Goal: Task Accomplishment & Management: Manage account settings

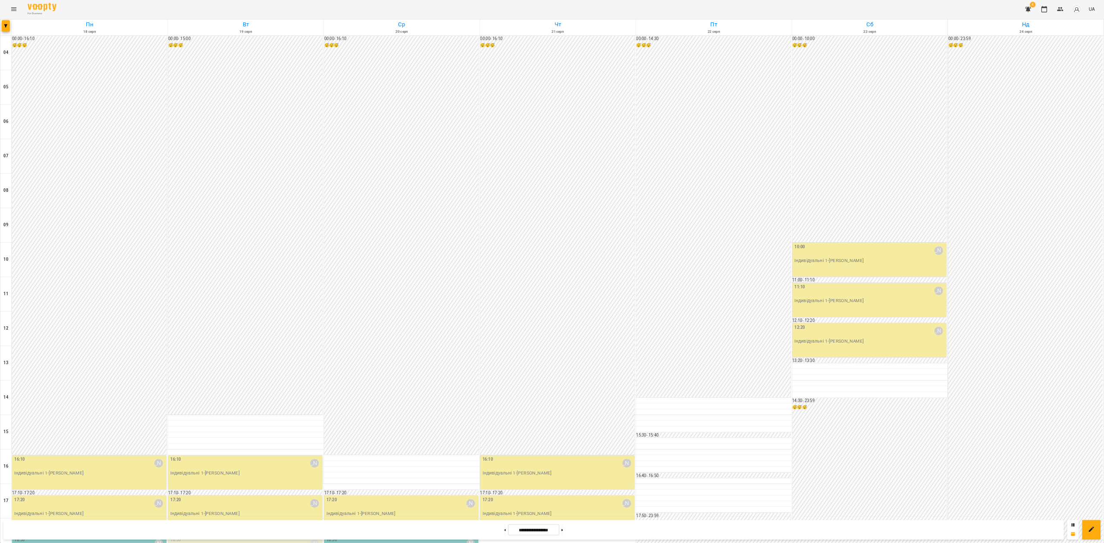
scroll to position [261, 0]
click at [16, 10] on div at bounding box center [828, 407] width 1656 height 815
click at [20, 12] on icon "Menu" at bounding box center [21, 13] width 8 height 5
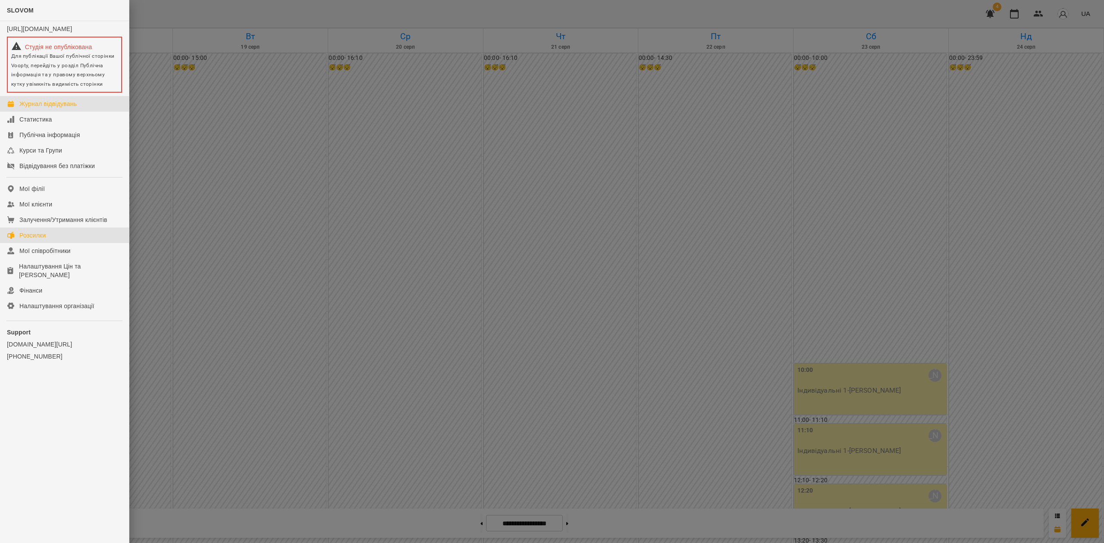
click at [79, 243] on link "Розсилки" at bounding box center [64, 236] width 129 height 16
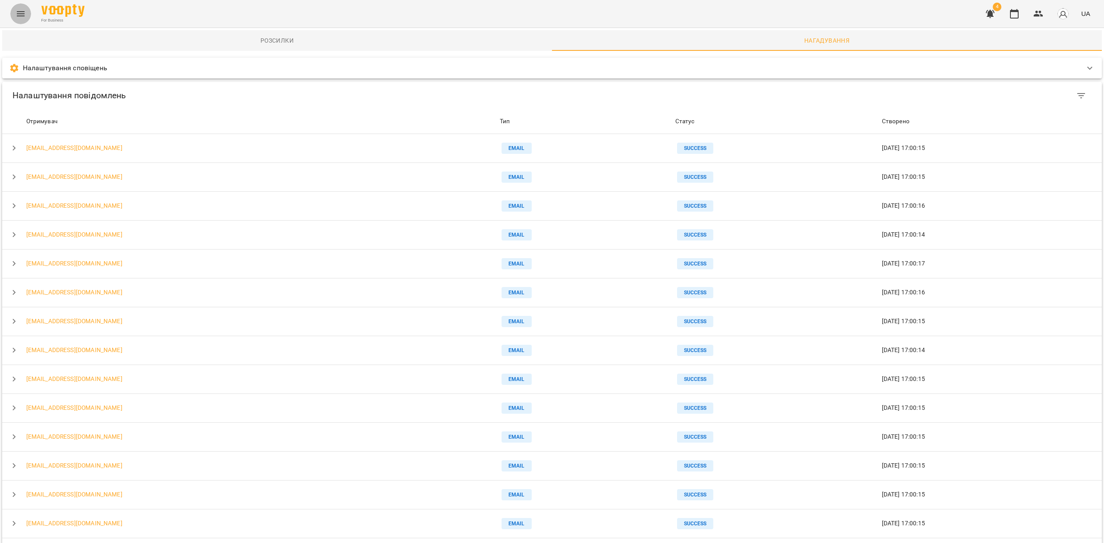
click at [20, 13] on icon "Menu" at bounding box center [21, 14] width 10 height 10
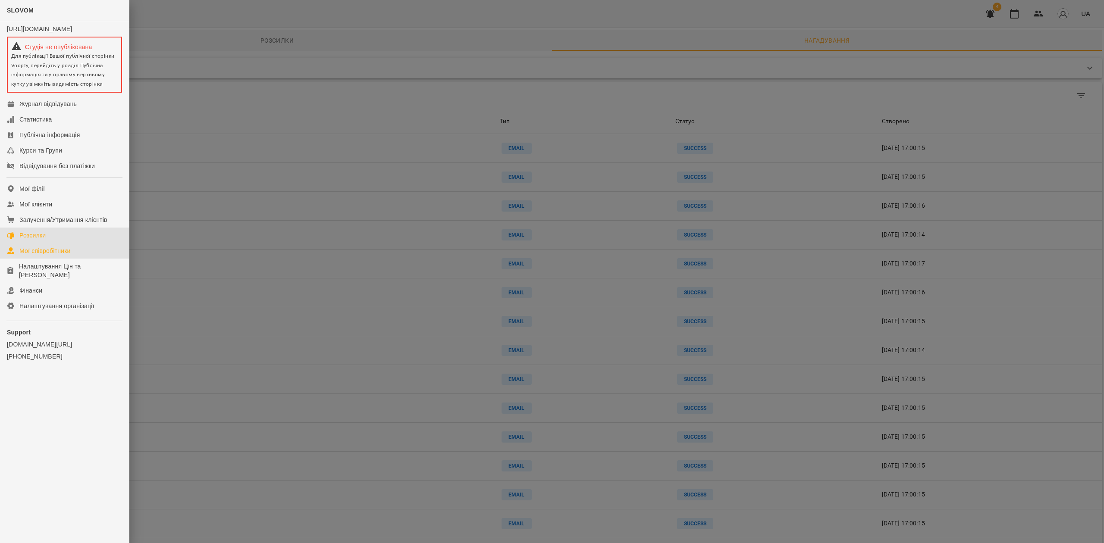
click at [49, 255] on div "Мої співробітники" at bounding box center [44, 251] width 51 height 9
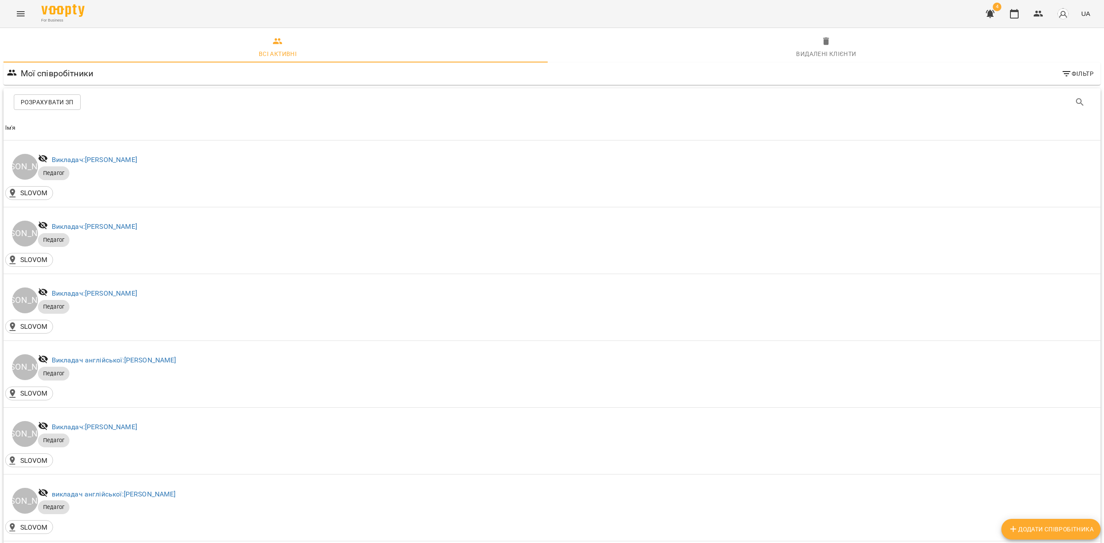
drag, startPoint x: 65, startPoint y: 90, endPoint x: 66, endPoint y: 98, distance: 8.3
click at [66, 91] on div "Розрахувати ЗП" at bounding box center [551, 102] width 1097 height 28
click at [66, 99] on span "Розрахувати ЗП" at bounding box center [47, 102] width 53 height 10
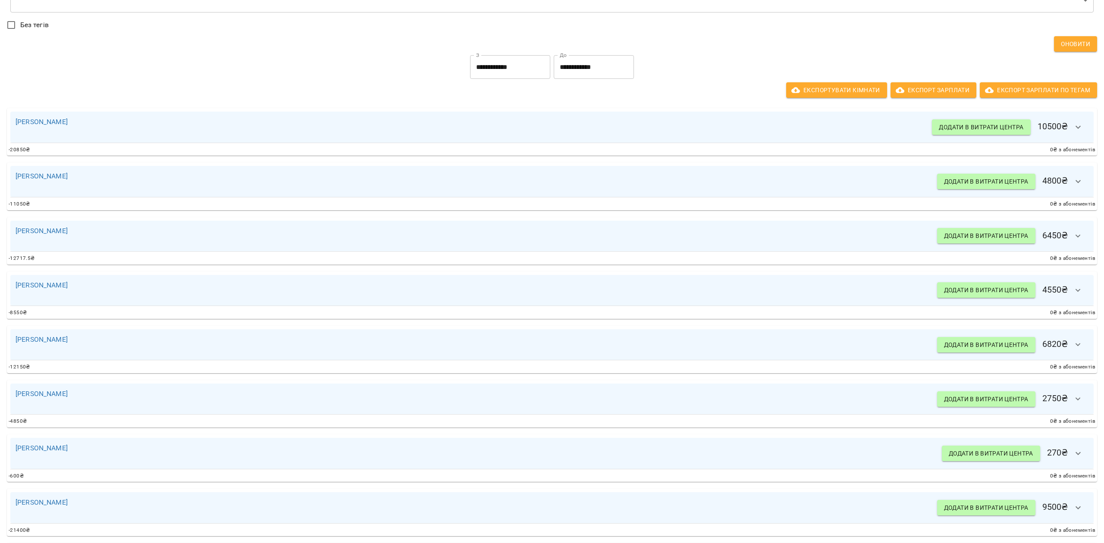
scroll to position [115, 0]
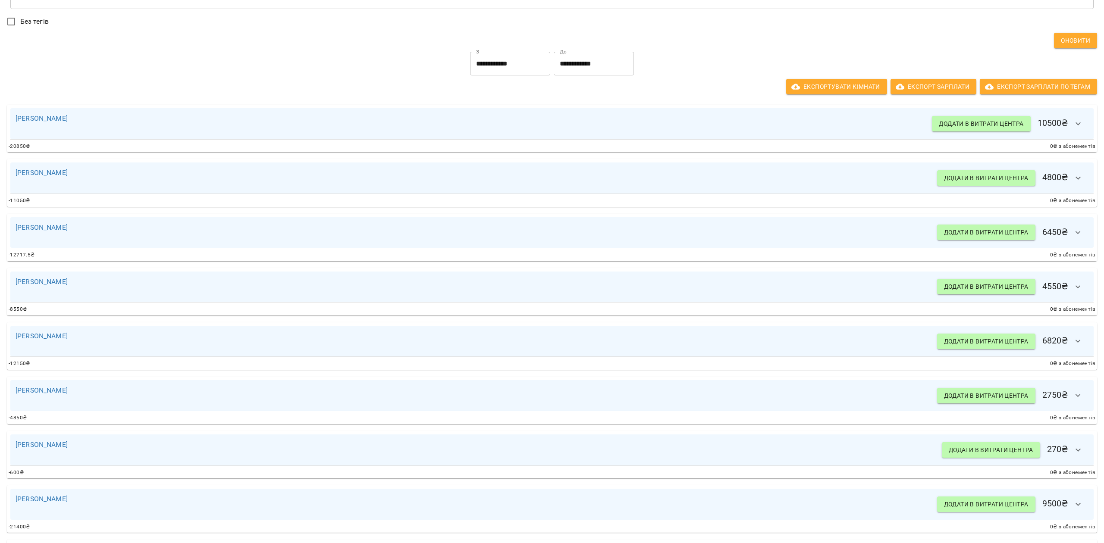
click at [1064, 242] on div "Анастасія Літвінчук Додати в витрати центра 6450 ₴" at bounding box center [551, 232] width 1083 height 31
click at [1073, 237] on icon "button" at bounding box center [1078, 233] width 10 height 10
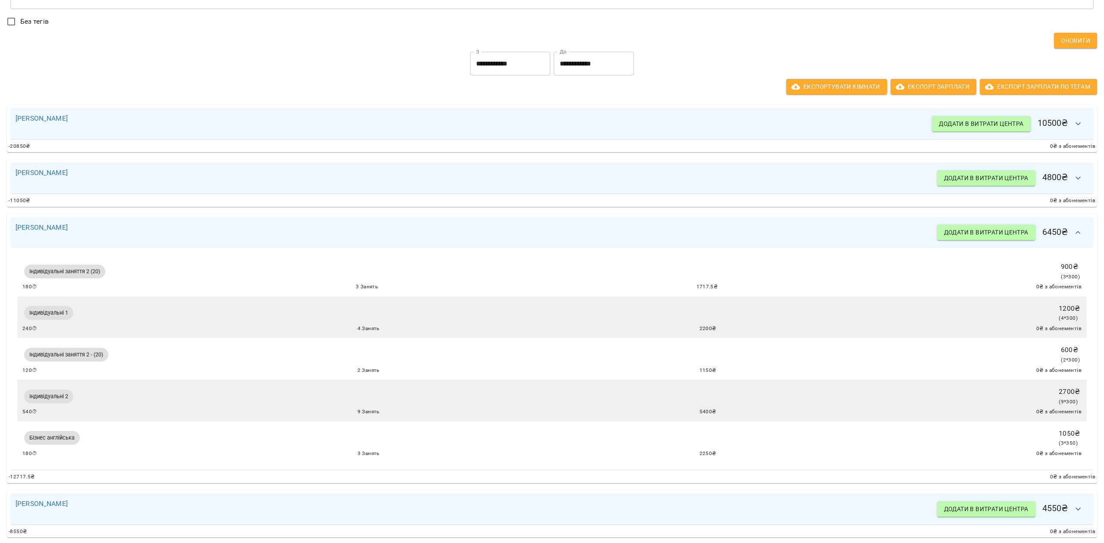
click at [1073, 237] on icon "button" at bounding box center [1078, 233] width 10 height 10
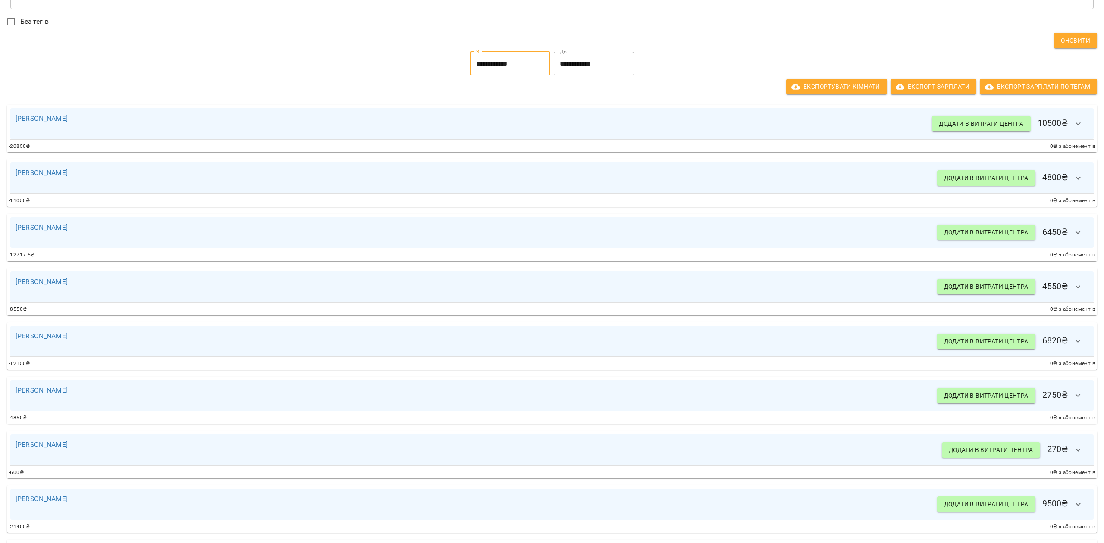
click at [506, 55] on input "**********" at bounding box center [510, 64] width 80 height 24
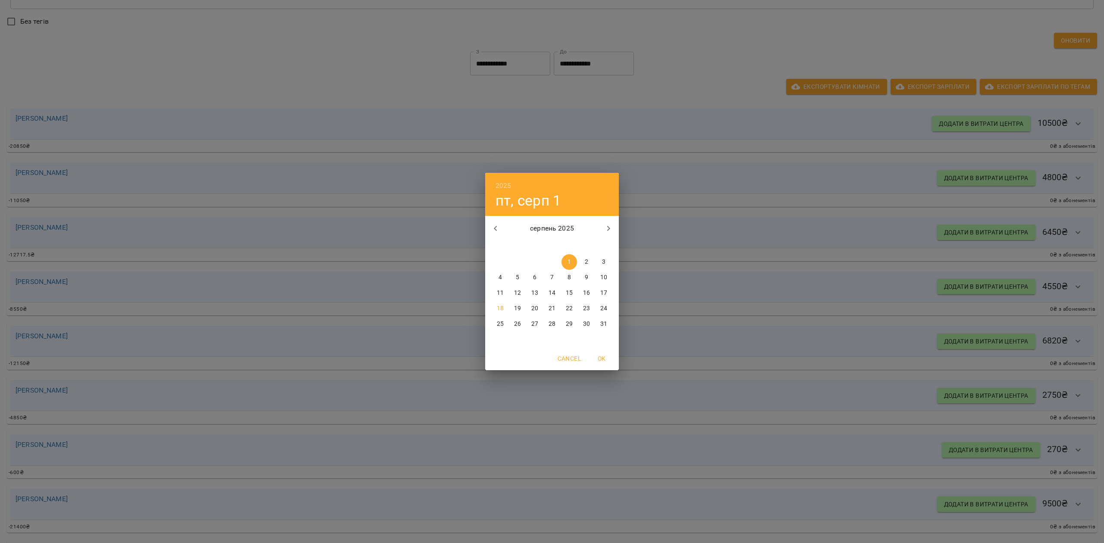
click at [489, 225] on button "button" at bounding box center [495, 228] width 21 height 21
drag, startPoint x: 515, startPoint y: 261, endPoint x: 517, endPoint y: 248, distance: 13.9
click at [515, 261] on span "1" at bounding box center [518, 262] width 16 height 9
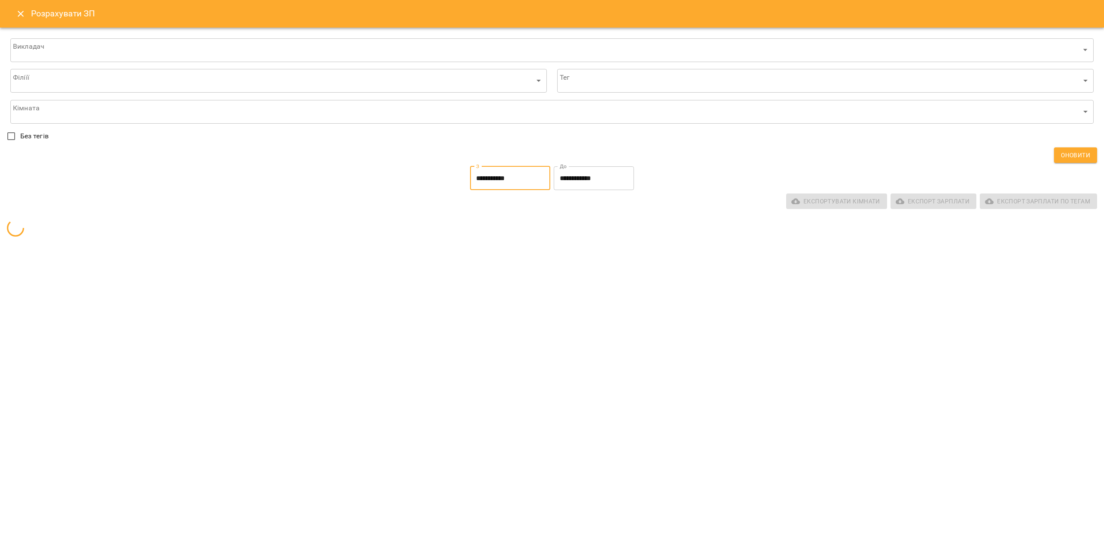
type input "**********"
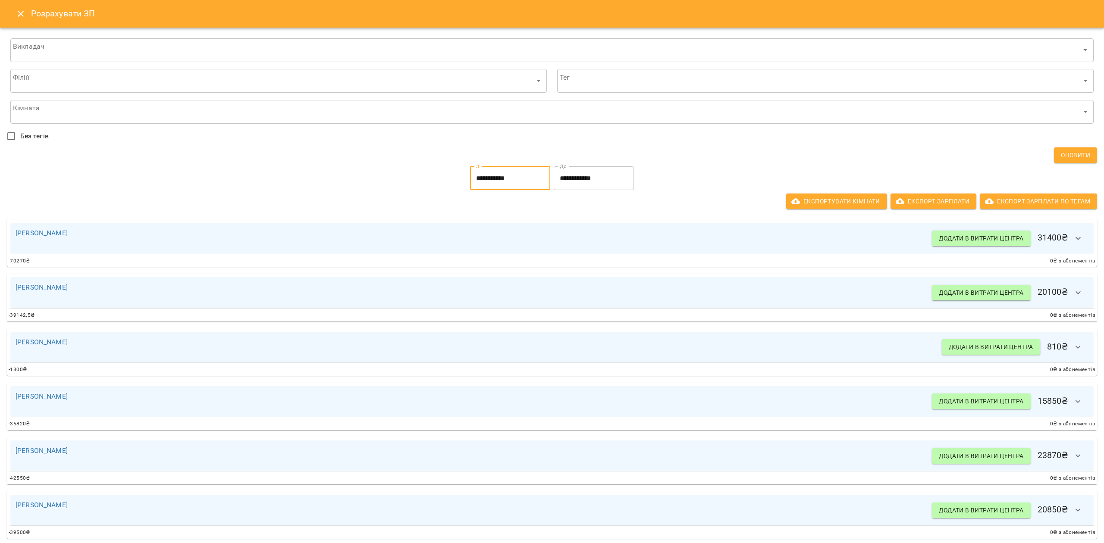
click at [578, 184] on input "**********" at bounding box center [594, 178] width 80 height 24
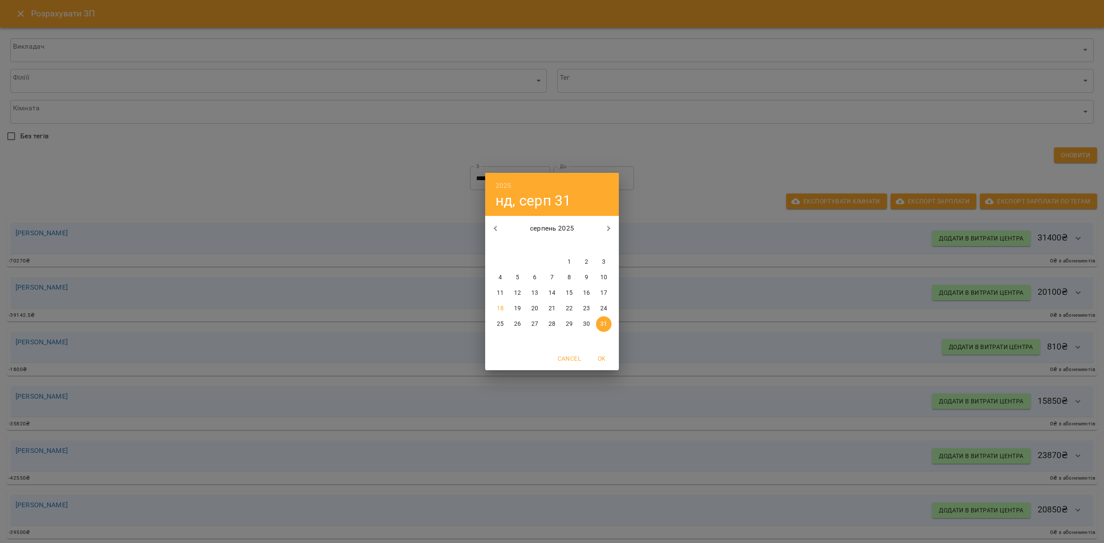
drag, startPoint x: 497, startPoint y: 223, endPoint x: 498, endPoint y: 227, distance: 4.6
click at [497, 224] on button "button" at bounding box center [495, 228] width 21 height 21
click at [552, 322] on p "31" at bounding box center [551, 324] width 7 height 9
type input "**********"
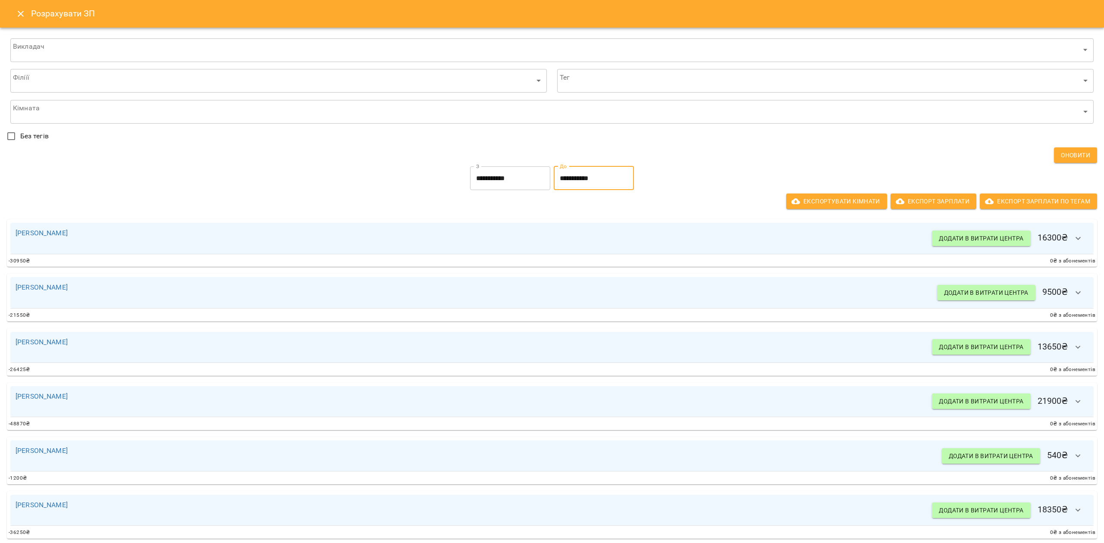
click at [22, 18] on icon "Close" at bounding box center [21, 14] width 10 height 10
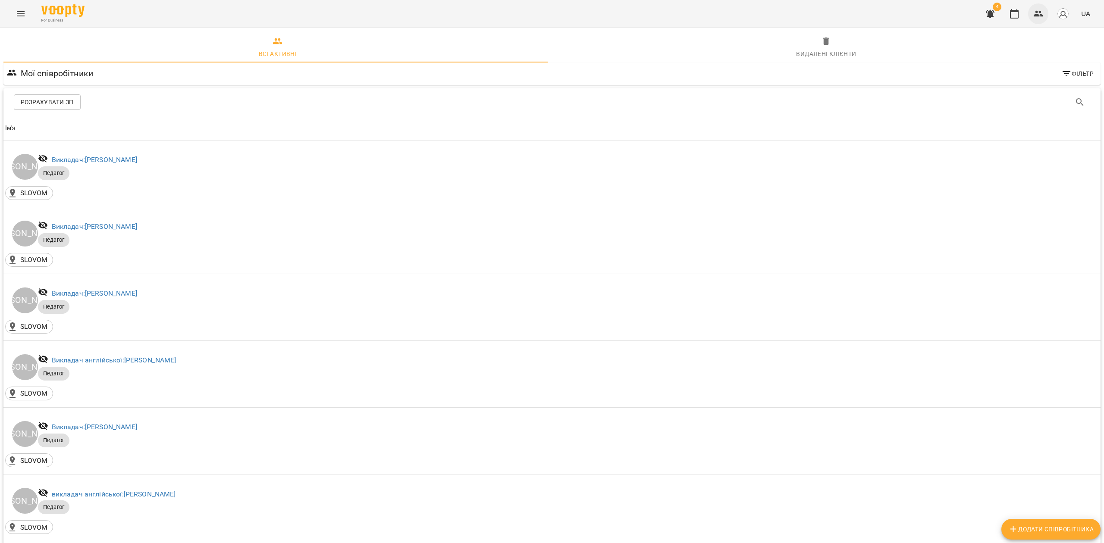
click at [1043, 12] on icon "button" at bounding box center [1038, 14] width 10 height 10
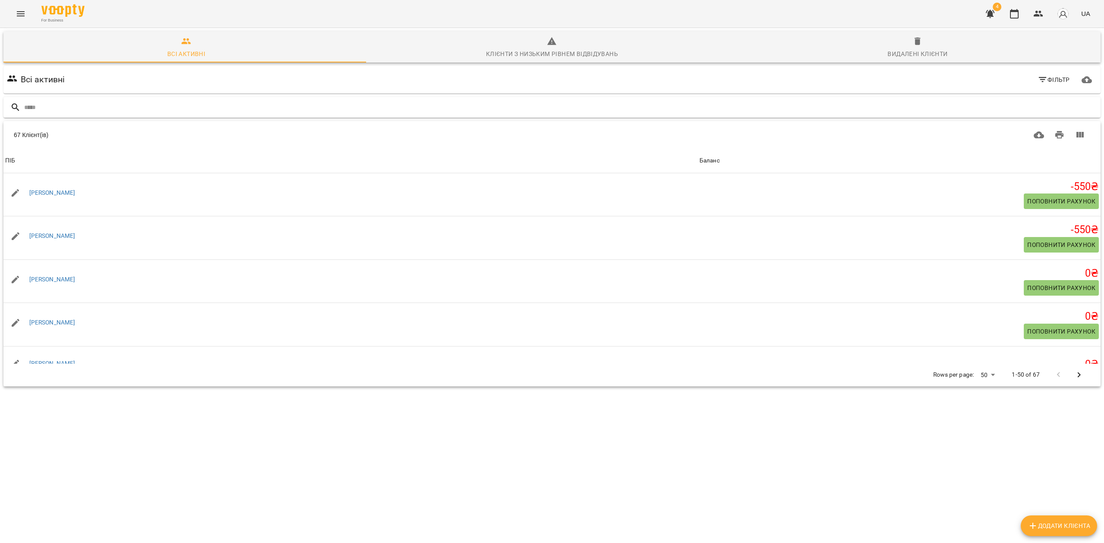
click at [116, 105] on input "text" at bounding box center [560, 107] width 1073 height 14
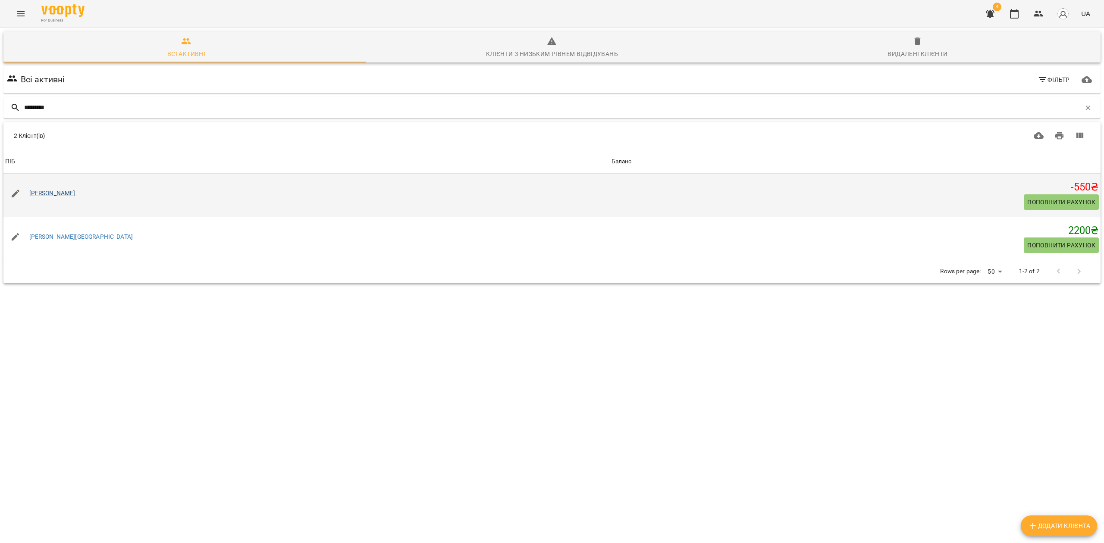
type input "********"
click at [71, 190] on link "[PERSON_NAME]" at bounding box center [52, 193] width 46 height 7
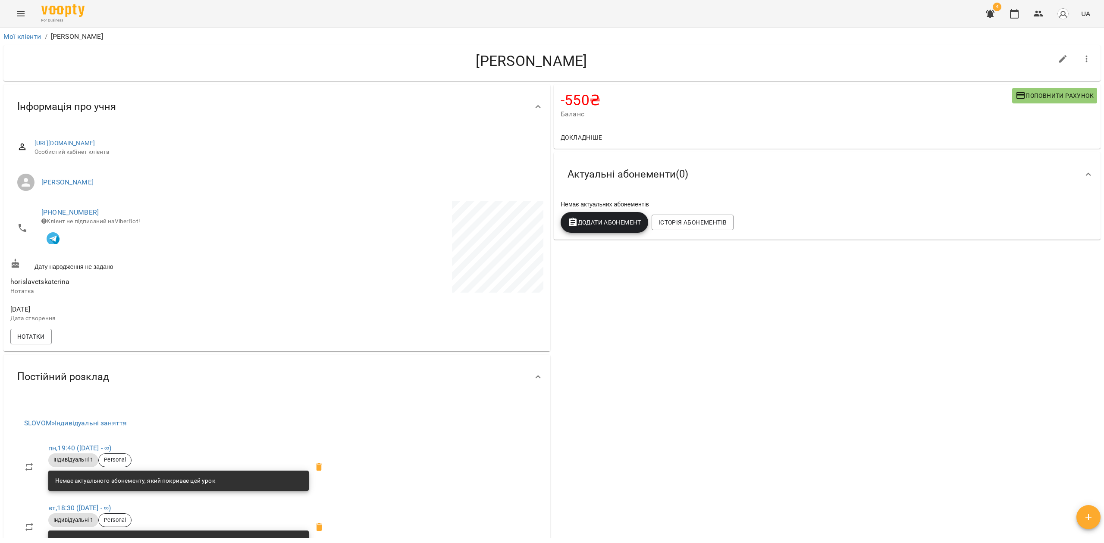
click at [1058, 56] on icon "button" at bounding box center [1063, 59] width 10 height 10
select select "**"
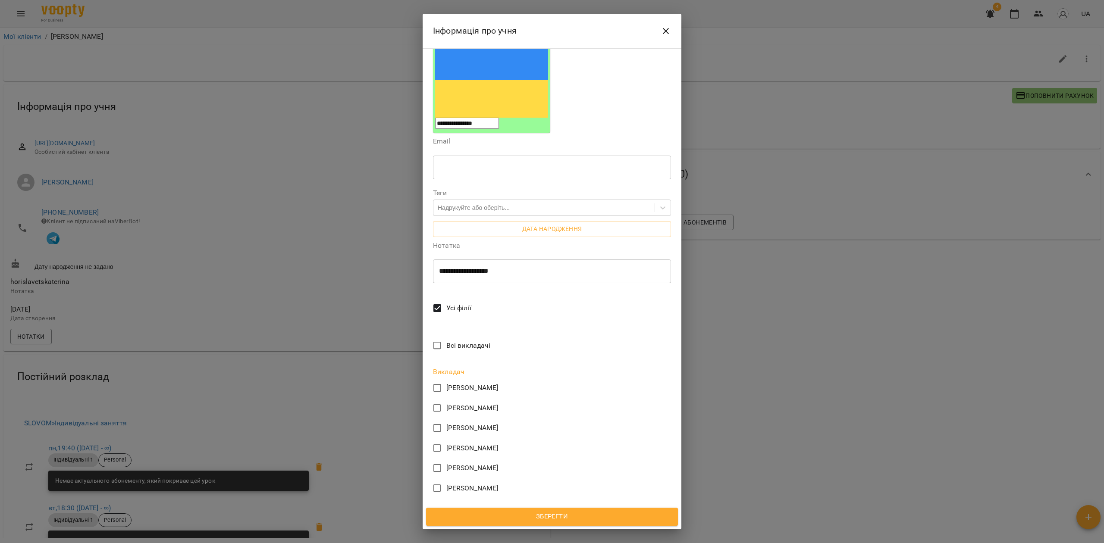
scroll to position [179, 0]
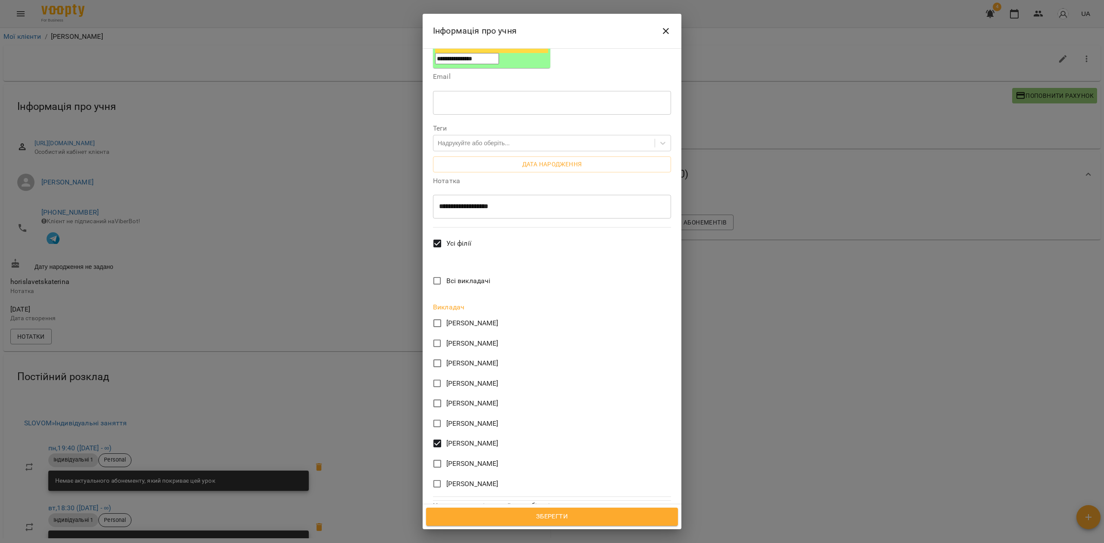
drag, startPoint x: 542, startPoint y: 525, endPoint x: 536, endPoint y: 520, distance: 8.2
click at [541, 524] on button "Зберегти" at bounding box center [552, 517] width 252 height 18
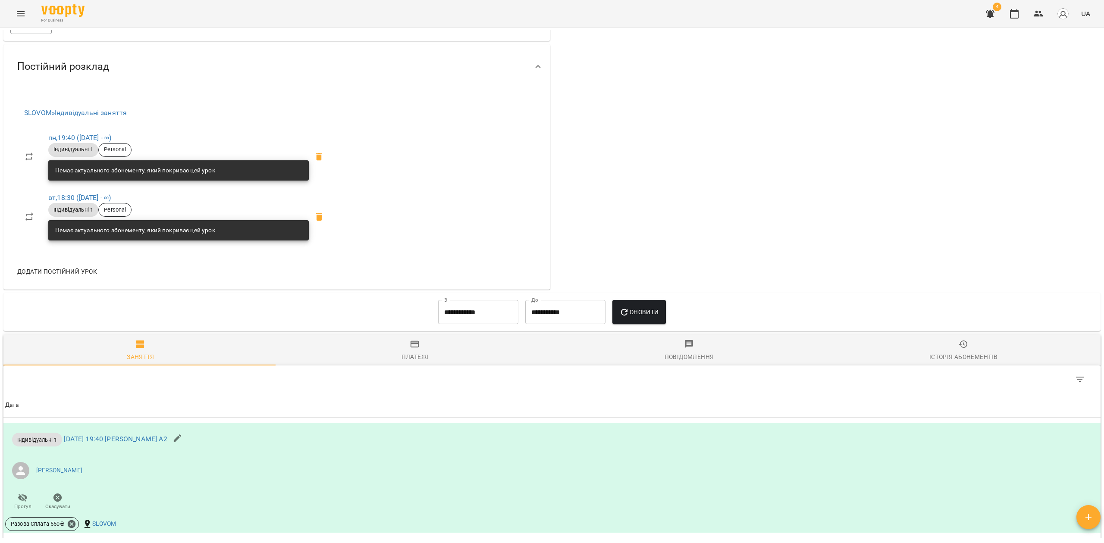
scroll to position [115, 0]
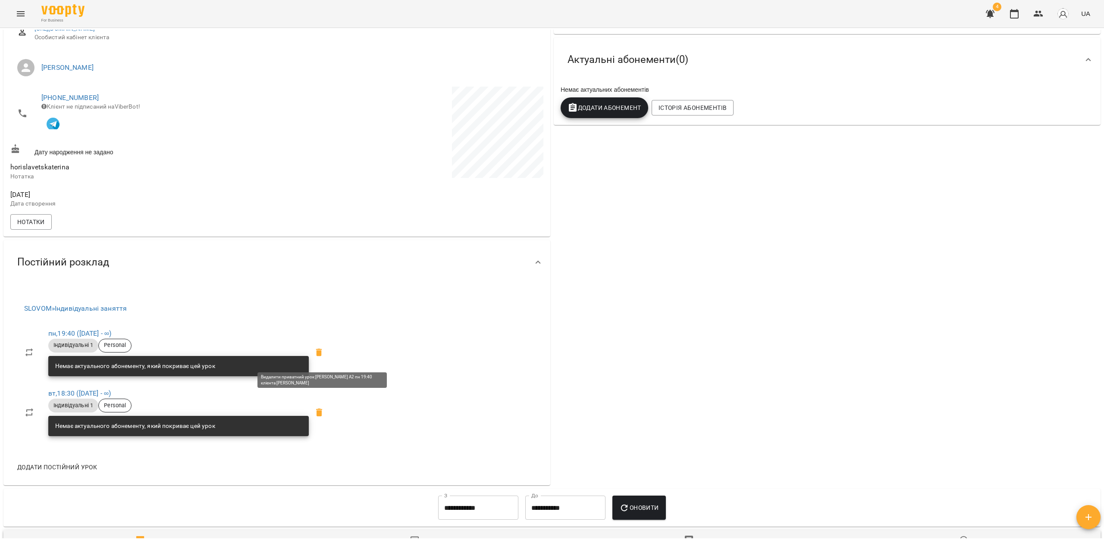
click at [322, 354] on icon at bounding box center [319, 353] width 6 height 8
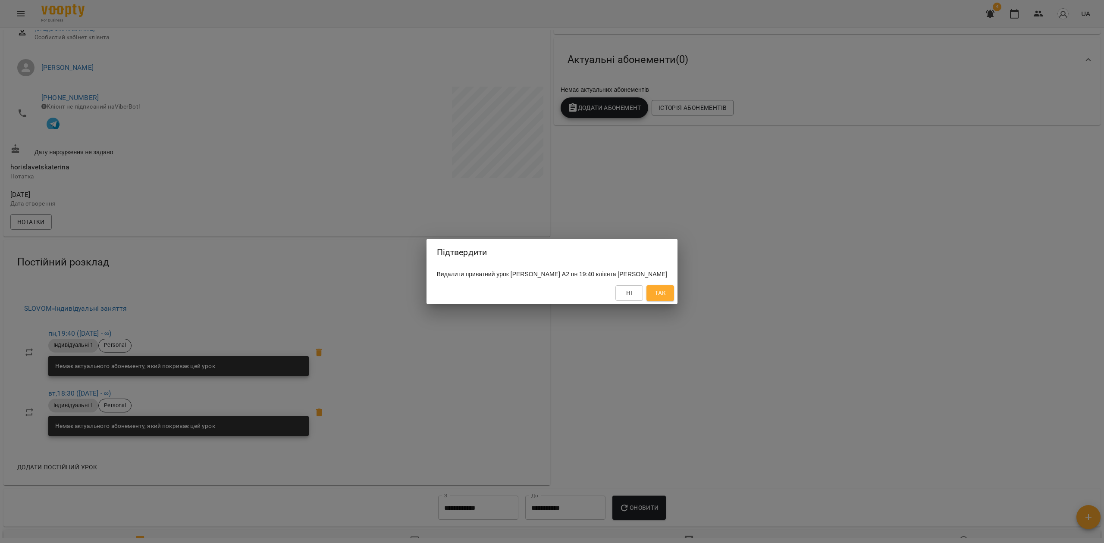
drag, startPoint x: 672, startPoint y: 300, endPoint x: 646, endPoint y: 306, distance: 26.9
click at [671, 300] on button "Так" at bounding box center [660, 293] width 28 height 16
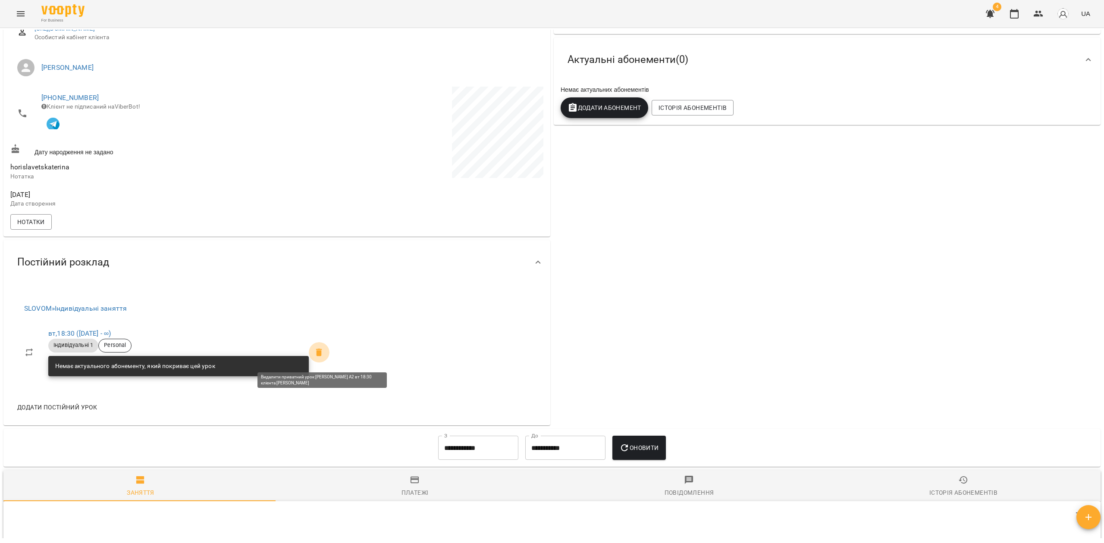
click at [329, 349] on span at bounding box center [319, 352] width 21 height 21
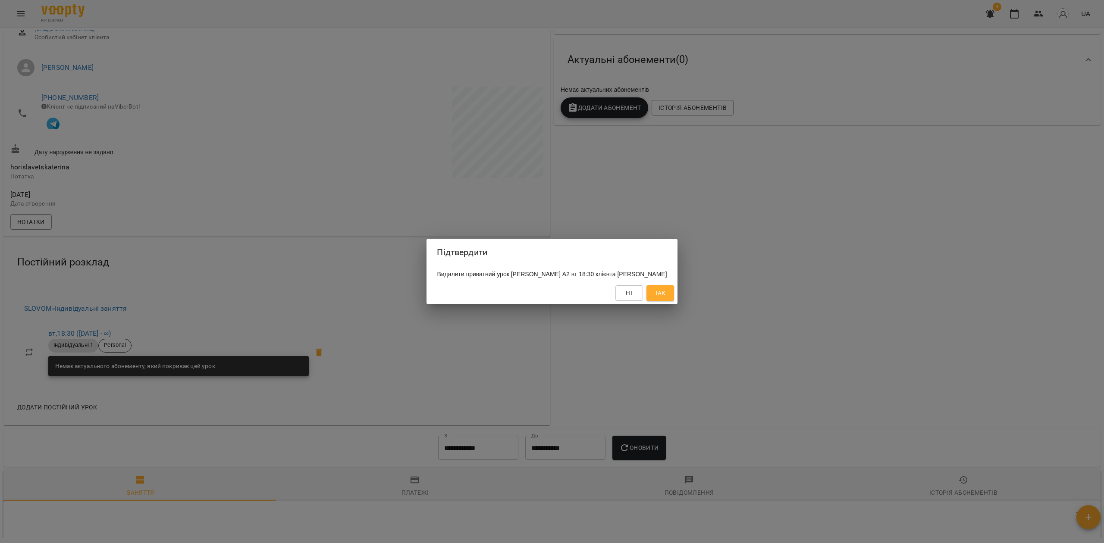
drag, startPoint x: 675, startPoint y: 298, endPoint x: 670, endPoint y: 302, distance: 6.2
click at [674, 299] on button "Так" at bounding box center [660, 293] width 28 height 16
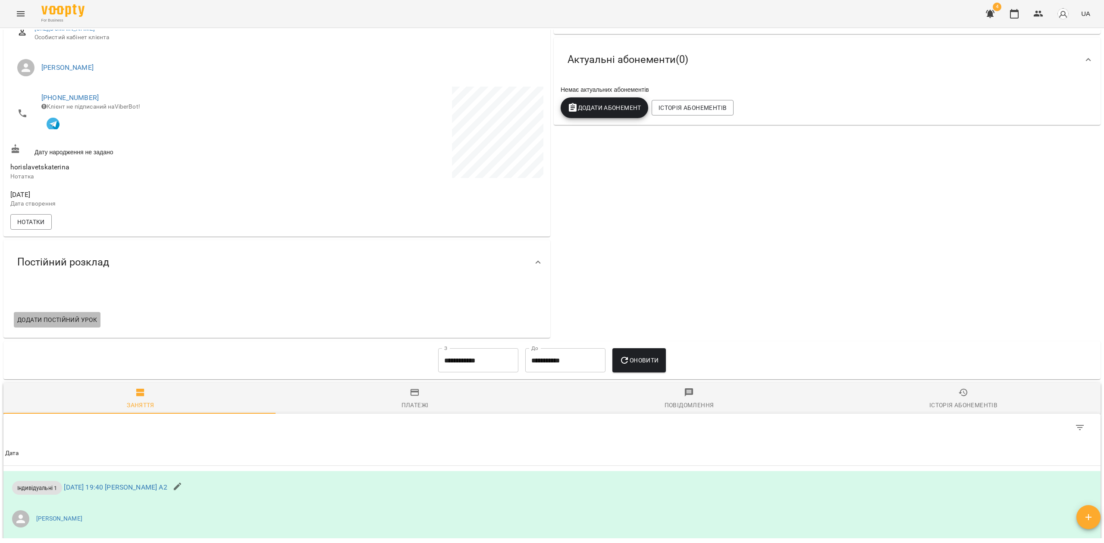
click at [57, 321] on span "Додати постійний урок" at bounding box center [57, 320] width 80 height 10
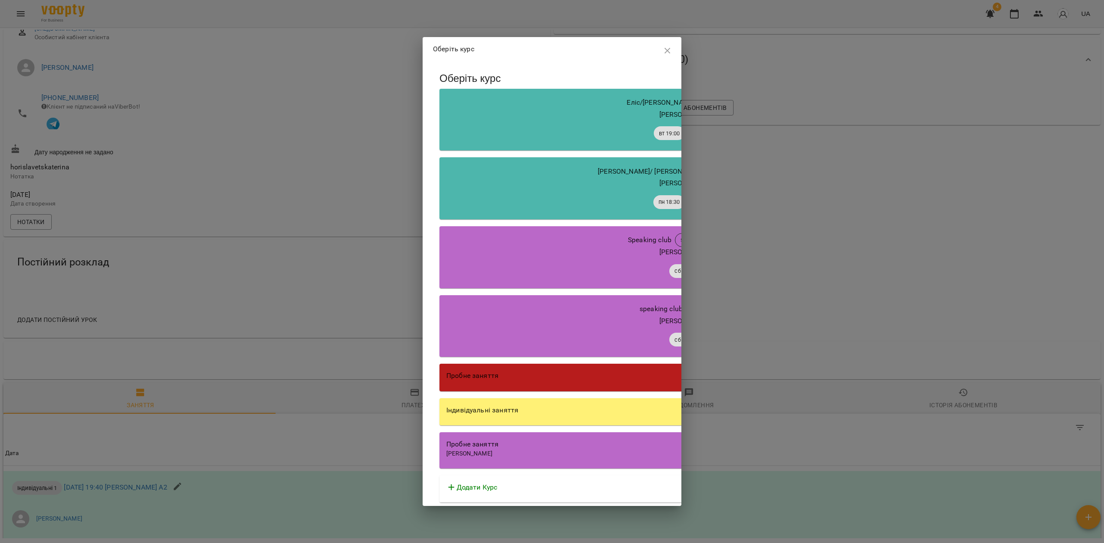
click at [563, 407] on div "Індивідуальні заняття" at bounding box center [685, 410] width 478 height 10
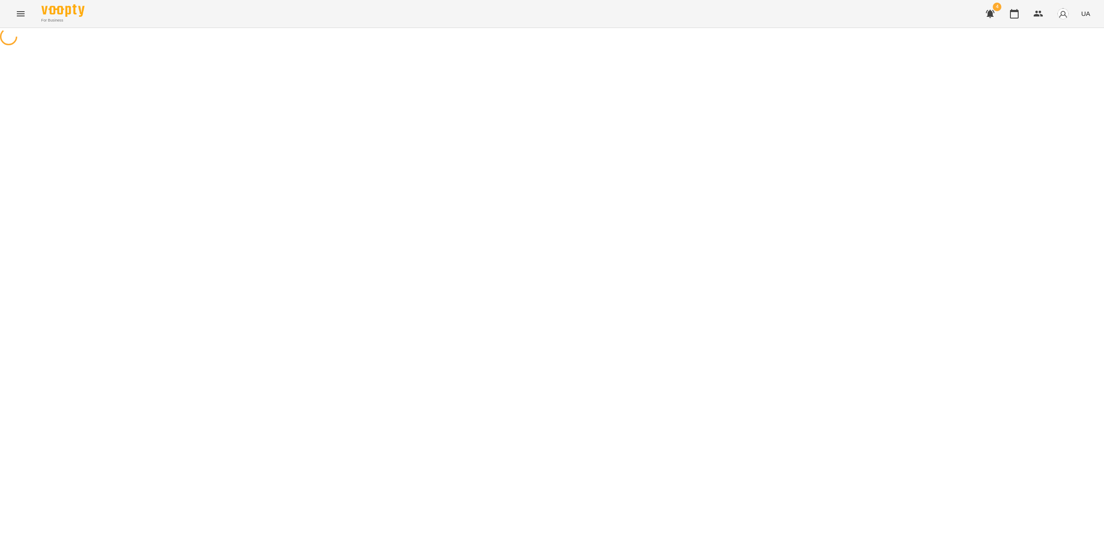
select select "********"
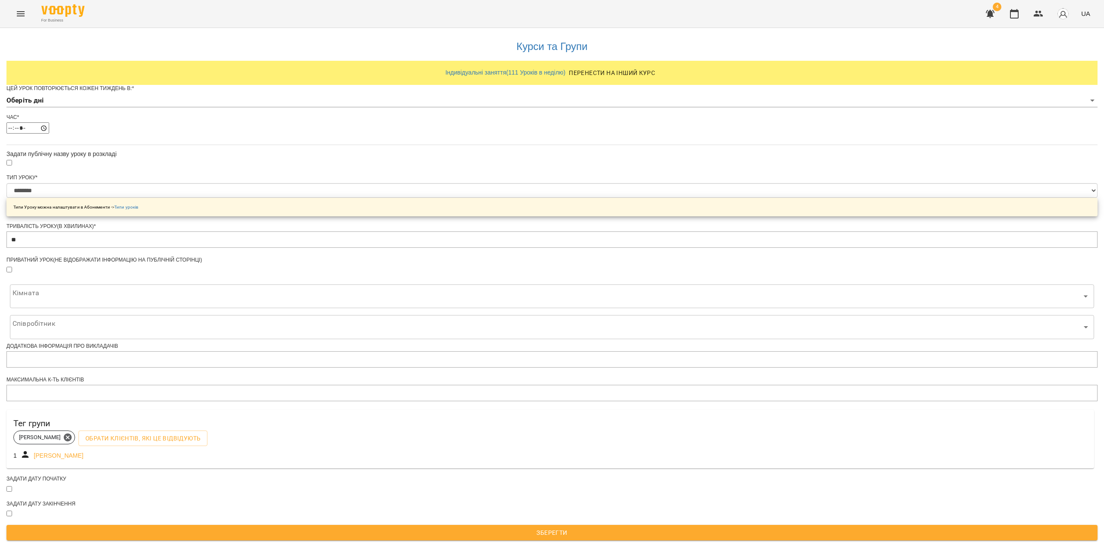
click at [504, 113] on body "**********" at bounding box center [552, 272] width 1104 height 545
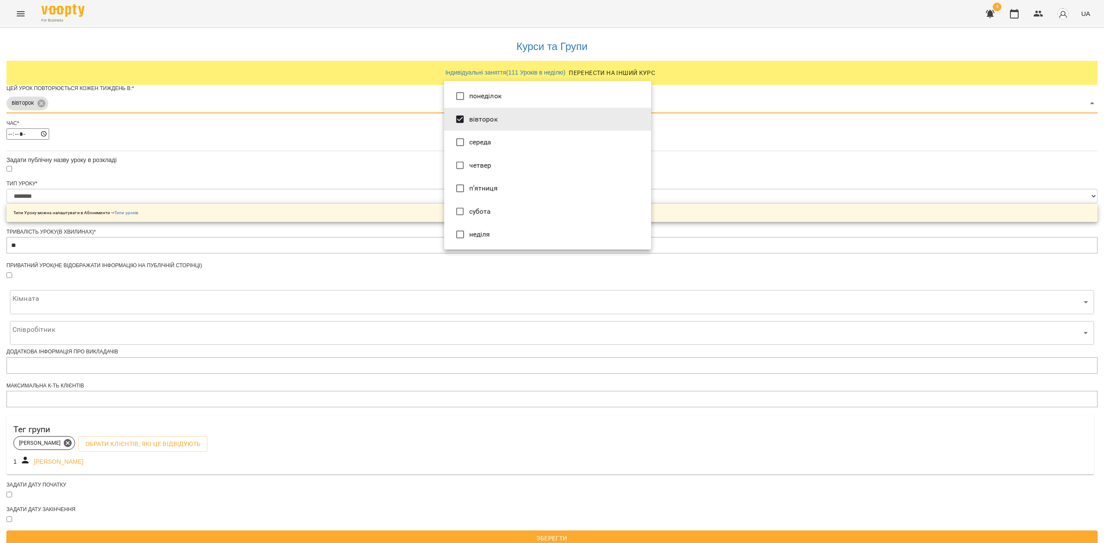
type input "***"
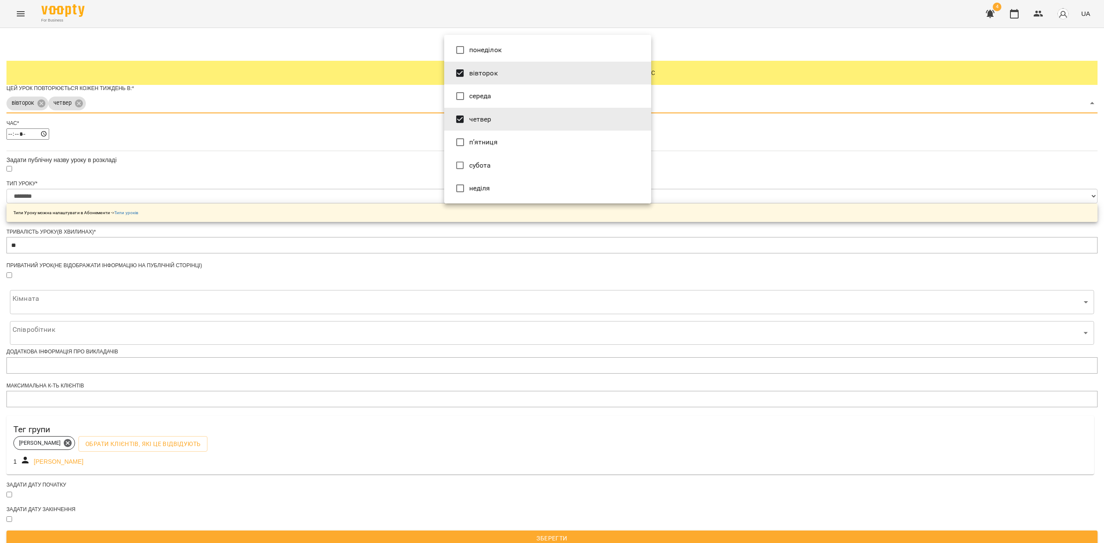
drag, startPoint x: 392, startPoint y: 200, endPoint x: 416, endPoint y: 201, distance: 24.2
click at [393, 201] on div at bounding box center [552, 271] width 1104 height 543
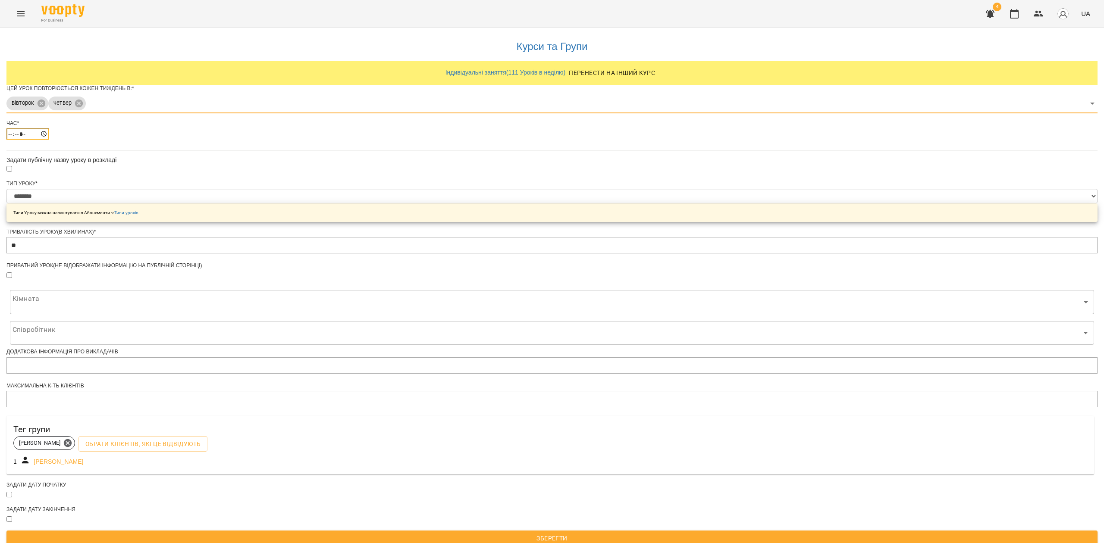
drag, startPoint x: 445, startPoint y: 151, endPoint x: 450, endPoint y: 152, distance: 4.9
click at [49, 140] on input "*****" at bounding box center [27, 133] width 43 height 11
type input "*****"
click at [448, 174] on div at bounding box center [551, 168] width 1091 height 9
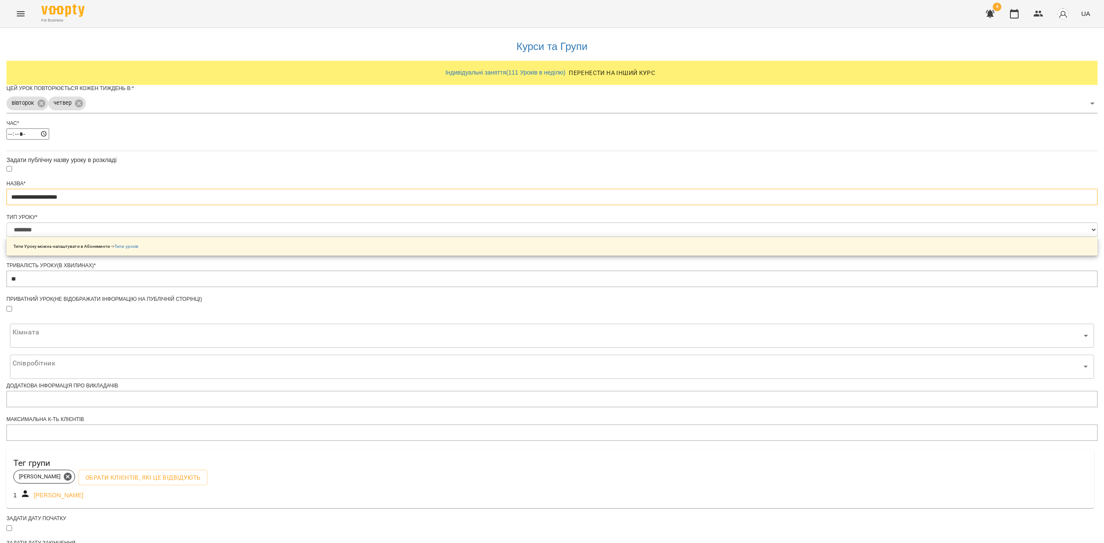
drag, startPoint x: 517, startPoint y: 214, endPoint x: 433, endPoint y: 217, distance: 83.7
click at [433, 217] on div "**********" at bounding box center [551, 307] width 1091 height 558
paste input "**********"
type input "**********"
click at [509, 237] on select "**********" at bounding box center [551, 230] width 1091 height 15
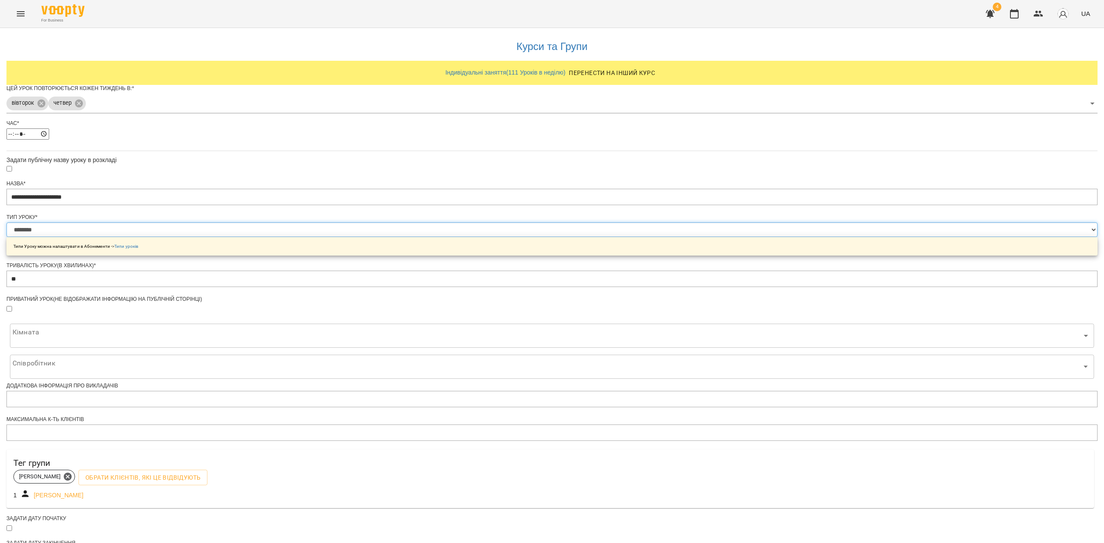
select select "**********"
click at [444, 237] on select "**********" at bounding box center [551, 230] width 1091 height 15
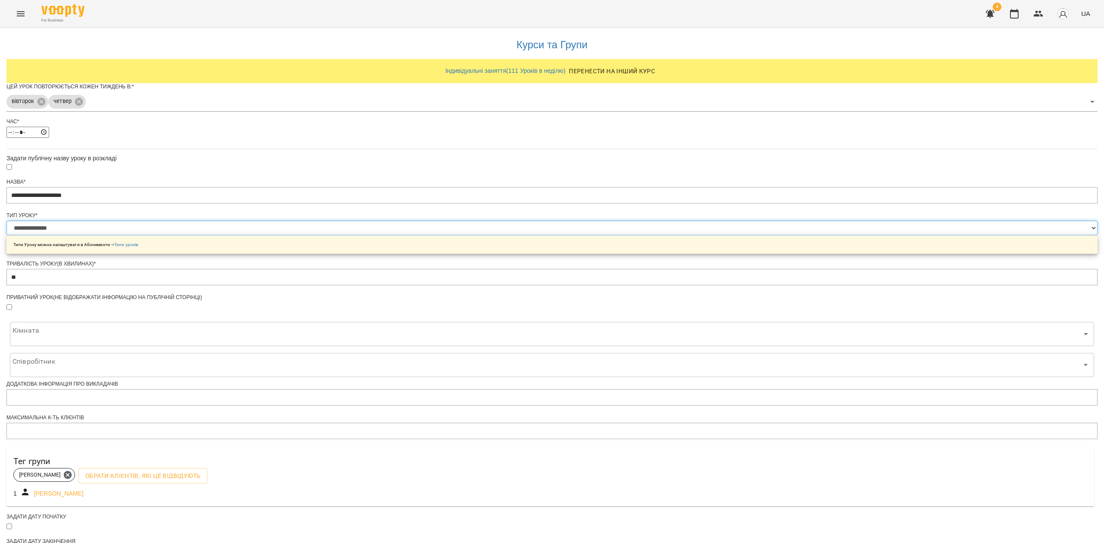
scroll to position [104, 0]
click at [497, 282] on body "**********" at bounding box center [552, 292] width 1104 height 584
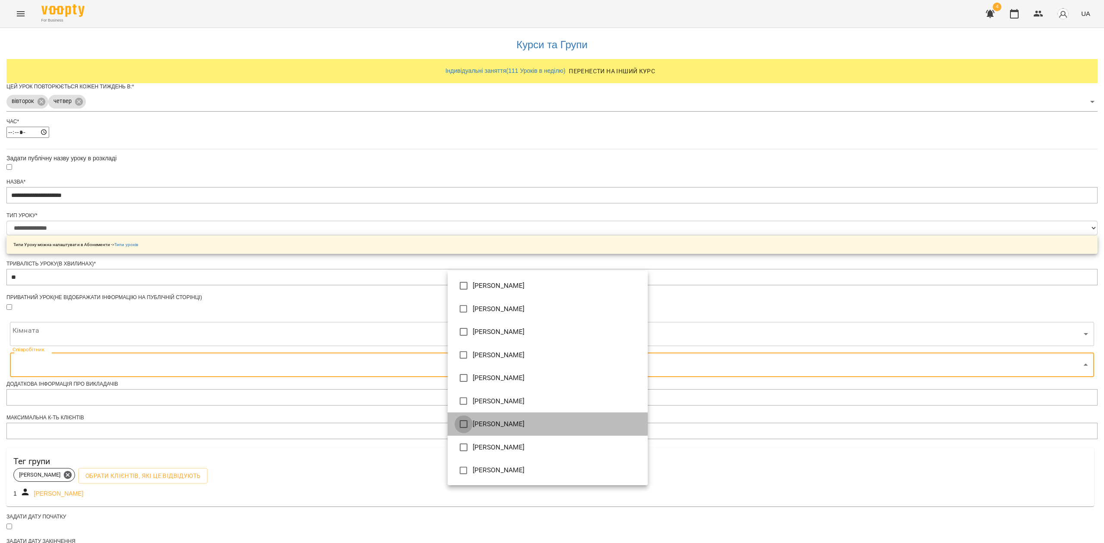
type input "**********"
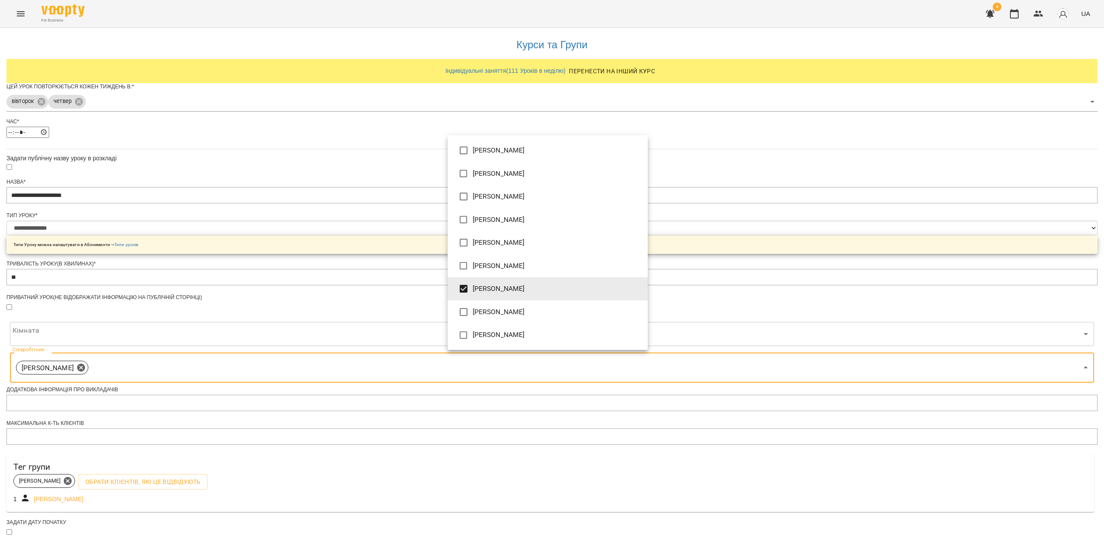
click at [846, 366] on div at bounding box center [552, 271] width 1104 height 543
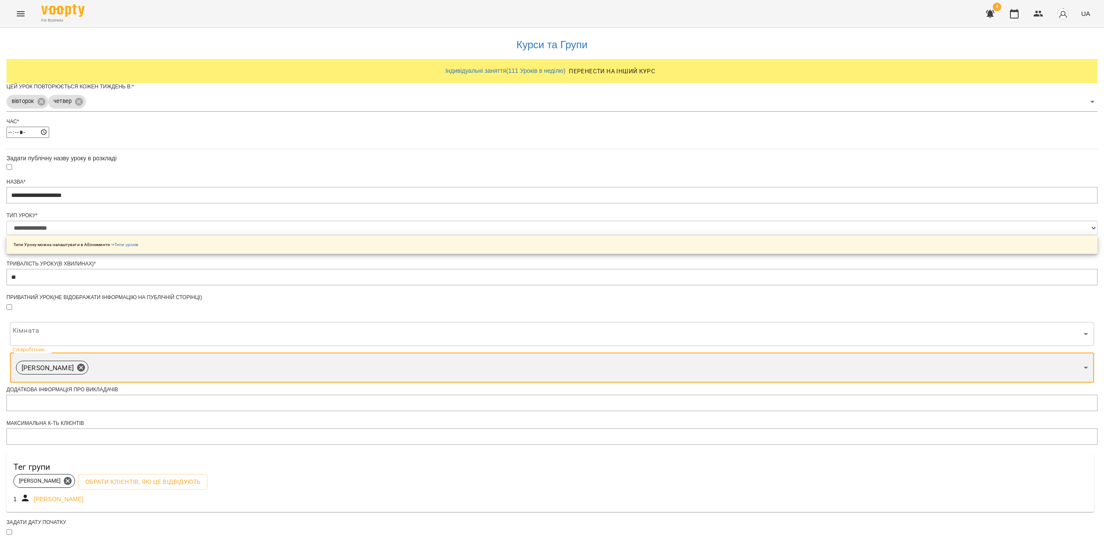
scroll to position [110, 0]
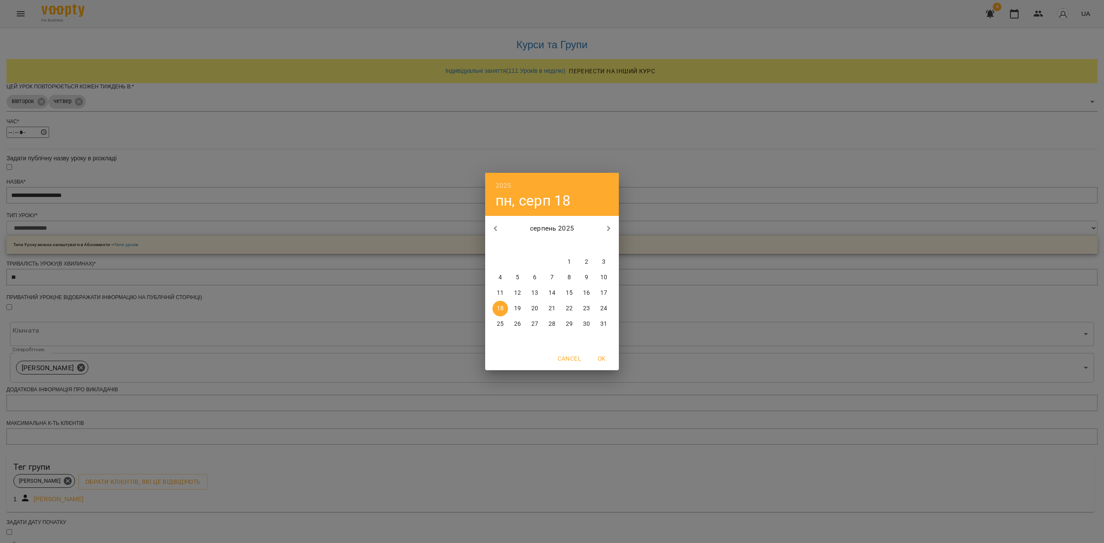
click at [552, 307] on p "21" at bounding box center [551, 308] width 7 height 9
type input "**********"
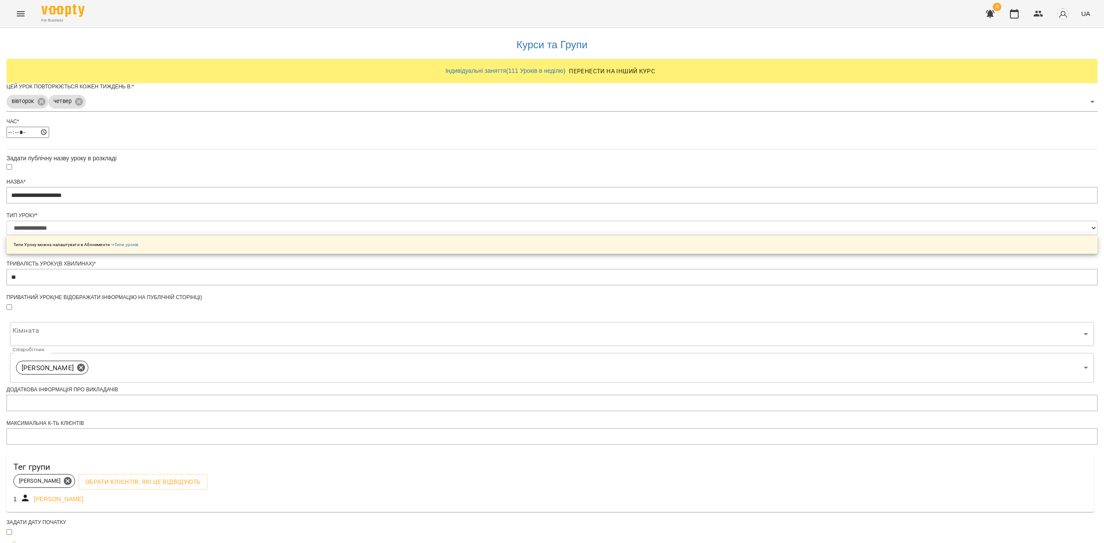
scroll to position [135, 0]
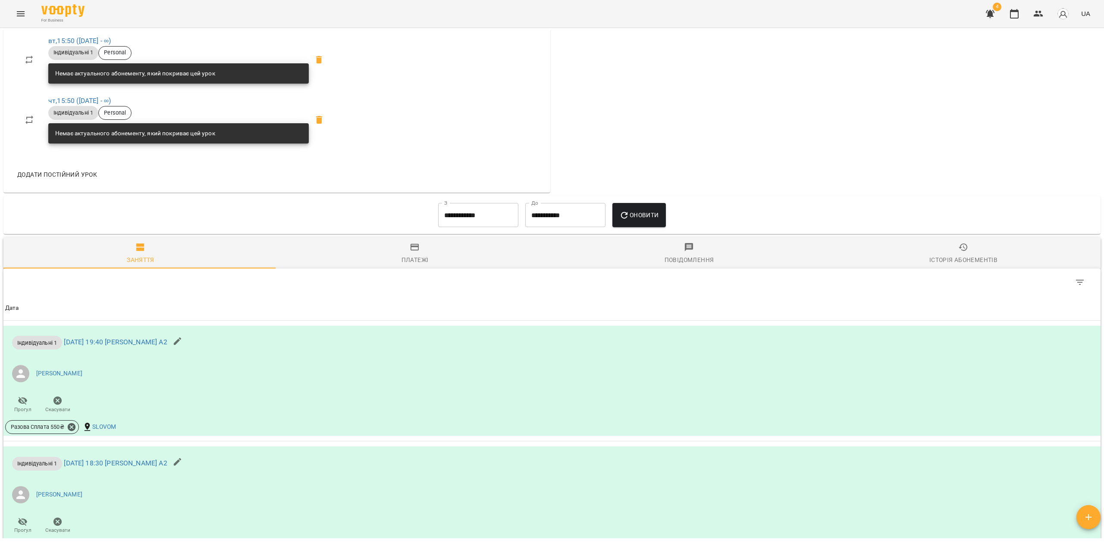
scroll to position [460, 0]
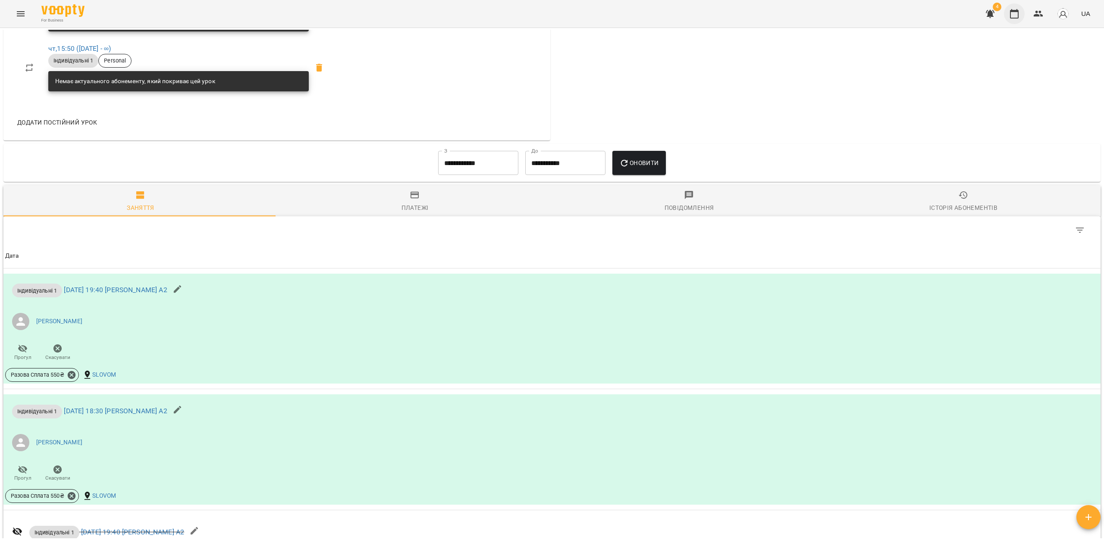
drag, startPoint x: 1014, startPoint y: 9, endPoint x: 1016, endPoint y: 14, distance: 5.2
click at [1015, 12] on icon "button" at bounding box center [1014, 14] width 10 height 10
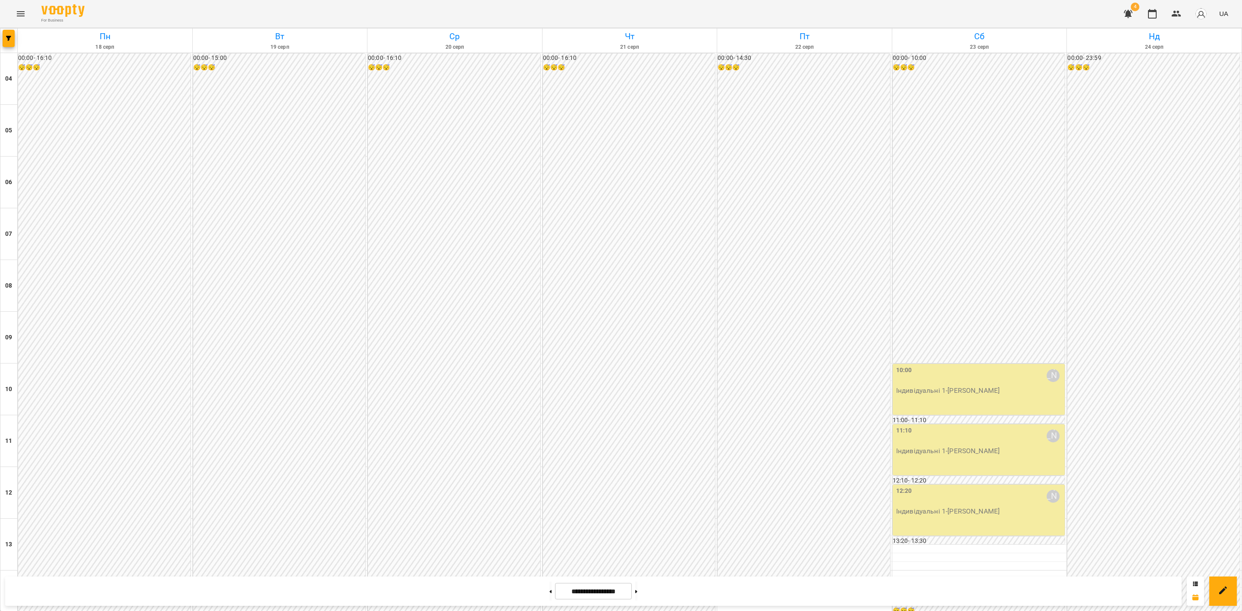
scroll to position [464, 0]
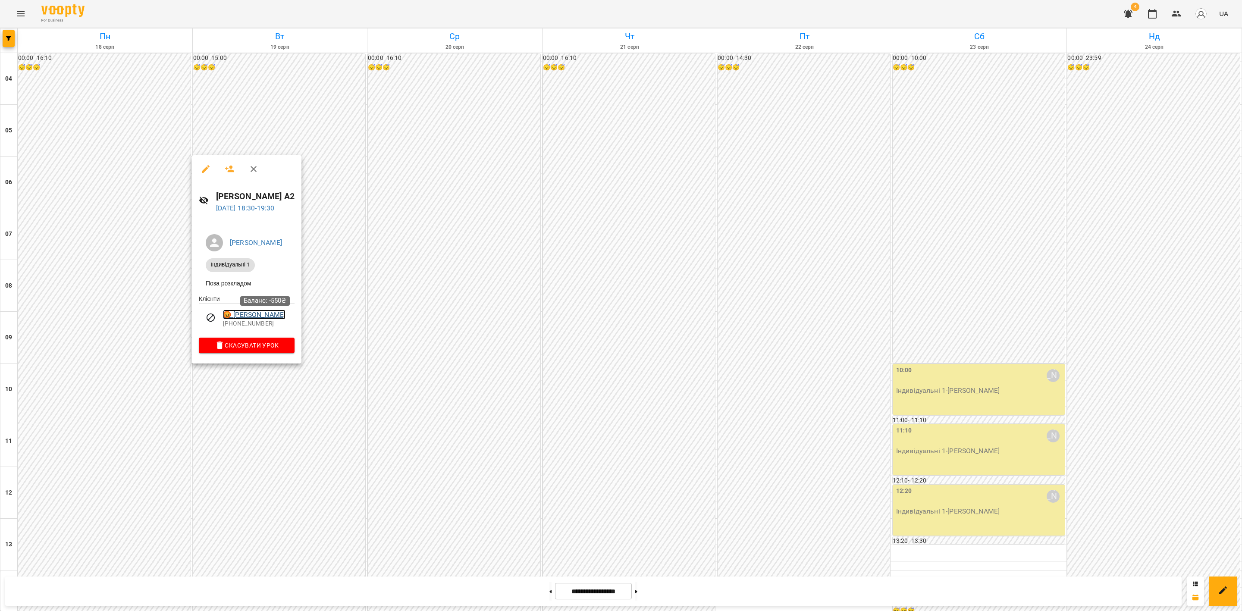
click at [278, 316] on link "😡 Катерина Горіславець" at bounding box center [254, 315] width 63 height 10
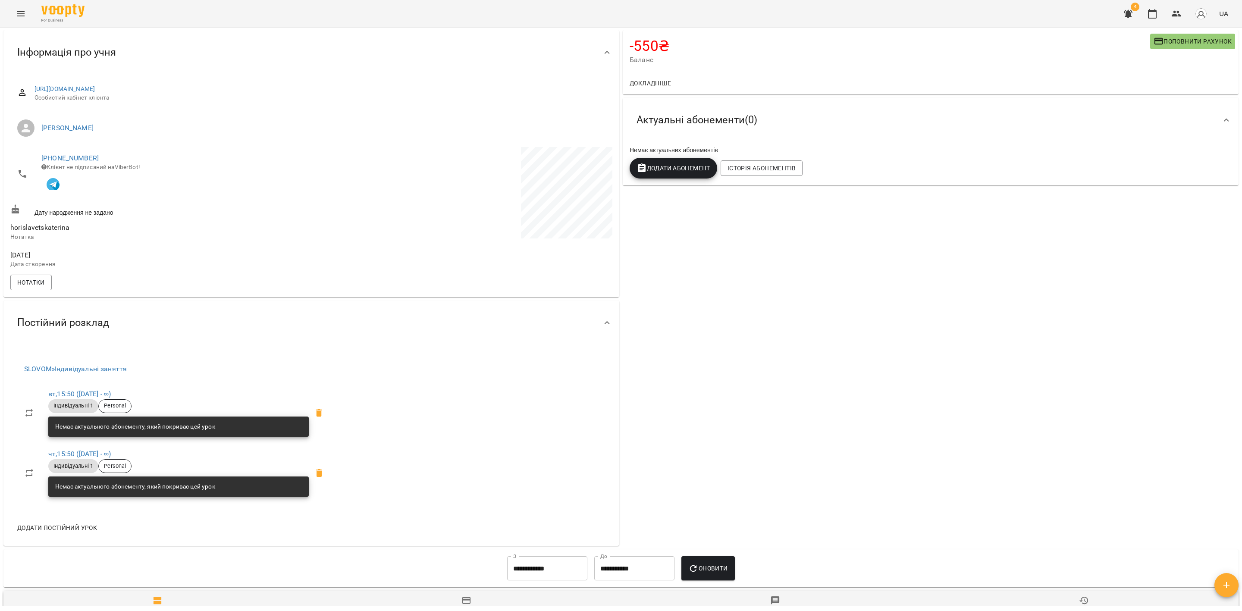
scroll to position [129, 0]
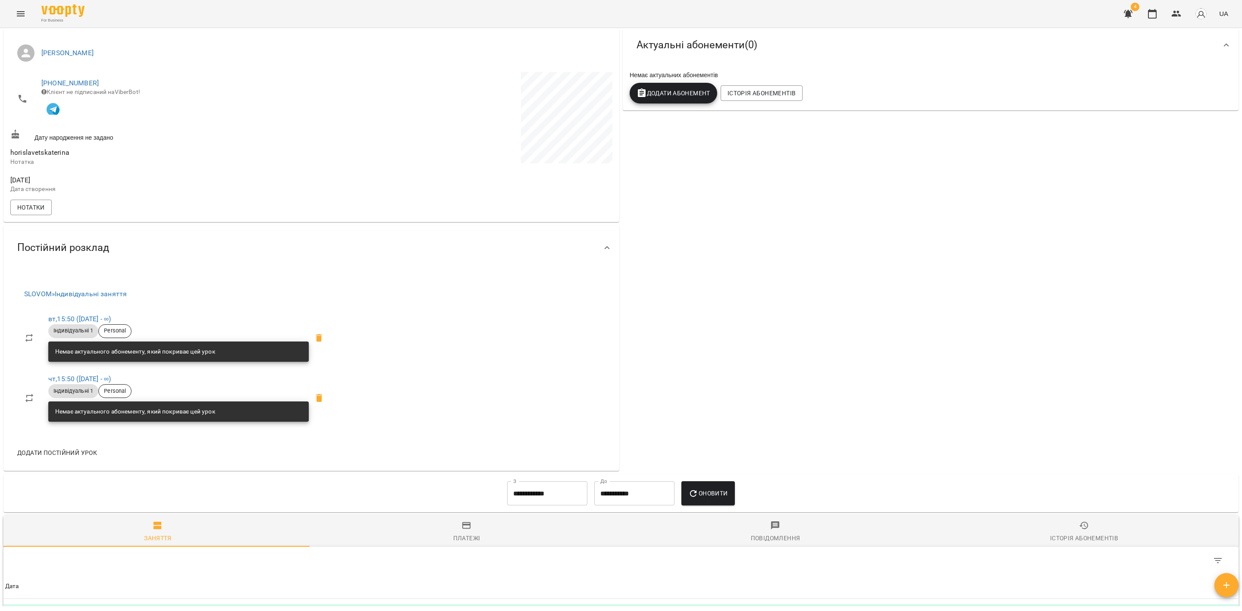
drag, startPoint x: 1151, startPoint y: 16, endPoint x: 1091, endPoint y: 19, distance: 60.9
click at [1103, 17] on icon "button" at bounding box center [1152, 14] width 10 height 10
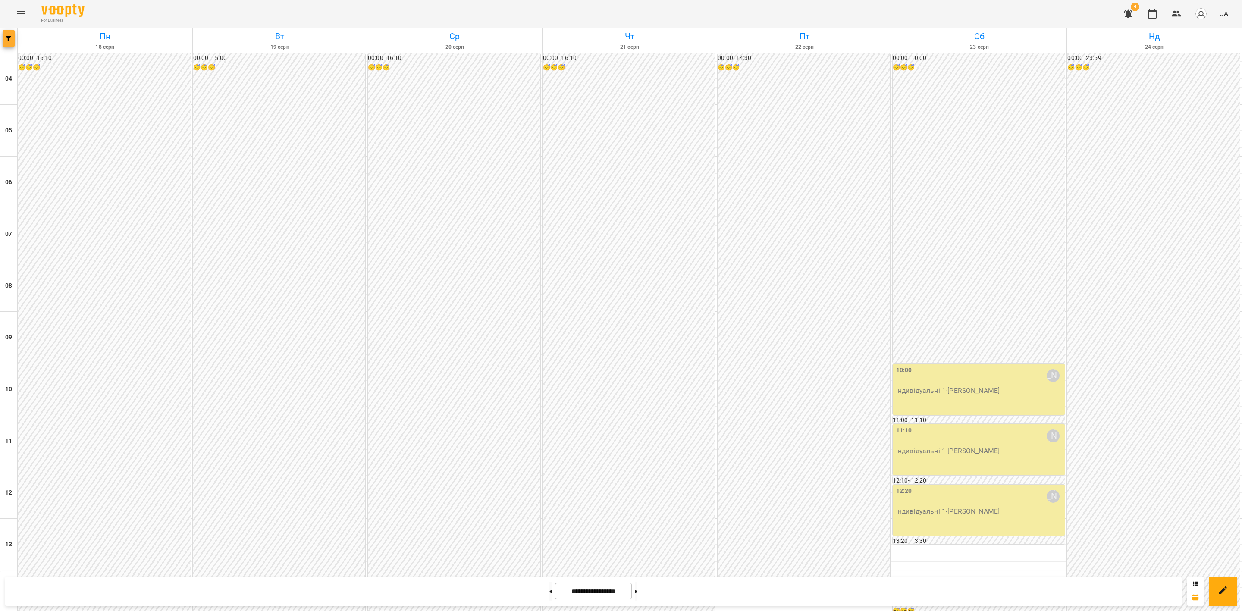
click at [8, 38] on icon "button" at bounding box center [8, 38] width 5 height 5
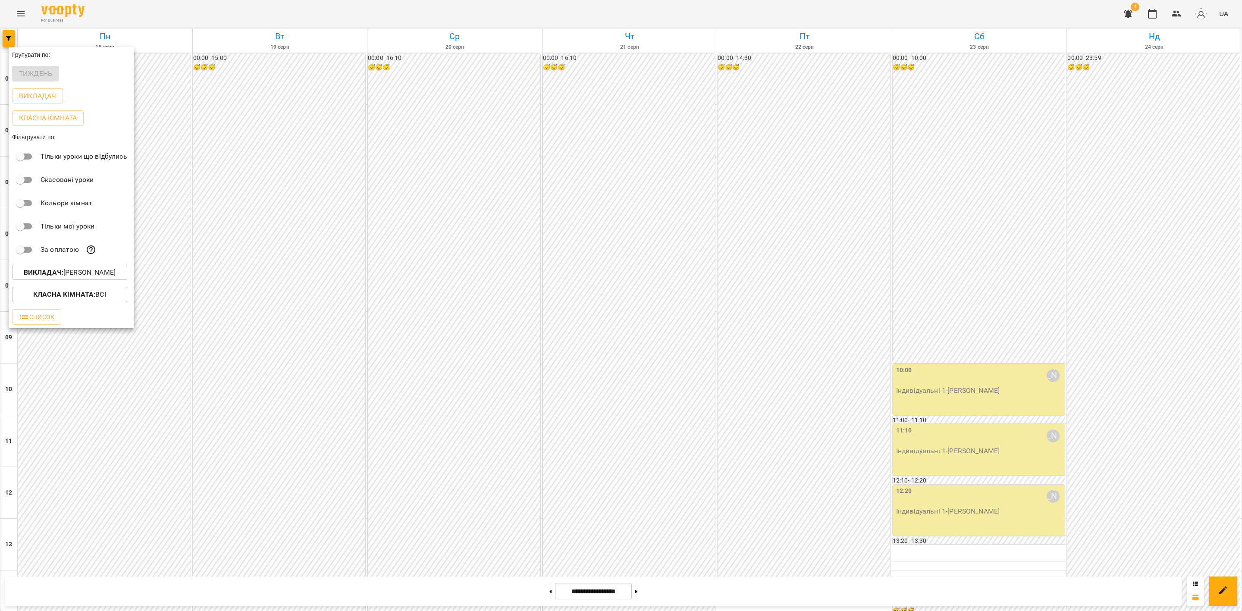
click at [97, 267] on div "Викладач : Дарія Настека" at bounding box center [71, 272] width 125 height 22
click at [89, 270] on button "Викладач : Дарія Настека" at bounding box center [69, 273] width 115 height 16
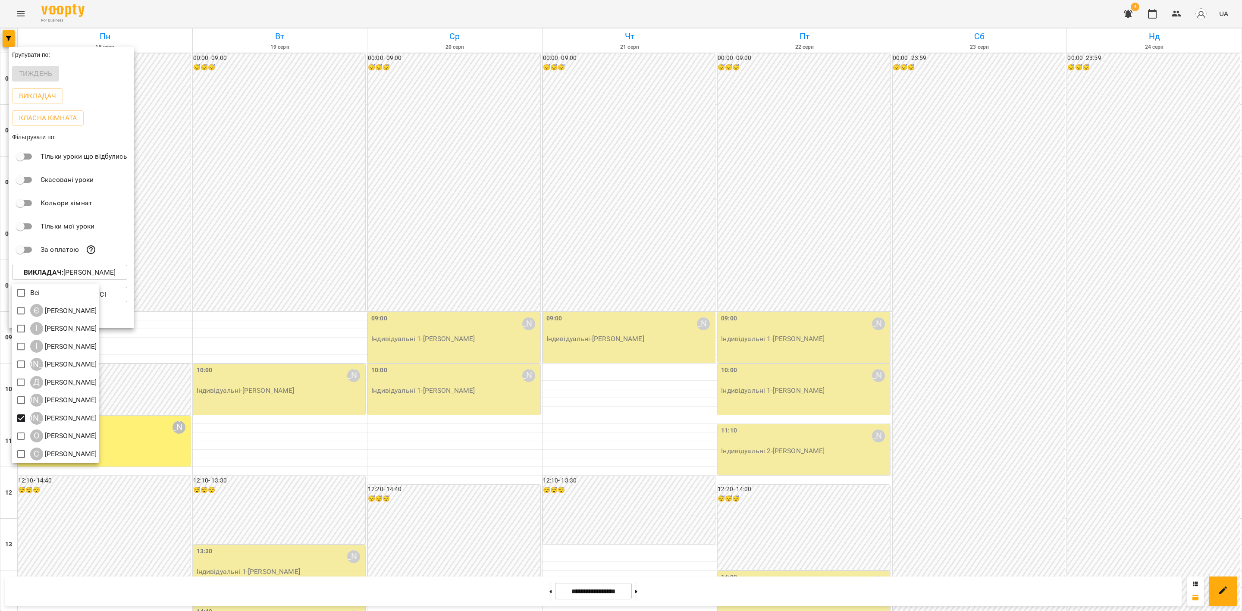
click at [473, 254] on div at bounding box center [621, 305] width 1242 height 611
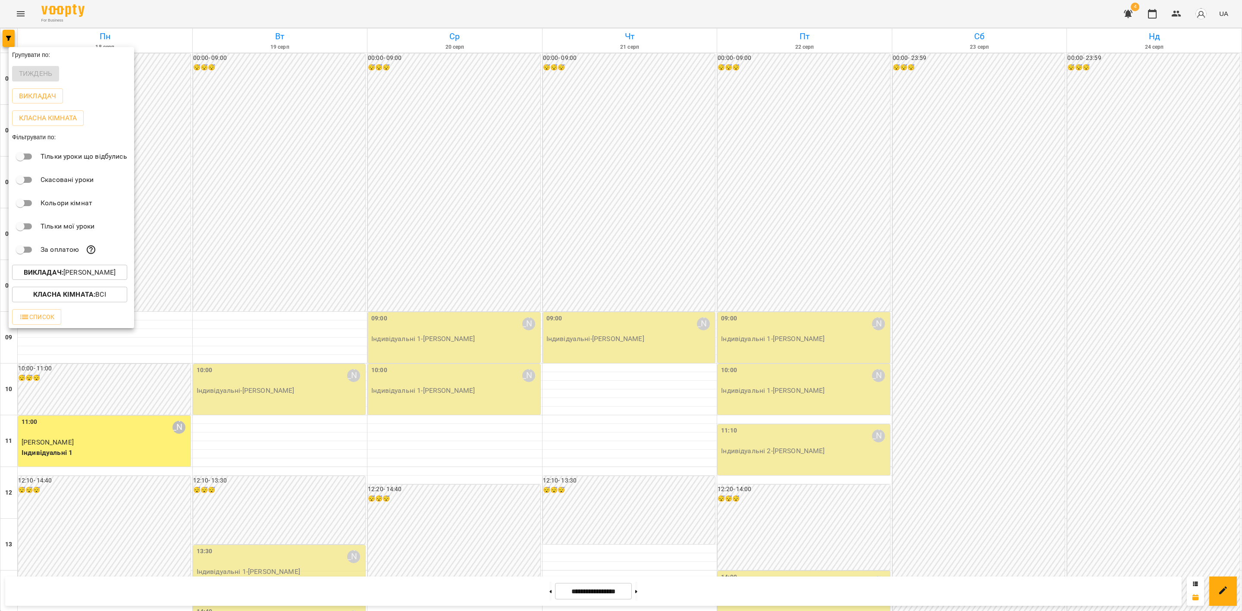
click at [454, 269] on div at bounding box center [621, 305] width 1242 height 611
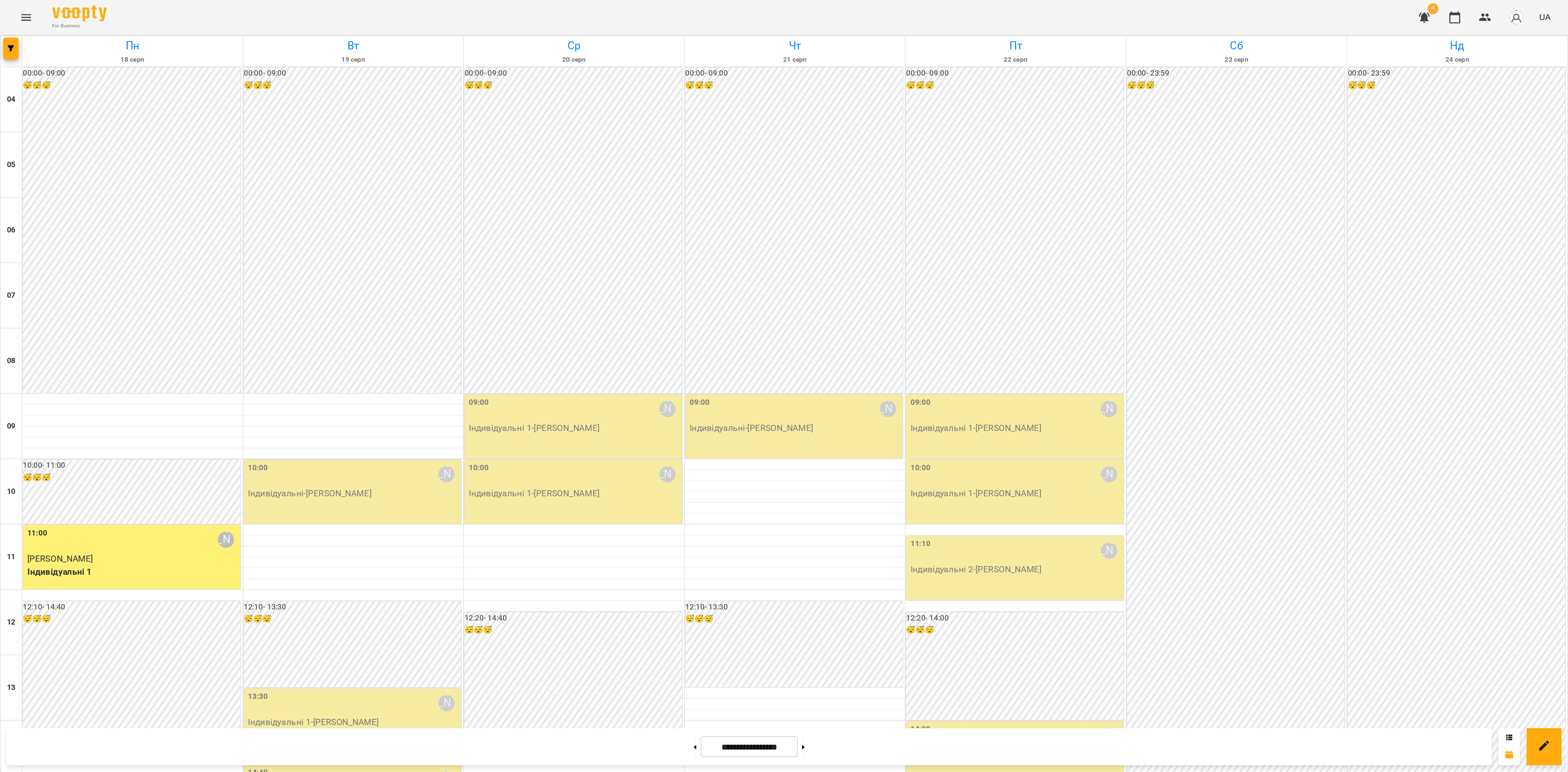
scroll to position [306, 0]
click at [603, 514] on button at bounding box center [602, 560] width 2 height 18
type input "**********"
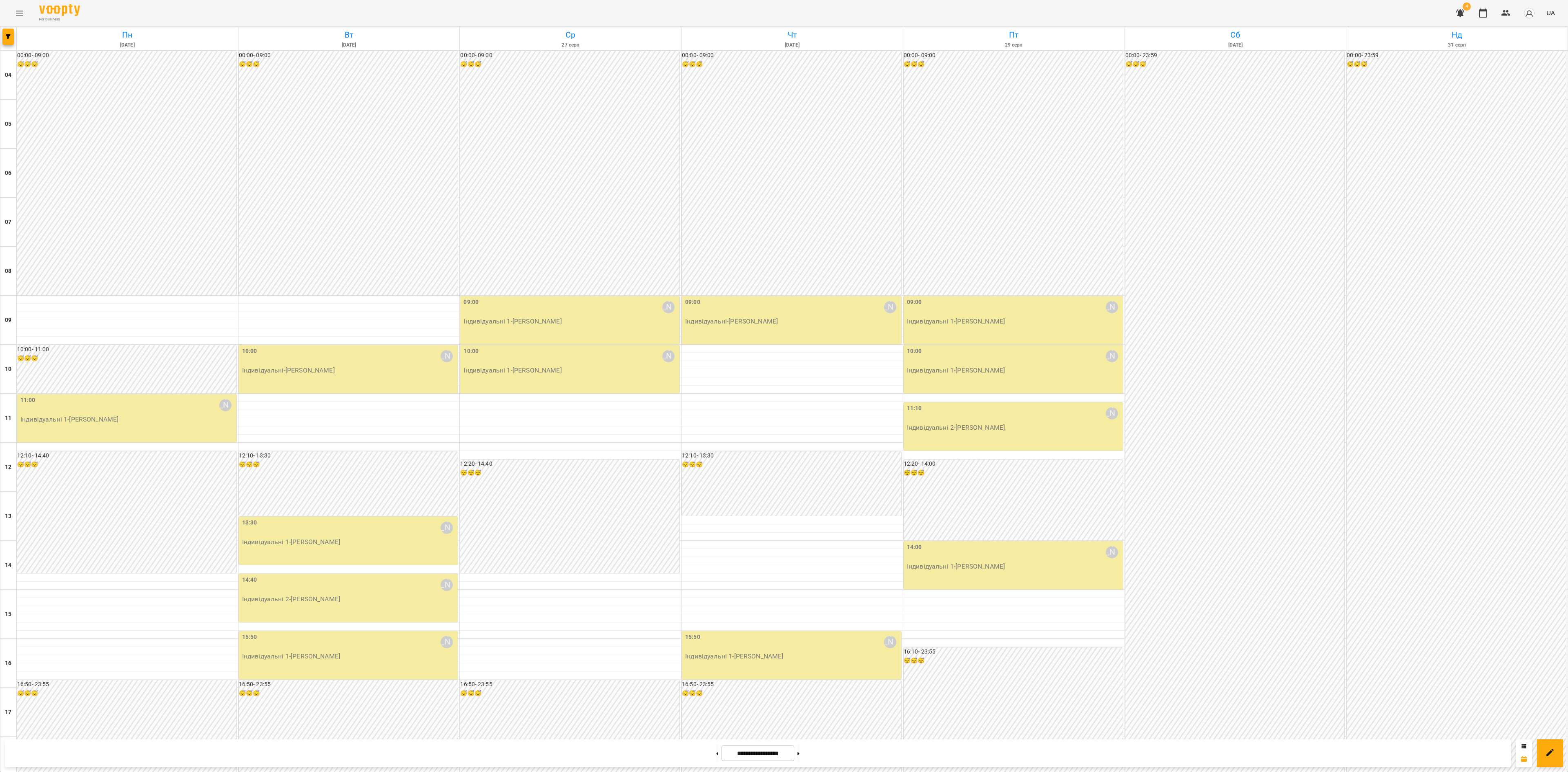
scroll to position [83, 0]
click at [1044, 17] on icon "button" at bounding box center [1483, 12] width 9 height 9
click at [11, 40] on button "button" at bounding box center [9, 36] width 11 height 16
click at [93, 258] on button "Викладач : Наталія Ємець" at bounding box center [65, 259] width 109 height 15
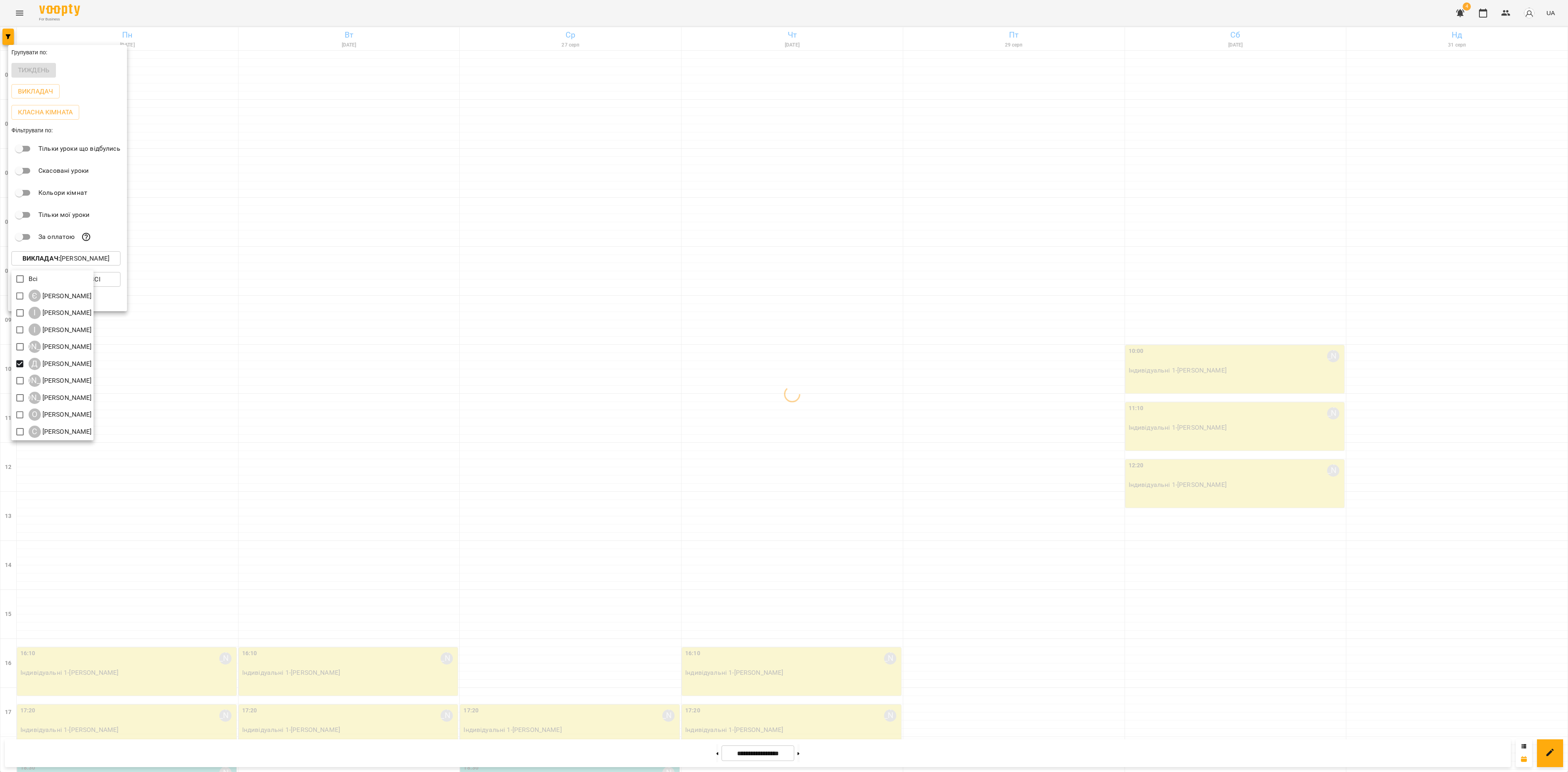
click at [270, 330] on div at bounding box center [784, 386] width 1568 height 772
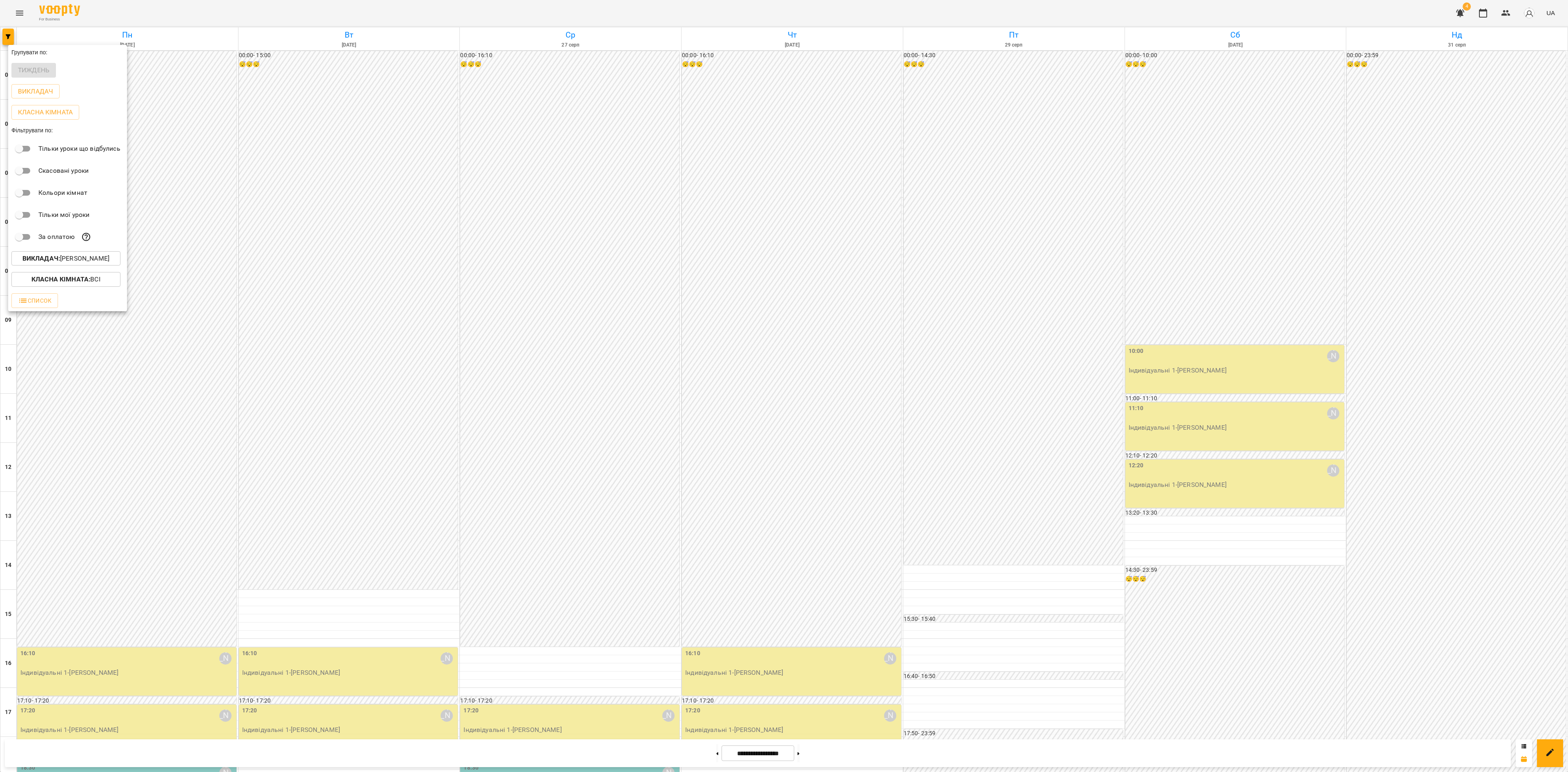
click at [322, 327] on div at bounding box center [784, 386] width 1568 height 772
click at [716, 514] on button at bounding box center [717, 753] width 2 height 18
type input "**********"
click at [151, 514] on p "Індивідуальні 1 - Іван Феєр" at bounding box center [128, 673] width 214 height 9
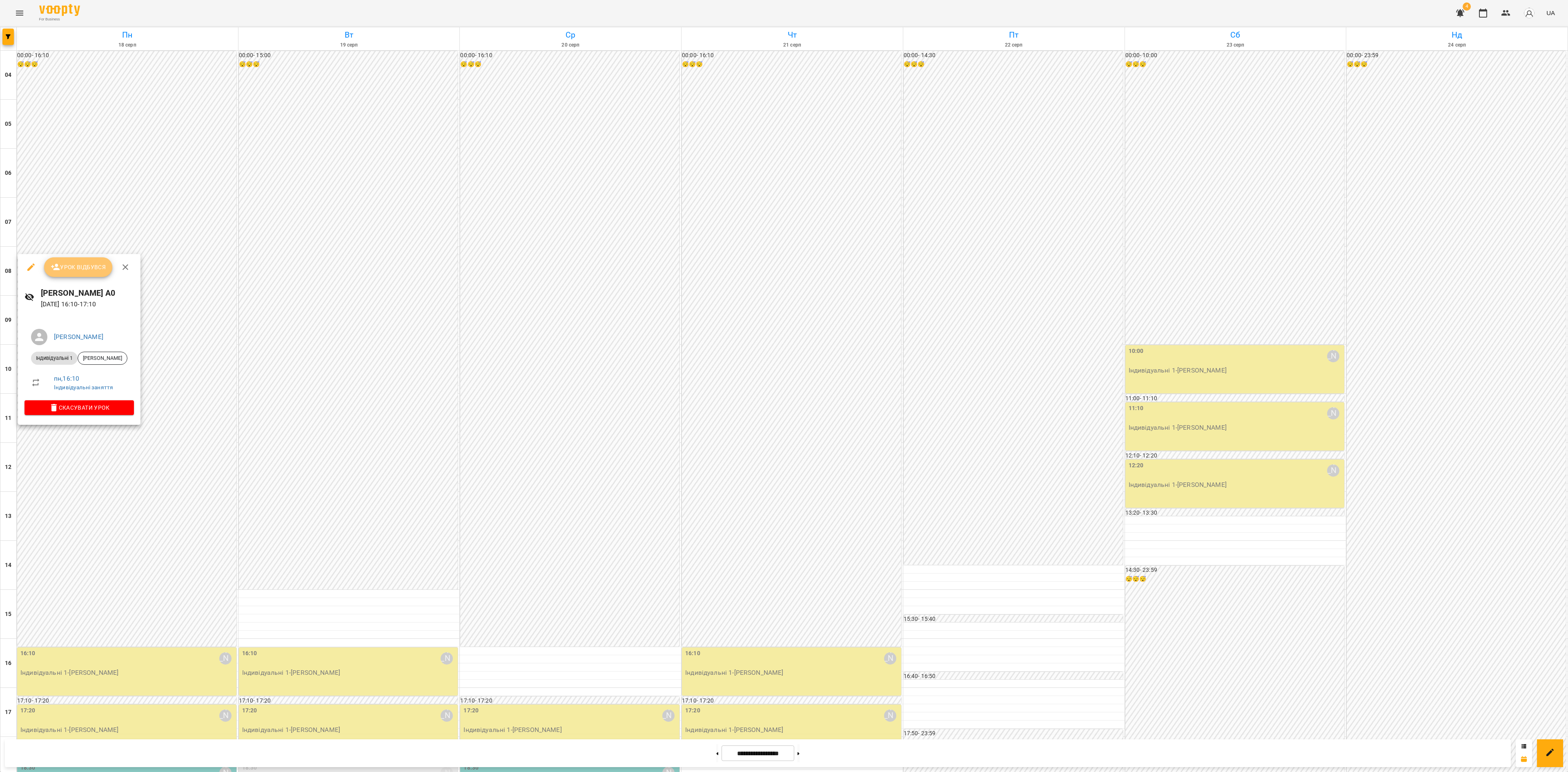
click at [83, 266] on span "Урок відбувся" at bounding box center [78, 267] width 56 height 9
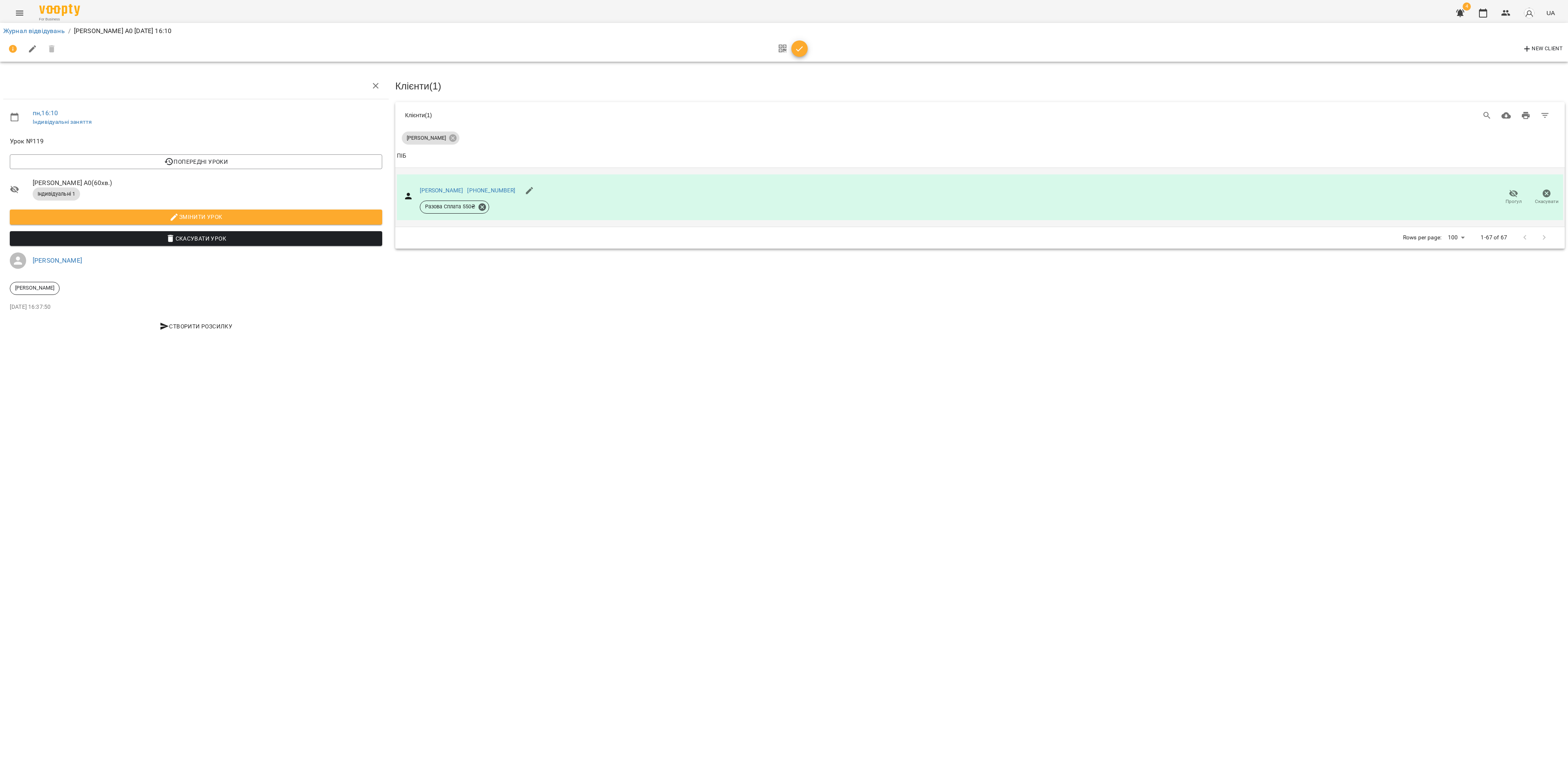
click at [1044, 191] on icon "button" at bounding box center [1513, 193] width 9 height 9
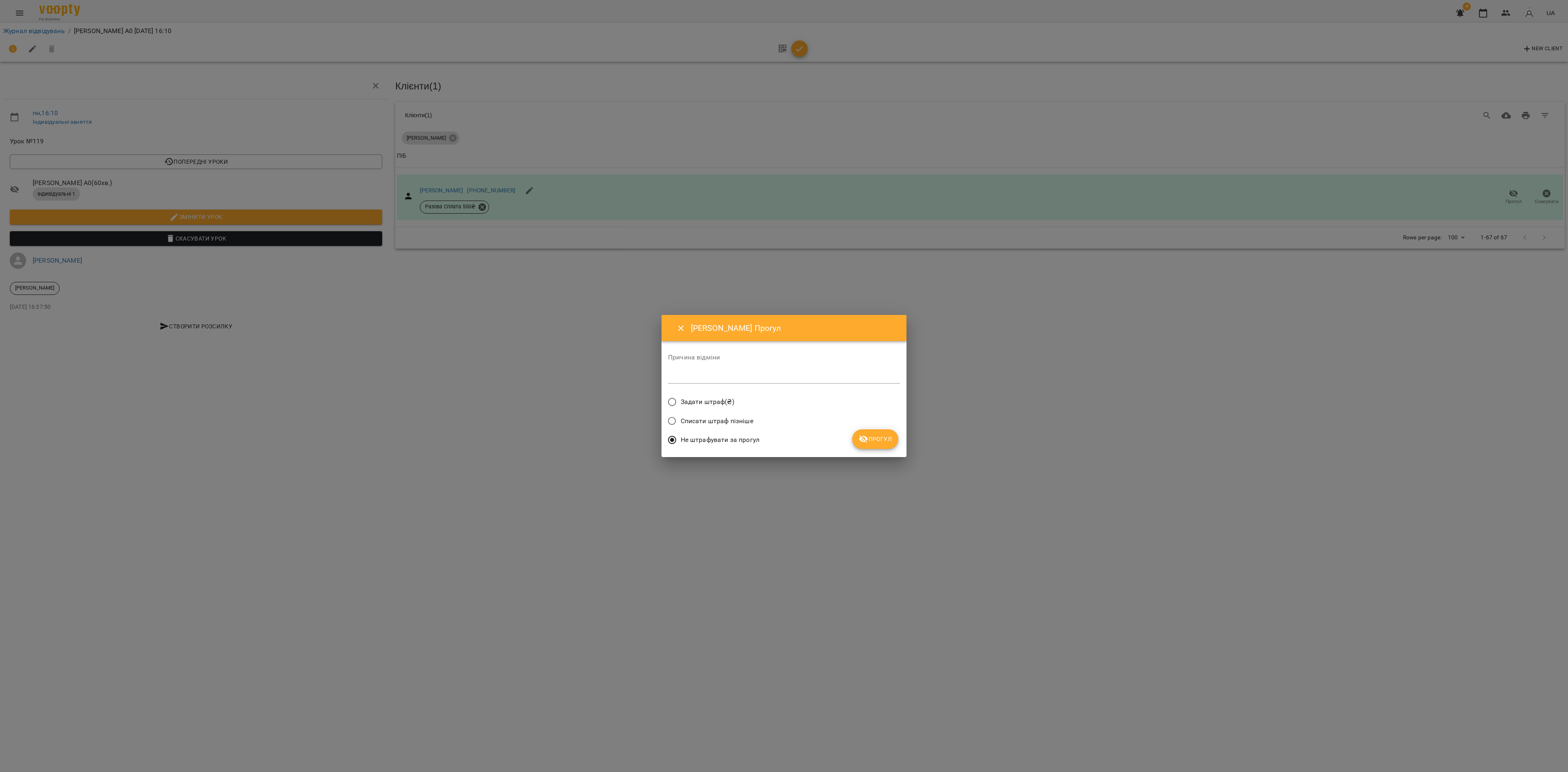
click at [876, 432] on button "Прогул" at bounding box center [875, 439] width 46 height 20
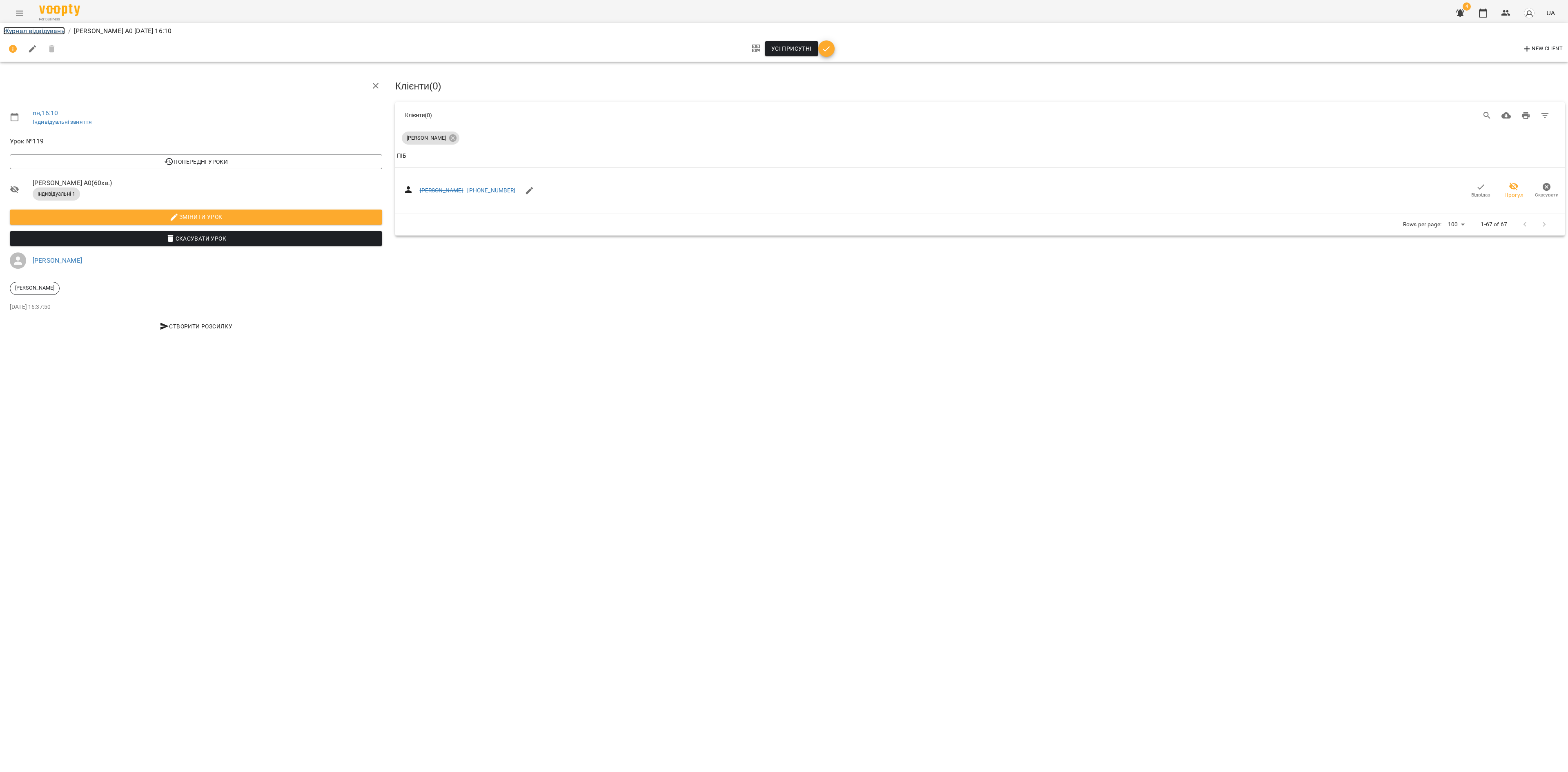
drag, startPoint x: 32, startPoint y: 29, endPoint x: 36, endPoint y: 32, distance: 5.0
click at [32, 29] on link "Журнал відвідувань" at bounding box center [33, 30] width 62 height 8
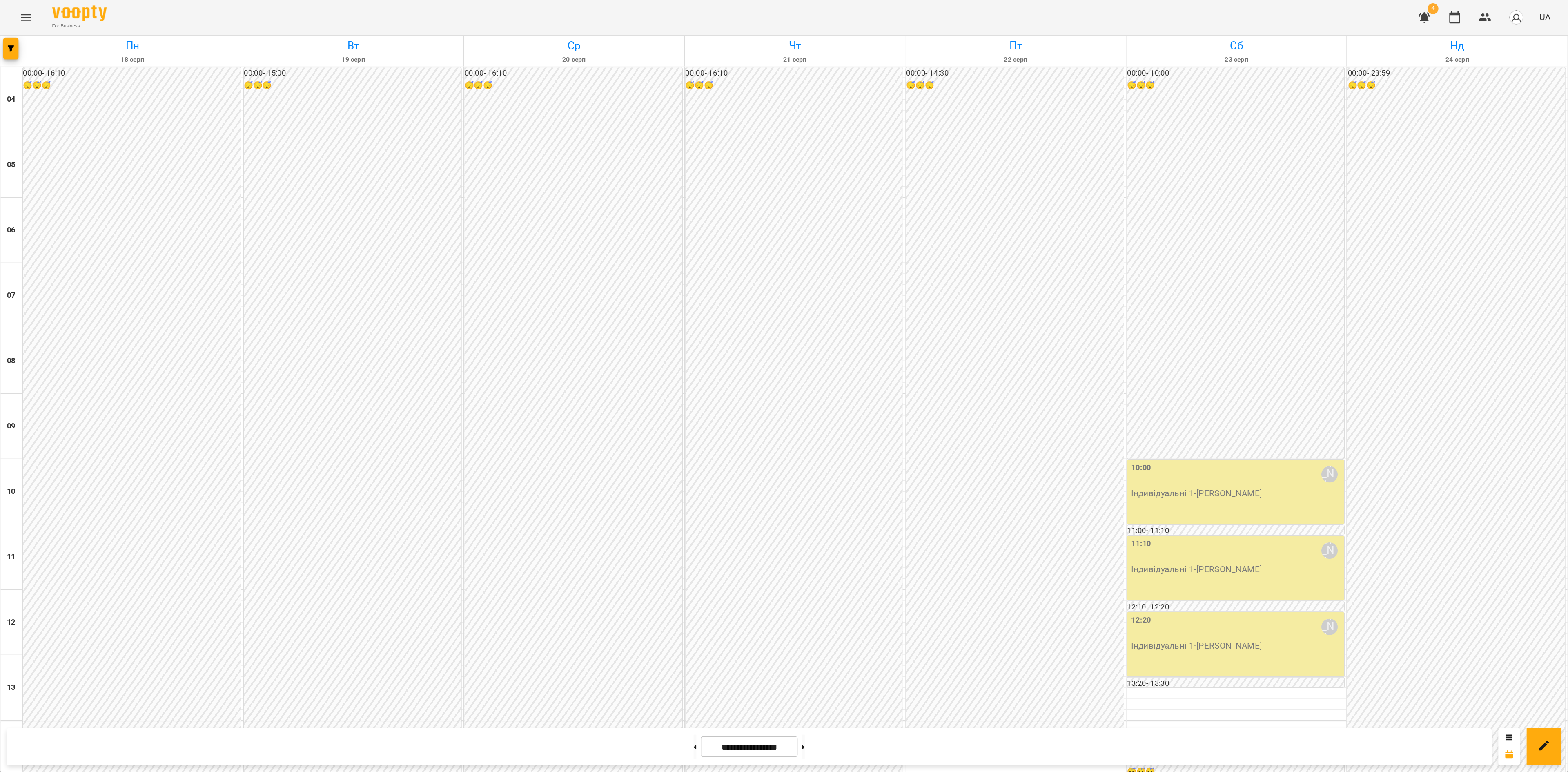
scroll to position [429, 0]
click at [76, 514] on div "17:20 Дарія Настека Індивідуальні 1 - Валентина Феєр" at bounding box center [98, 727] width 163 height 48
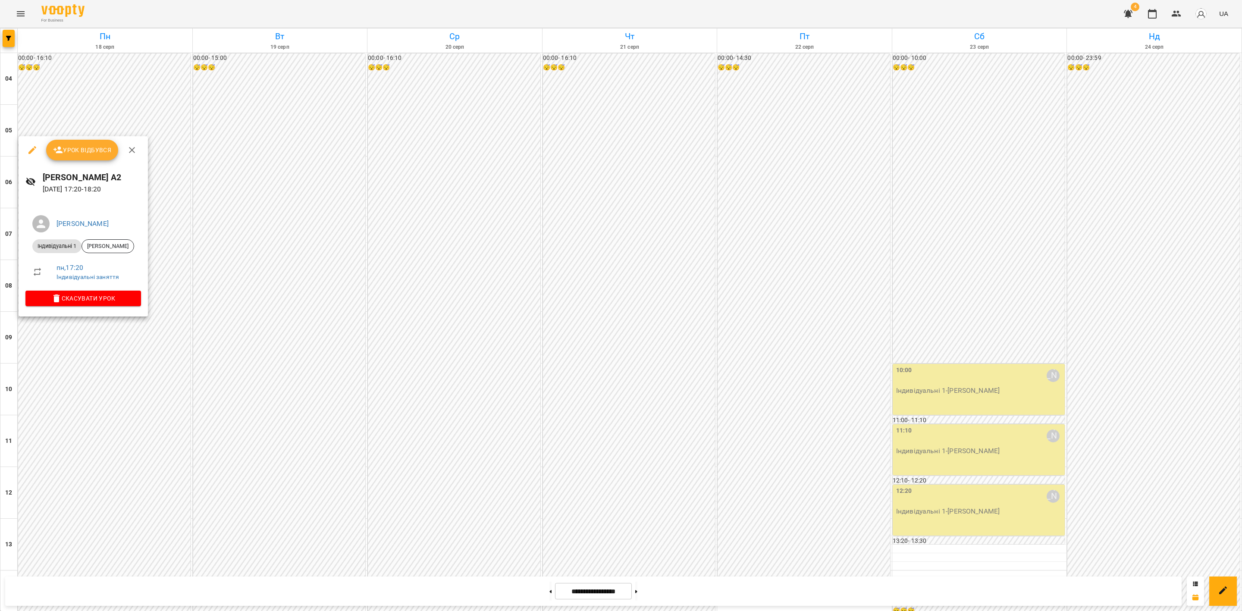
click at [752, 497] on div at bounding box center [621, 305] width 1242 height 611
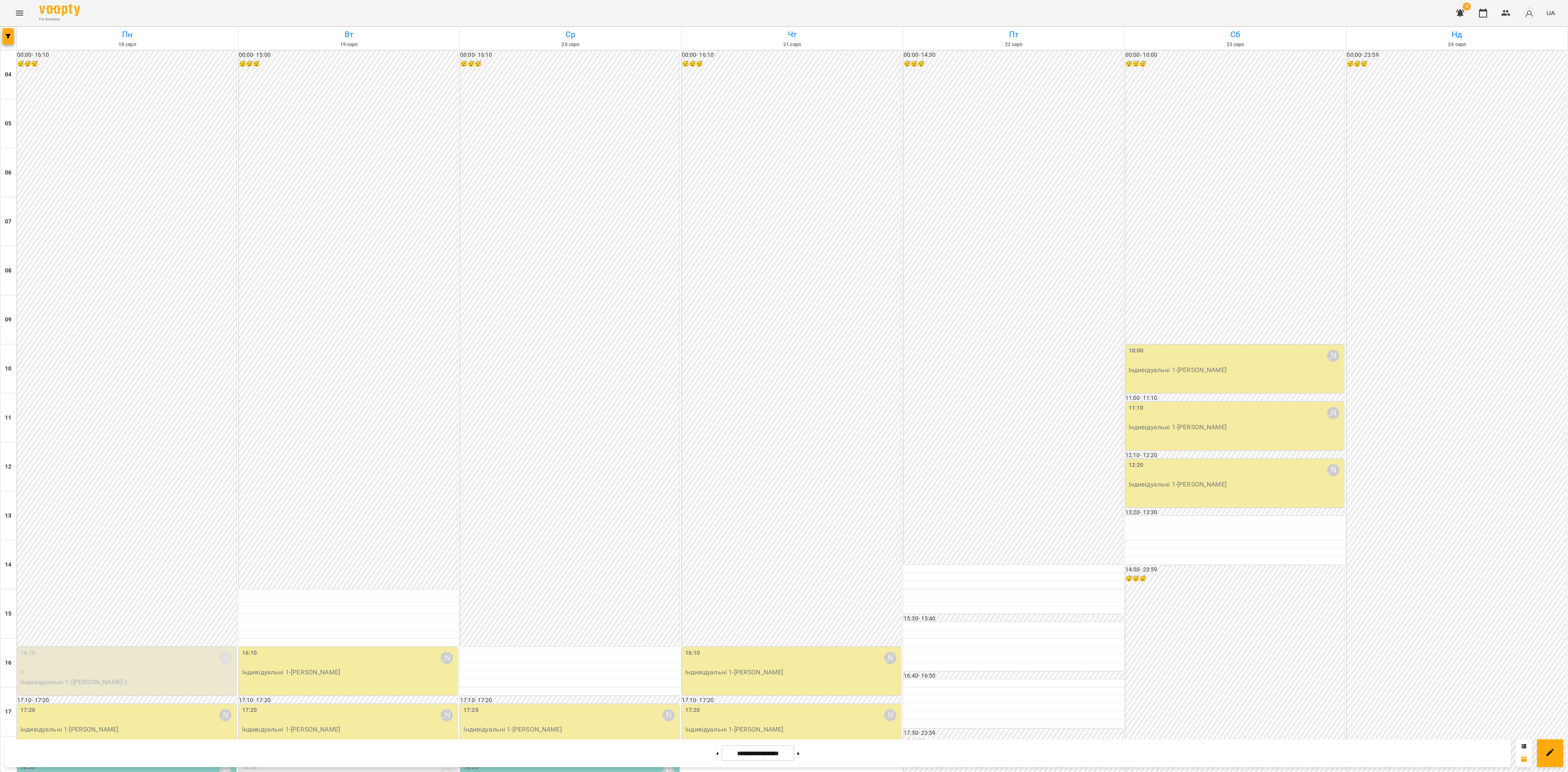
scroll to position [246, 0]
click at [135, 514] on p "Індивідуальні 1 - Валентина Феєр" at bounding box center [128, 729] width 214 height 9
click at [89, 324] on span "Урок відбувся" at bounding box center [78, 325] width 56 height 9
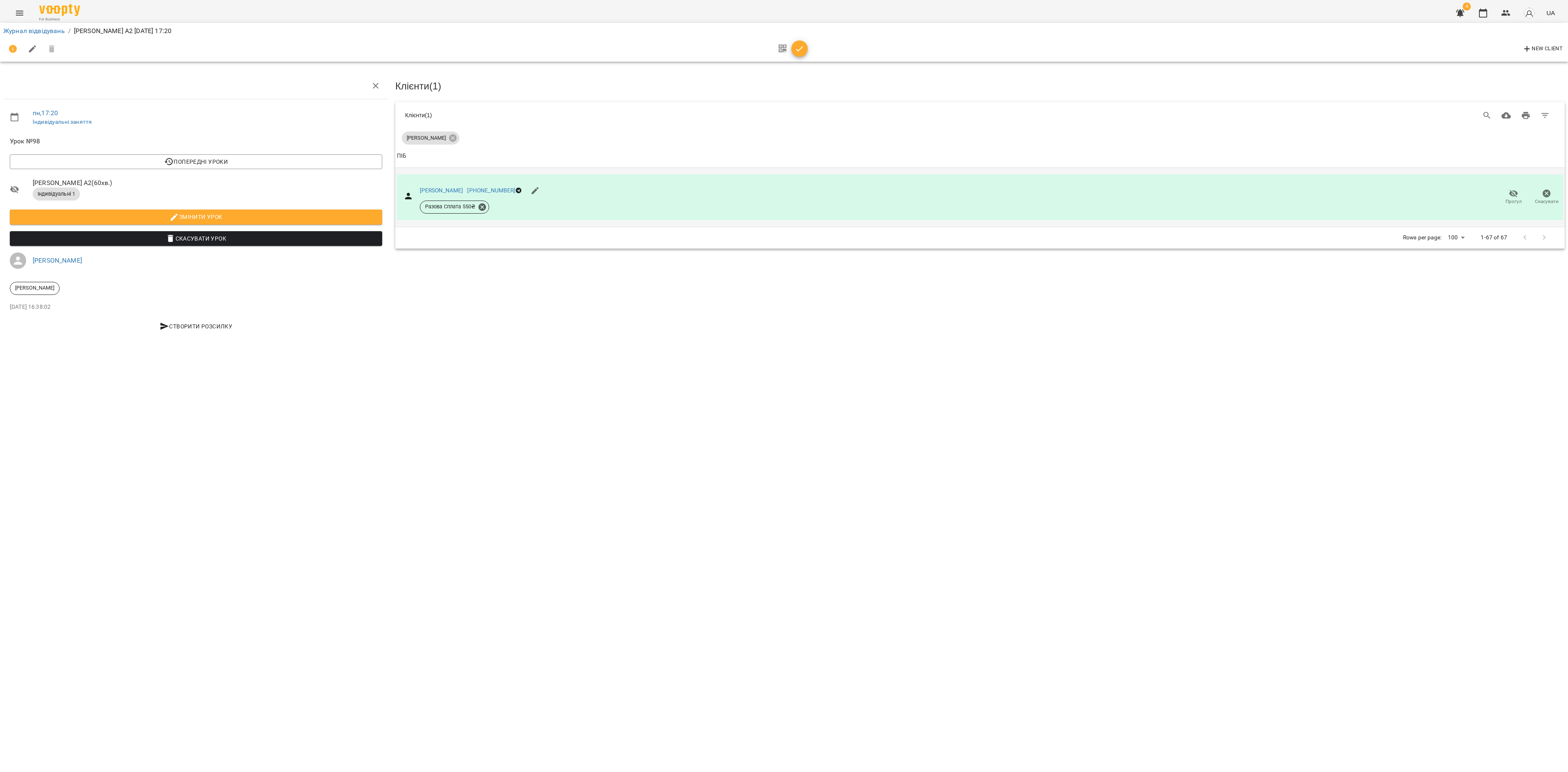
click at [1044, 195] on icon "button" at bounding box center [1513, 193] width 9 height 8
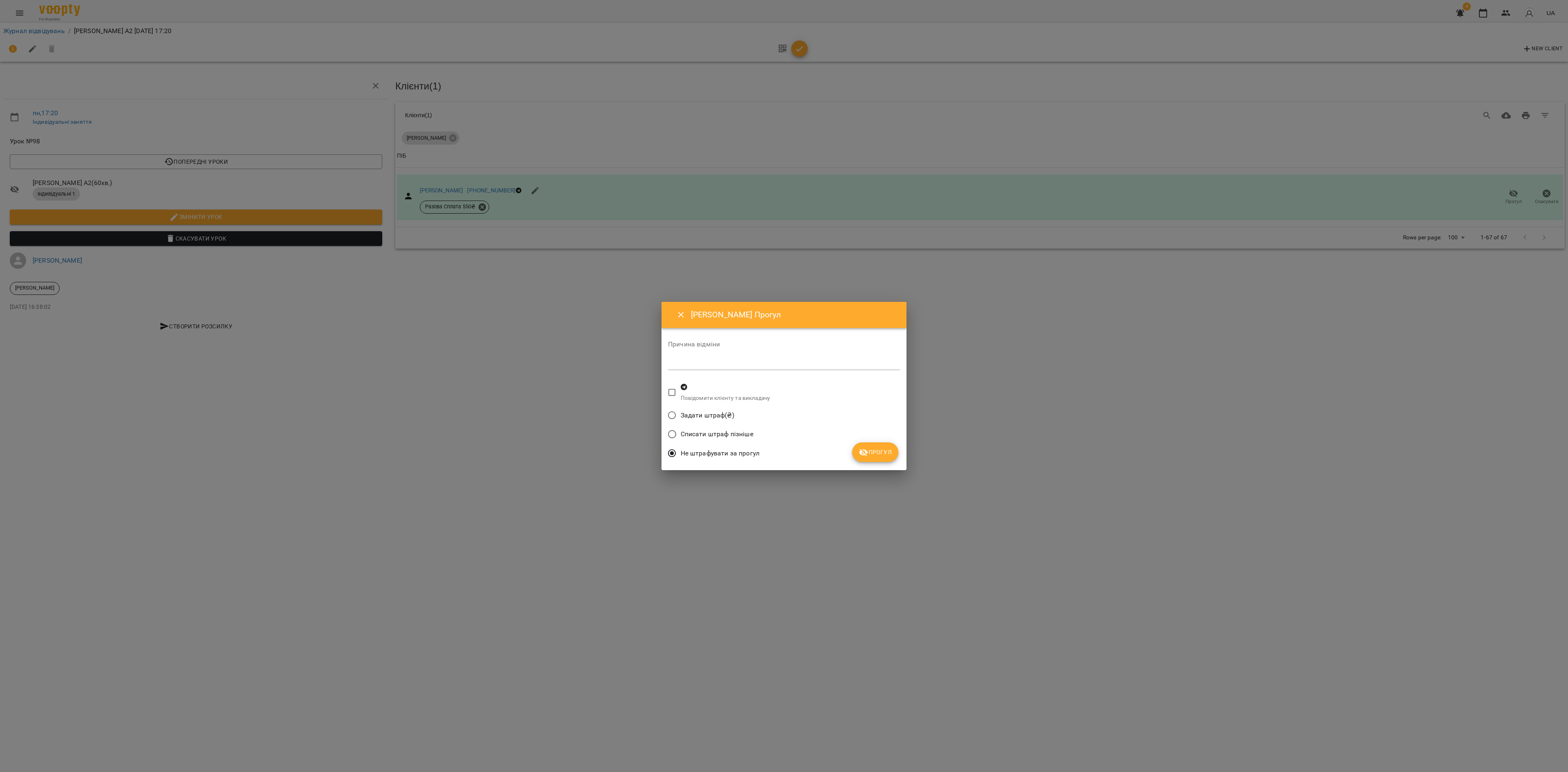
click at [868, 453] on icon "submit" at bounding box center [863, 452] width 9 height 8
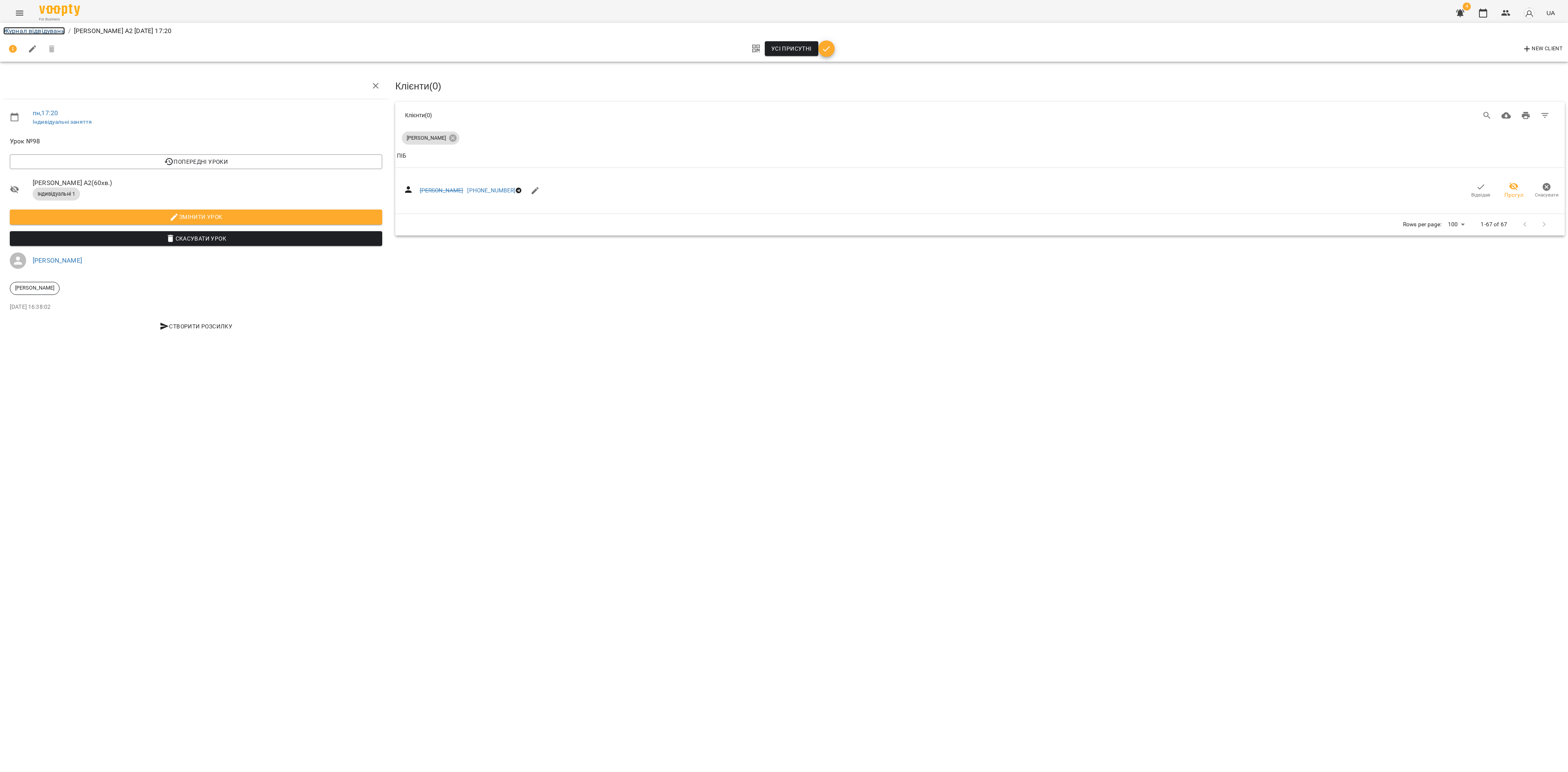
click at [38, 32] on link "Журнал відвідувань" at bounding box center [33, 30] width 62 height 8
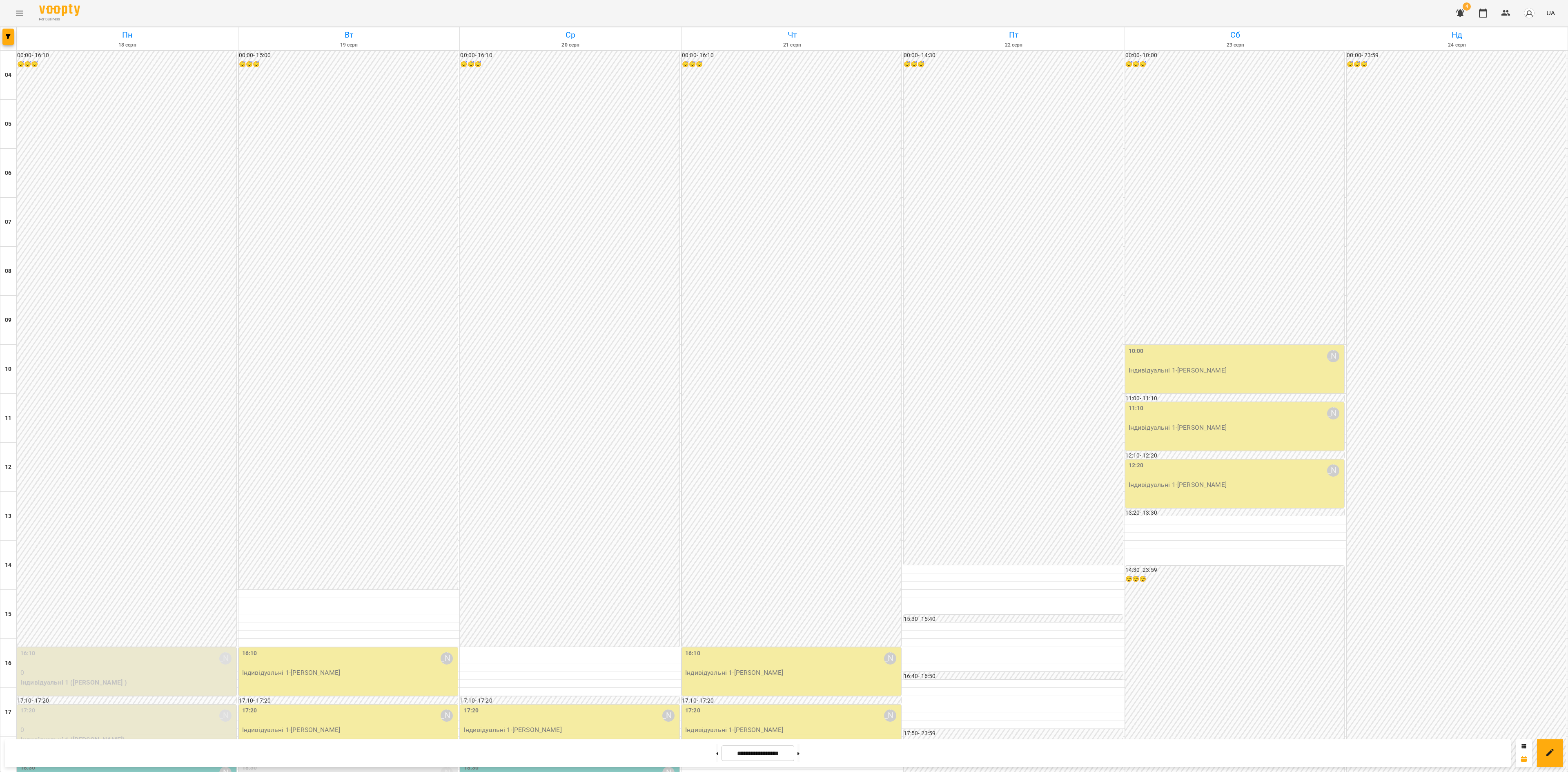
scroll to position [247, 0]
click at [162, 514] on div "18:30 Дарія Настека Парні 1 - Парні ДН" at bounding box center [128, 778] width 214 height 28
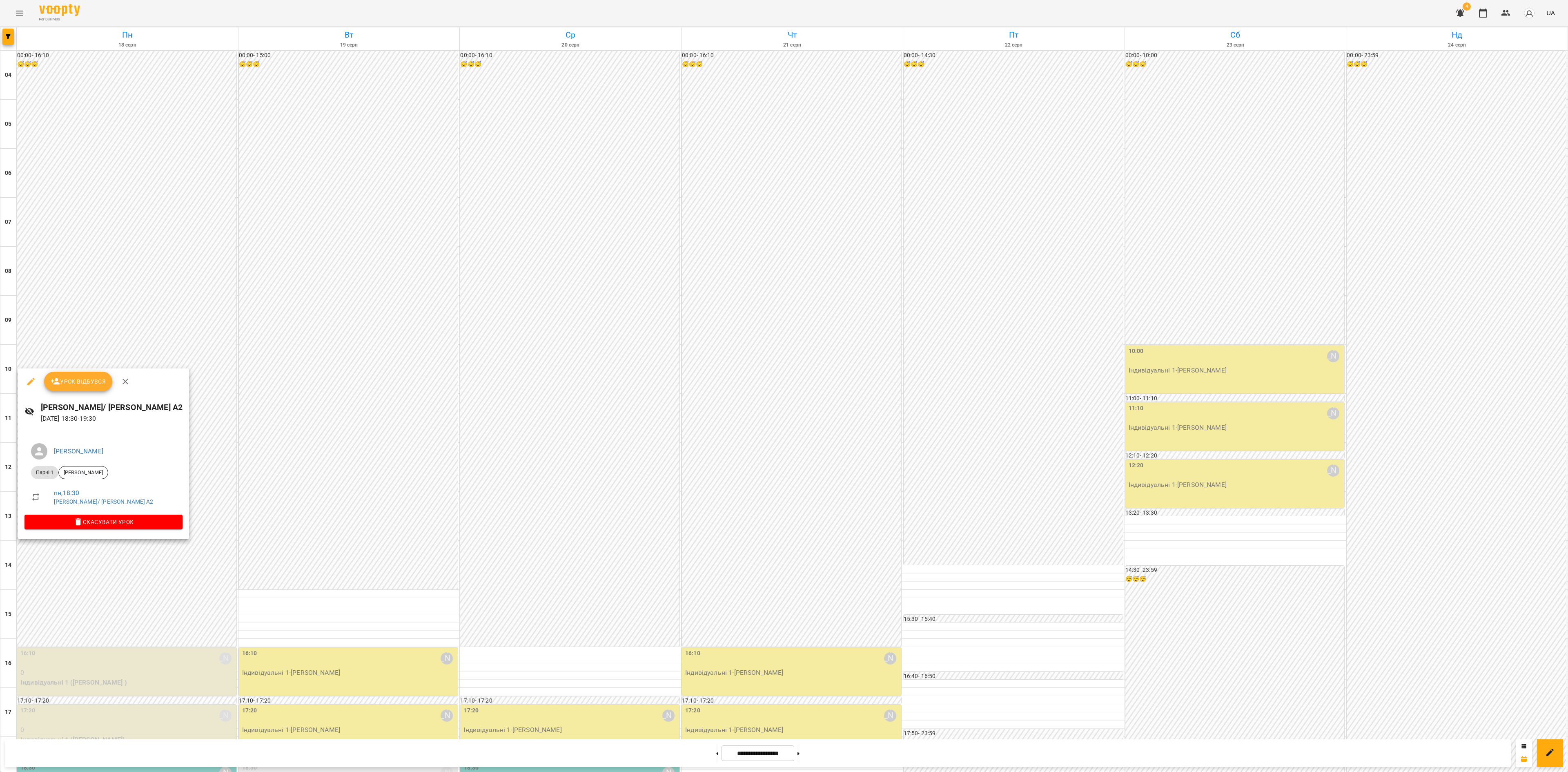
drag, startPoint x: 92, startPoint y: 383, endPoint x: 341, endPoint y: 364, distance: 249.7
click at [92, 384] on span "Урок відбувся" at bounding box center [78, 382] width 56 height 9
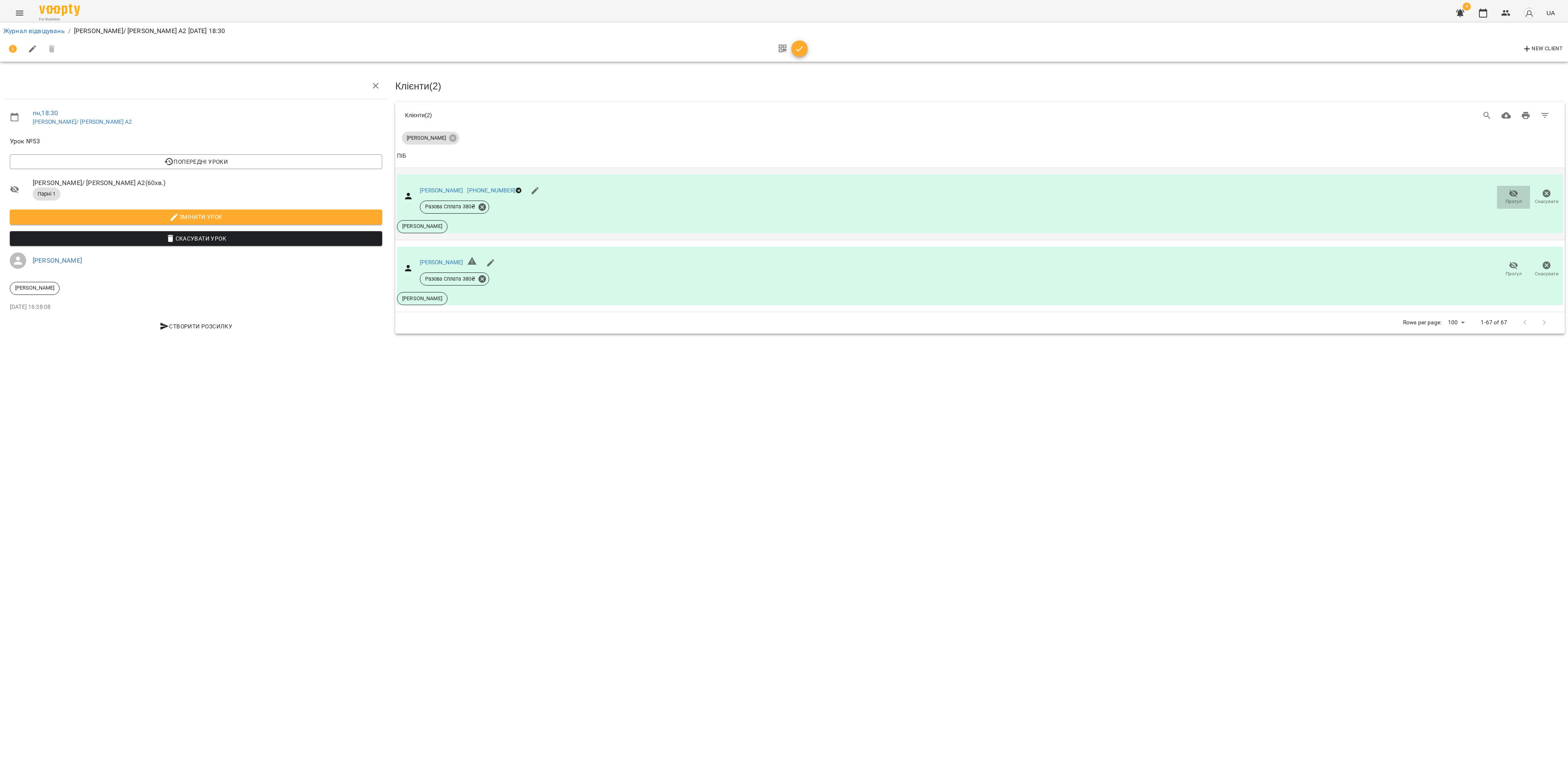
click at [1044, 186] on button "Прогул" at bounding box center [1513, 197] width 33 height 23
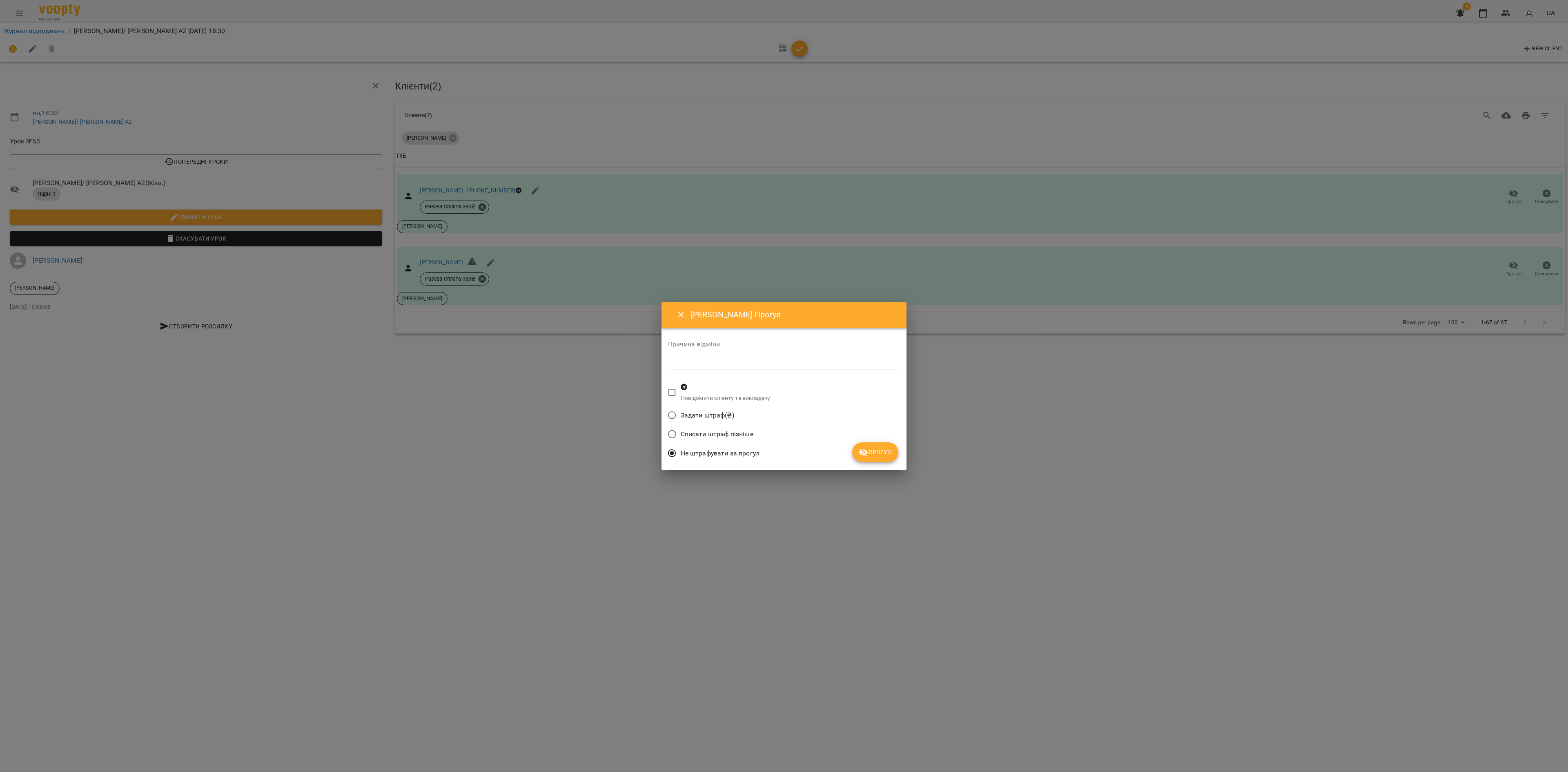
click at [870, 456] on span "Прогул" at bounding box center [875, 452] width 33 height 9
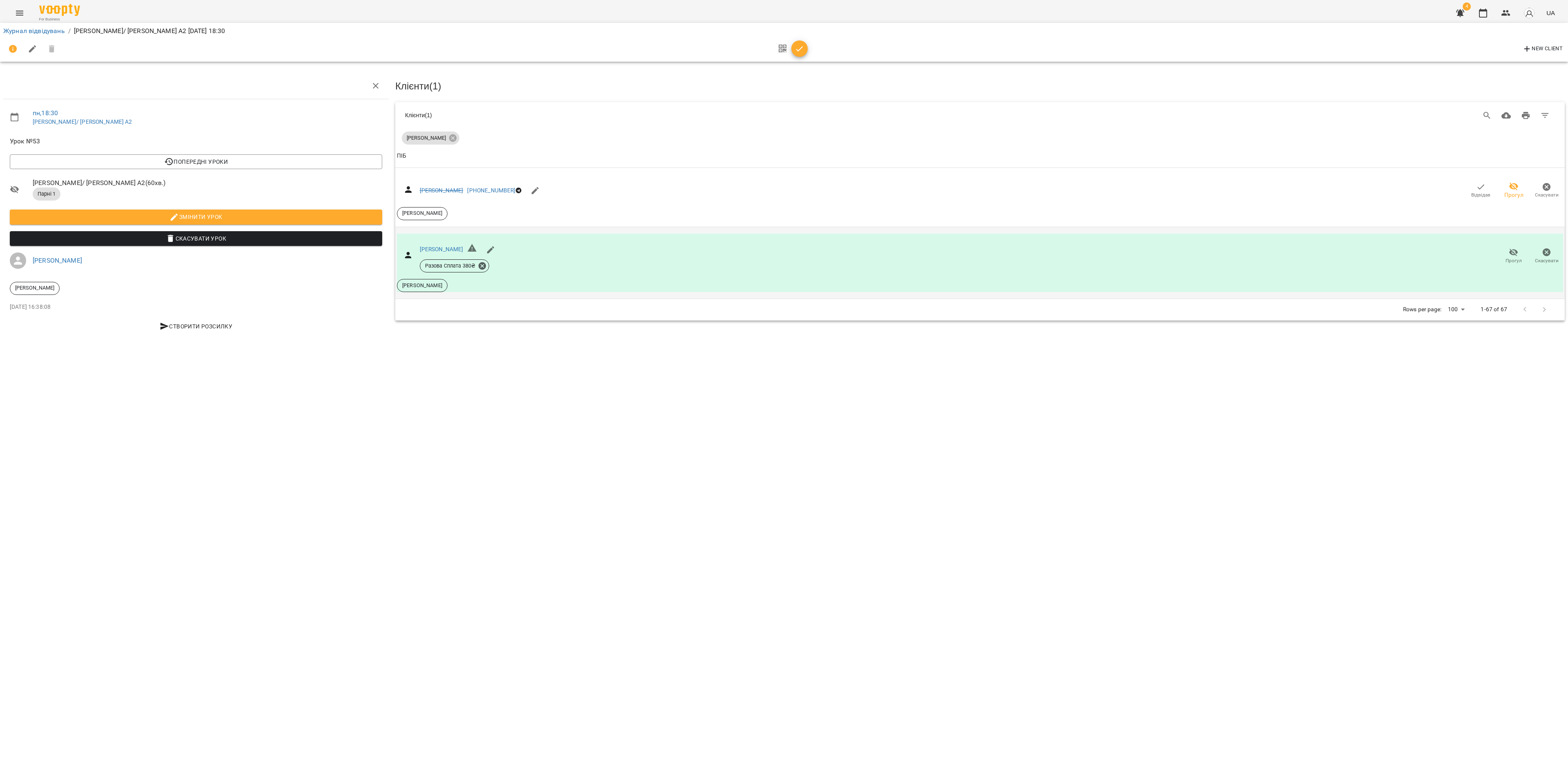
click at [1044, 250] on span "Прогул" at bounding box center [1513, 255] width 24 height 16
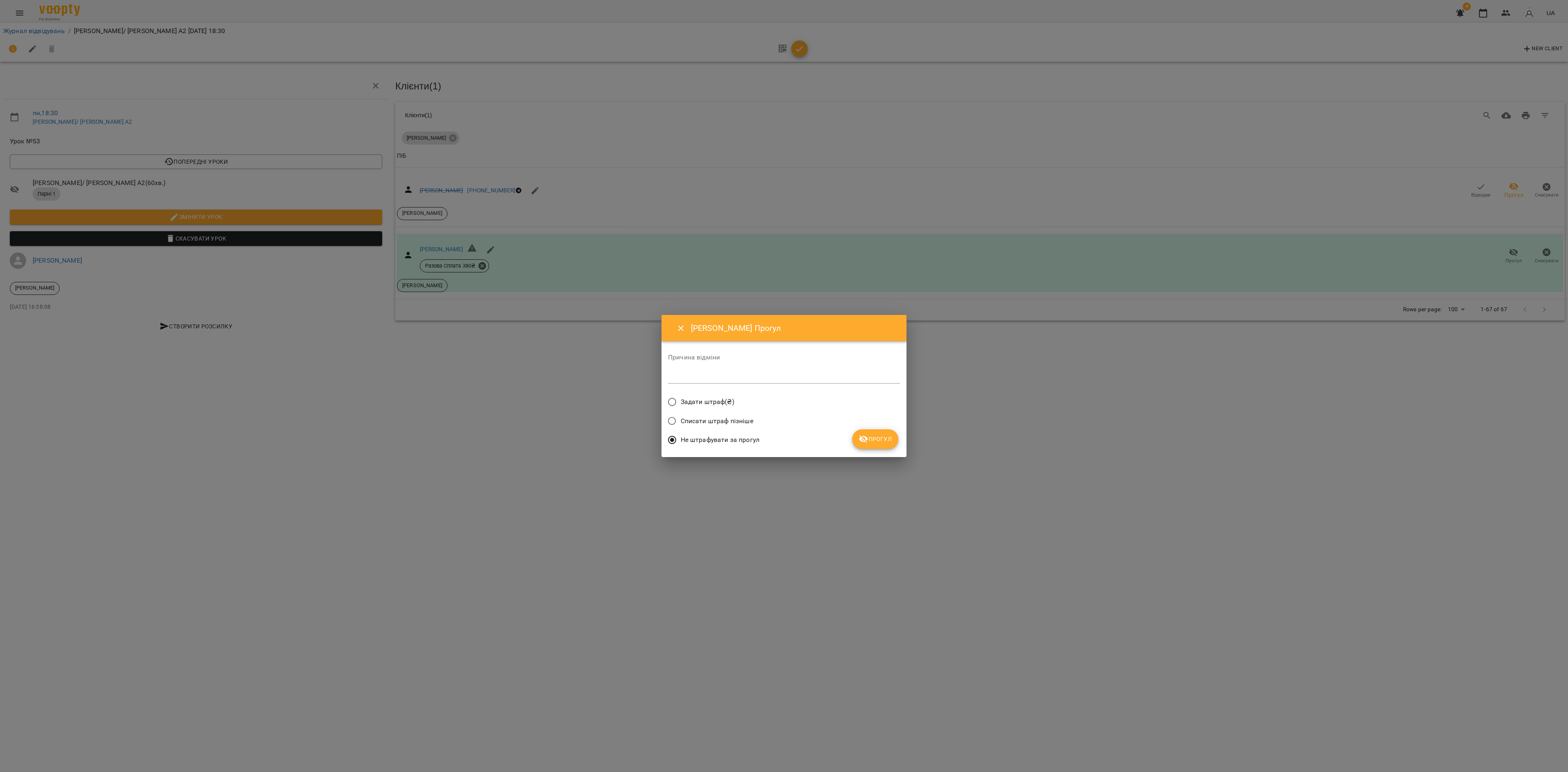
drag, startPoint x: 863, startPoint y: 430, endPoint x: 865, endPoint y: 436, distance: 6.3
click at [864, 431] on button "Прогул" at bounding box center [875, 439] width 46 height 20
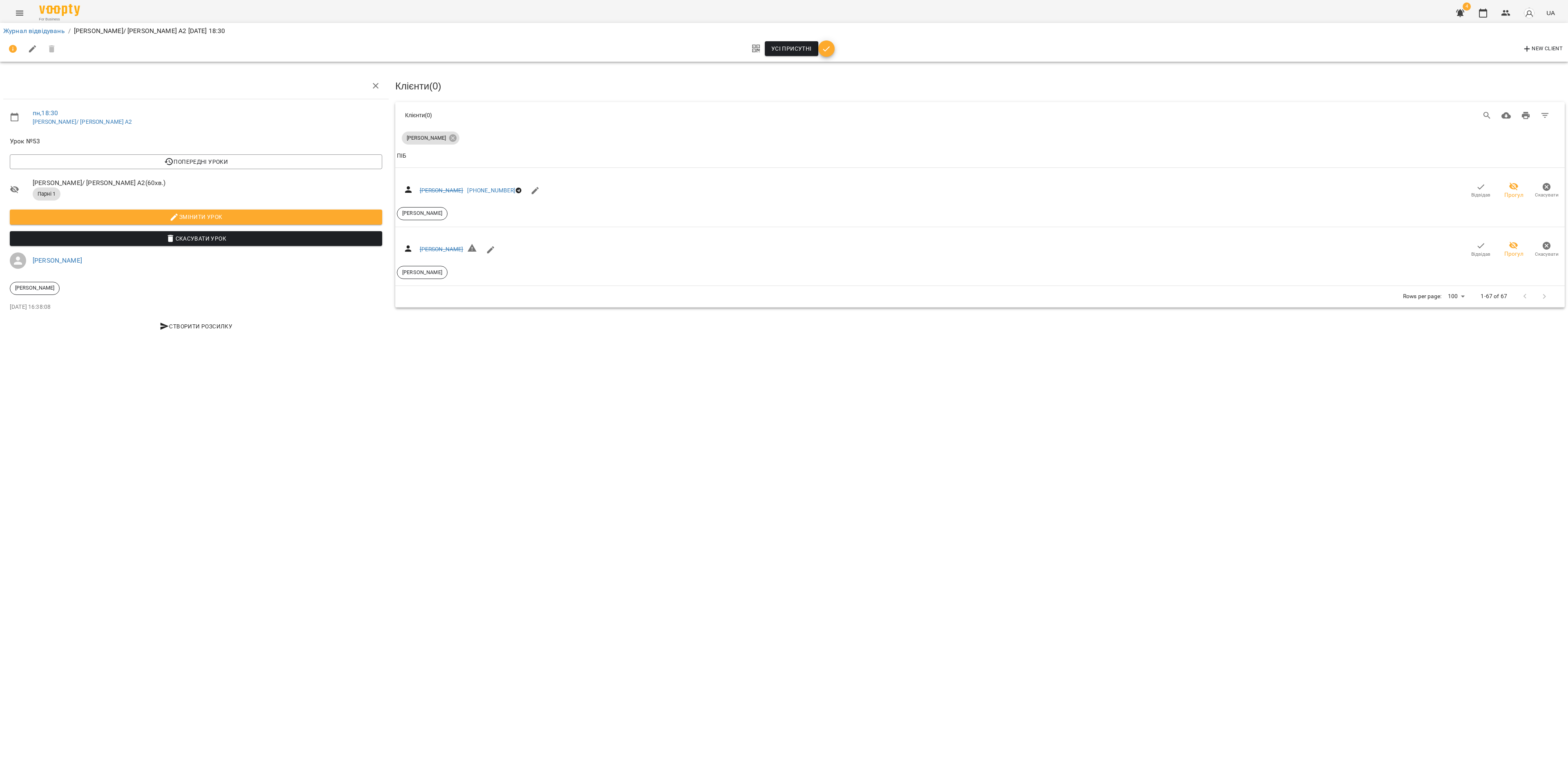
click at [829, 344] on div "Журнал відвідувань / Надія Паска/ Роман Наконечний А2 пн, 18 серп 2025 18:30 Ус…" at bounding box center [784, 185] width 1568 height 316
click at [44, 29] on link "Журнал відвідувань" at bounding box center [33, 30] width 62 height 8
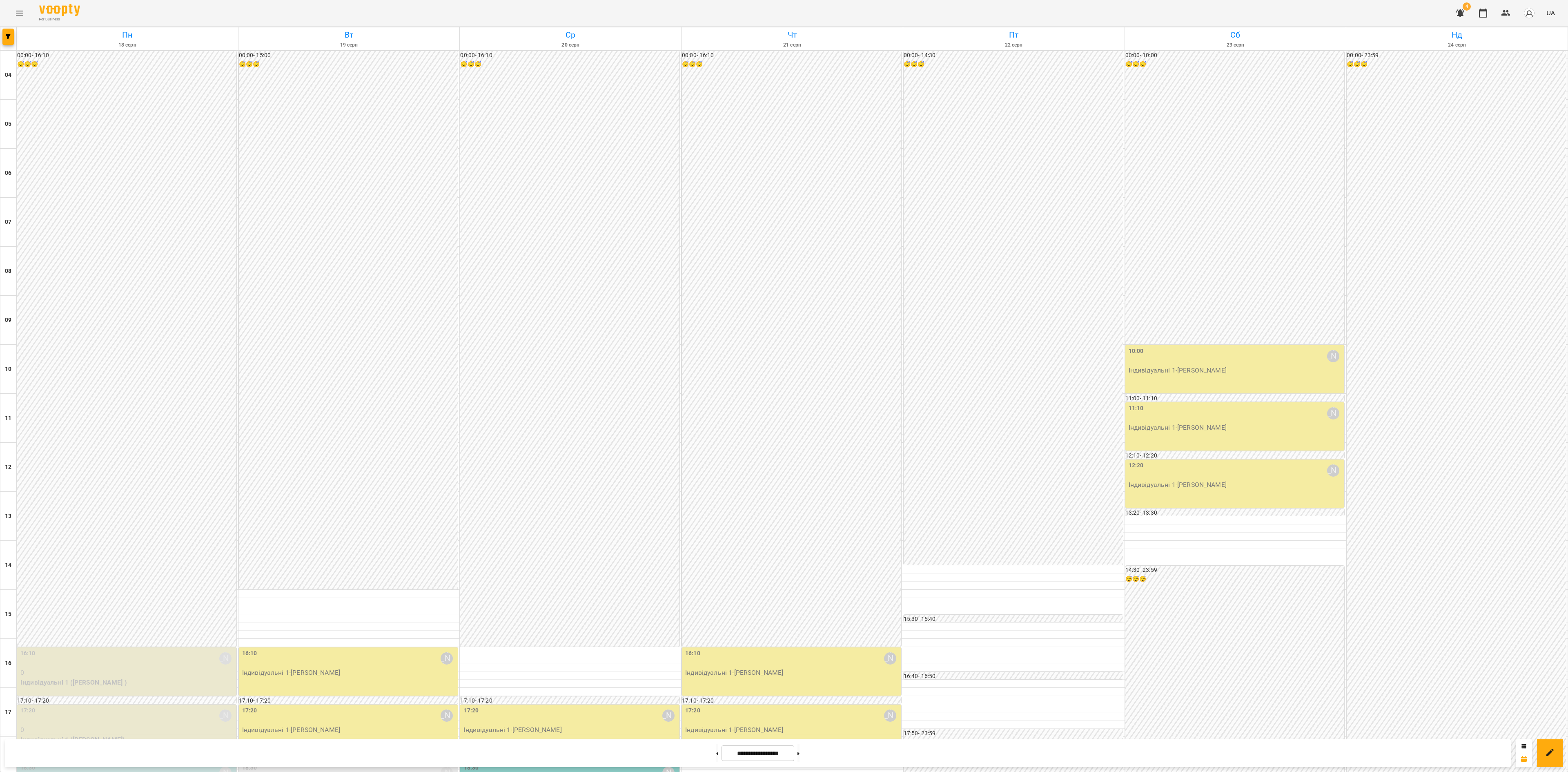
scroll to position [245, 0]
click at [365, 514] on div "16:10 Дарія Настека Індивідуальні 1 - Еліна Ткаченко" at bounding box center [348, 671] width 220 height 48
drag, startPoint x: 330, startPoint y: 295, endPoint x: 259, endPoint y: 287, distance: 71.4
click at [259, 287] on div "Еліна Ткаченко В1 19 серп 2025 16:10 - 17:10" at bounding box center [298, 300] width 122 height 36
copy h6 "Еліна Ткаченко В1"
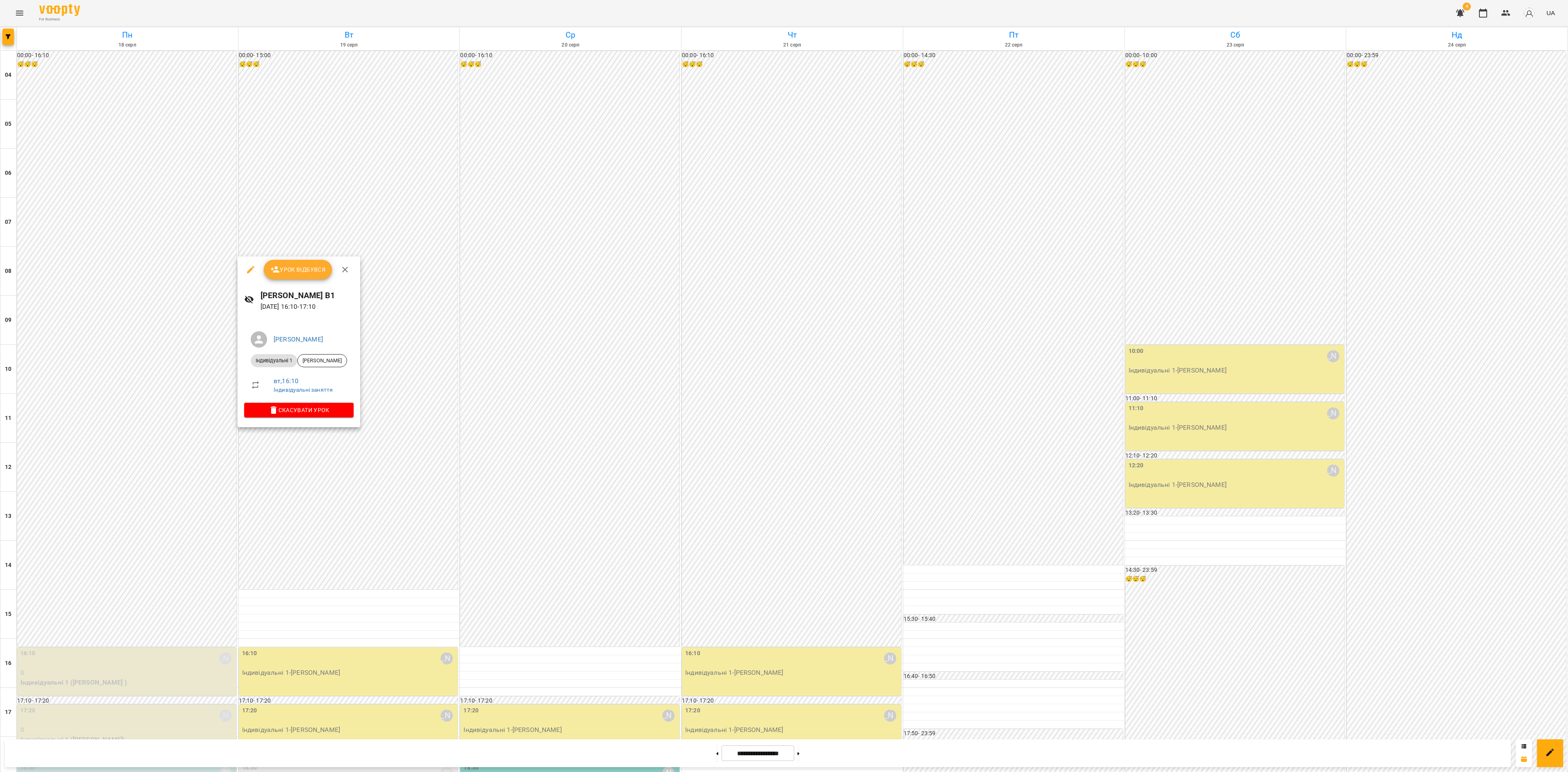
click at [424, 514] on div at bounding box center [784, 386] width 1568 height 772
click at [336, 514] on div "16:10 Дарія Настека" at bounding box center [349, 658] width 214 height 19
click at [304, 274] on span "Урок відбувся" at bounding box center [297, 269] width 56 height 9
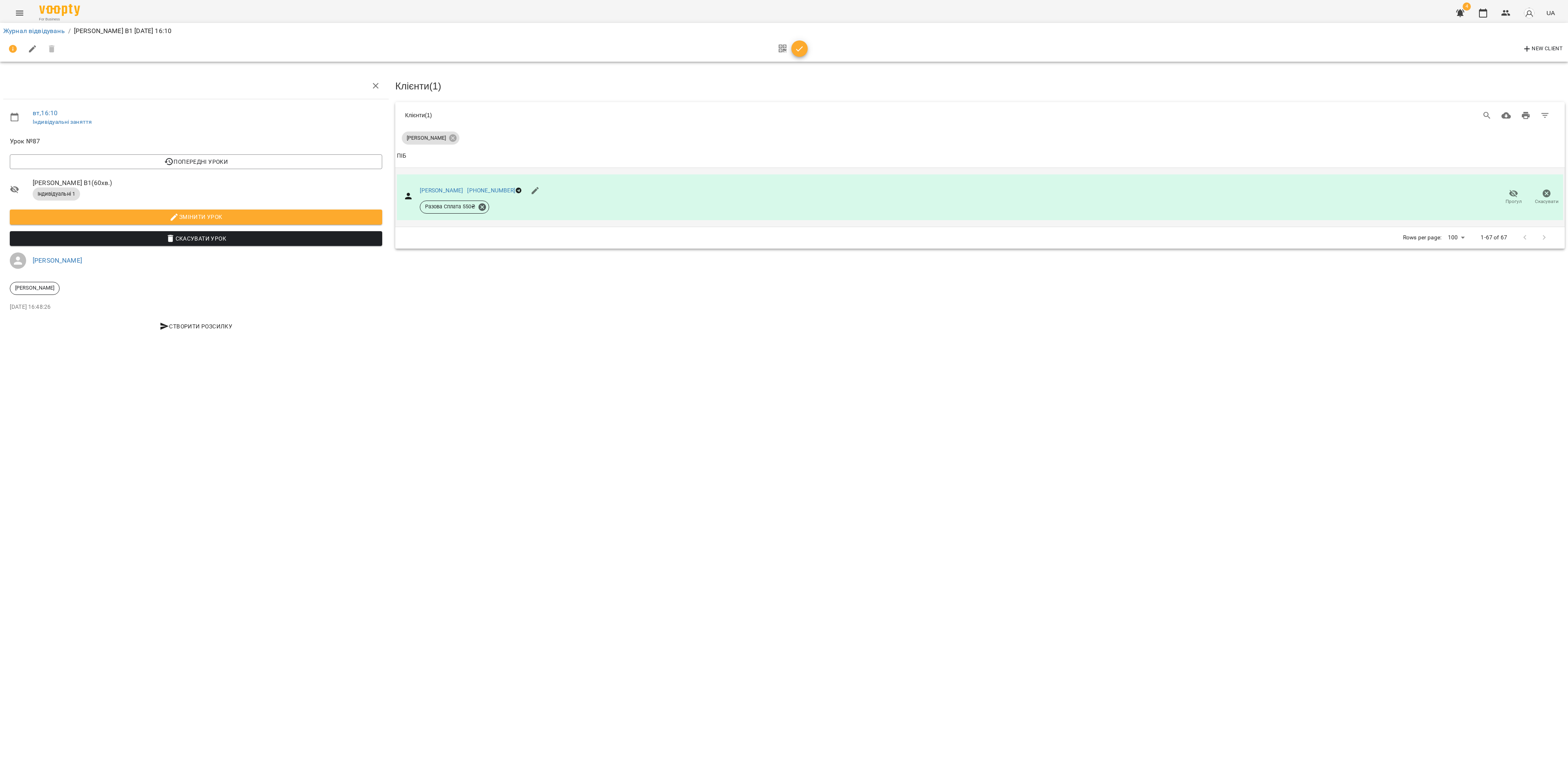
click at [1044, 191] on span "Прогул" at bounding box center [1513, 196] width 24 height 16
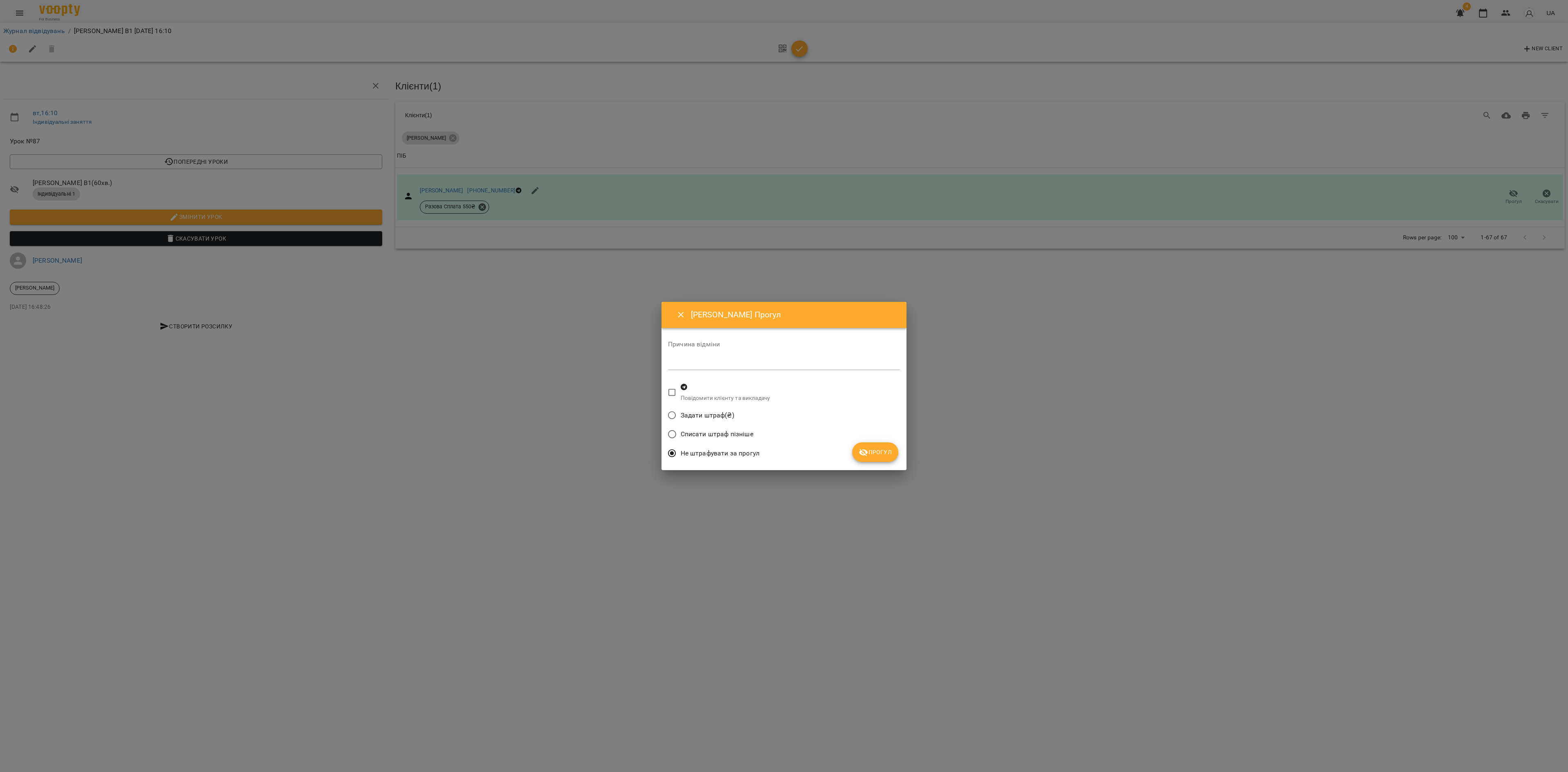
click at [885, 452] on button "Прогул" at bounding box center [875, 452] width 46 height 20
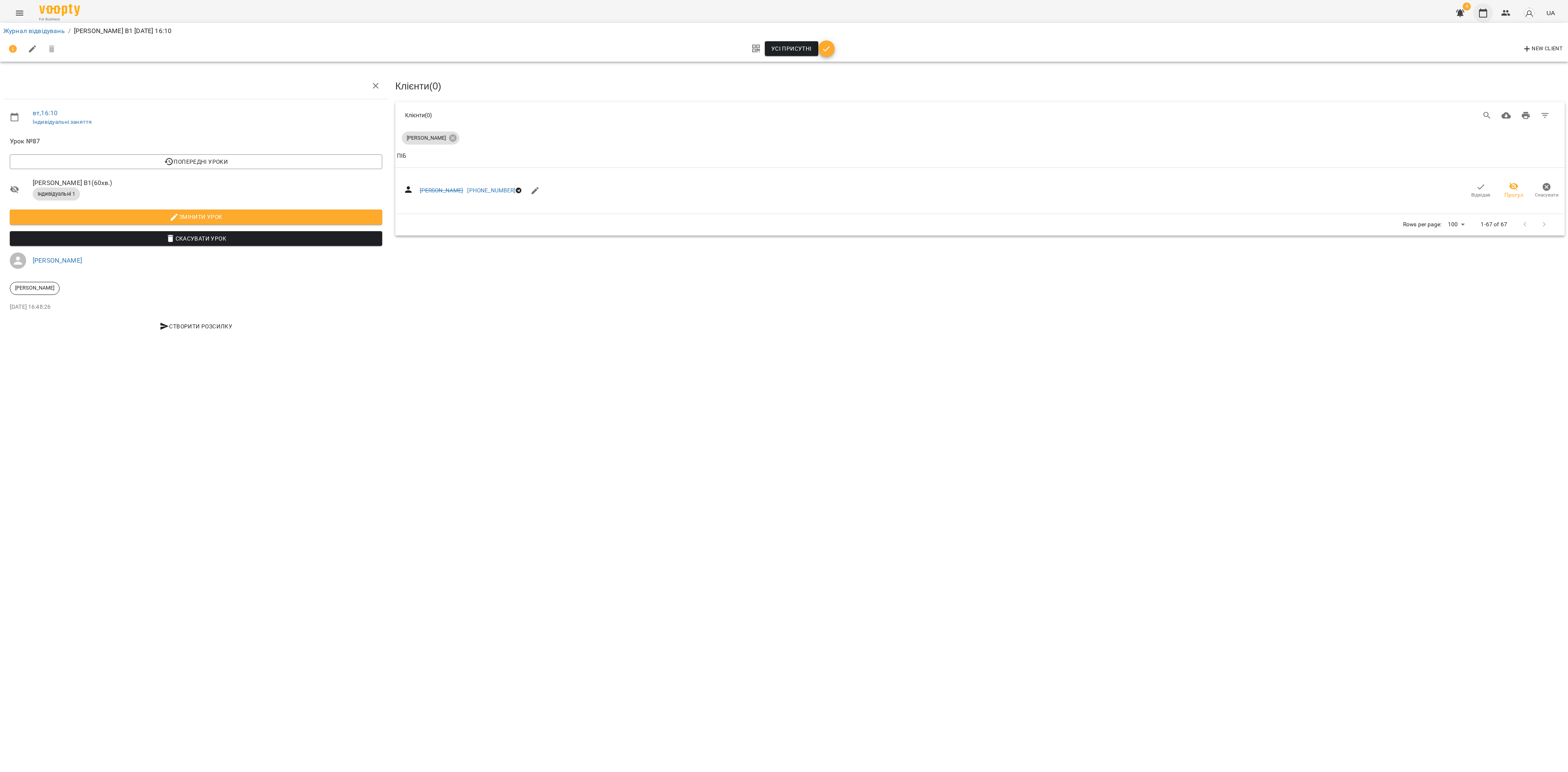
click at [1044, 16] on icon "button" at bounding box center [1483, 13] width 9 height 9
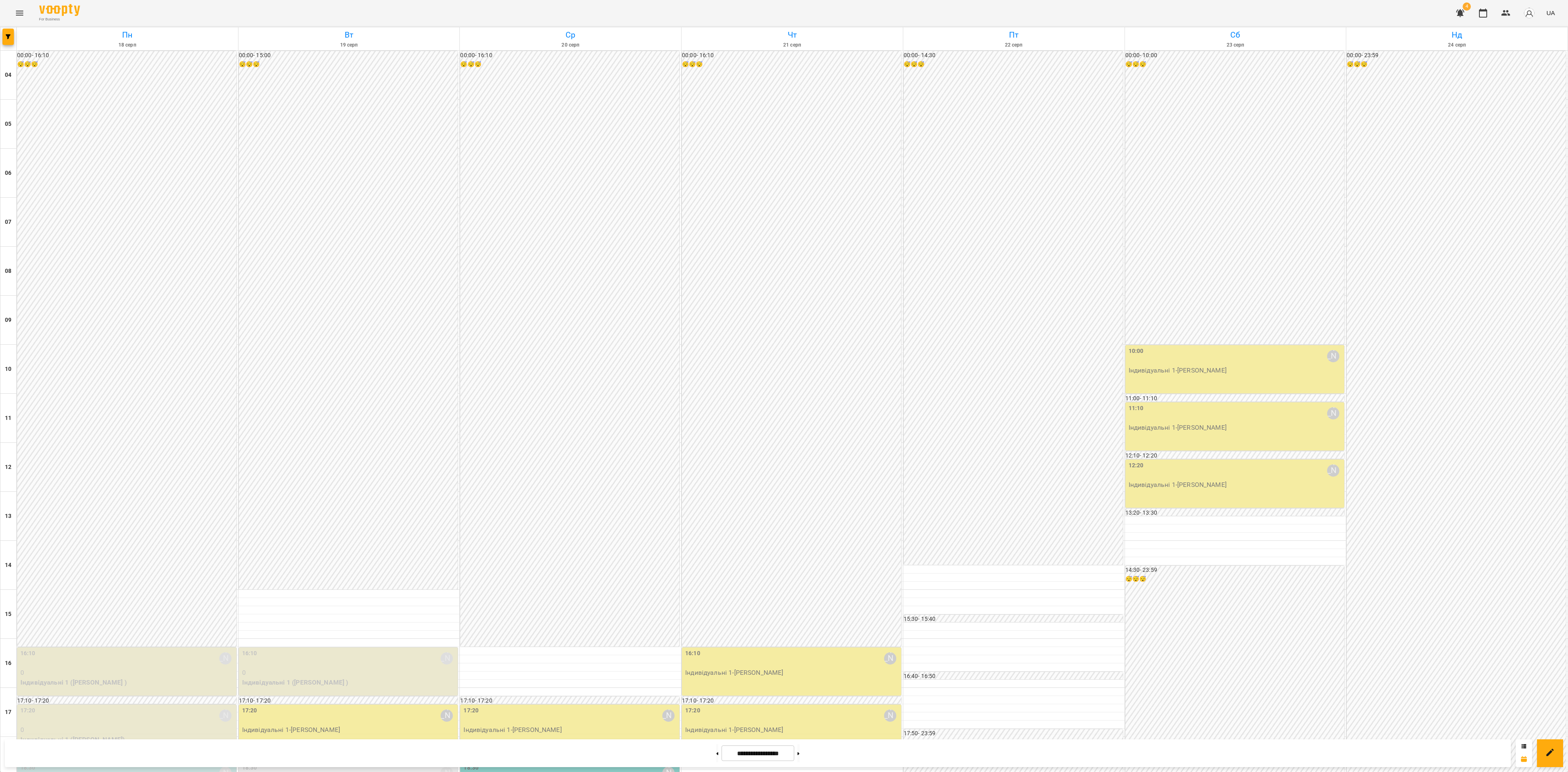
scroll to position [247, 0]
click at [360, 514] on p "Індивідуальні 1 - Наталія Якимів" at bounding box center [349, 729] width 214 height 9
click at [295, 321] on span "Урок відбувся" at bounding box center [297, 324] width 56 height 9
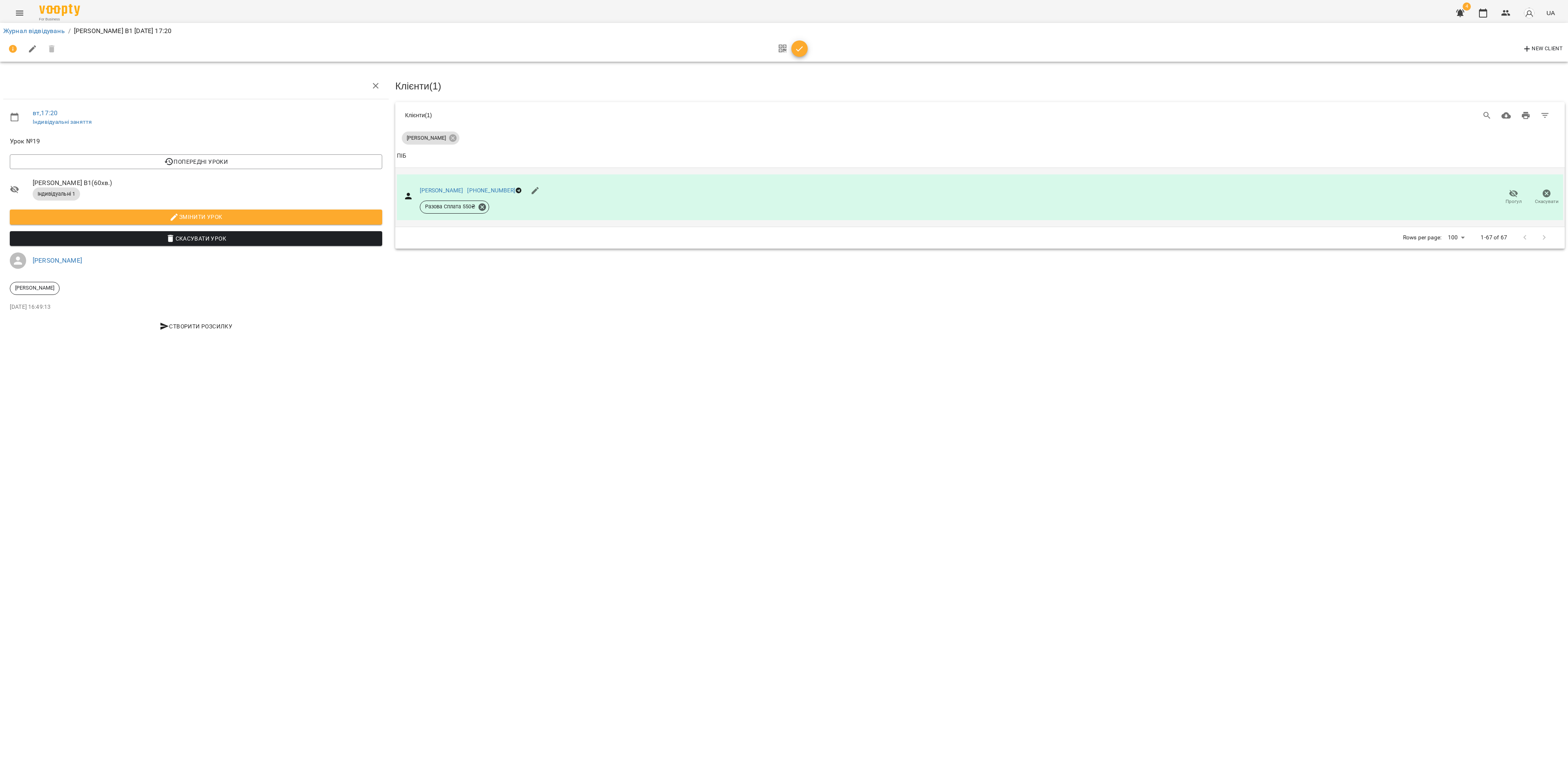
click at [1044, 194] on span "Прогул" at bounding box center [1513, 196] width 24 height 16
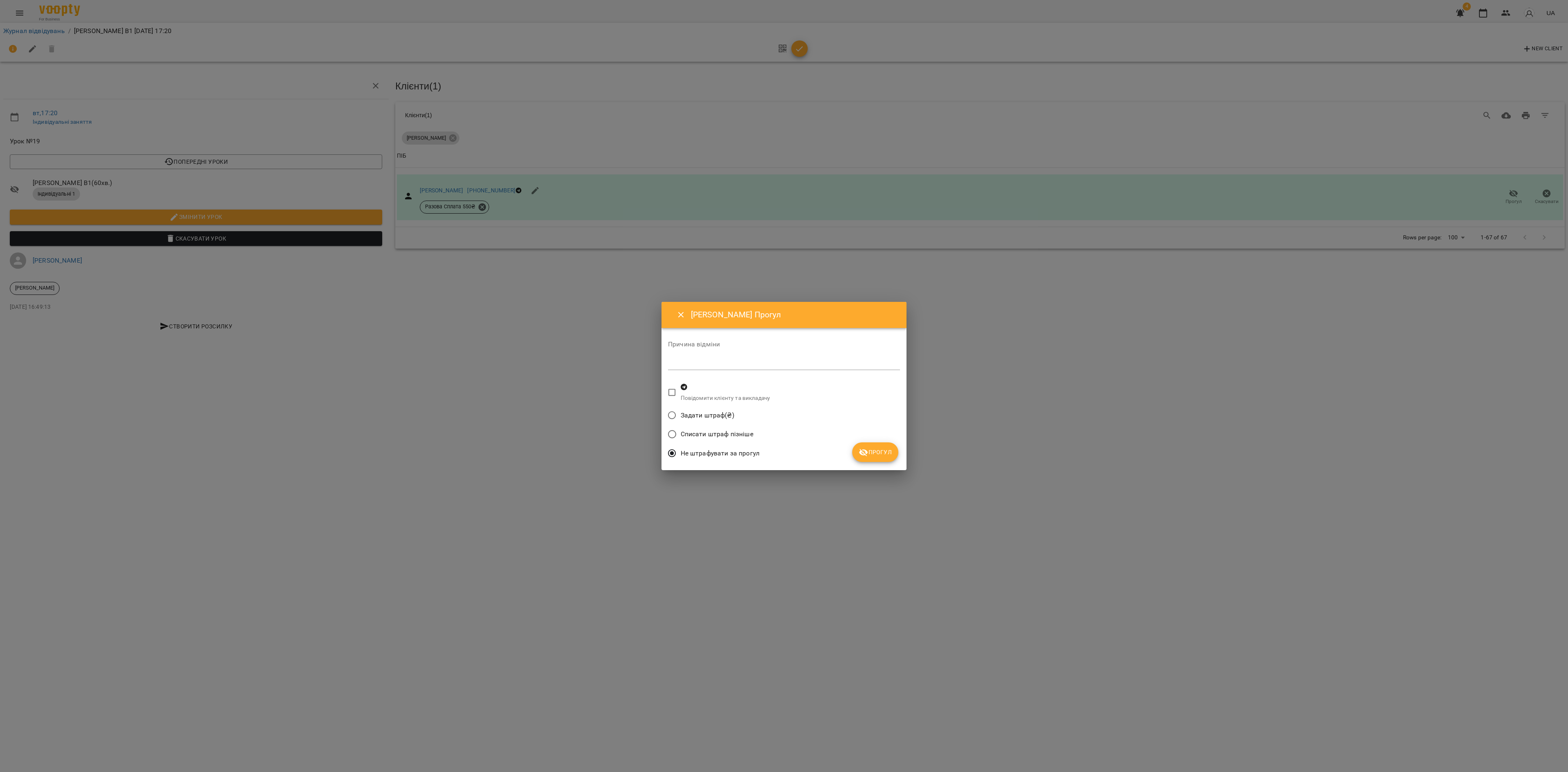
click at [892, 451] on button "Прогул" at bounding box center [875, 452] width 46 height 20
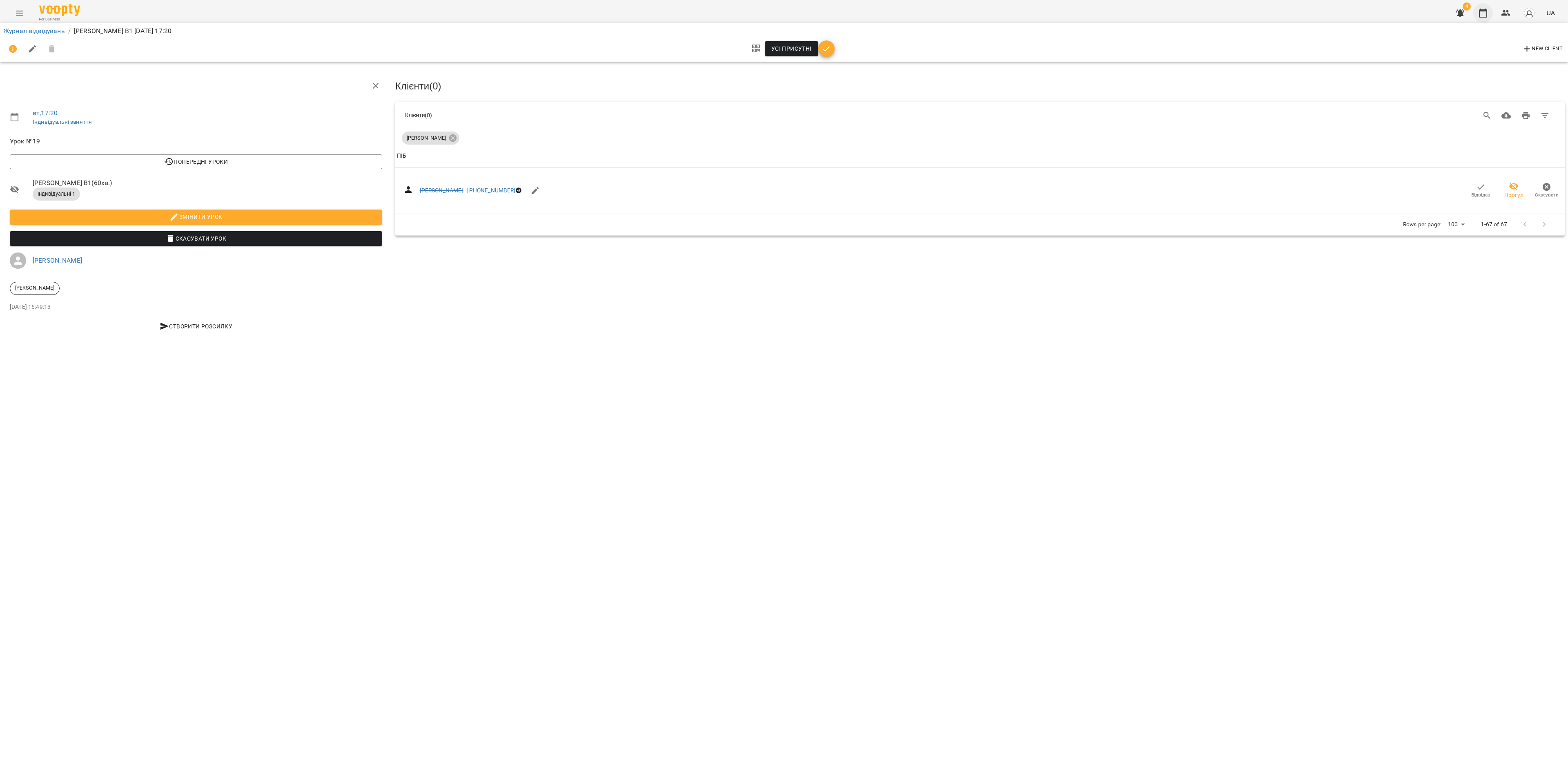
click at [1044, 20] on button "button" at bounding box center [1483, 12] width 20 height 20
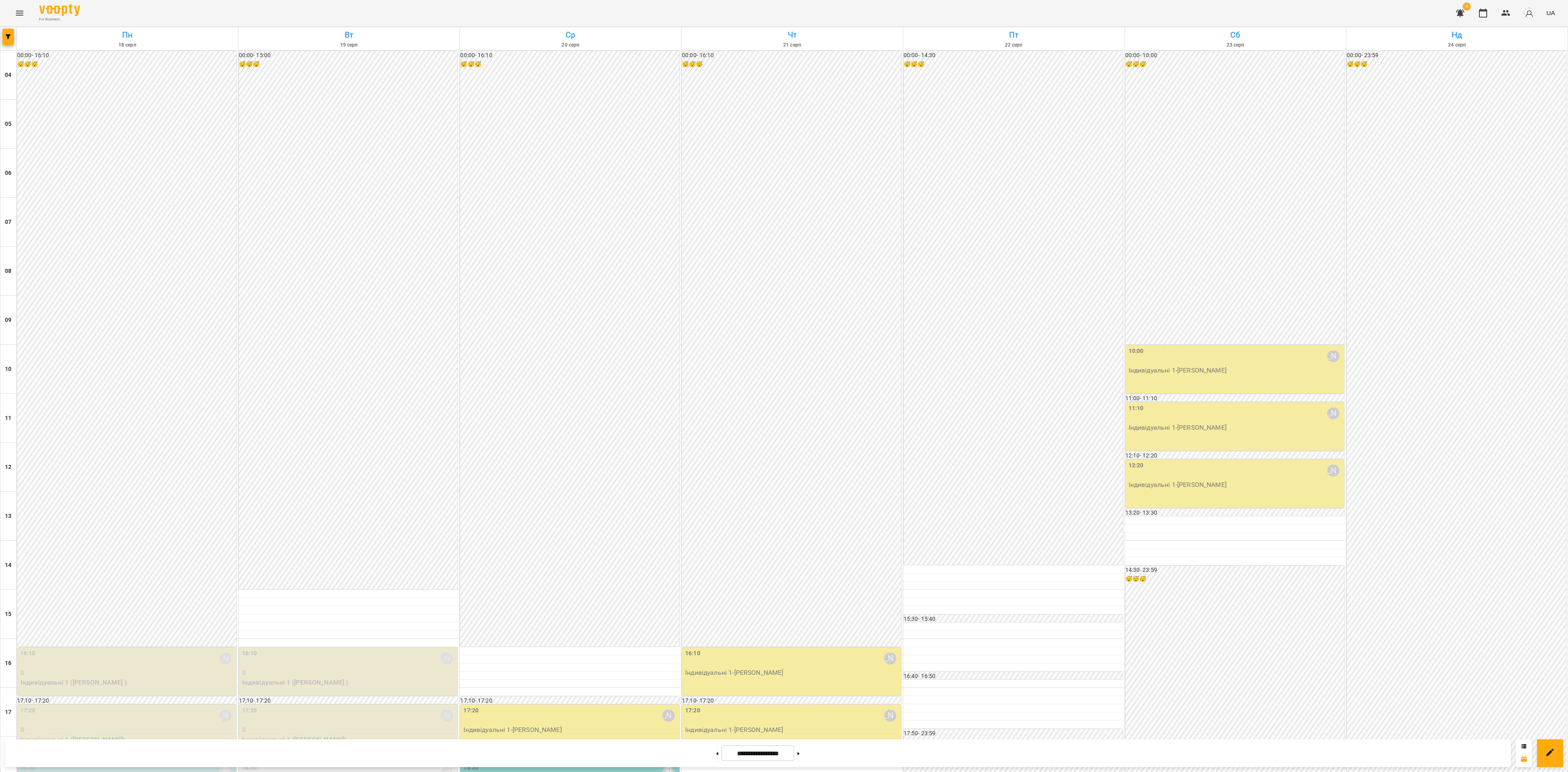
scroll to position [247, 0]
click at [406, 514] on div at bounding box center [784, 386] width 1568 height 772
click at [295, 436] on span "Урок відбувся" at bounding box center [297, 439] width 56 height 9
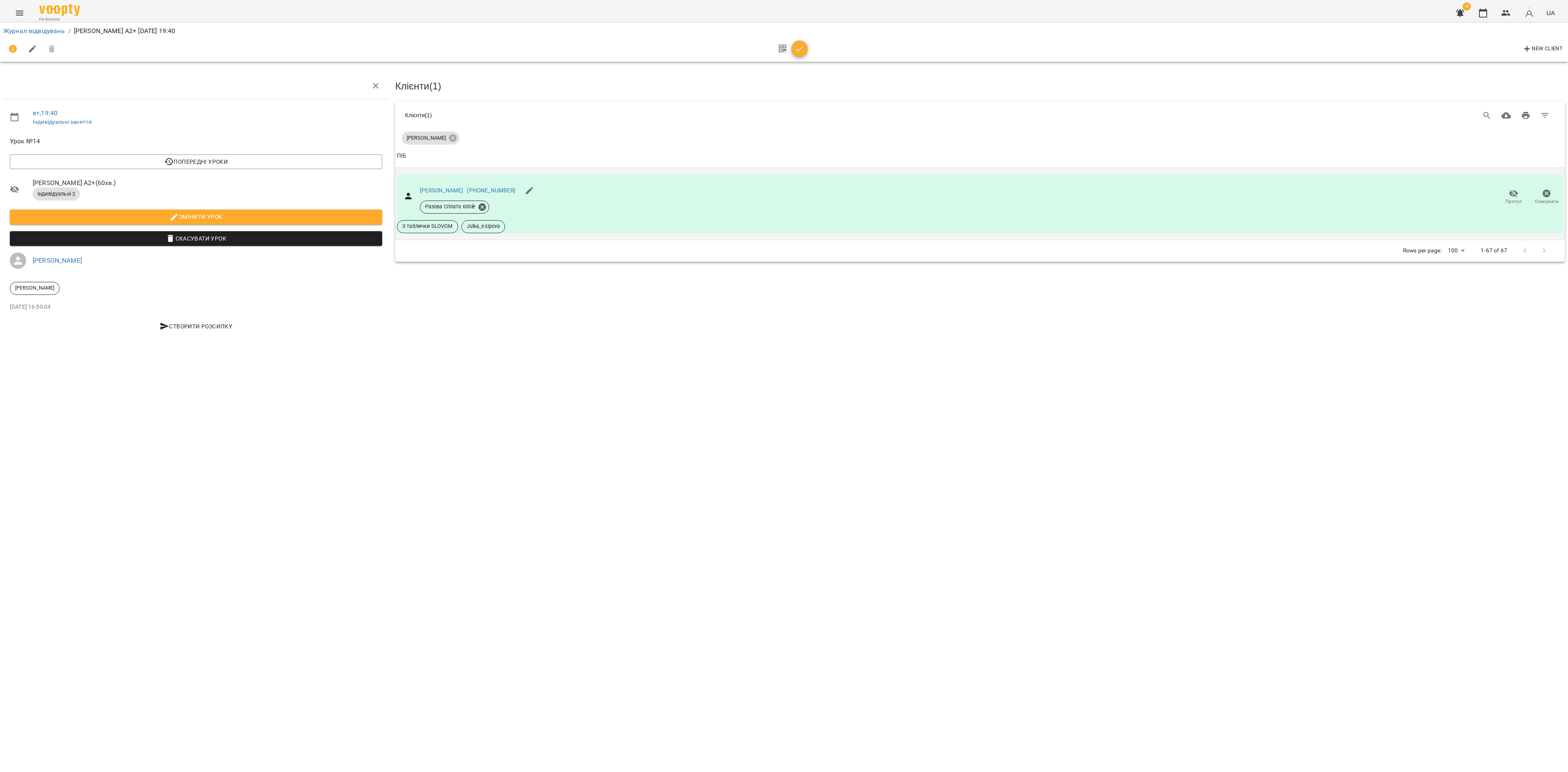
click at [1044, 189] on span "Прогул" at bounding box center [1513, 196] width 24 height 16
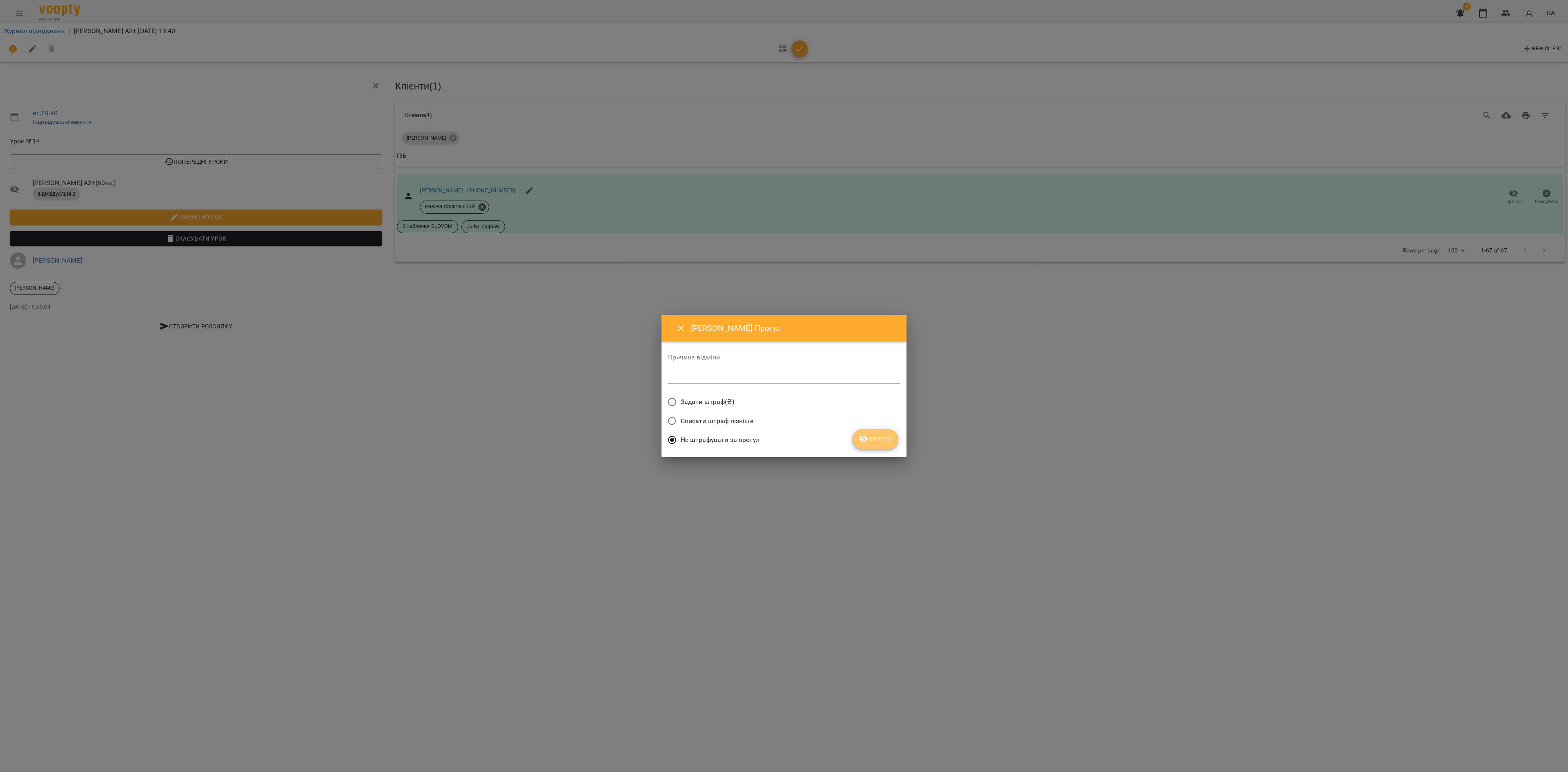
click at [865, 440] on icon "submit" at bounding box center [864, 439] width 9 height 9
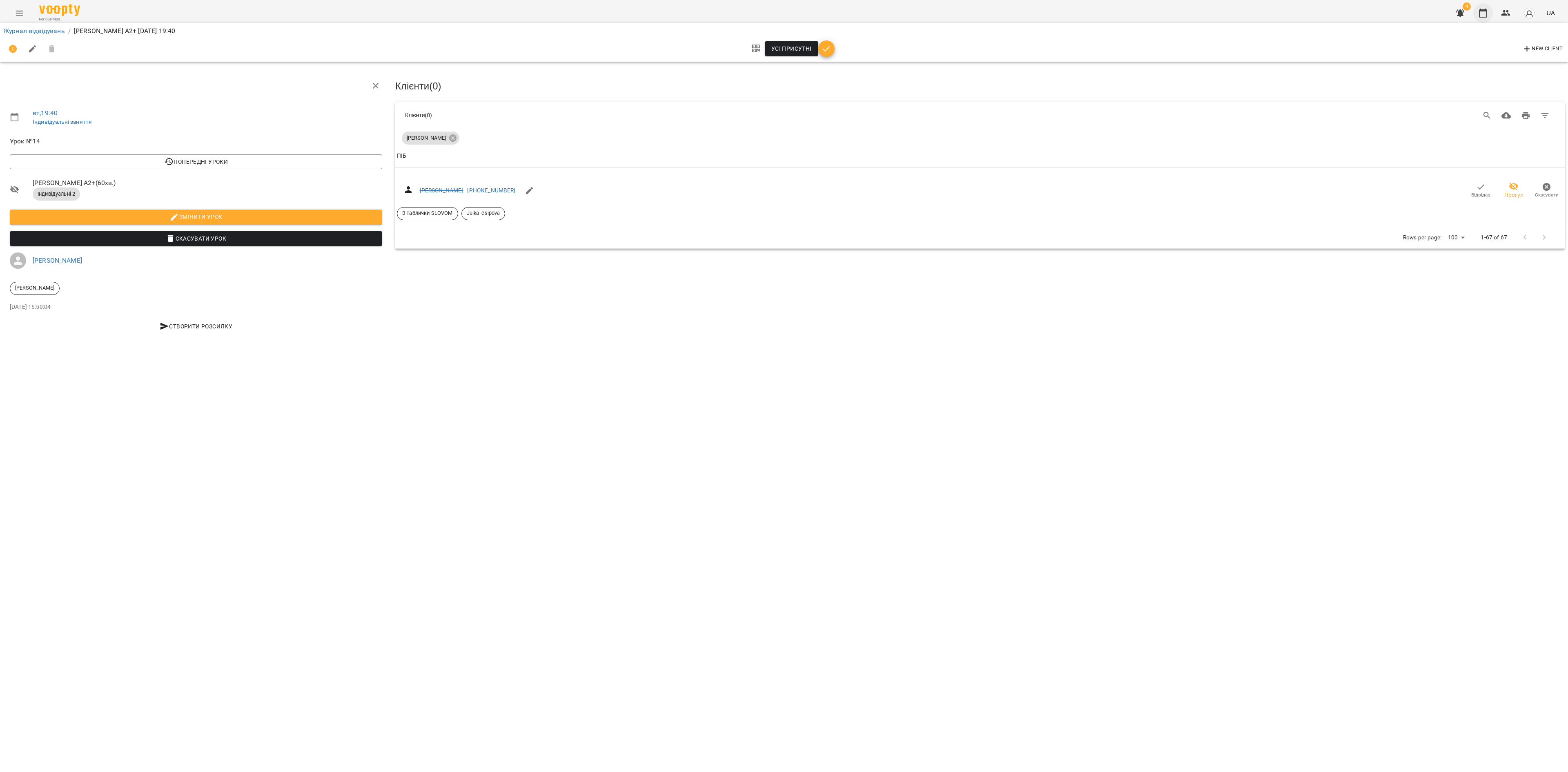
click at [1044, 16] on icon "button" at bounding box center [1483, 13] width 9 height 9
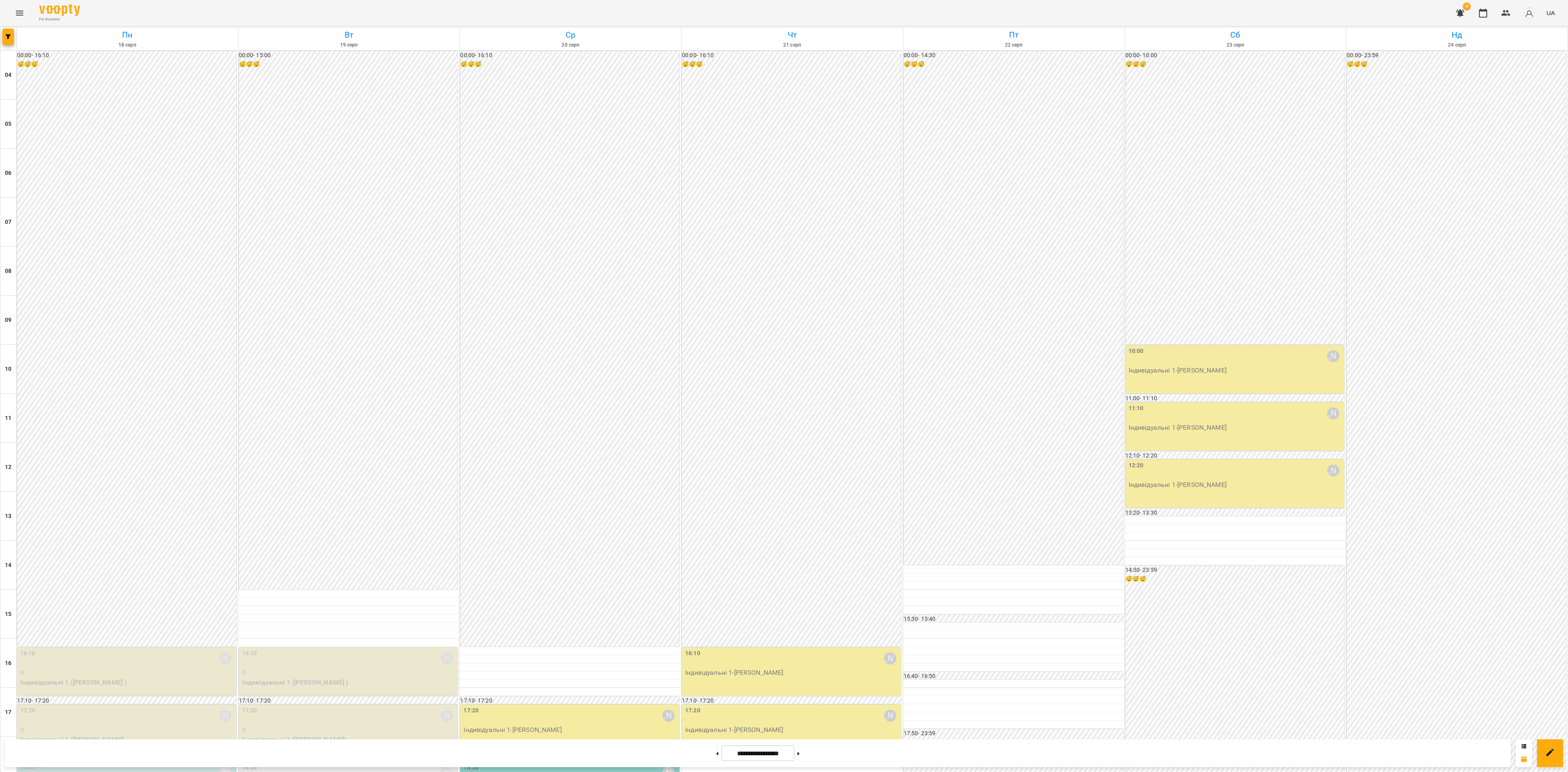
scroll to position [247, 0]
click at [561, 514] on div "17:20 Дарія Настека Індивідуальні 1 - Іван Феєр" at bounding box center [570, 728] width 220 height 48
click at [524, 316] on button "Урок відбувся" at bounding box center [518, 324] width 68 height 20
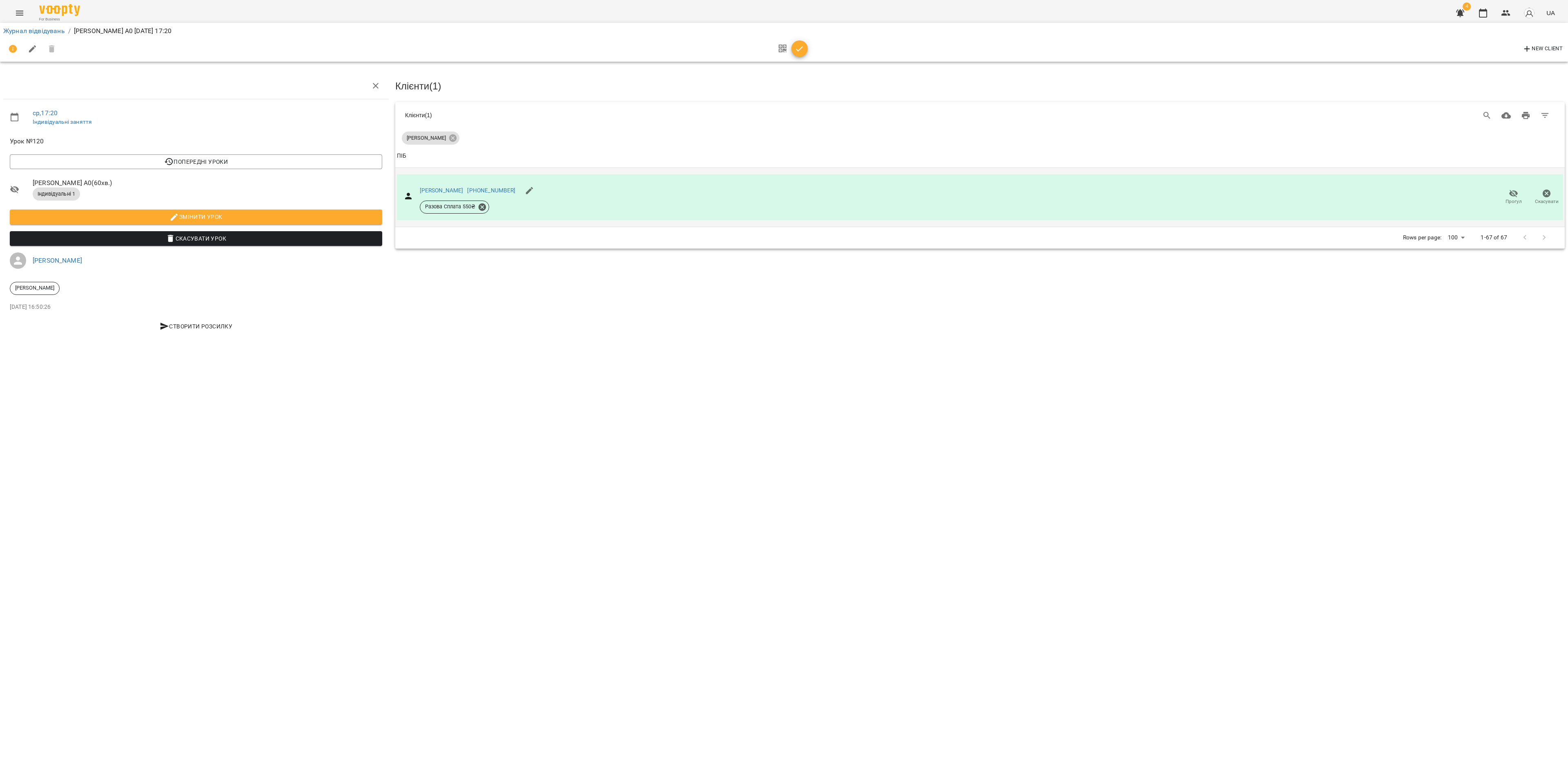
click at [1044, 193] on span "Прогул" at bounding box center [1513, 196] width 24 height 16
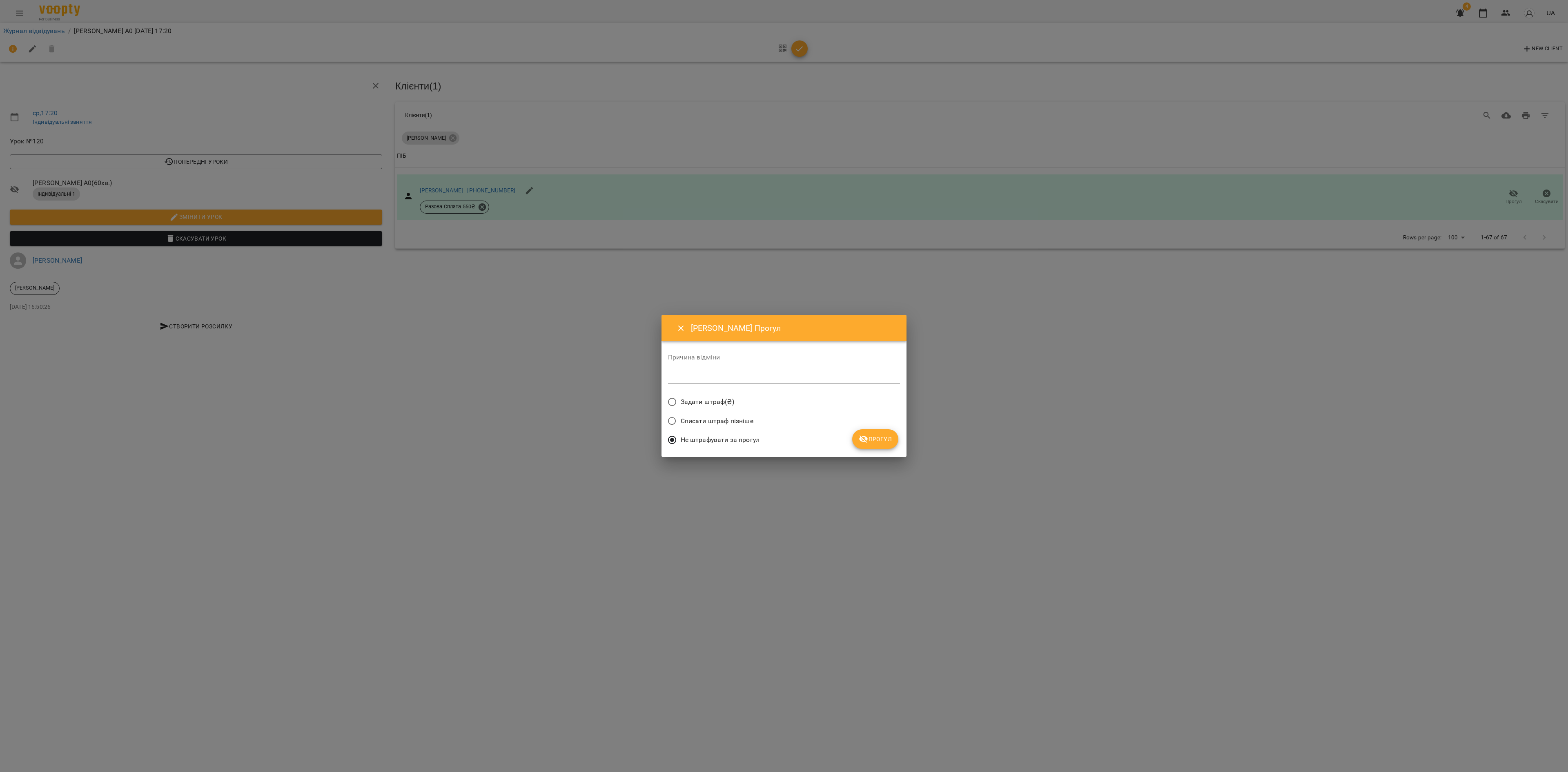
click at [869, 439] on span "Прогул" at bounding box center [875, 439] width 33 height 9
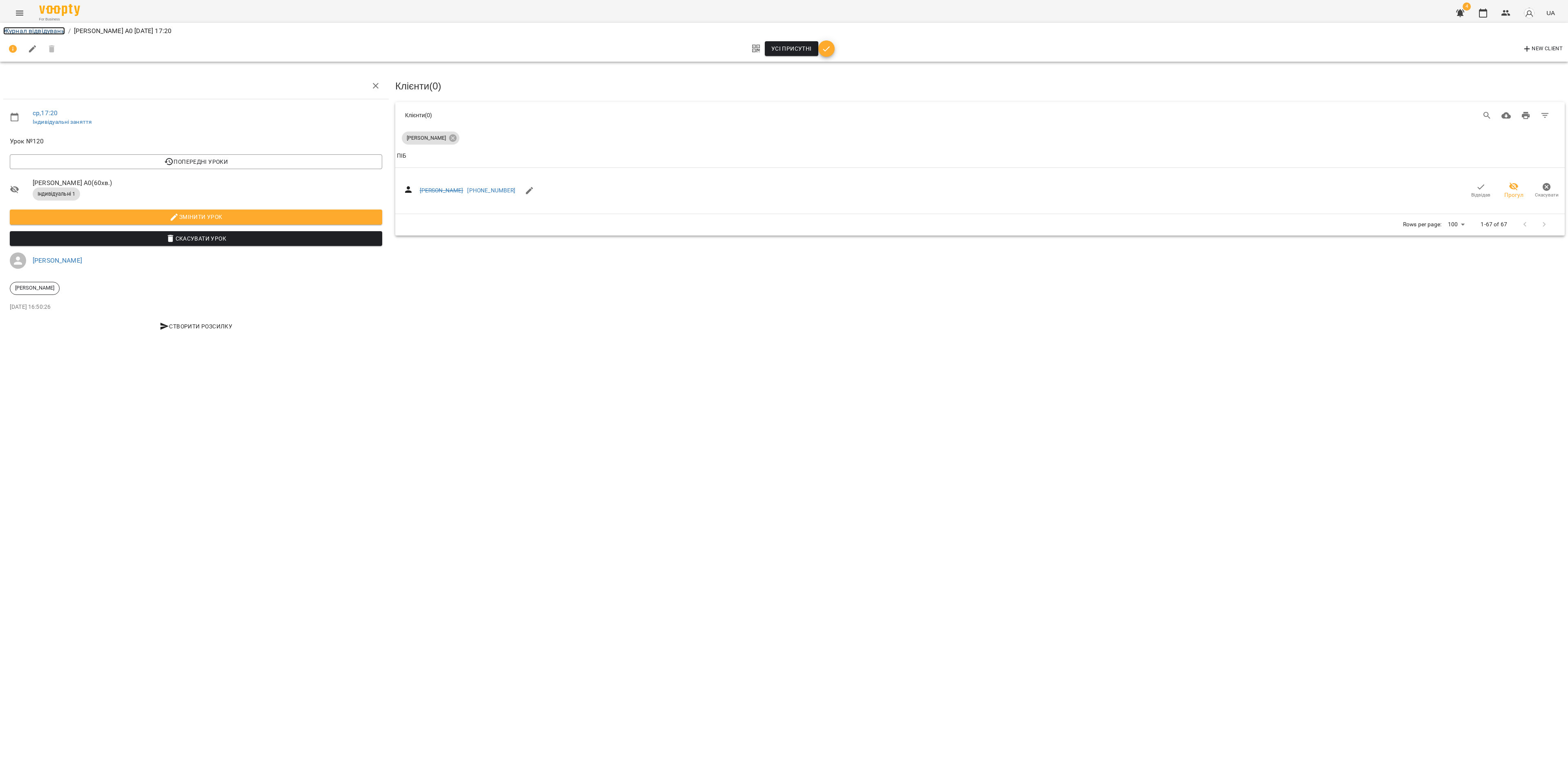
click at [33, 28] on link "Журнал відвідувань" at bounding box center [33, 30] width 62 height 8
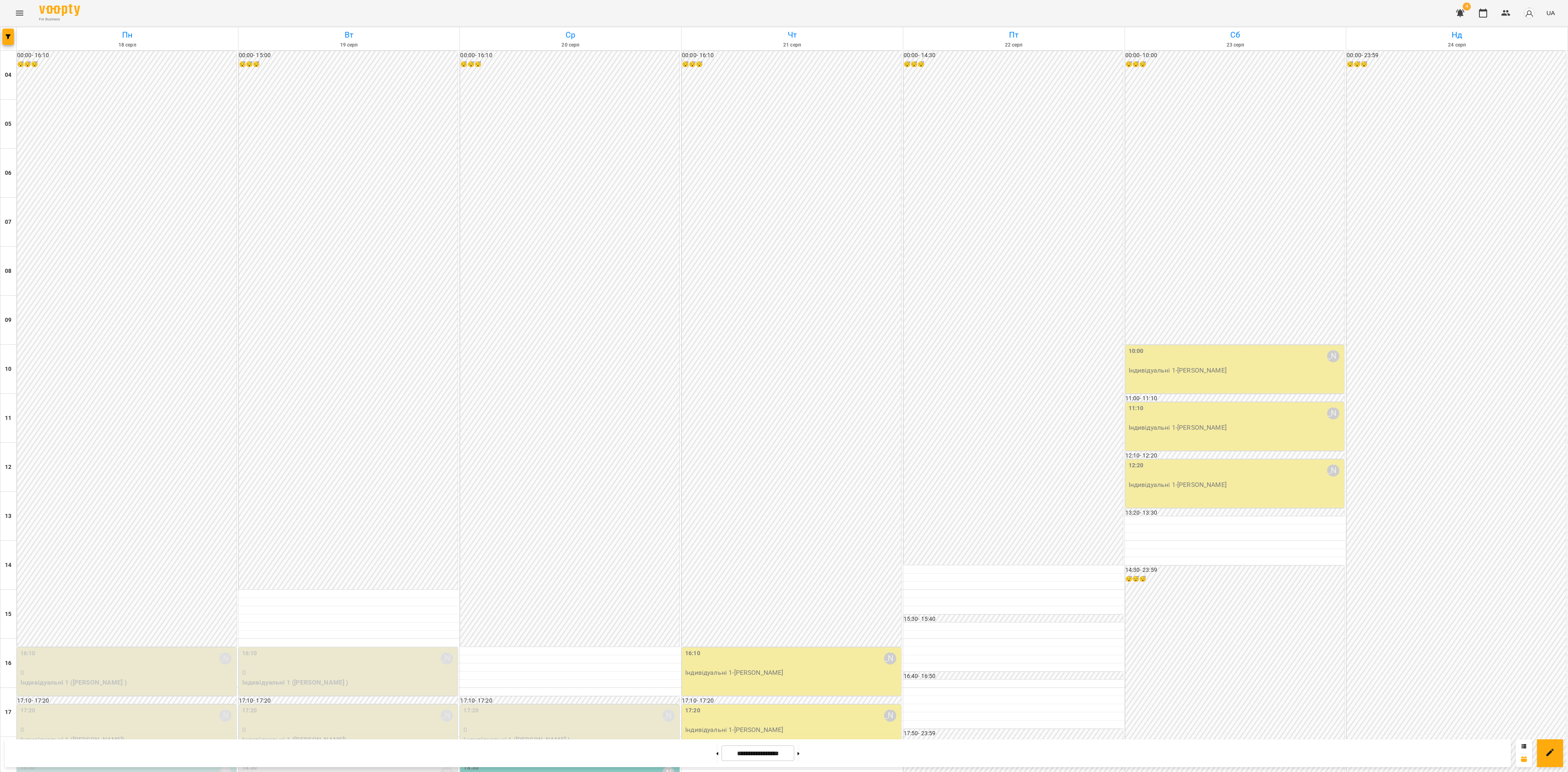
scroll to position [247, 0]
click at [553, 514] on p "Парні 1 - Парні ДН" at bounding box center [570, 787] width 214 height 9
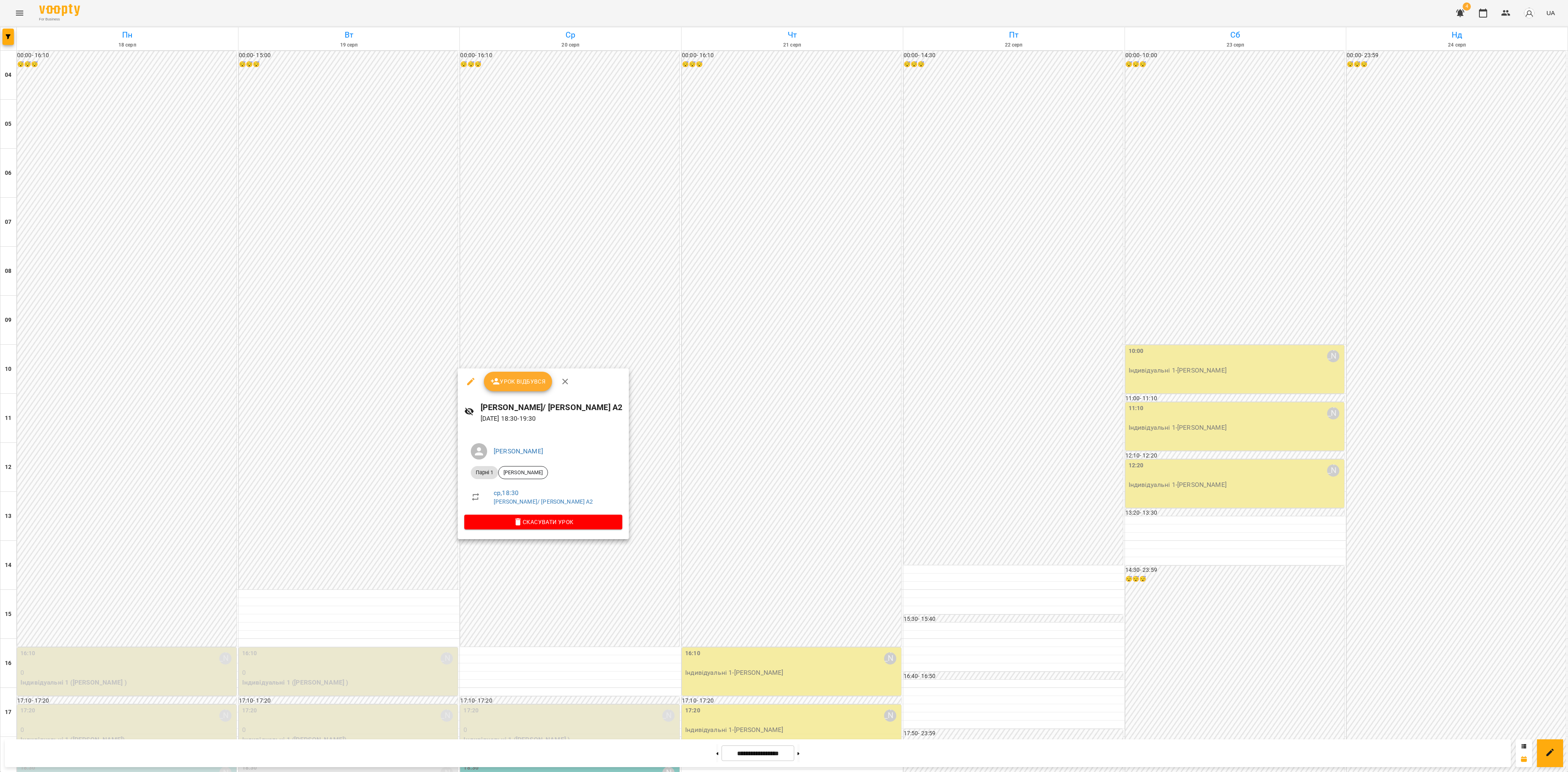
click at [523, 382] on span "Урок відбувся" at bounding box center [518, 382] width 56 height 9
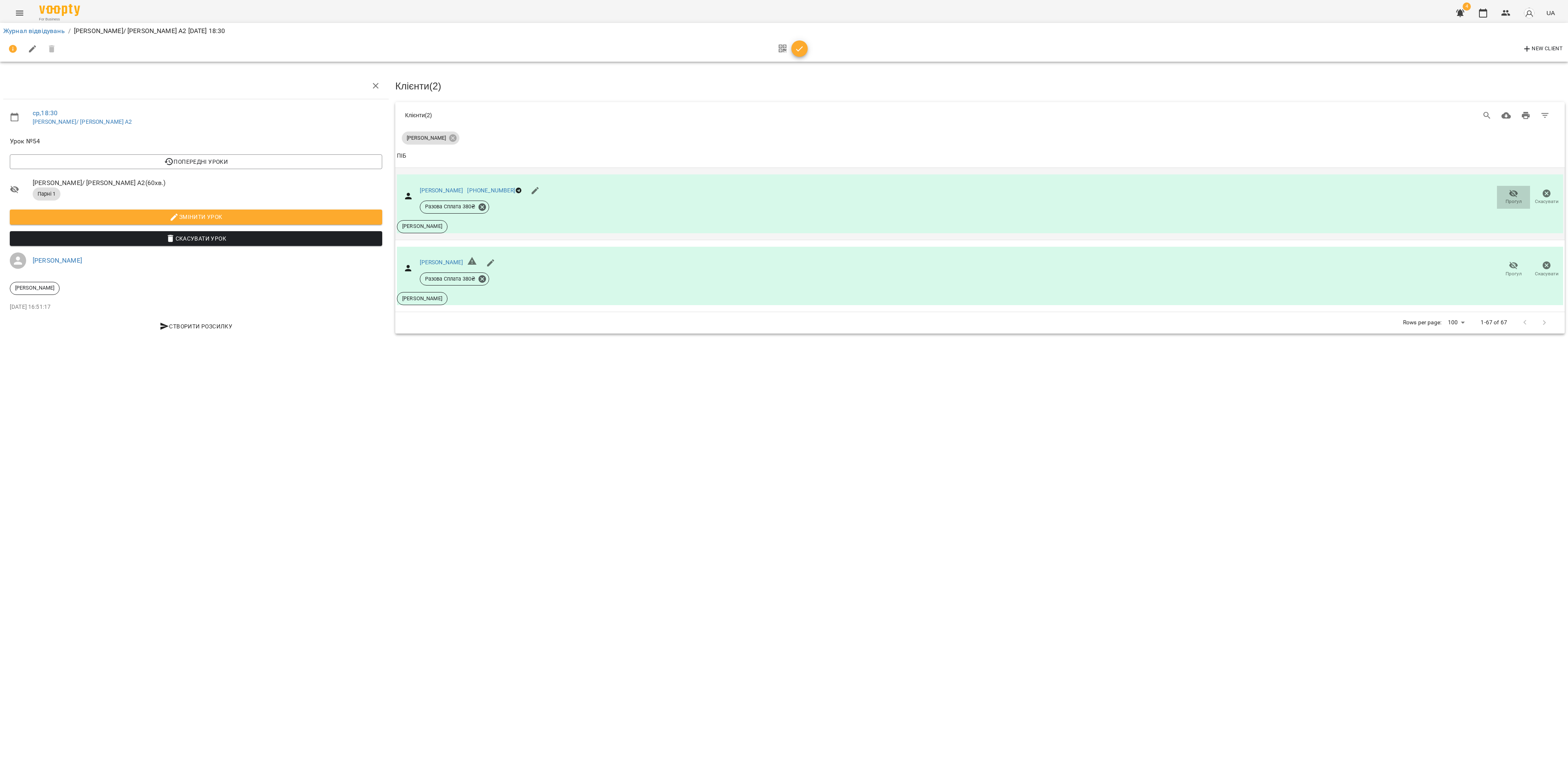
click at [1044, 193] on icon "button" at bounding box center [1513, 193] width 9 height 9
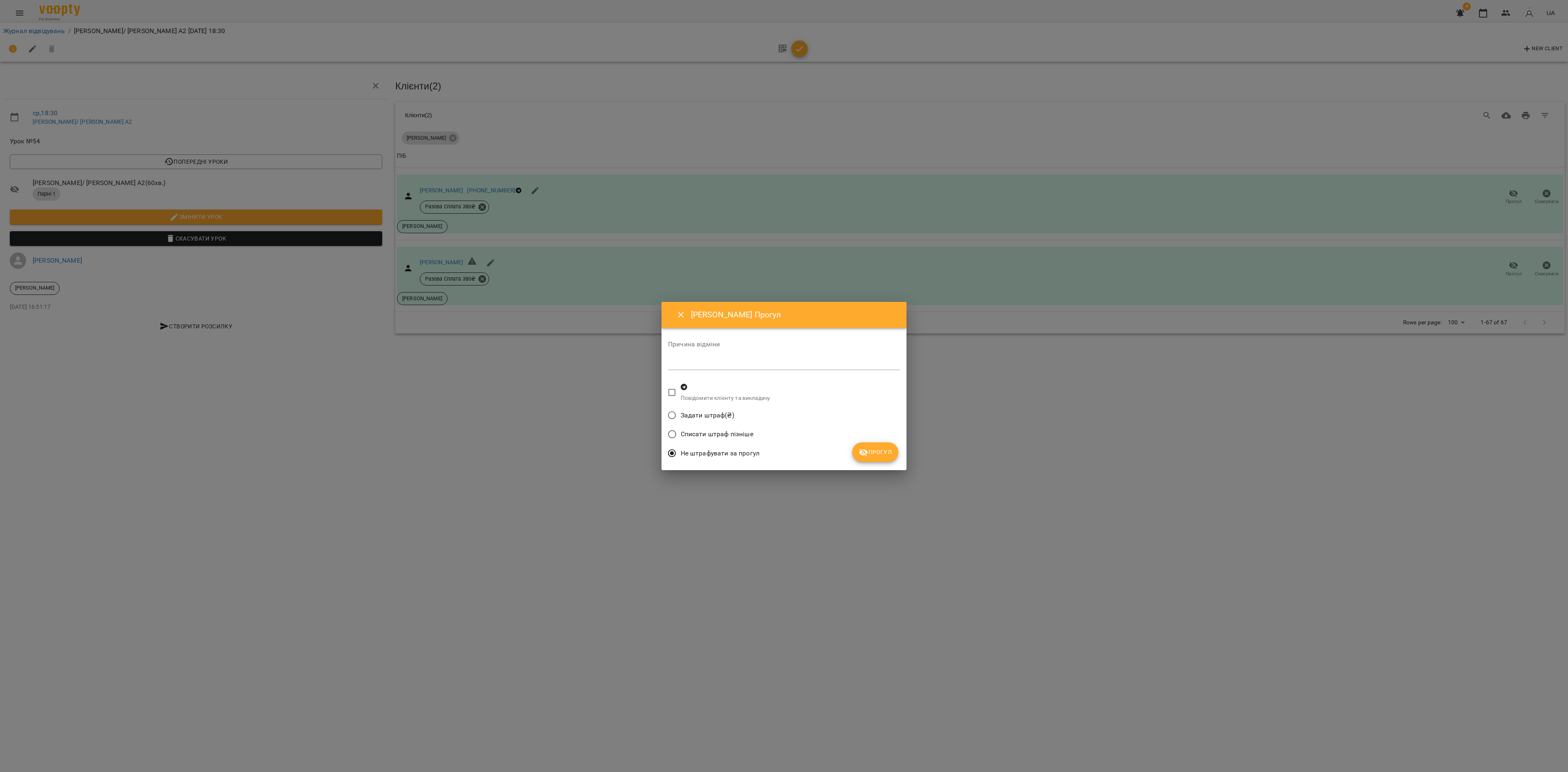
click at [882, 460] on button "Прогул" at bounding box center [875, 452] width 46 height 20
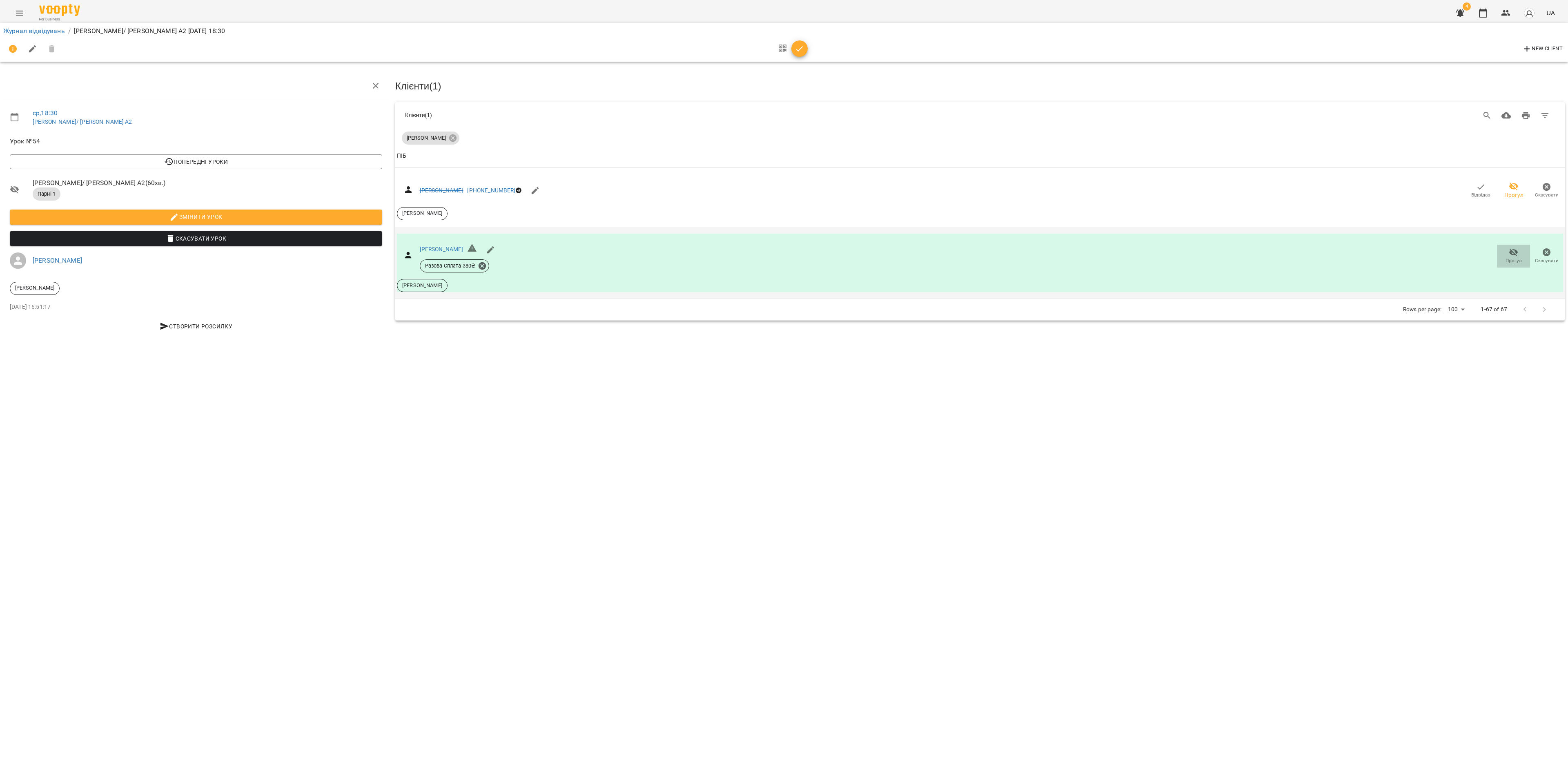
click at [1044, 257] on span "Прогул" at bounding box center [1513, 255] width 24 height 16
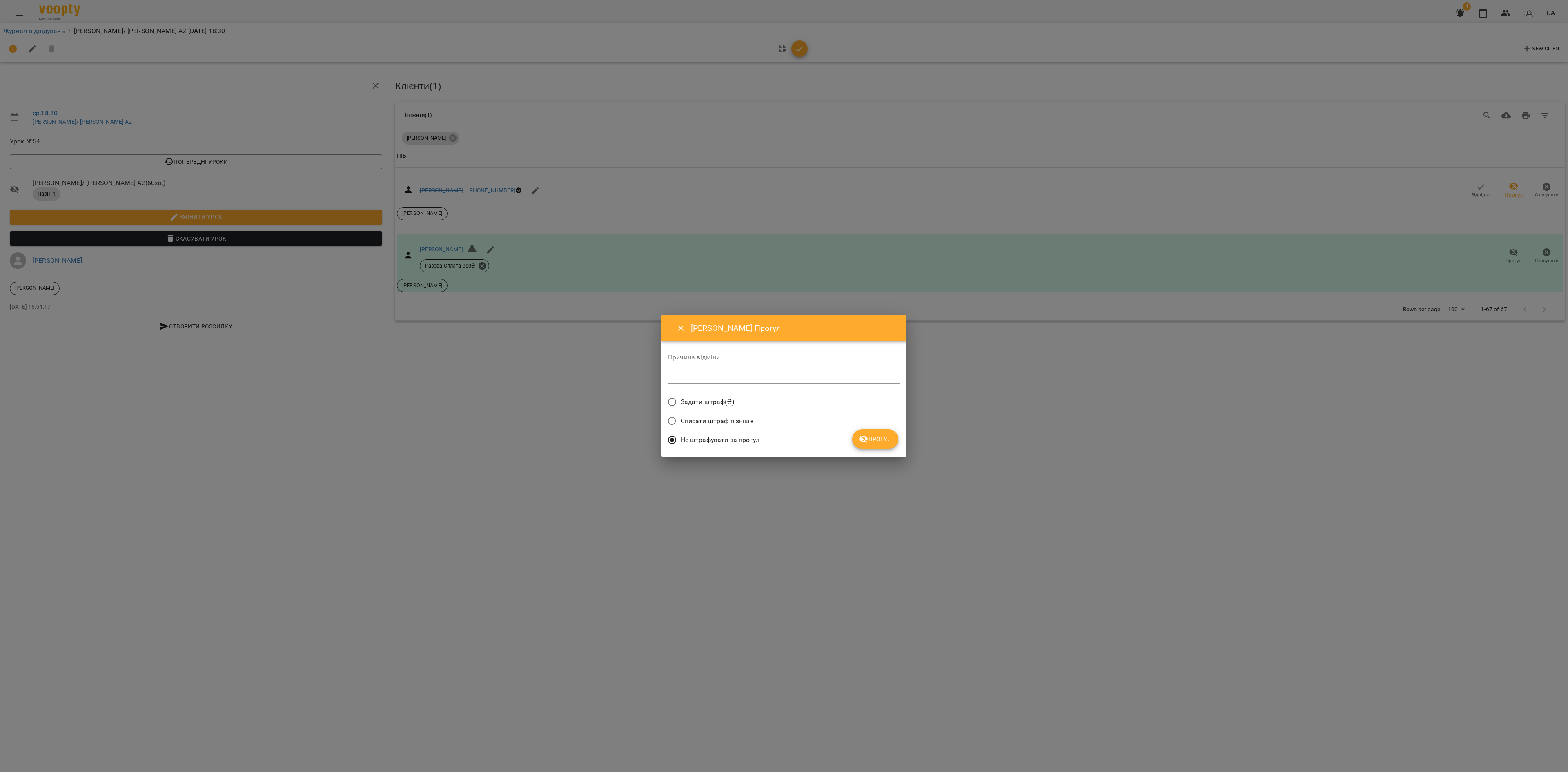
click at [882, 437] on span "Прогул" at bounding box center [875, 439] width 33 height 9
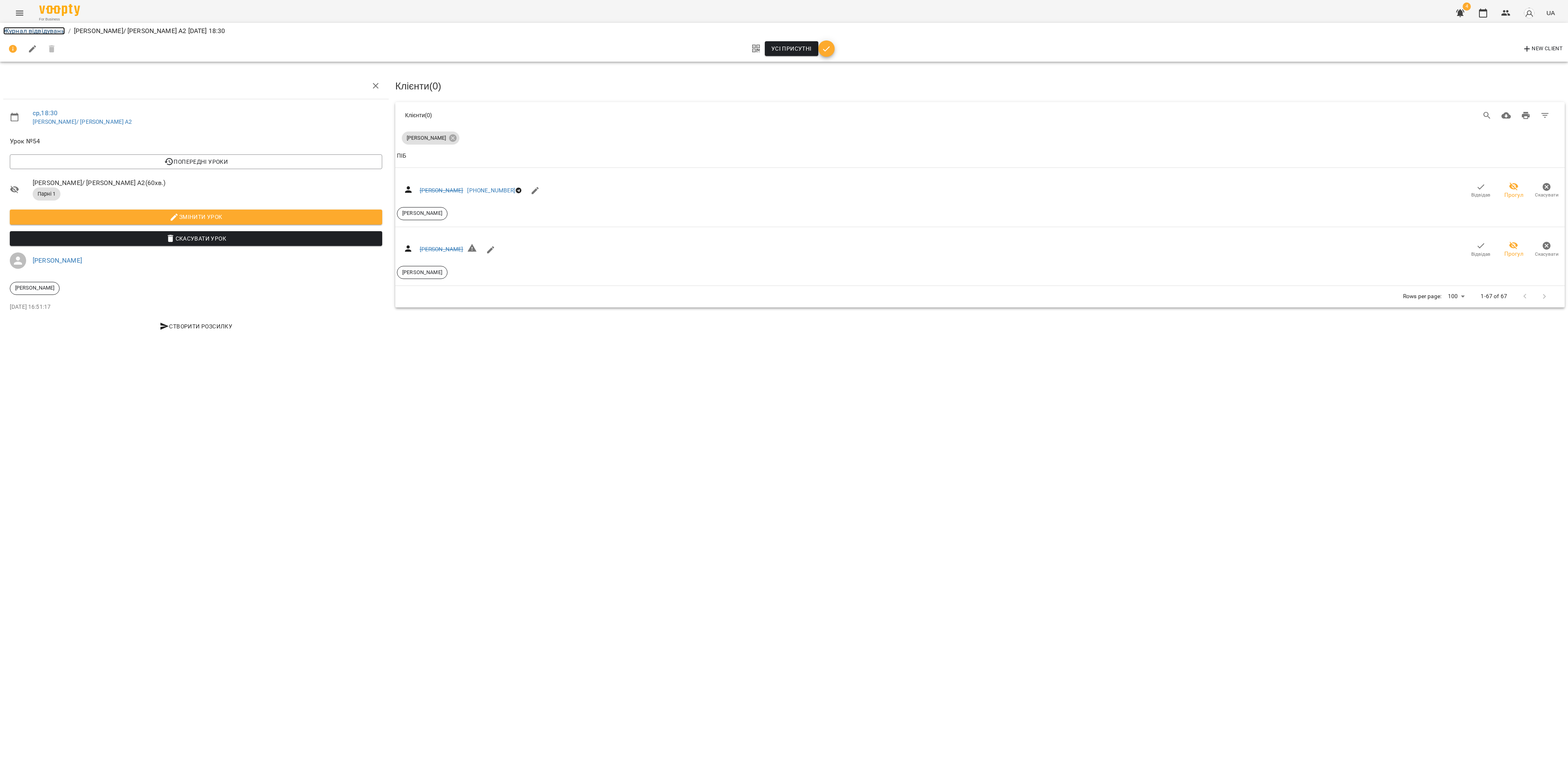
click at [52, 27] on link "Журнал відвідувань" at bounding box center [33, 30] width 62 height 8
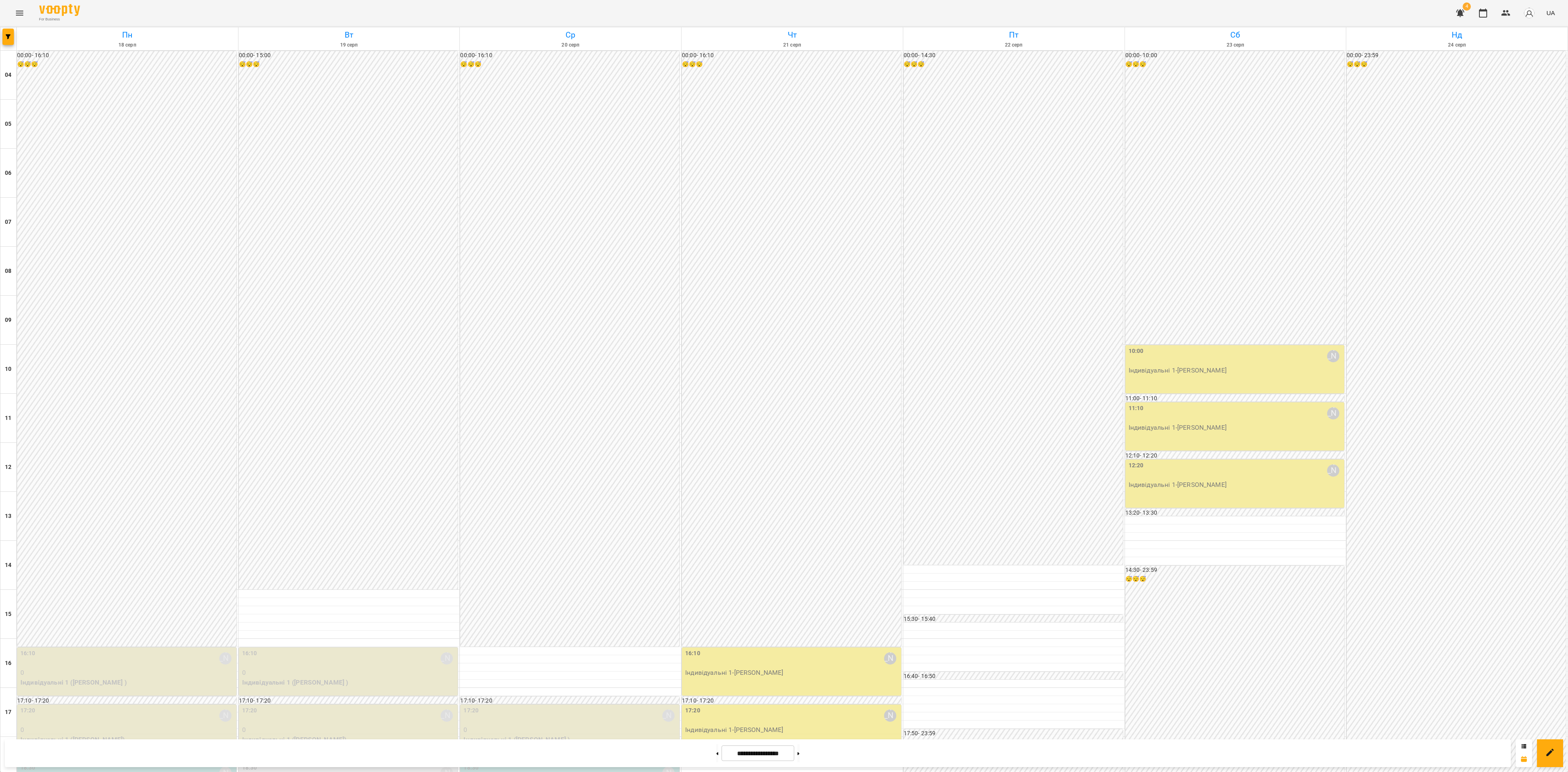
scroll to position [247, 0]
drag, startPoint x: 562, startPoint y: 627, endPoint x: 555, endPoint y: 632, distance: 8.6
click at [512, 454] on span "Урок відбувся" at bounding box center [518, 455] width 56 height 9
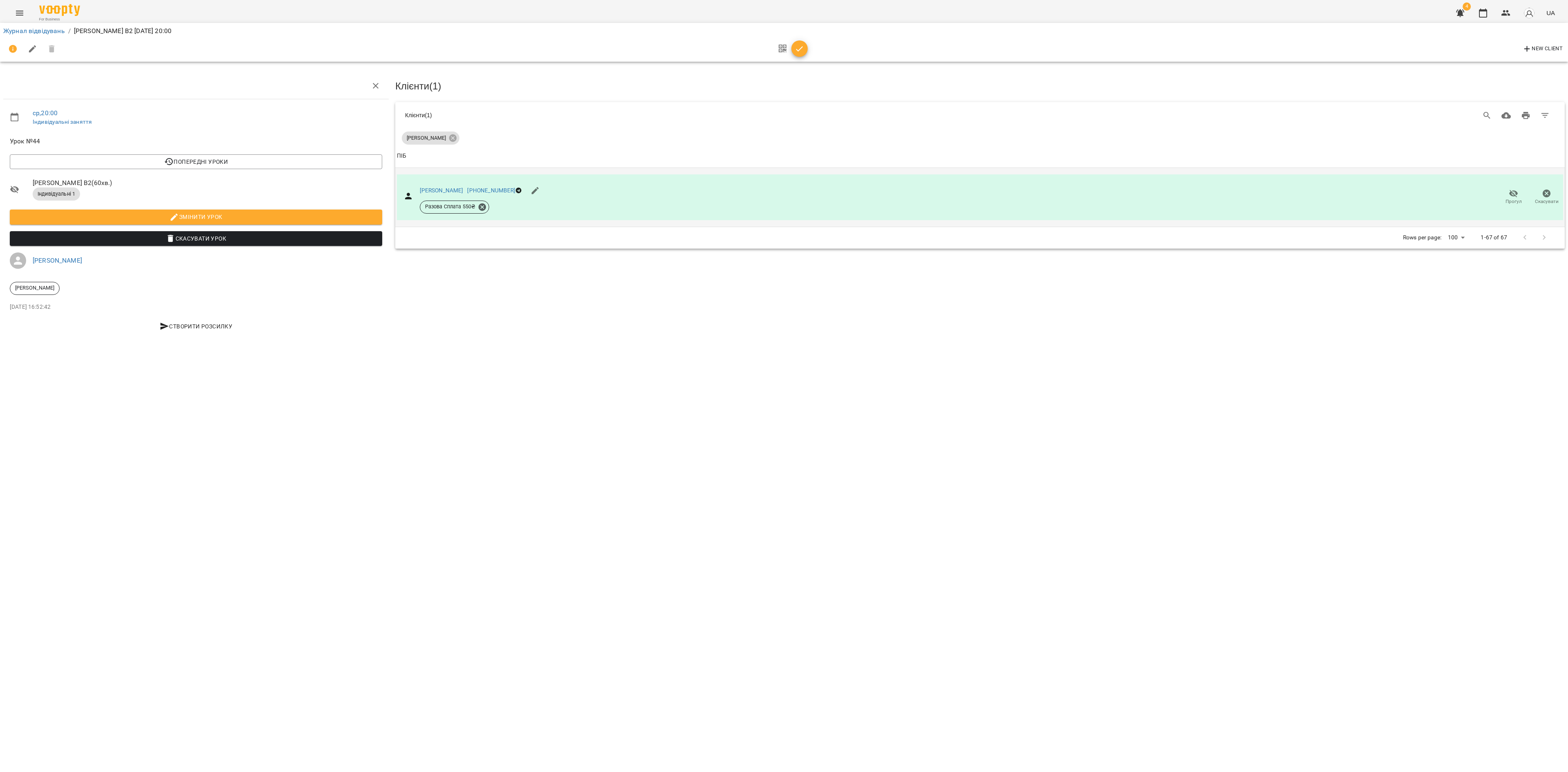
click at [1044, 199] on span "Прогул" at bounding box center [1513, 201] width 16 height 7
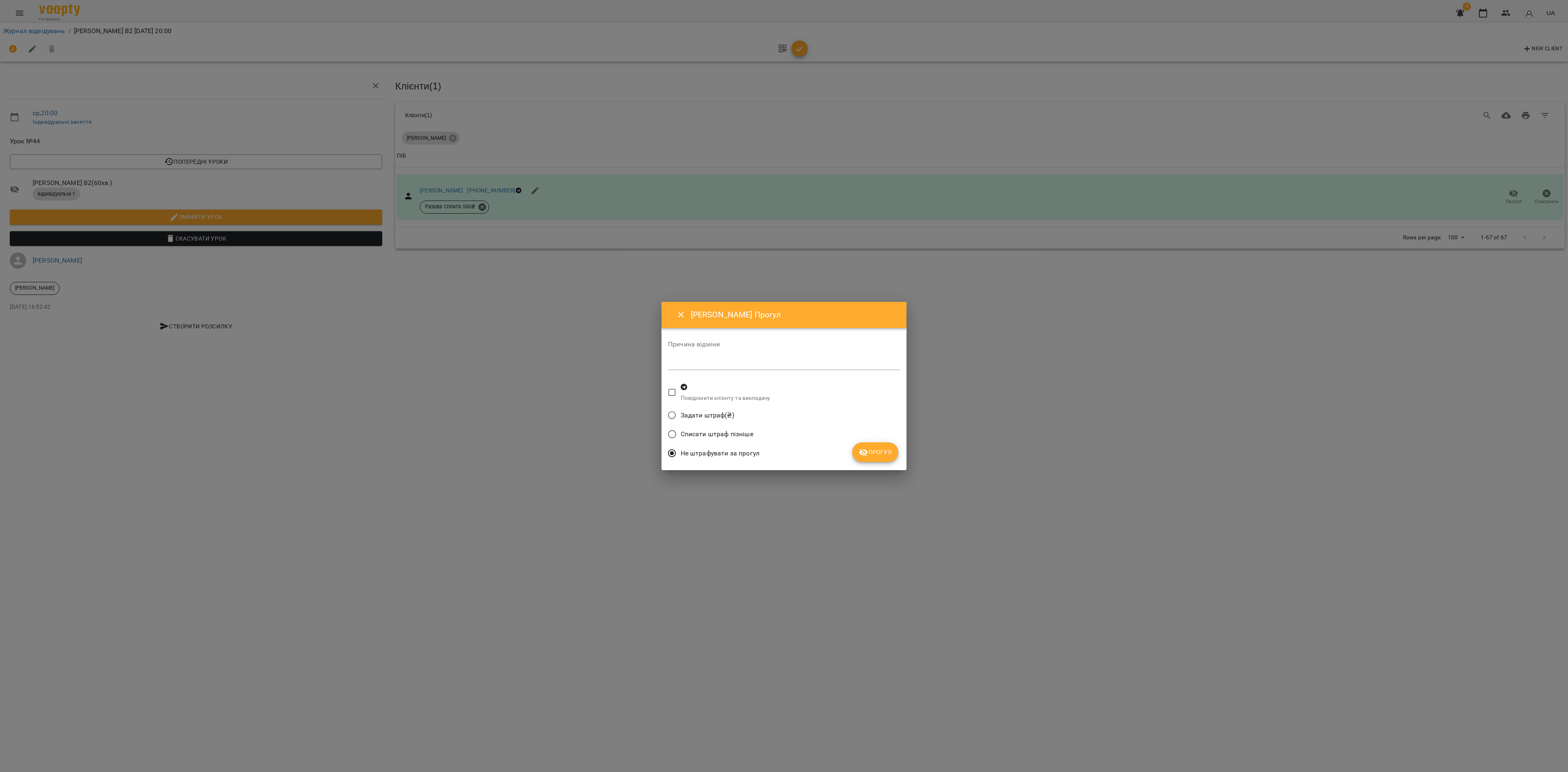
click at [882, 452] on span "Прогул" at bounding box center [875, 452] width 33 height 9
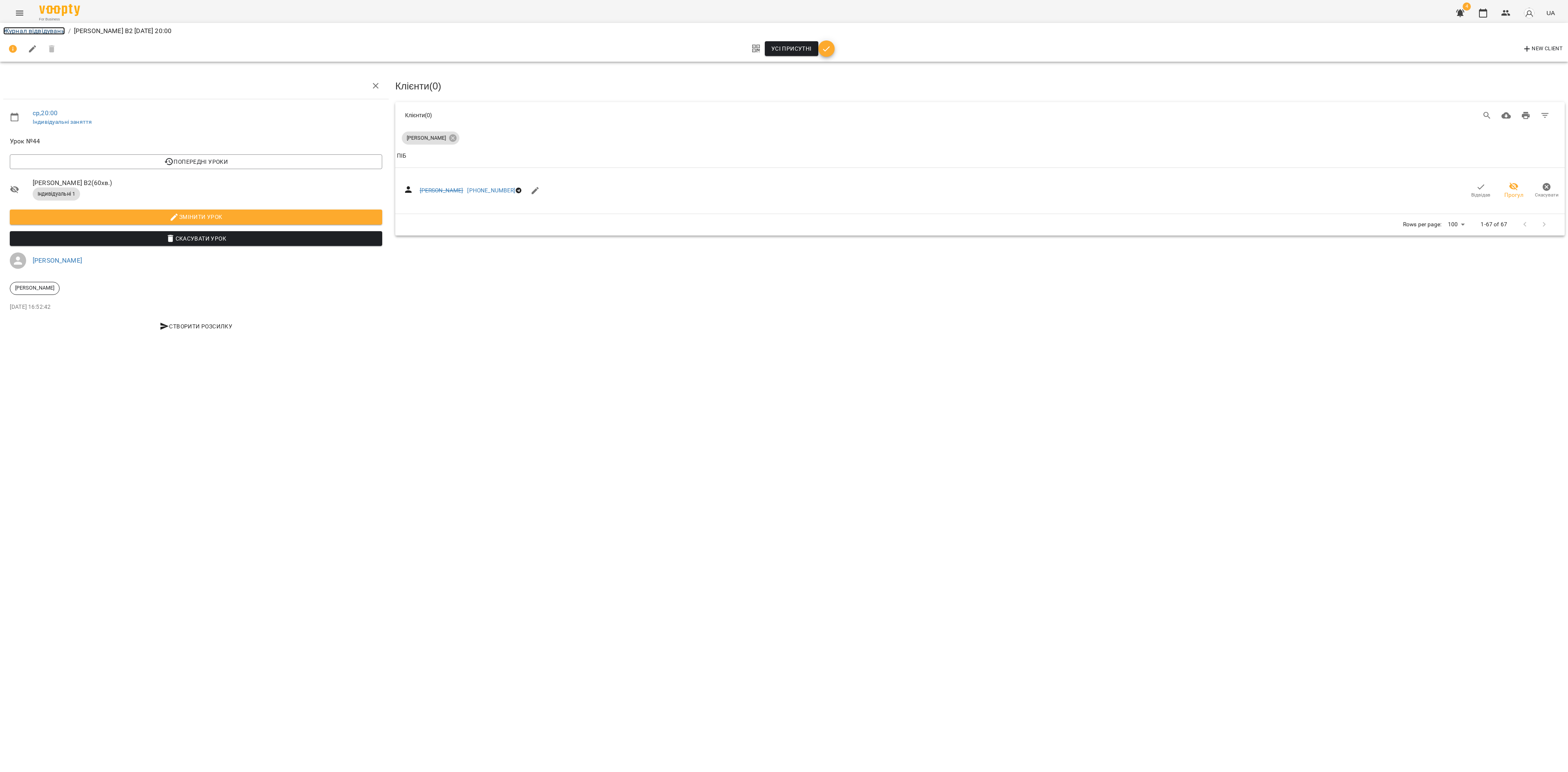
click at [41, 30] on link "Журнал відвідувань" at bounding box center [33, 30] width 62 height 8
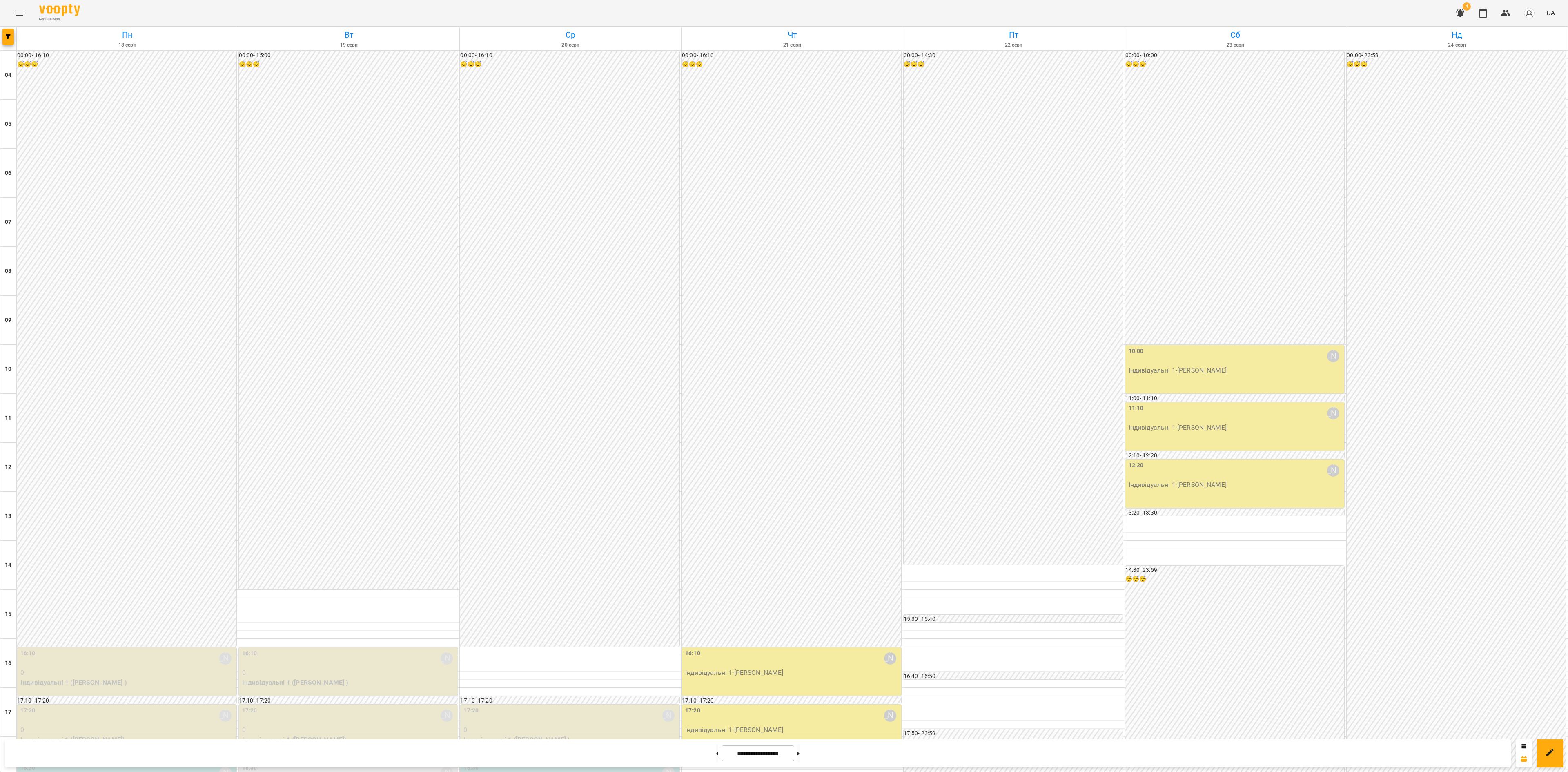
scroll to position [247, 0]
click at [739, 514] on div "16:10 Дарія Настека" at bounding box center [793, 658] width 214 height 19
click at [741, 259] on button "Урок відбувся" at bounding box center [738, 267] width 68 height 20
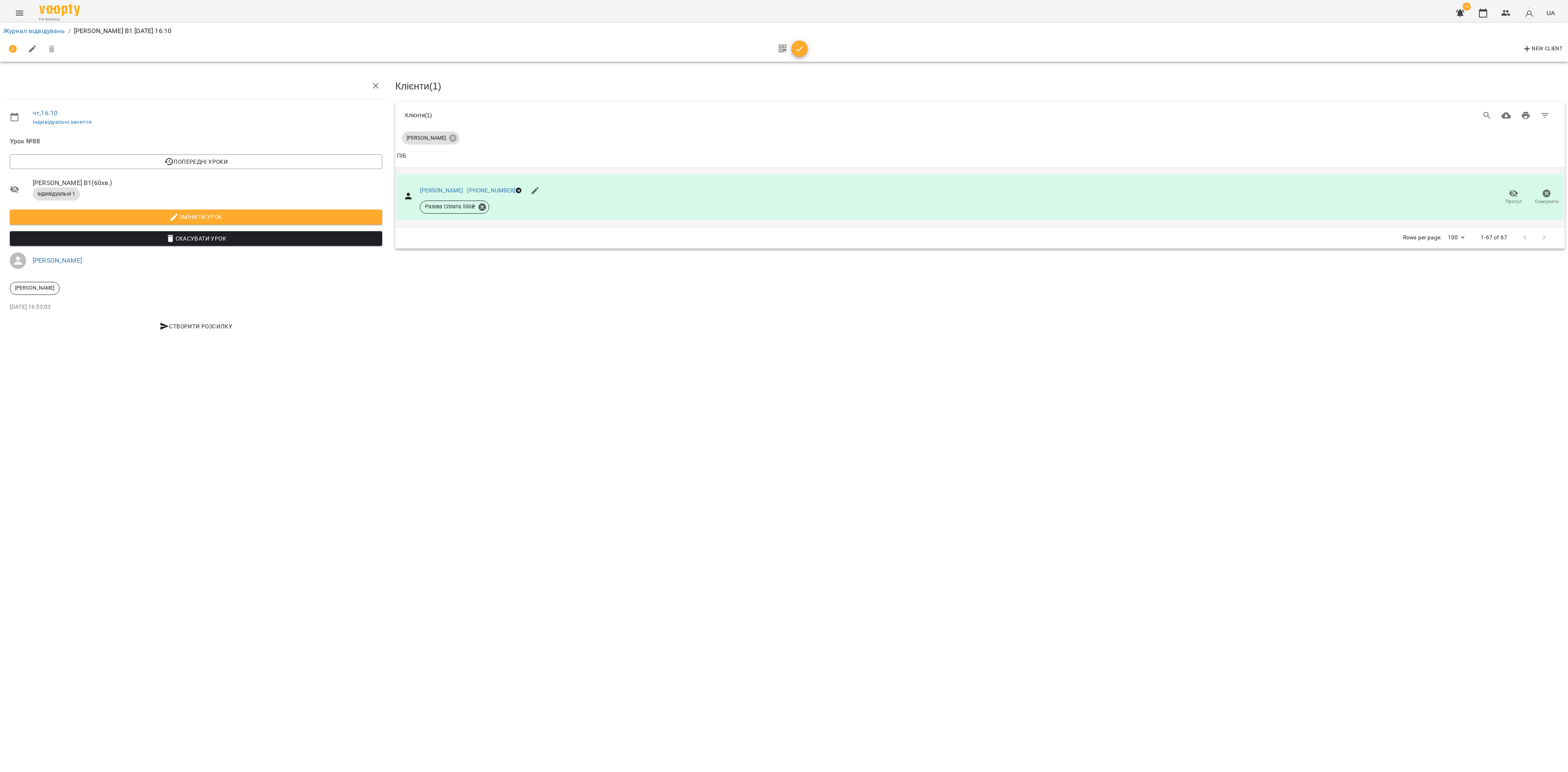
click at [1044, 193] on icon "button" at bounding box center [1513, 193] width 9 height 9
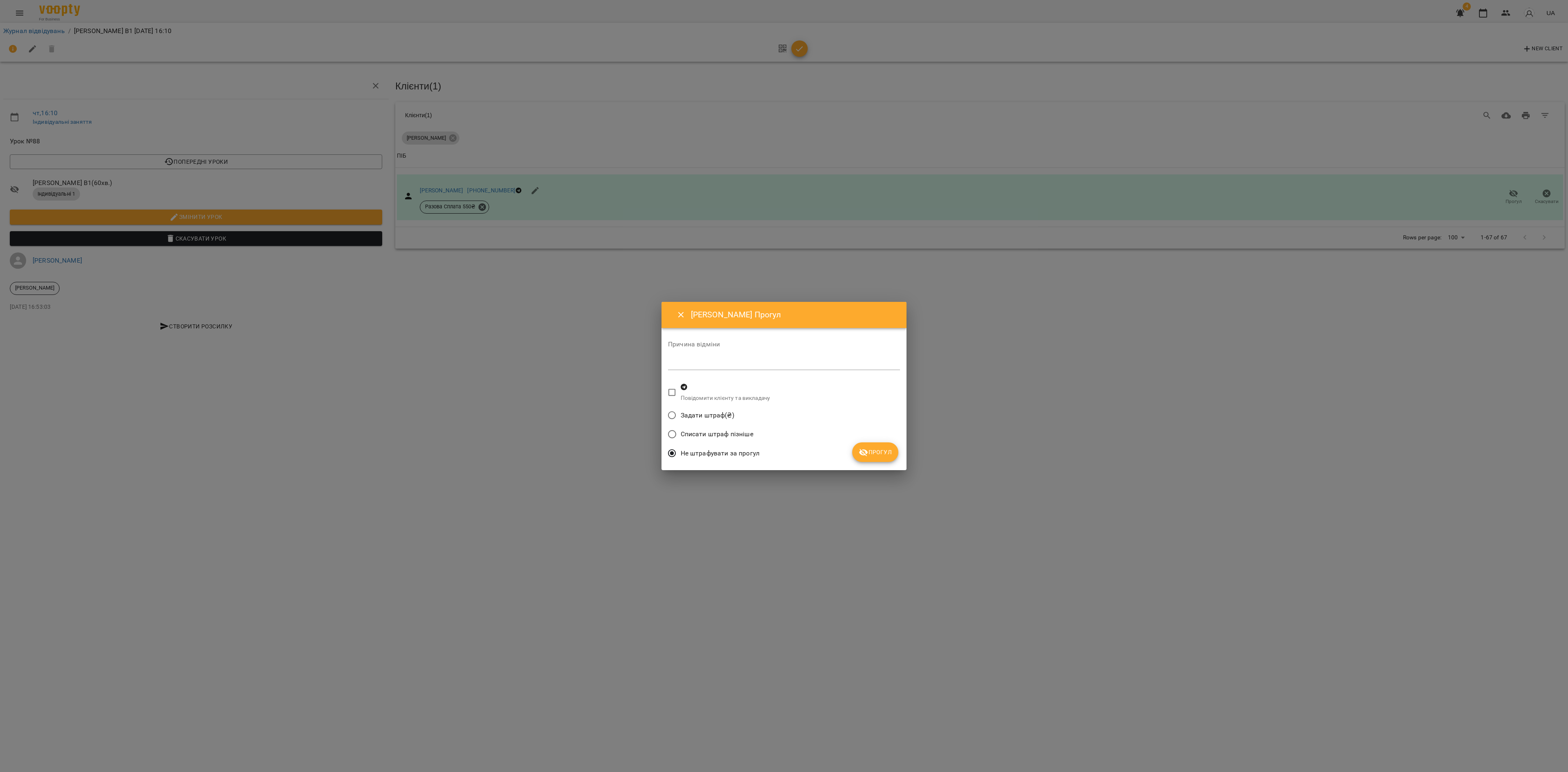
click at [879, 458] on button "Прогул" at bounding box center [875, 452] width 46 height 20
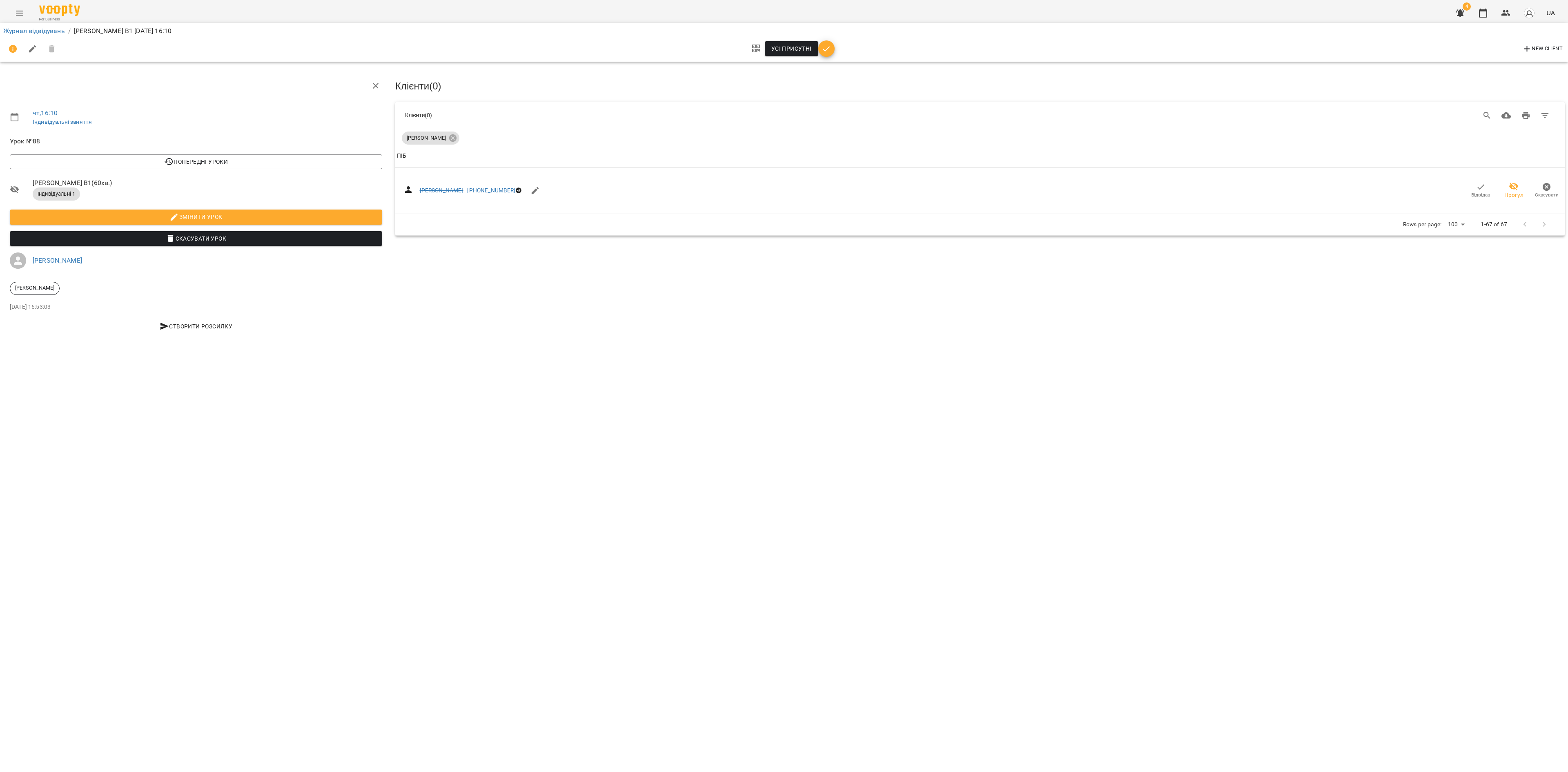
click at [41, 26] on div "Журнал відвідувань / Еліна Ткаченко В1 чт, 21 серп 2025 16:10" at bounding box center [784, 31] width 1564 height 13
click at [36, 28] on link "Журнал відвідувань" at bounding box center [33, 30] width 62 height 8
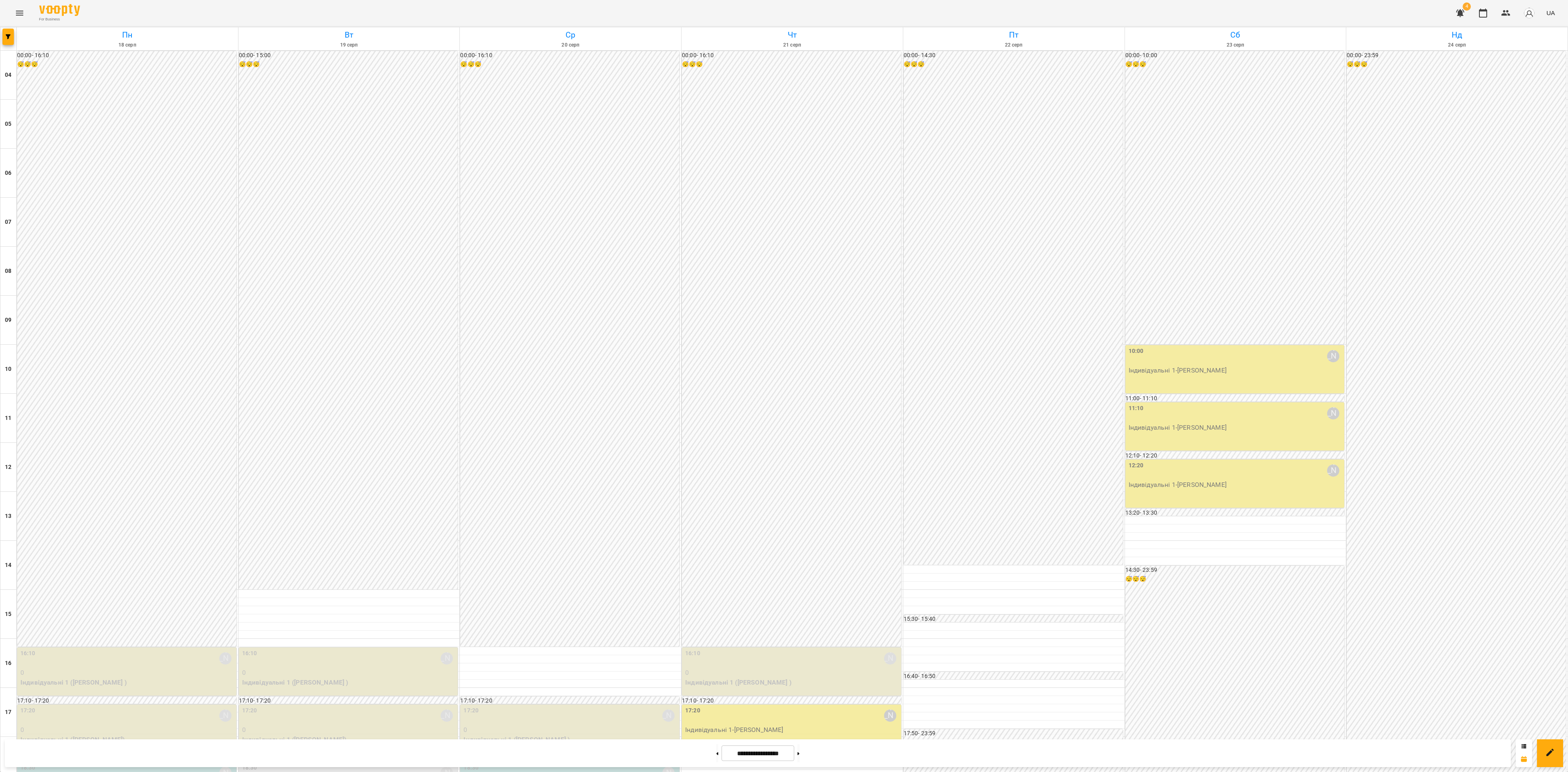
scroll to position [247, 0]
click at [811, 514] on p "Індивідуальні 1 - Валентина Феєр" at bounding box center [793, 729] width 214 height 9
click at [739, 332] on button "Урок відбувся" at bounding box center [738, 324] width 68 height 20
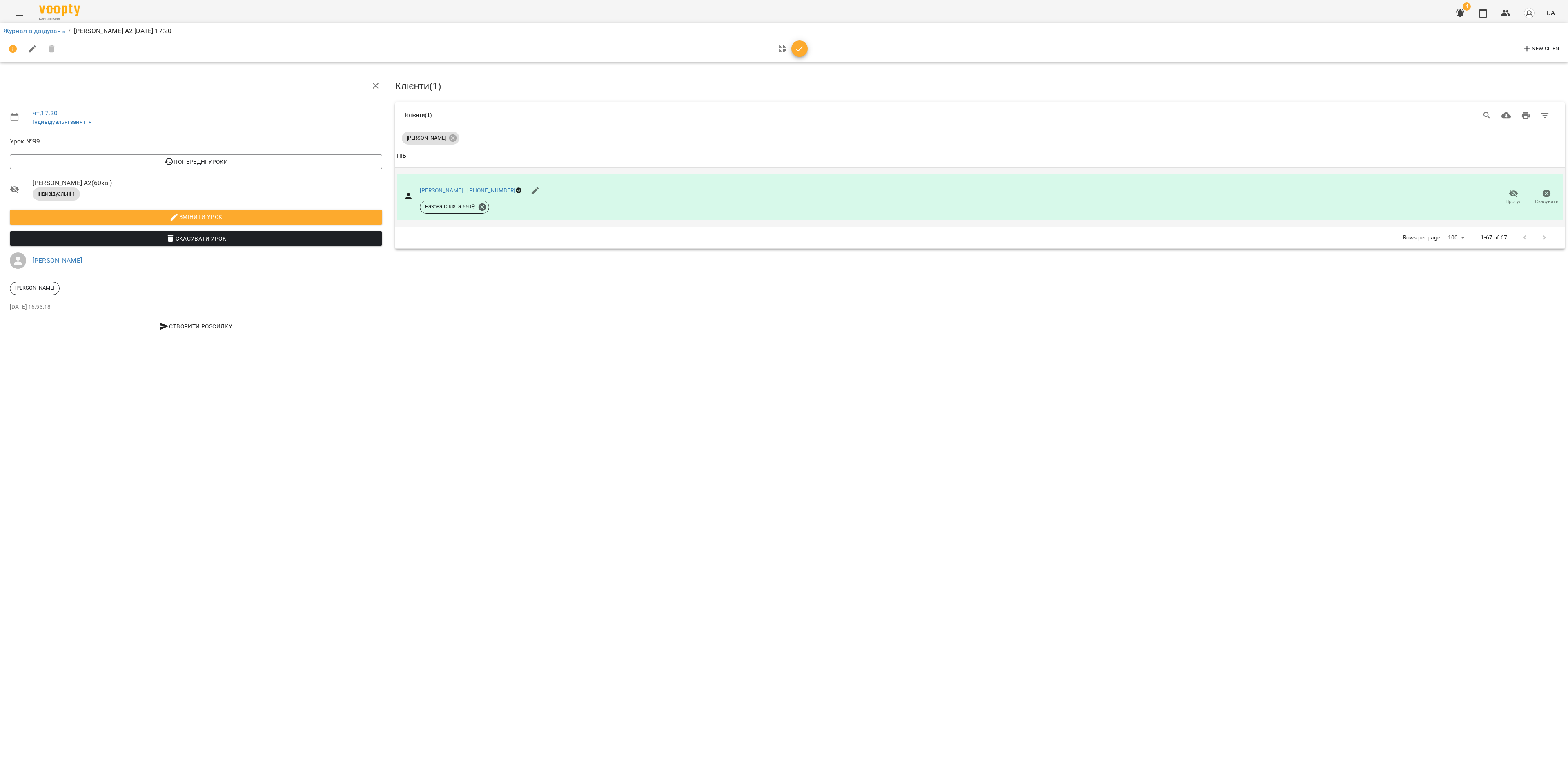
click at [1044, 198] on span "Прогул" at bounding box center [1513, 201] width 16 height 7
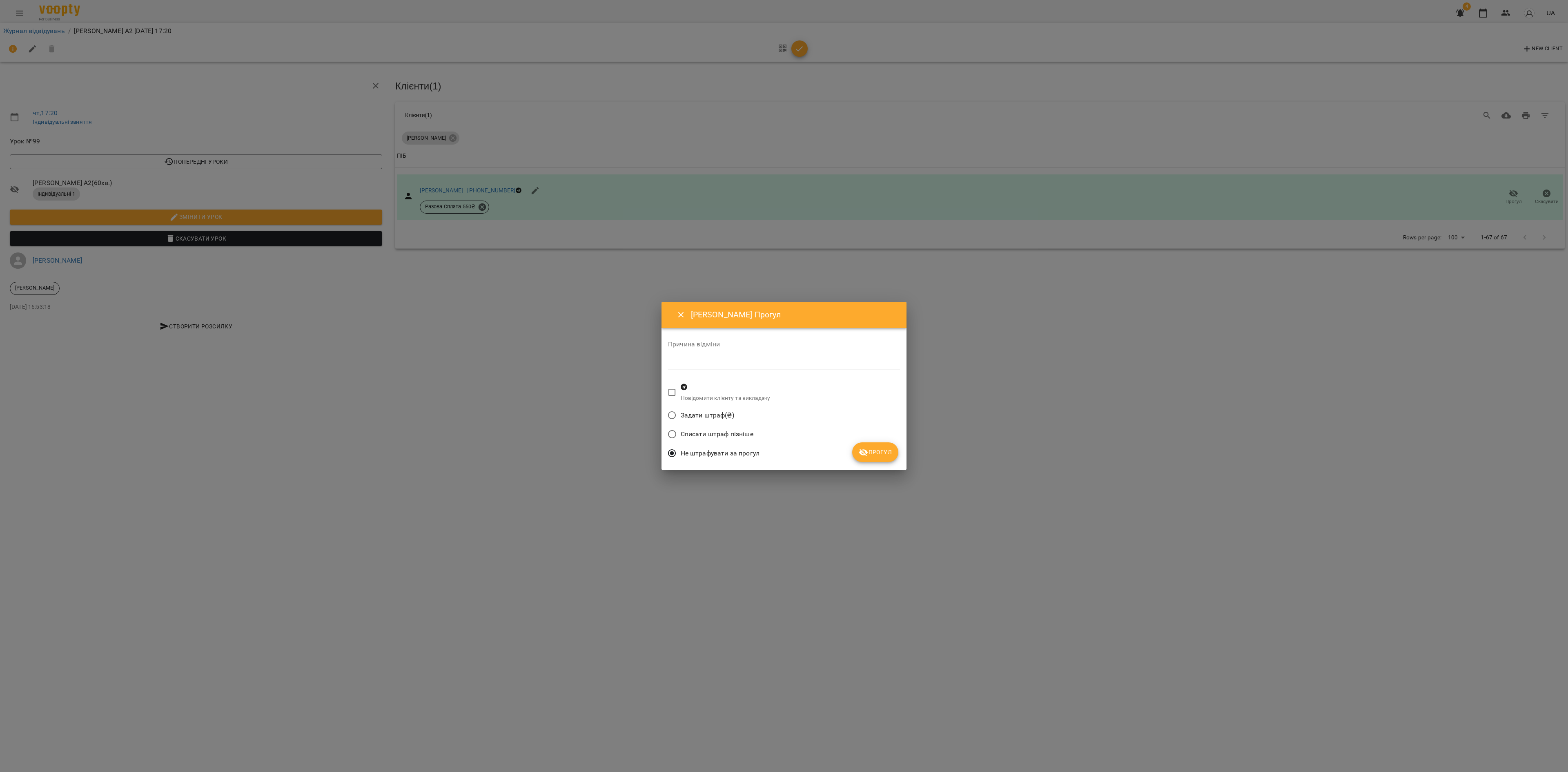
click at [869, 455] on span "Прогул" at bounding box center [875, 452] width 33 height 9
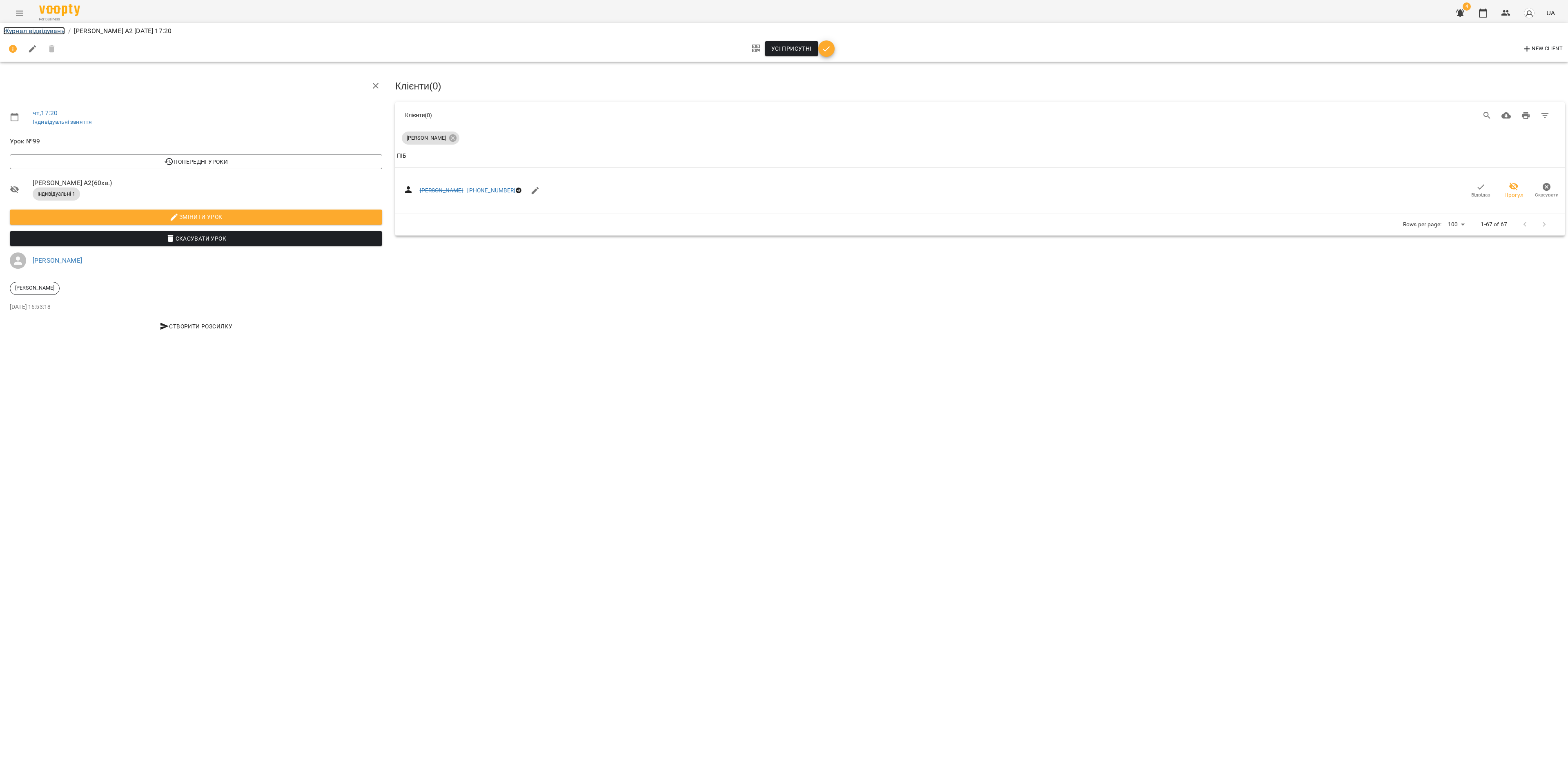
drag, startPoint x: 21, startPoint y: 32, endPoint x: 29, endPoint y: 46, distance: 16.1
click at [21, 33] on link "Журнал відвідувань" at bounding box center [33, 30] width 62 height 8
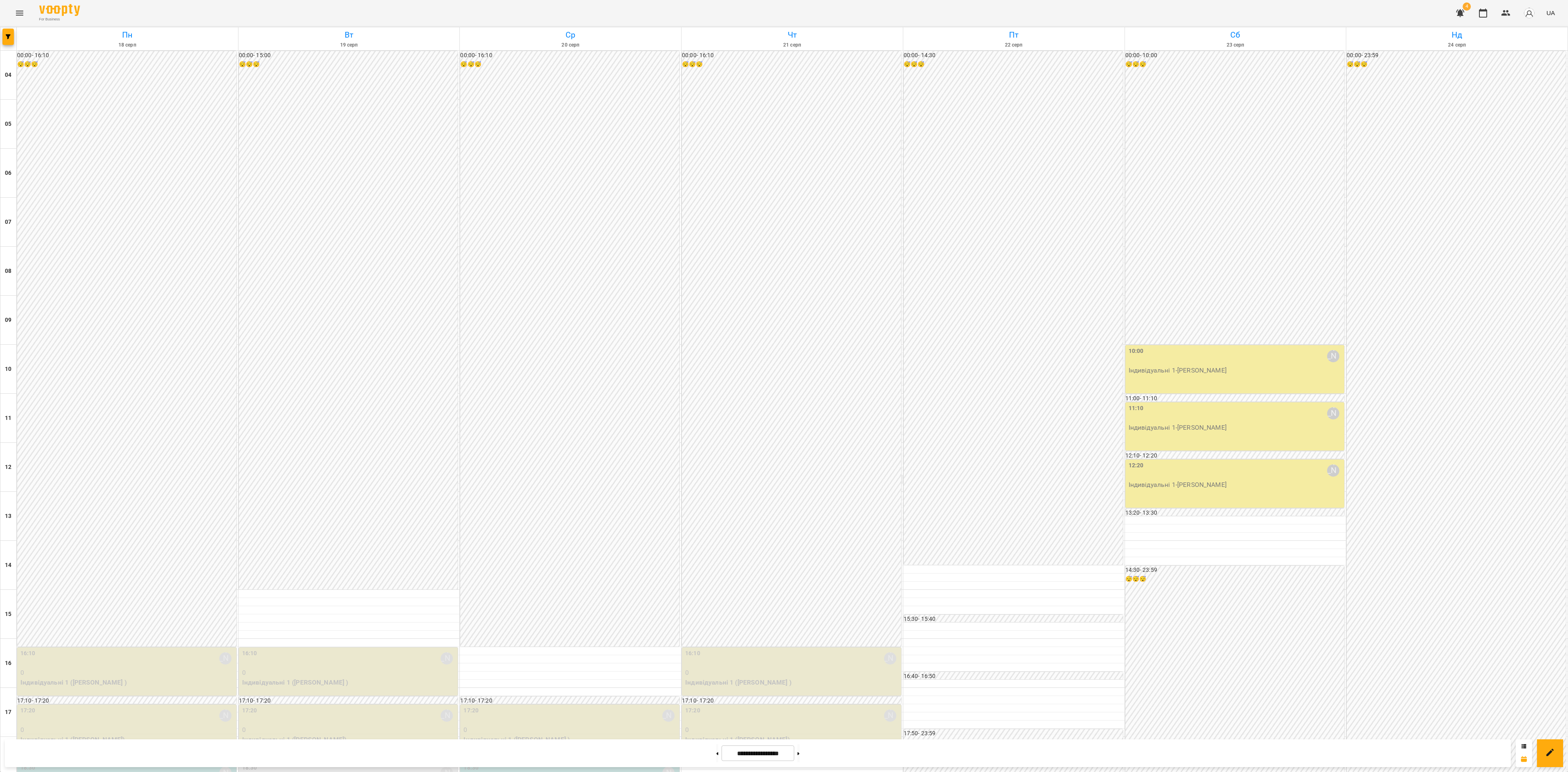
scroll to position [247, 0]
click at [1044, 480] on p "Індивідуальні 1 - Валентина Феєр" at bounding box center [1236, 485] width 214 height 9
click at [1044, 81] on span "Урок відбувся" at bounding box center [1177, 79] width 56 height 9
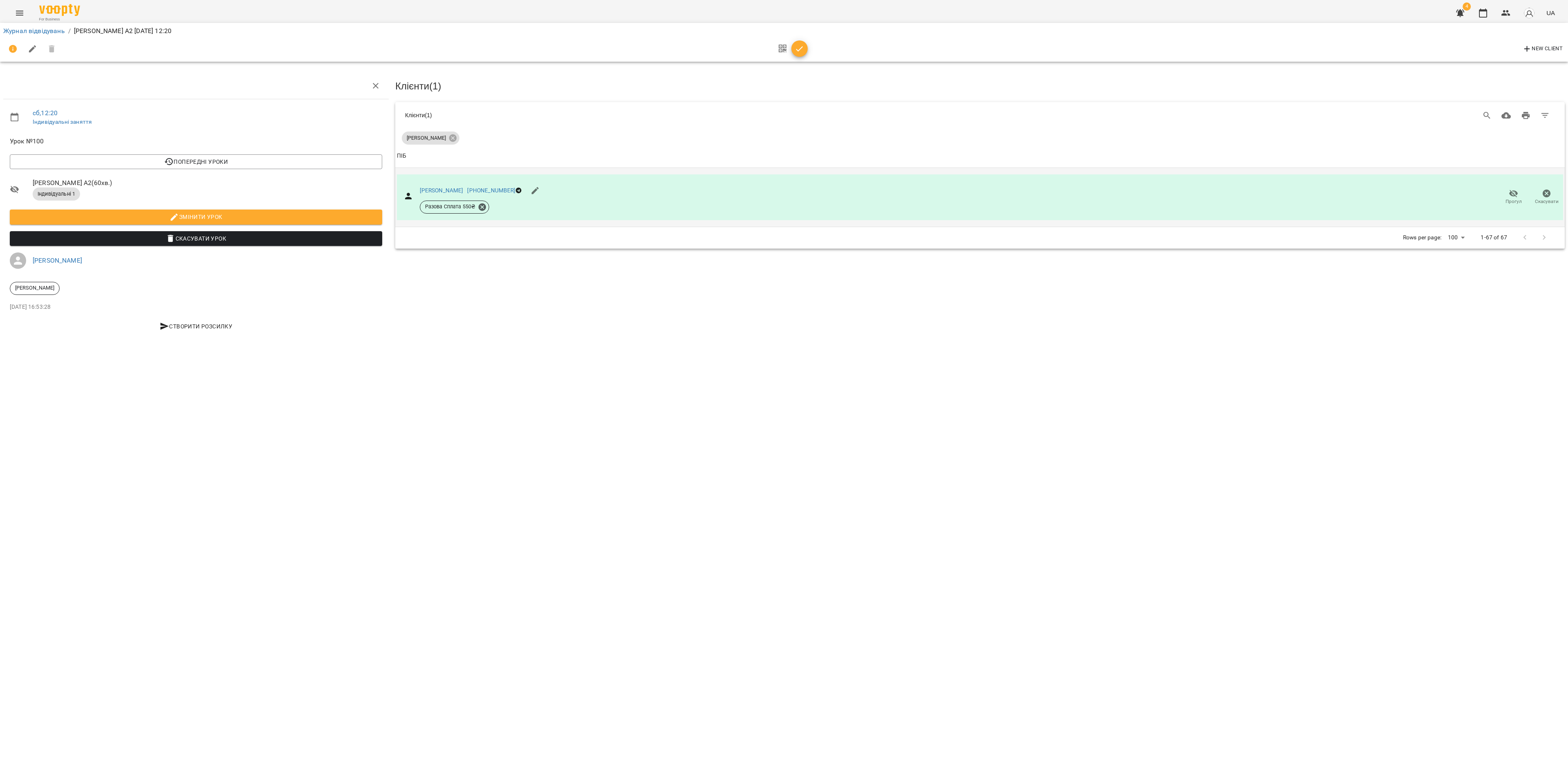
click at [1044, 198] on span "Прогул" at bounding box center [1513, 201] width 16 height 7
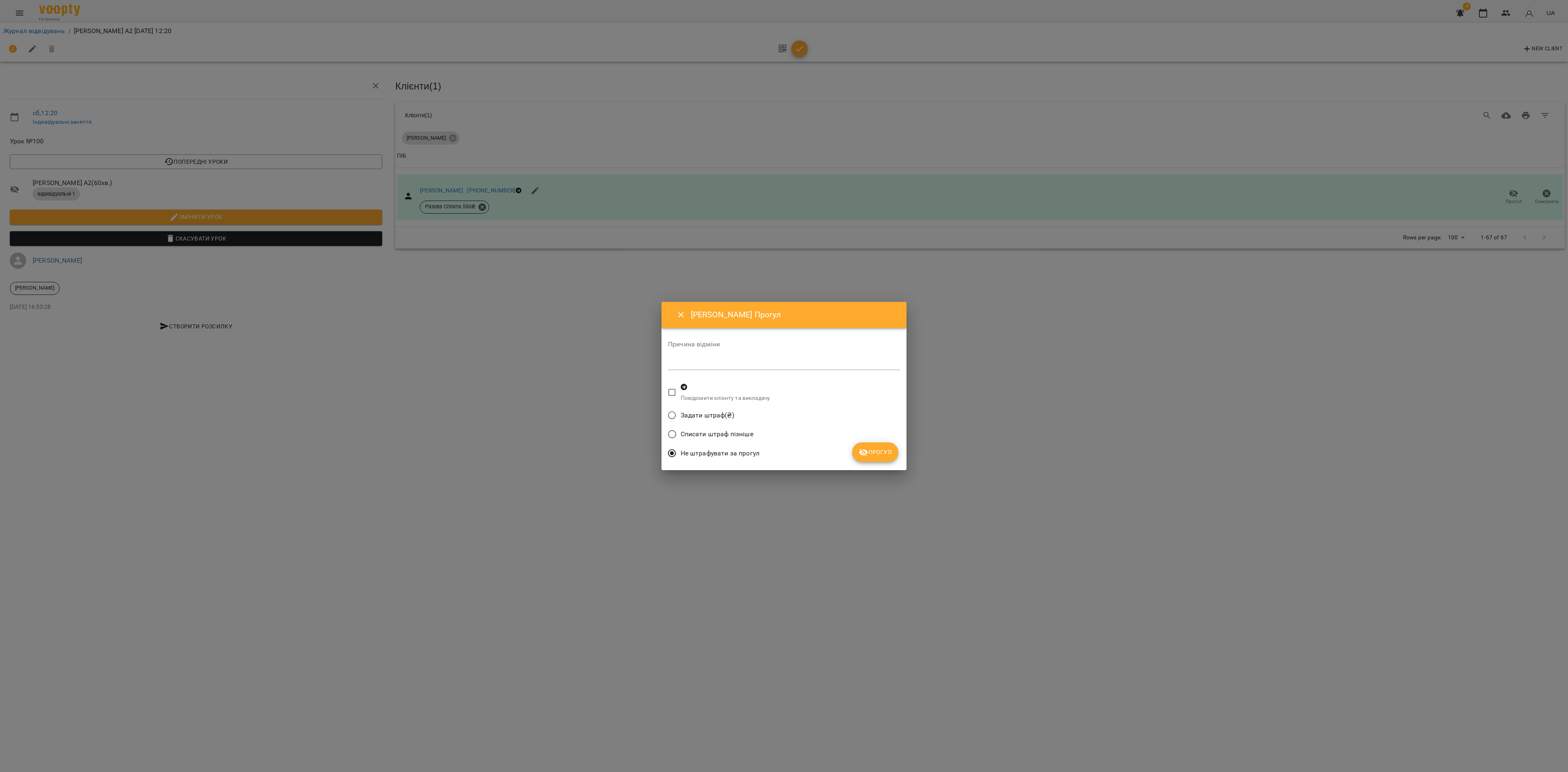
drag, startPoint x: 863, startPoint y: 454, endPoint x: 897, endPoint y: 464, distance: 35.4
click at [863, 454] on icon "submit" at bounding box center [863, 452] width 9 height 8
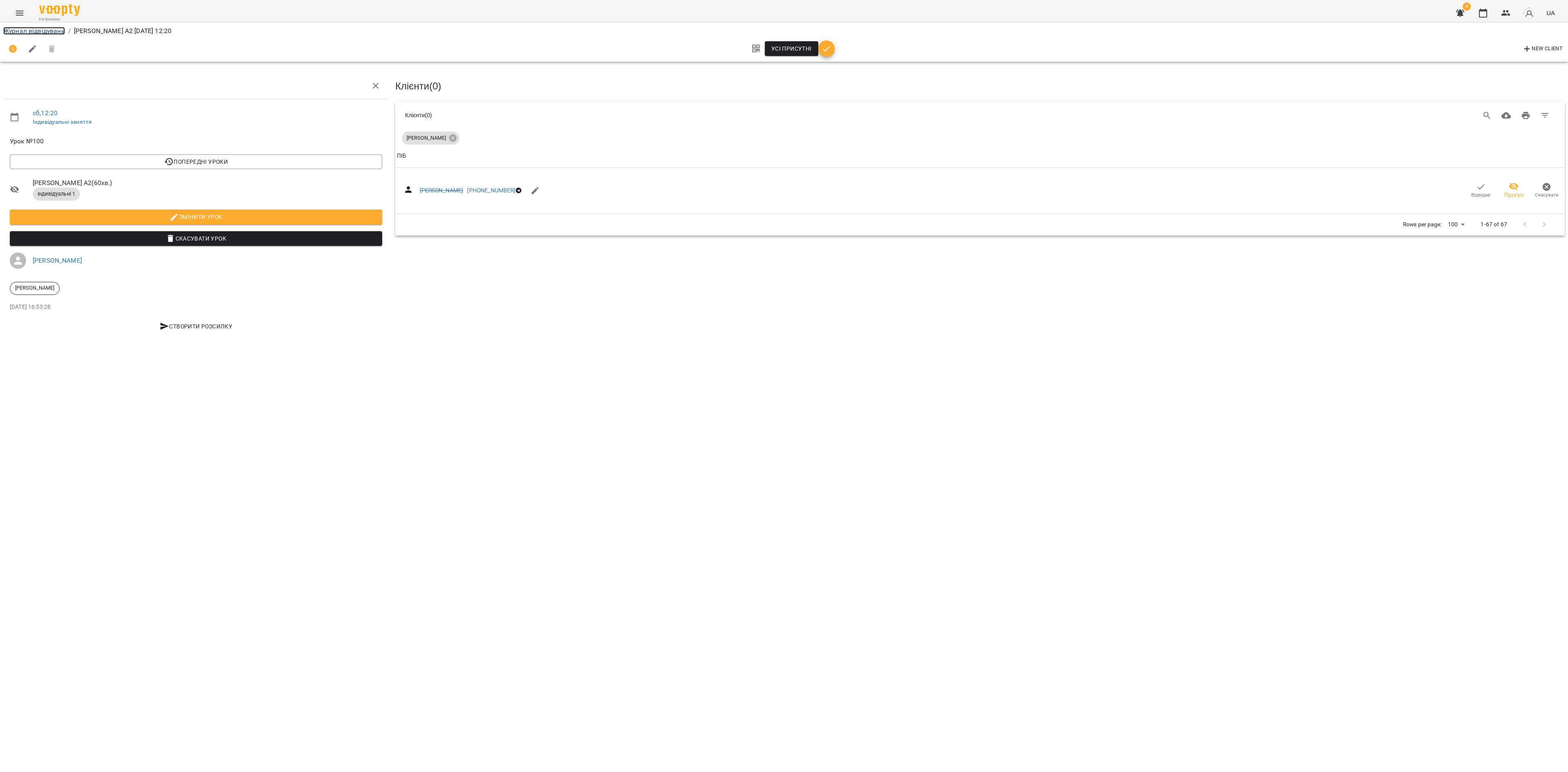
drag, startPoint x: 29, startPoint y: 31, endPoint x: 30, endPoint y: 35, distance: 4.1
click at [29, 32] on link "Журнал відвідувань" at bounding box center [33, 30] width 62 height 8
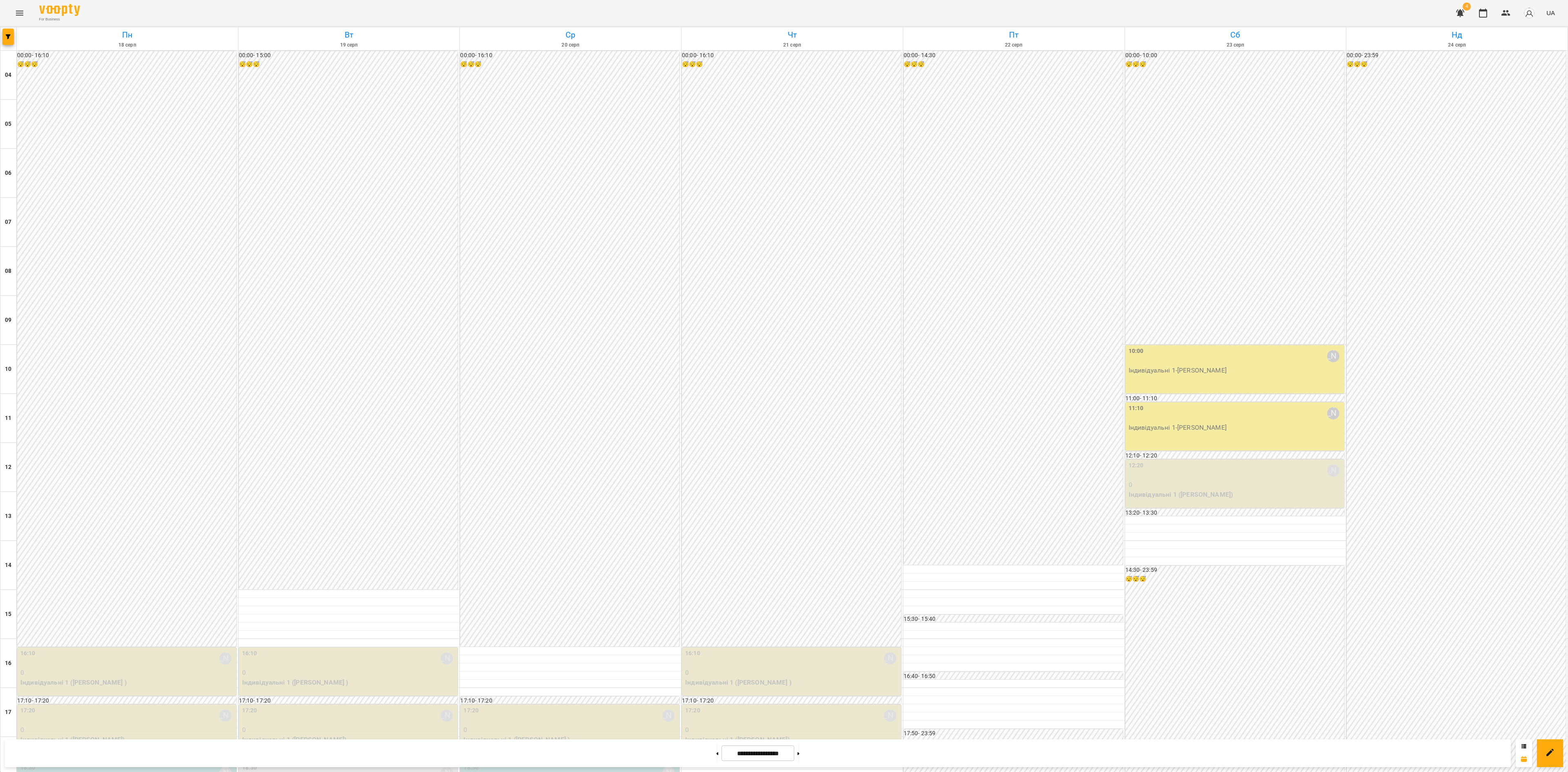
click at [1044, 439] on div "11:10 Дарія Настека Індивідуальні 1 - Іван Феєр" at bounding box center [1235, 426] width 220 height 48
drag, startPoint x: 1175, startPoint y: 265, endPoint x: 1178, endPoint y: 278, distance: 13.3
click at [1044, 267] on span "Урок відбувся" at bounding box center [1177, 269] width 56 height 9
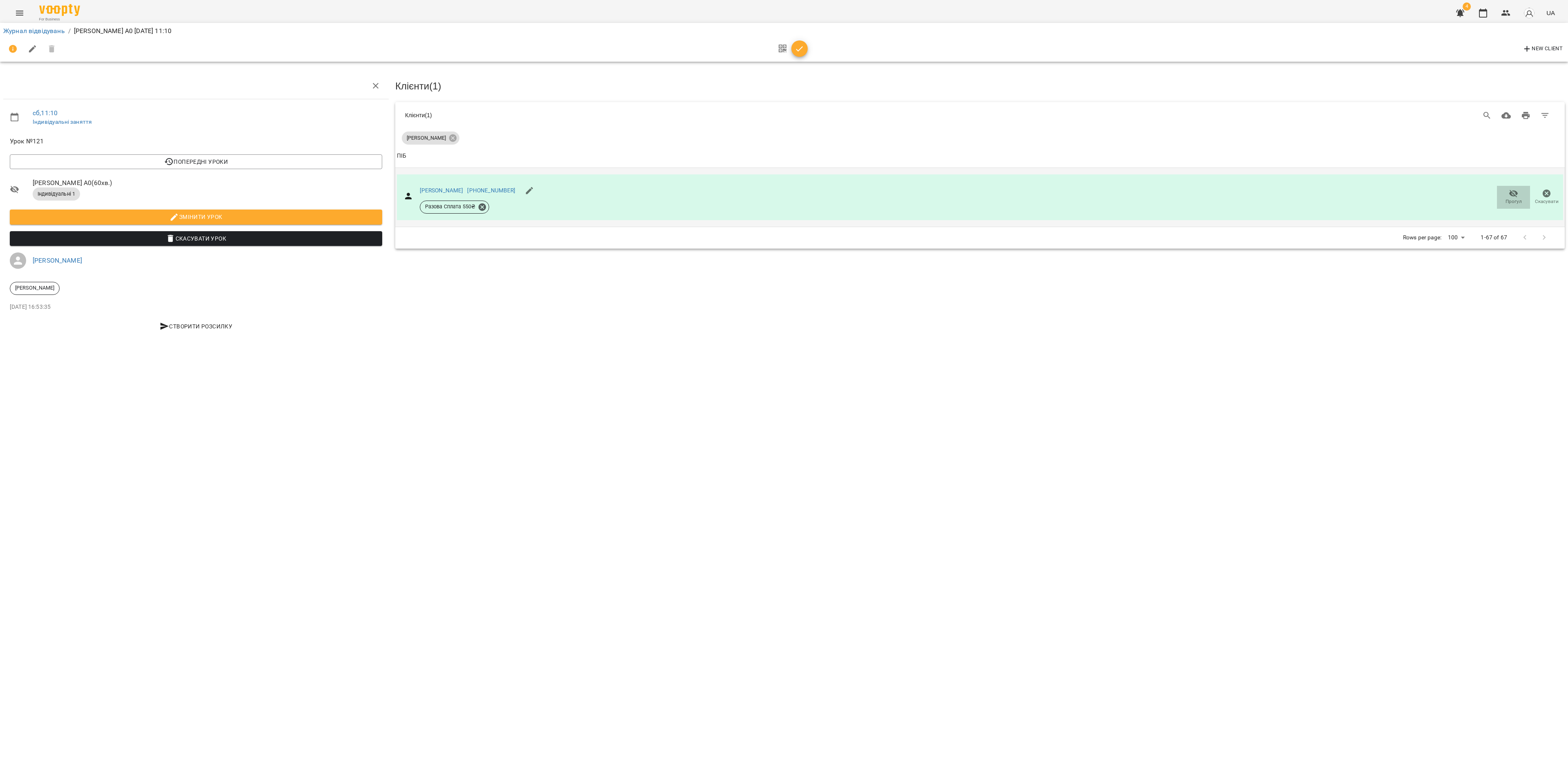
click at [1044, 200] on span "Прогул" at bounding box center [1513, 201] width 16 height 7
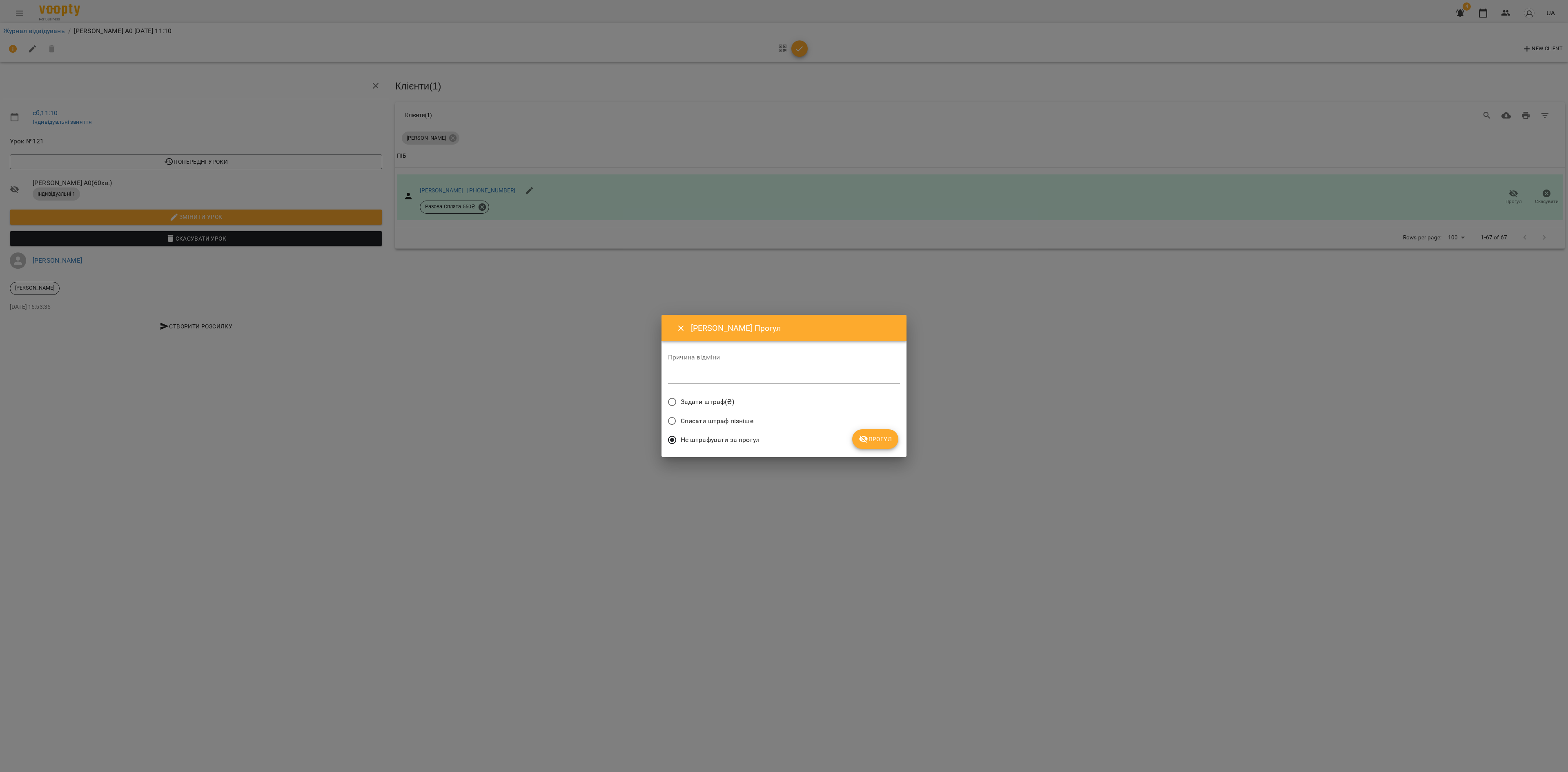
click at [875, 437] on span "Прогул" at bounding box center [875, 439] width 33 height 9
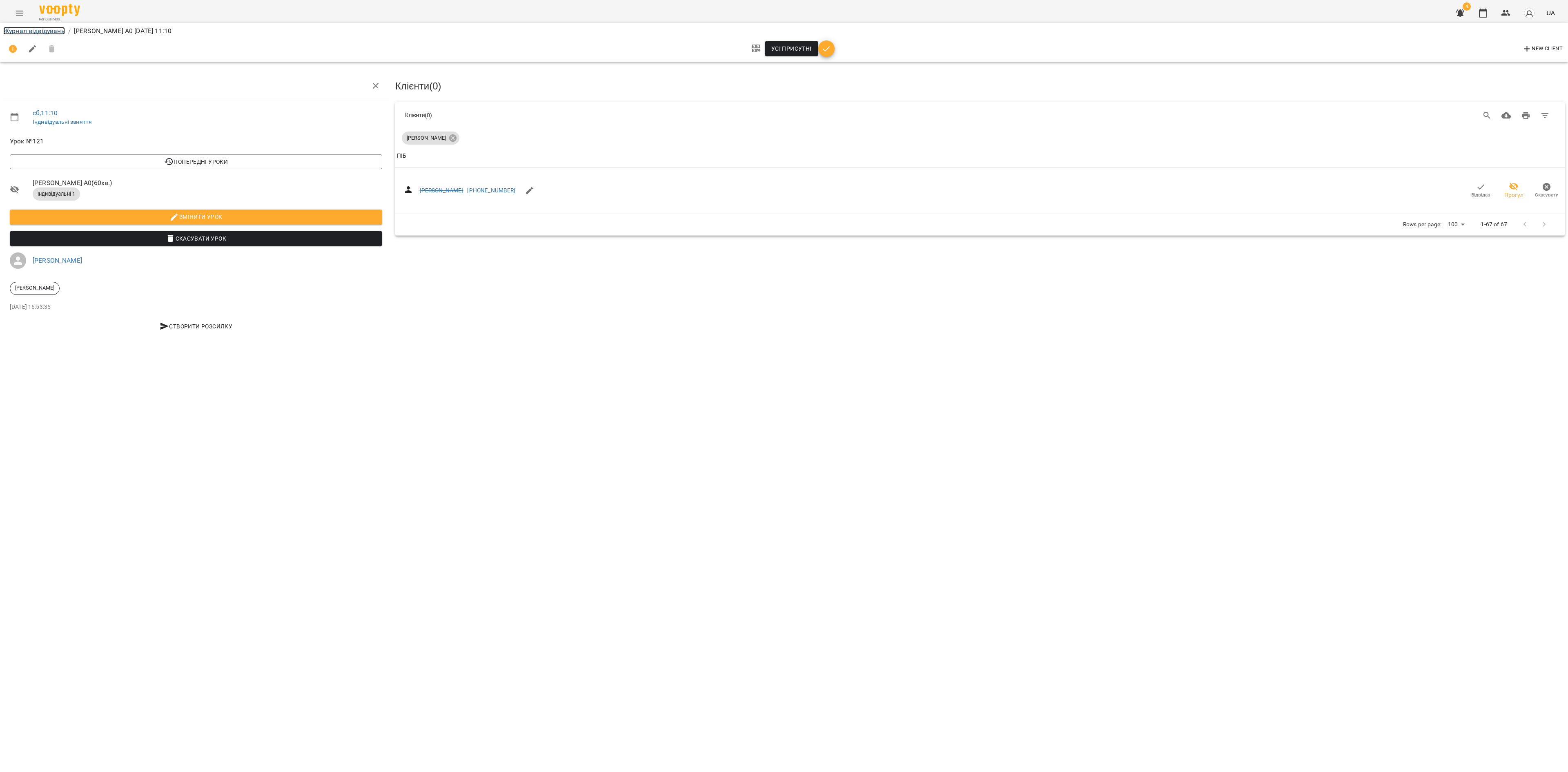
click at [19, 29] on link "Журнал відвідувань" at bounding box center [33, 30] width 62 height 8
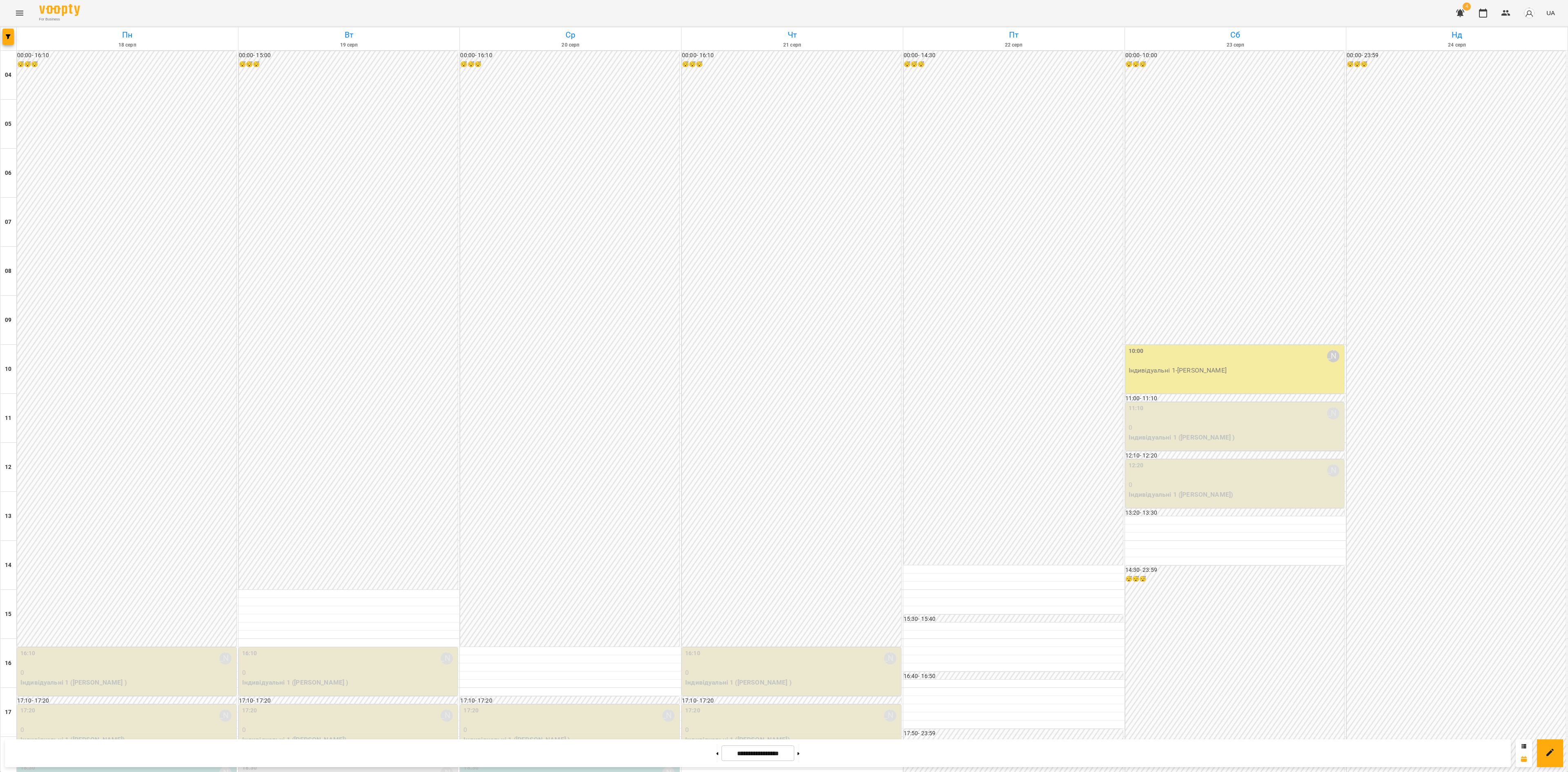
scroll to position [247, 0]
click at [1044, 347] on div "10:00 Дарія Настека" at bounding box center [1236, 356] width 214 height 19
click at [1044, 21] on span "Урок відбувся" at bounding box center [1177, 20] width 56 height 9
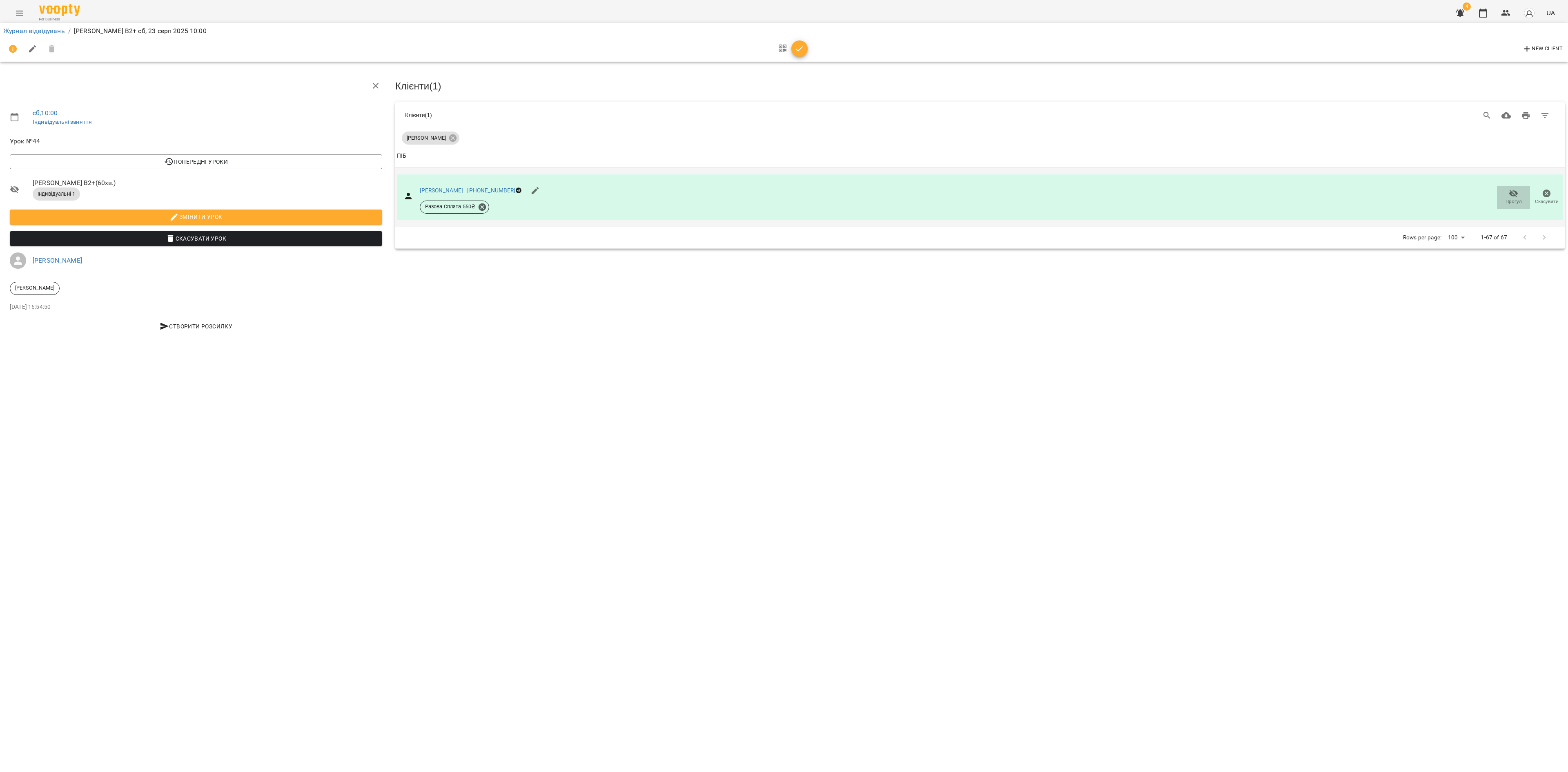
click at [1044, 199] on span "Прогул" at bounding box center [1513, 201] width 16 height 7
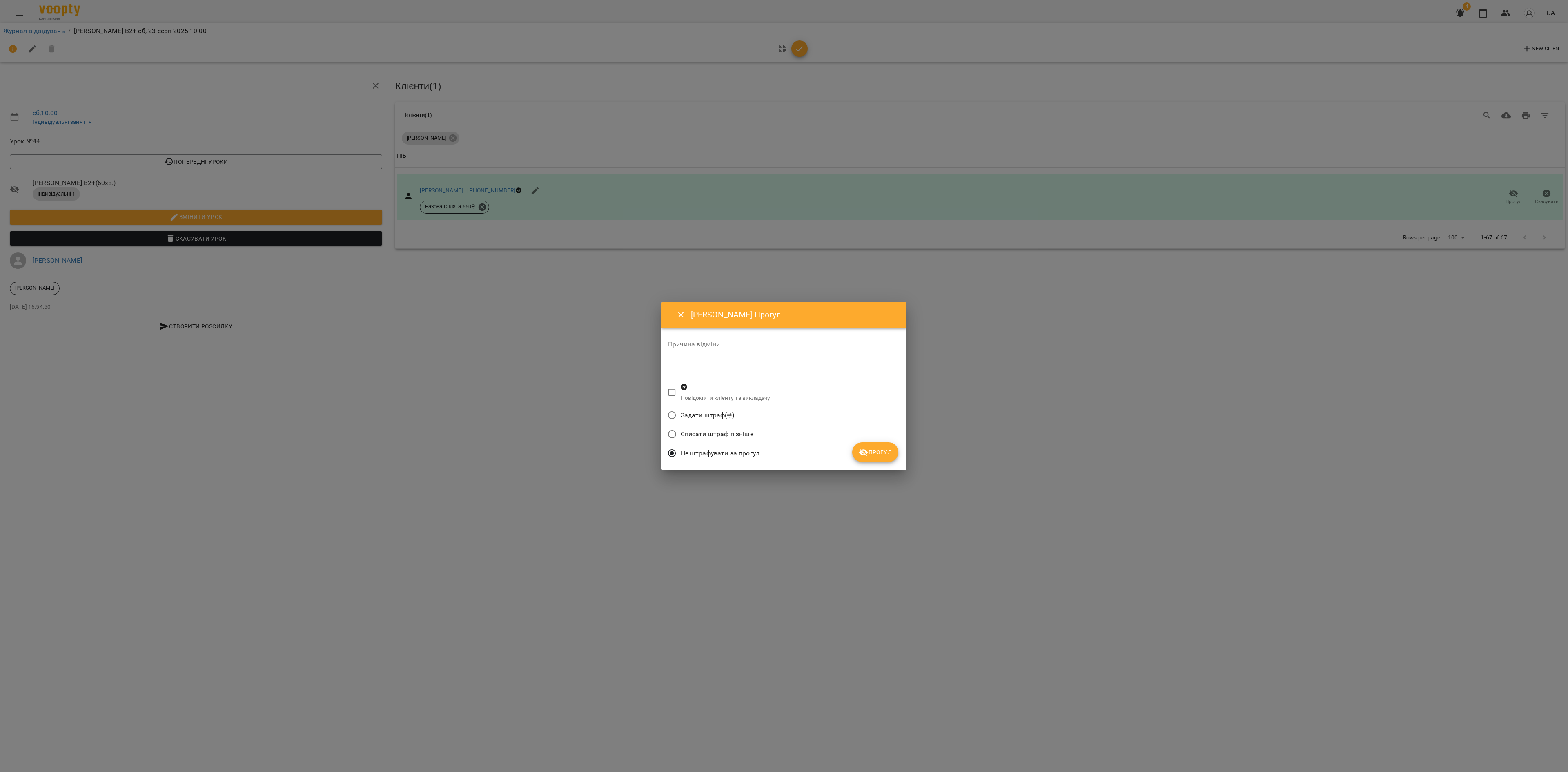
click at [870, 456] on span "Прогул" at bounding box center [875, 452] width 33 height 9
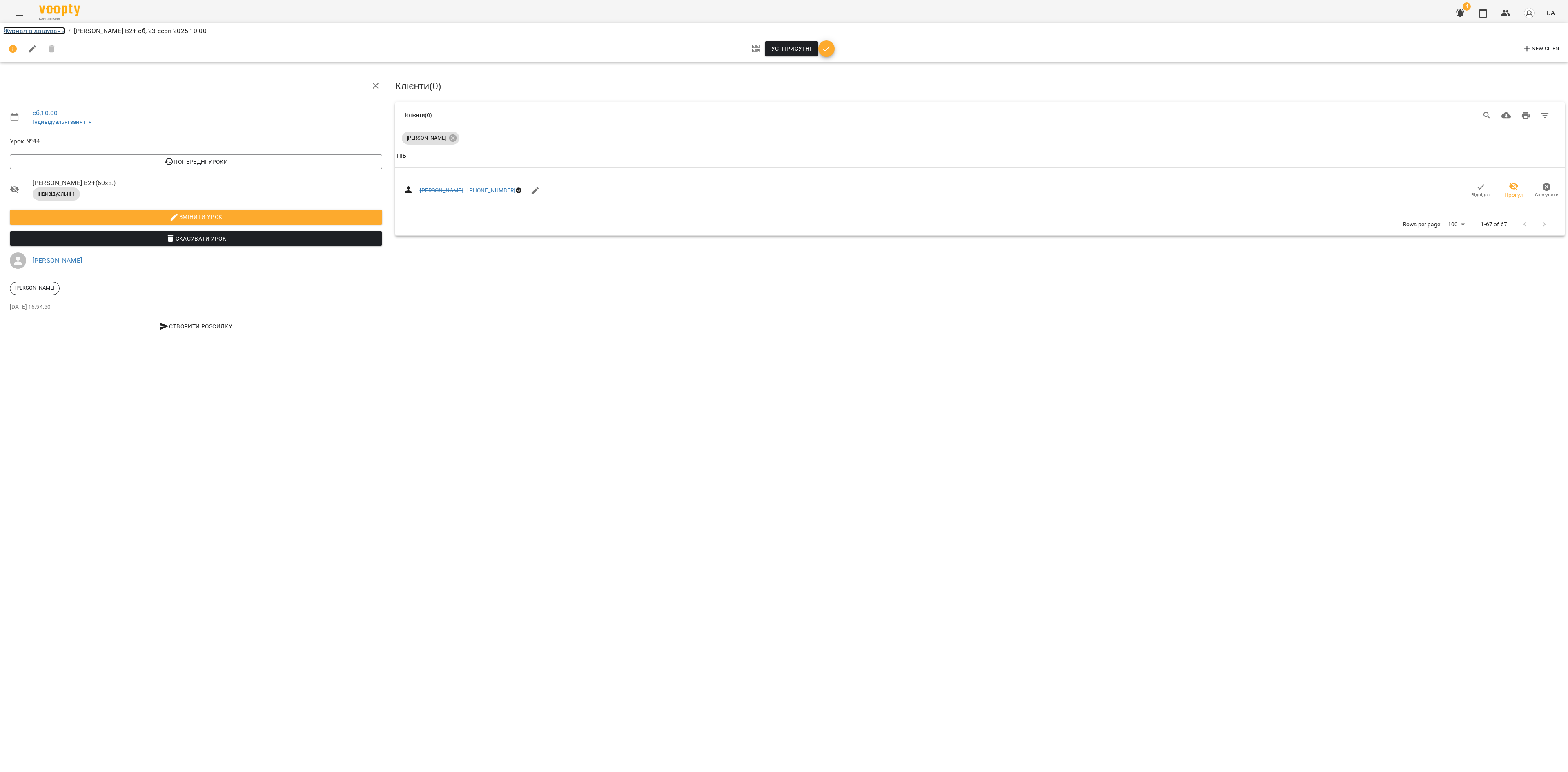
click at [42, 29] on link "Журнал відвідувань" at bounding box center [33, 30] width 62 height 8
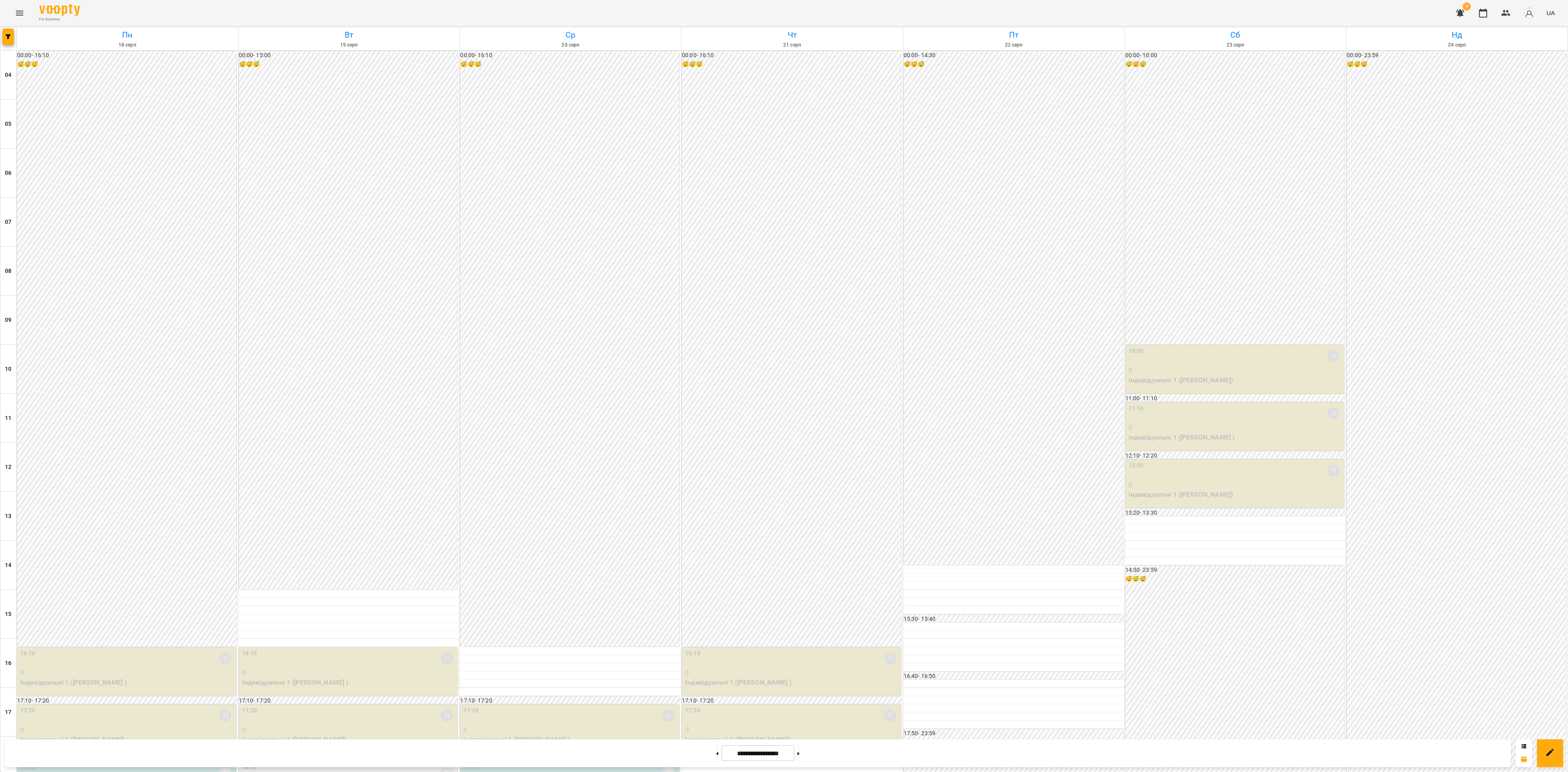
scroll to position [247, 0]
click at [8, 32] on button "button" at bounding box center [9, 36] width 11 height 16
click at [86, 259] on p "Викладач : Дарія Настека" at bounding box center [66, 259] width 87 height 9
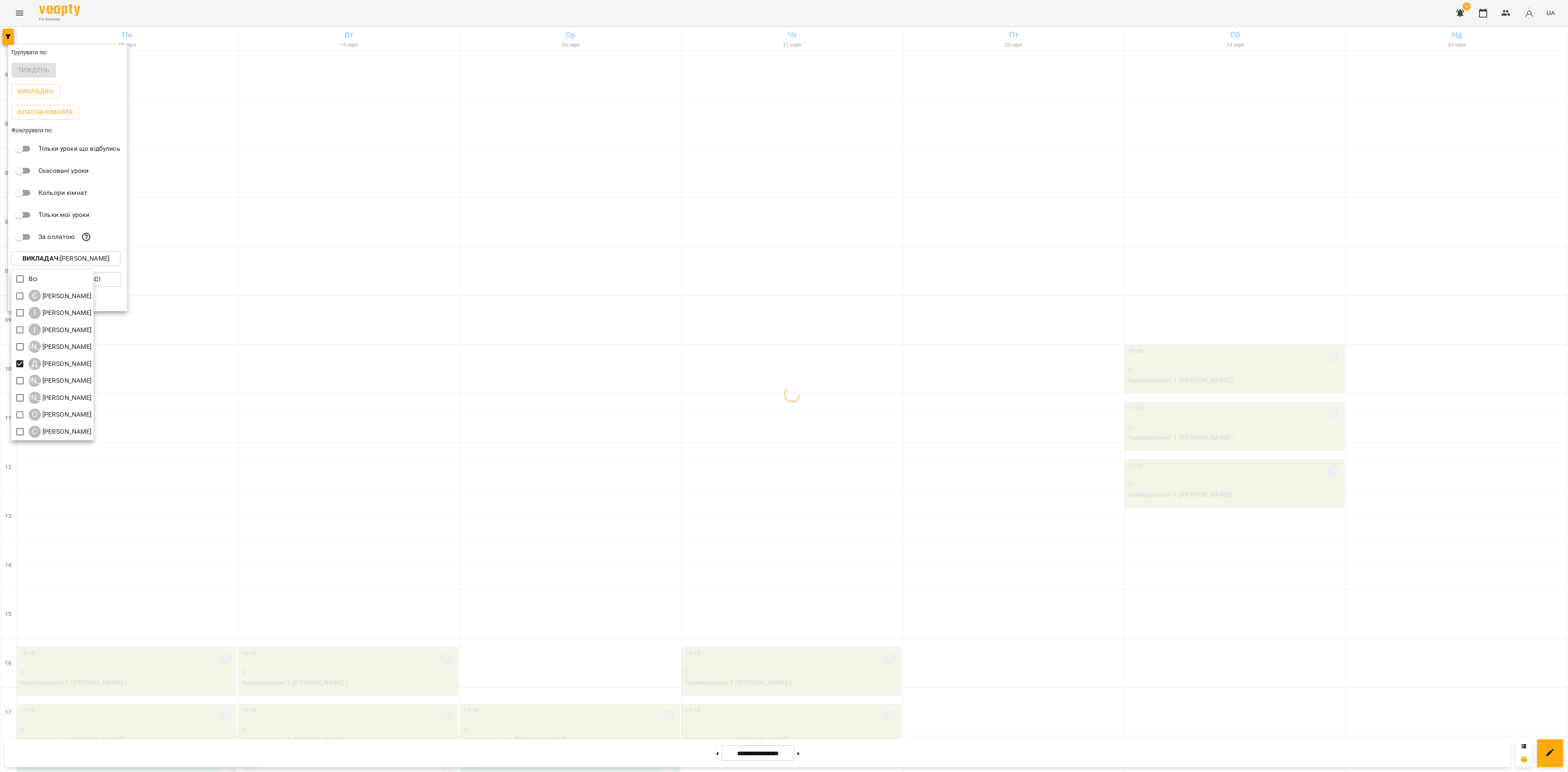
click at [401, 419] on div at bounding box center [784, 386] width 1568 height 772
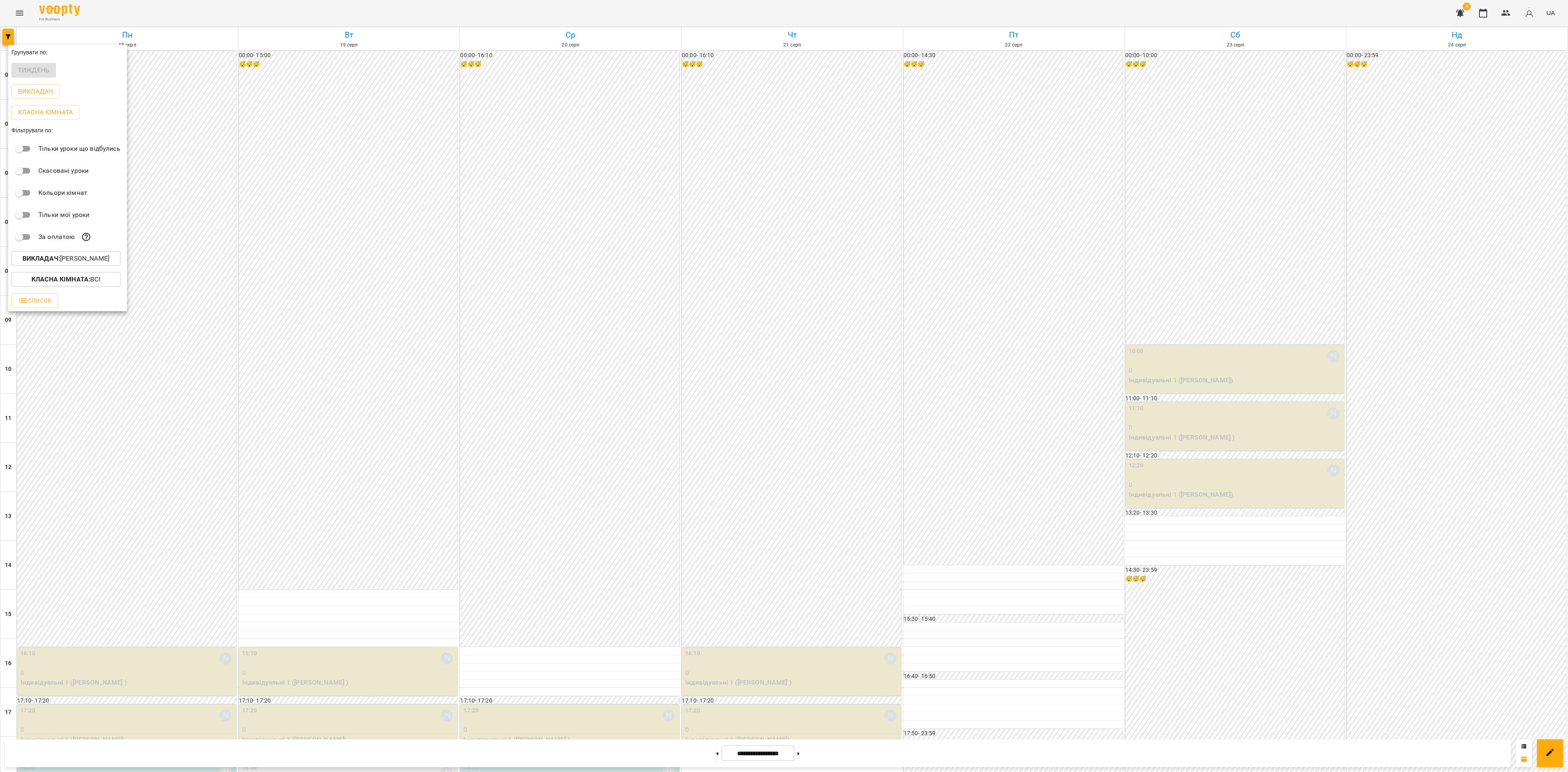
click at [391, 332] on div at bounding box center [784, 386] width 1568 height 772
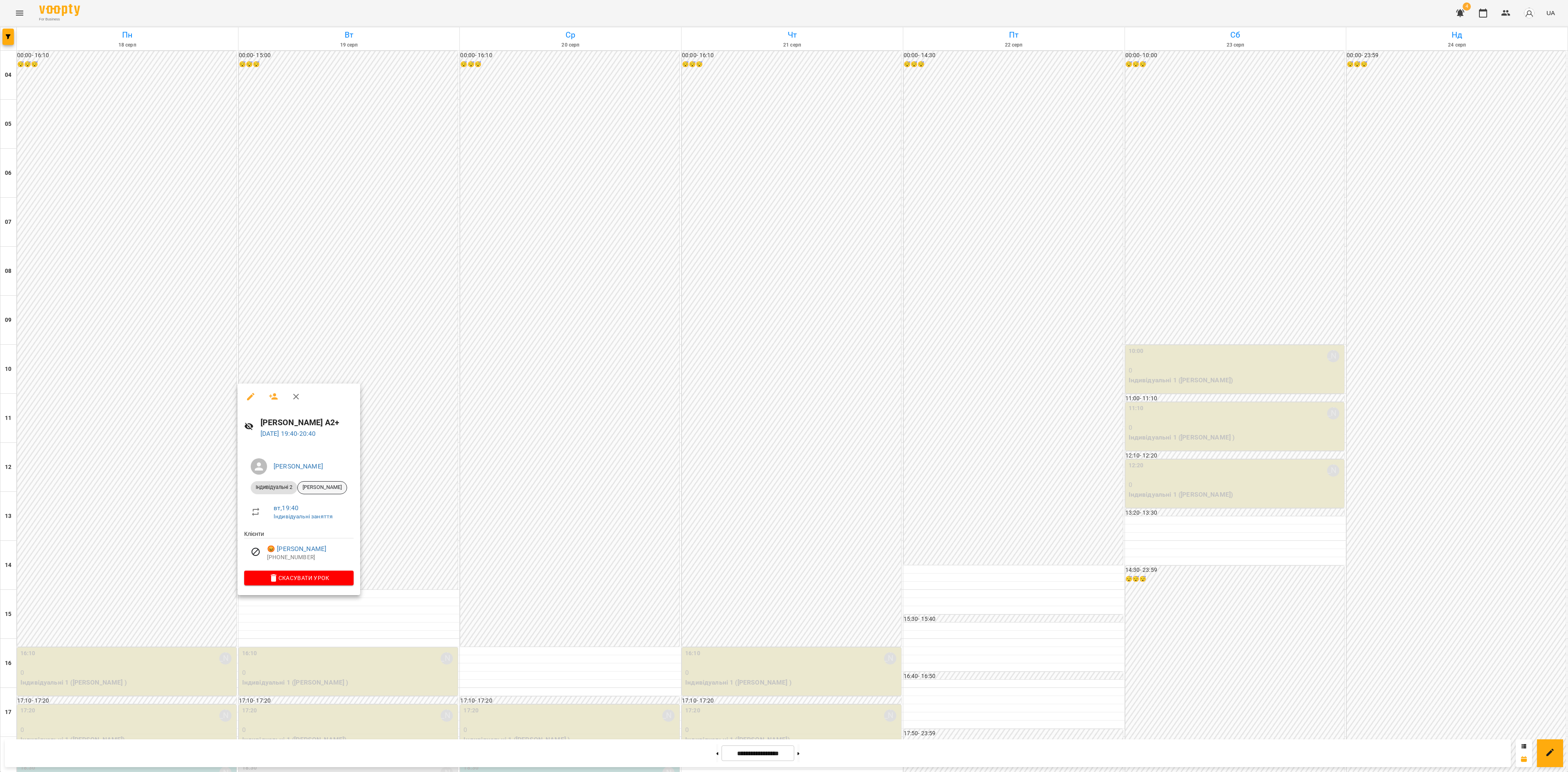
click at [317, 486] on span "[PERSON_NAME]" at bounding box center [322, 488] width 49 height 8
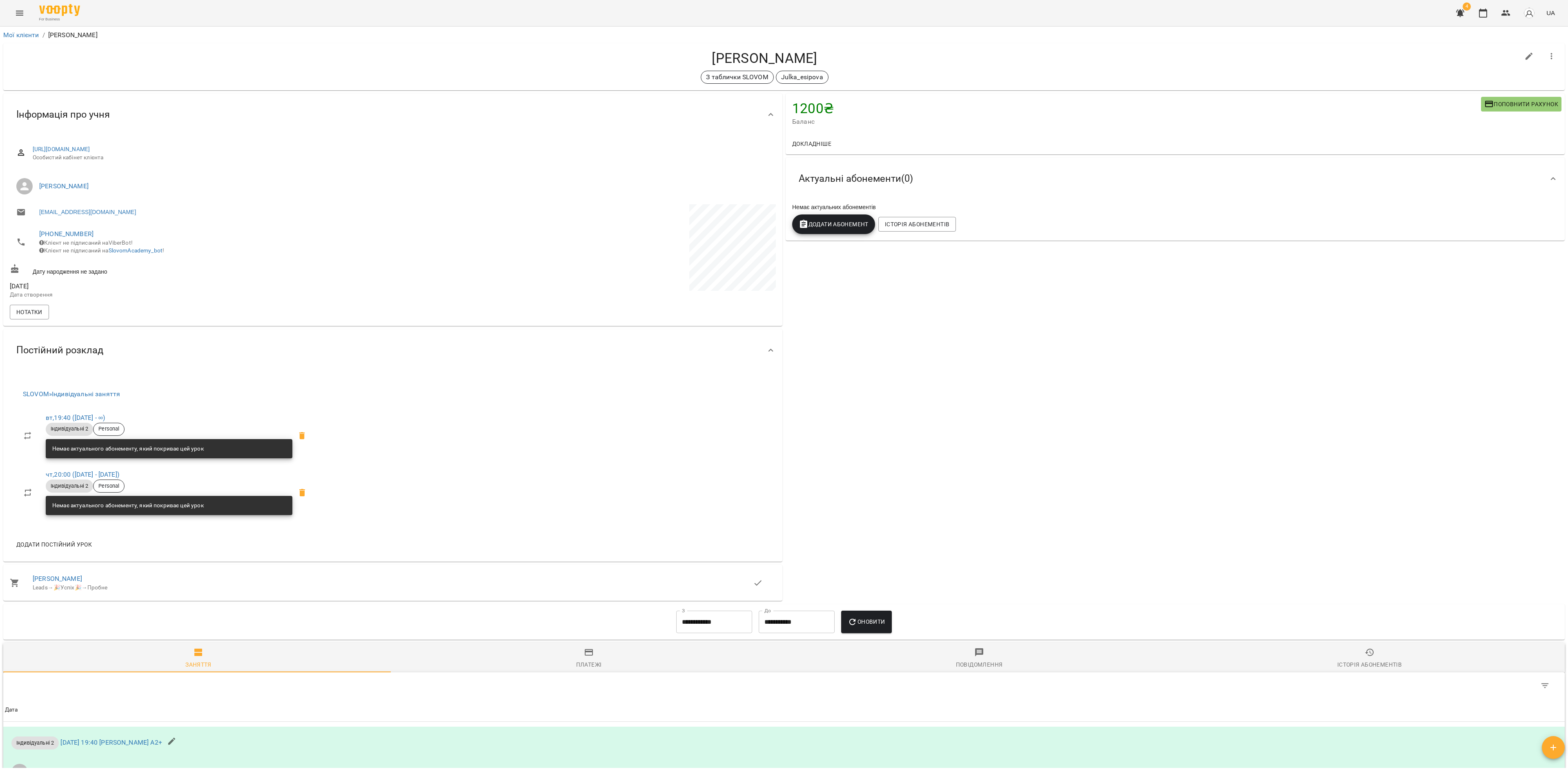
scroll to position [276, 0]
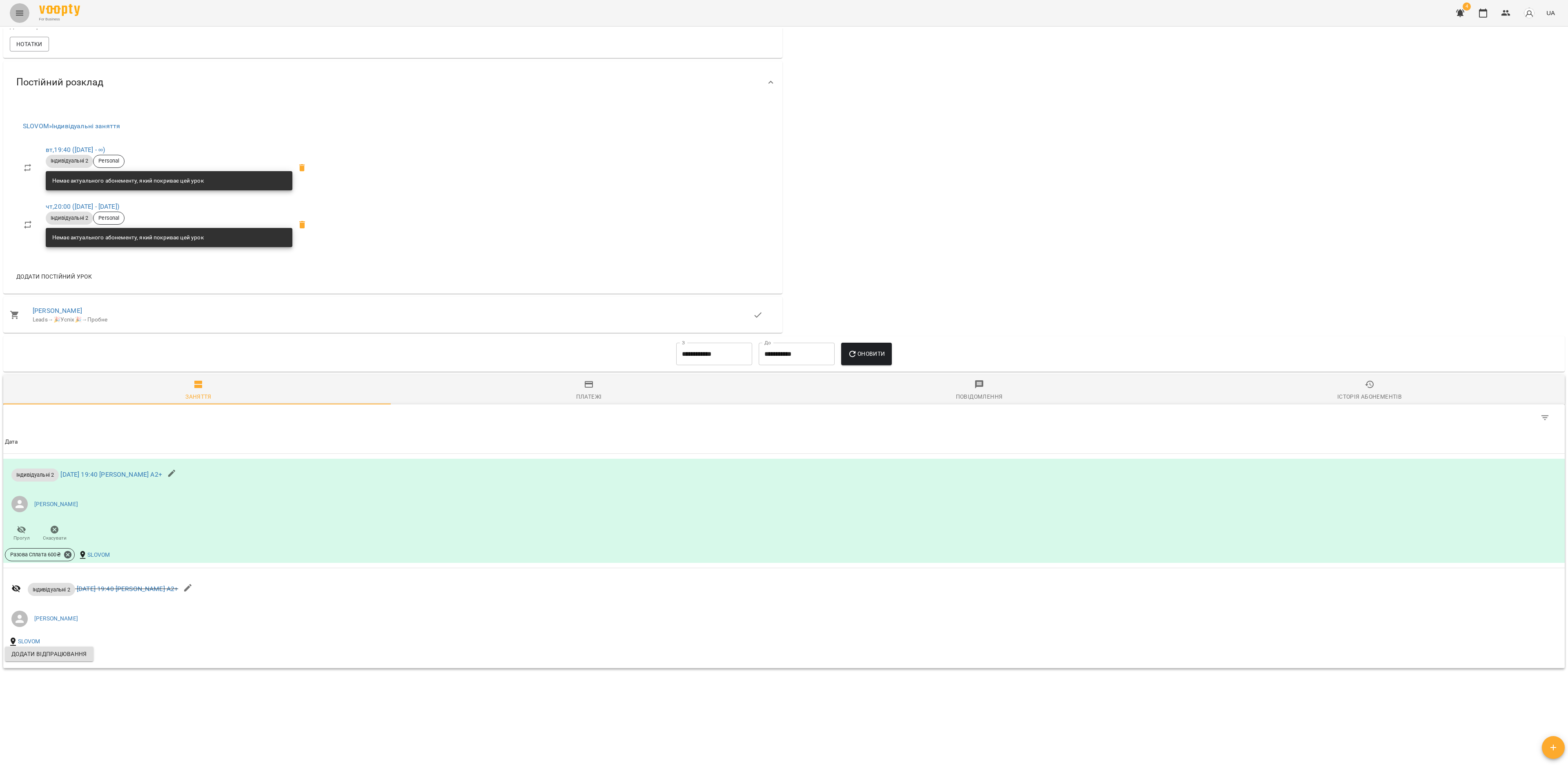
click at [26, 13] on button "Menu" at bounding box center [19, 12] width 20 height 20
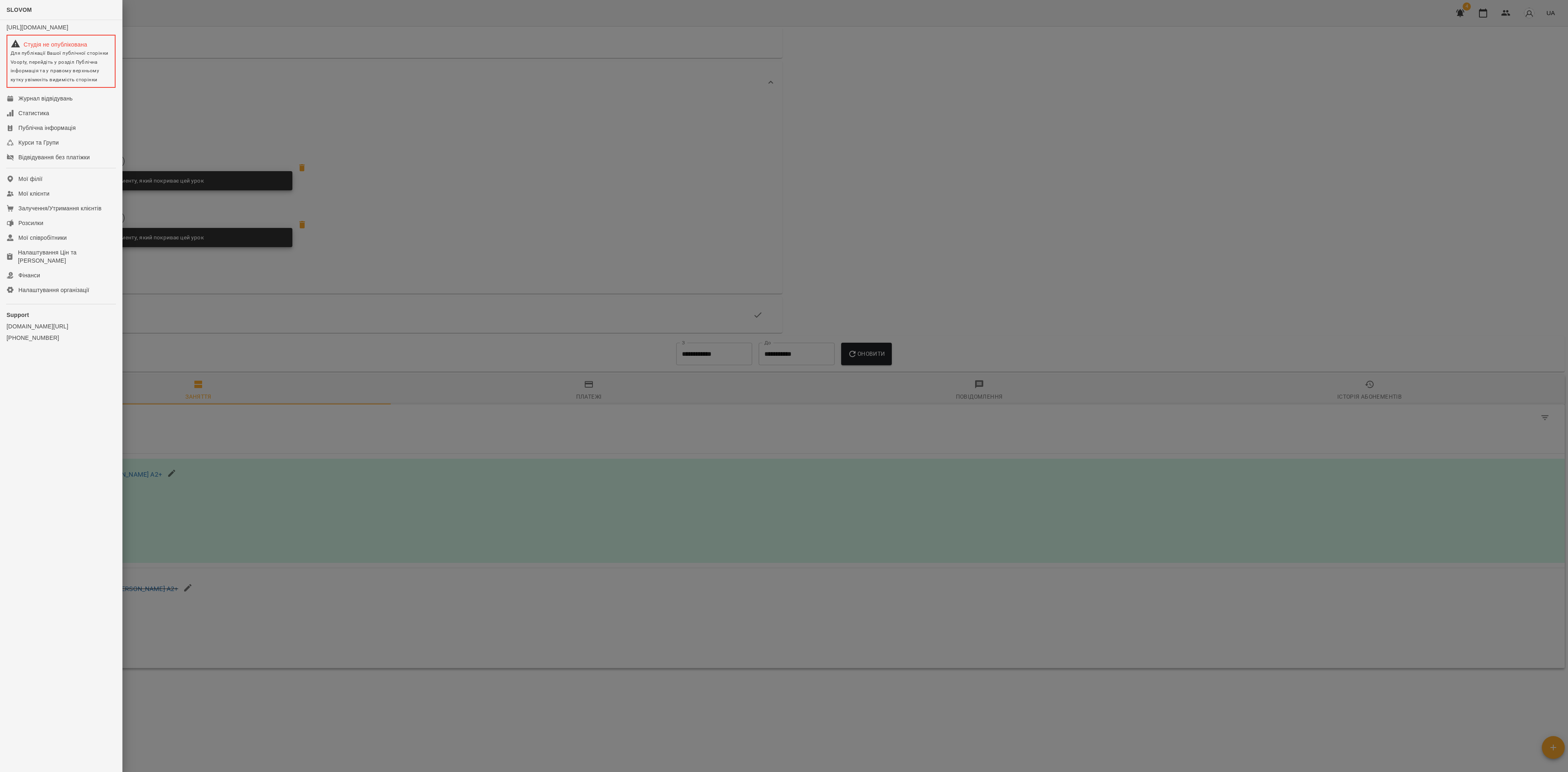
click at [834, 212] on div at bounding box center [784, 386] width 1568 height 772
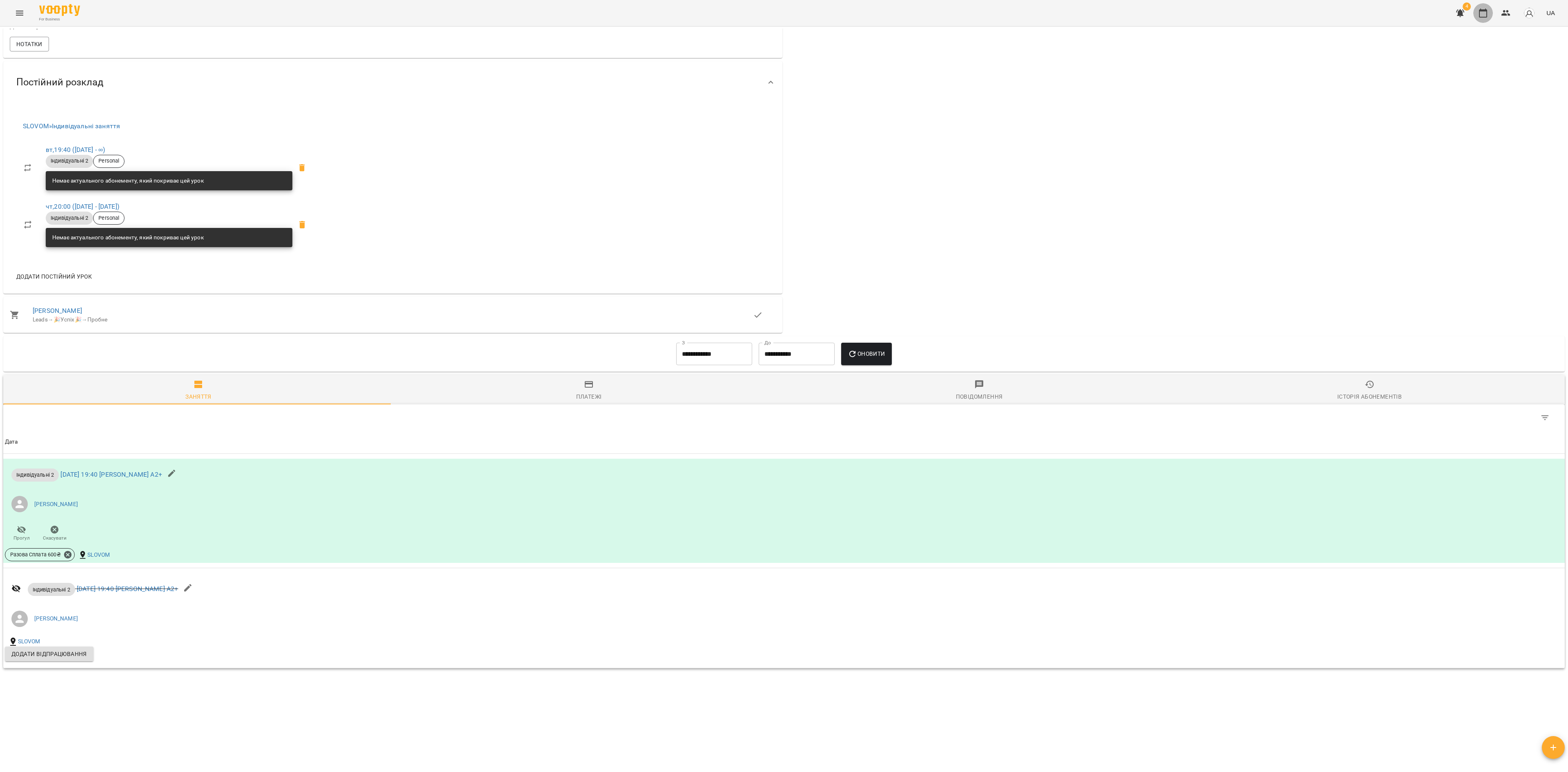
click at [1044, 17] on icon "button" at bounding box center [1483, 12] width 9 height 9
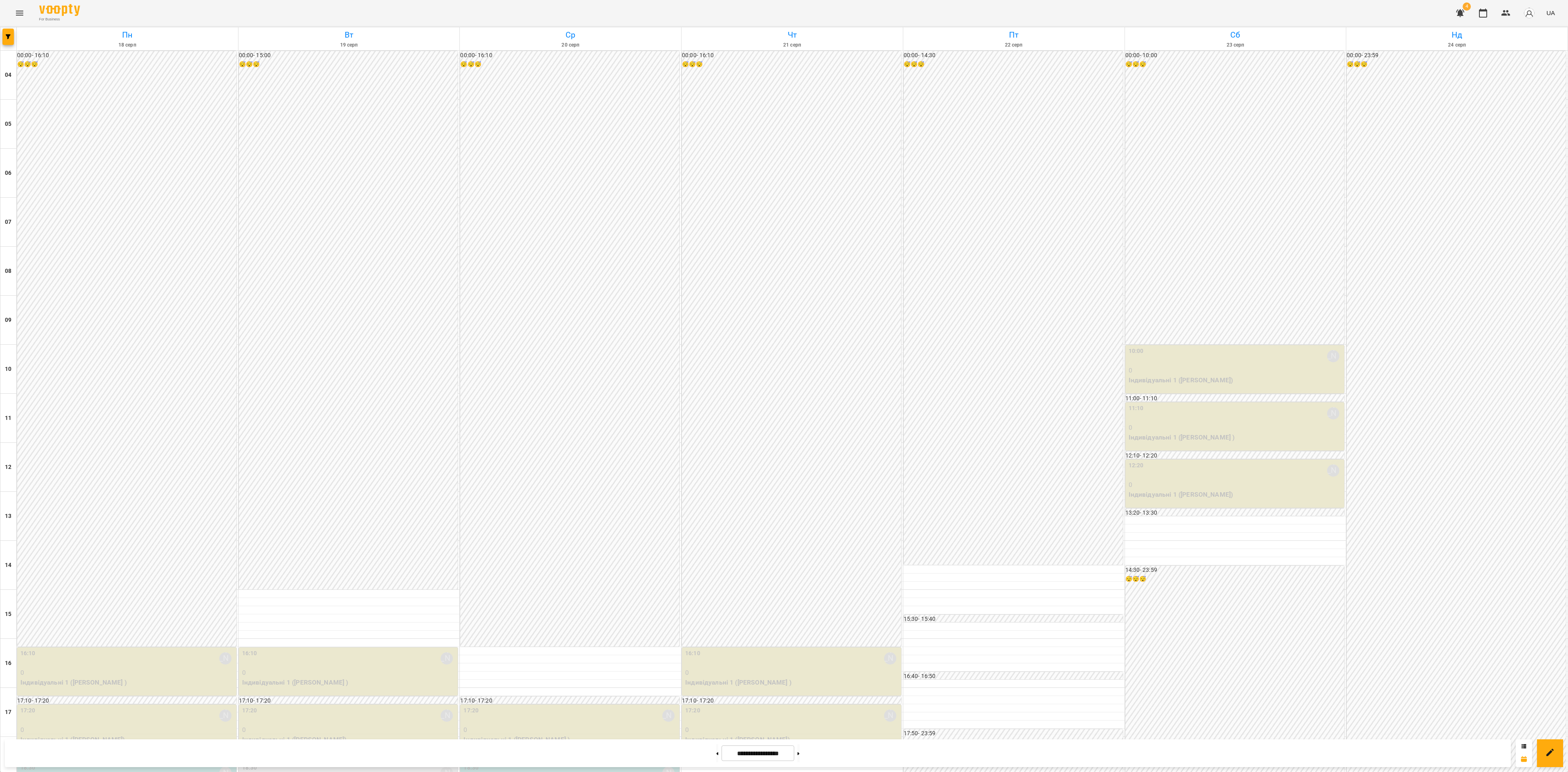
scroll to position [247, 0]
click at [11, 41] on button "button" at bounding box center [9, 36] width 11 height 16
click at [104, 263] on p "Викладач : Дарія Настека" at bounding box center [66, 259] width 87 height 9
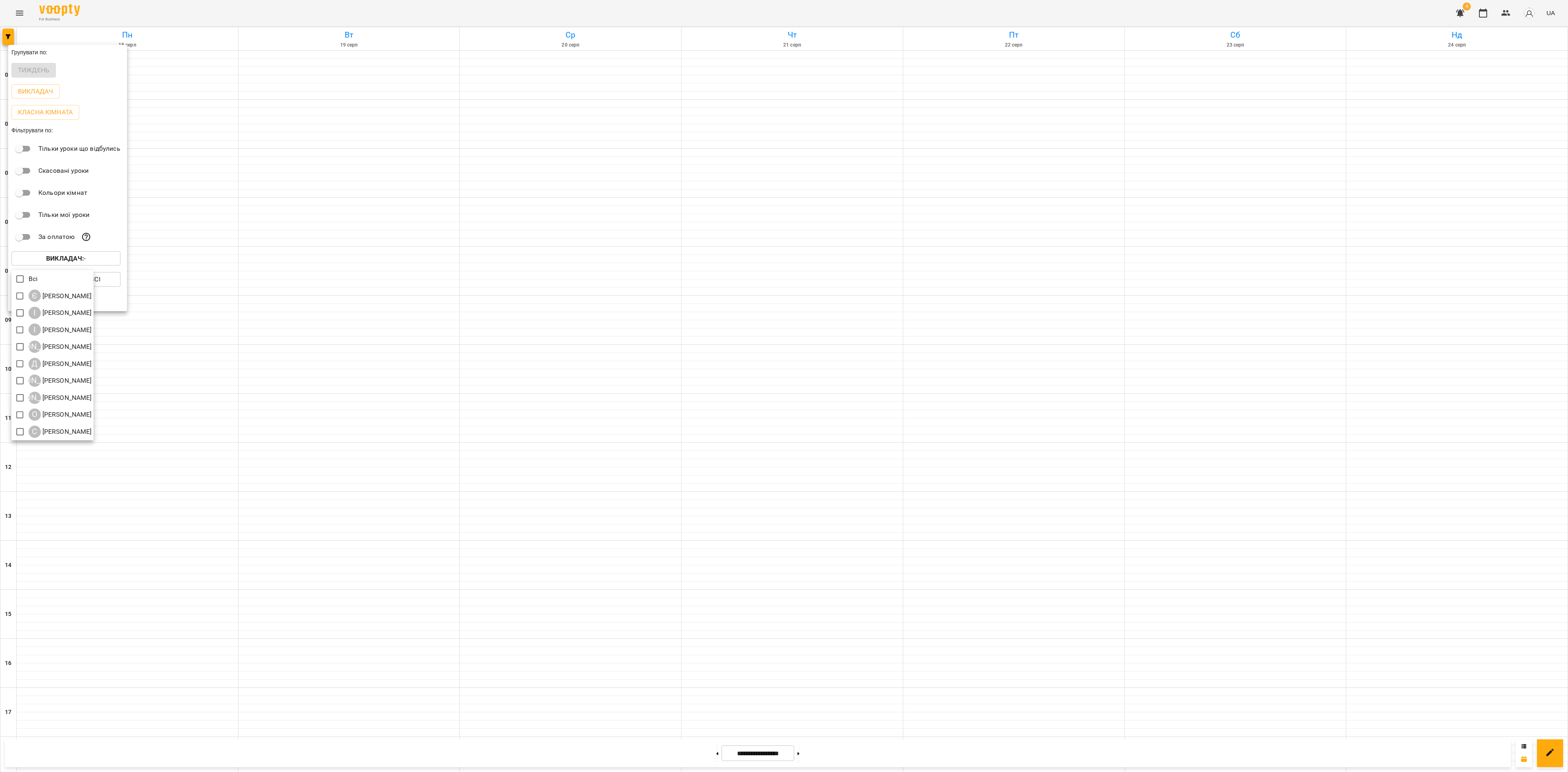
click at [1044, 15] on div at bounding box center [784, 386] width 1568 height 772
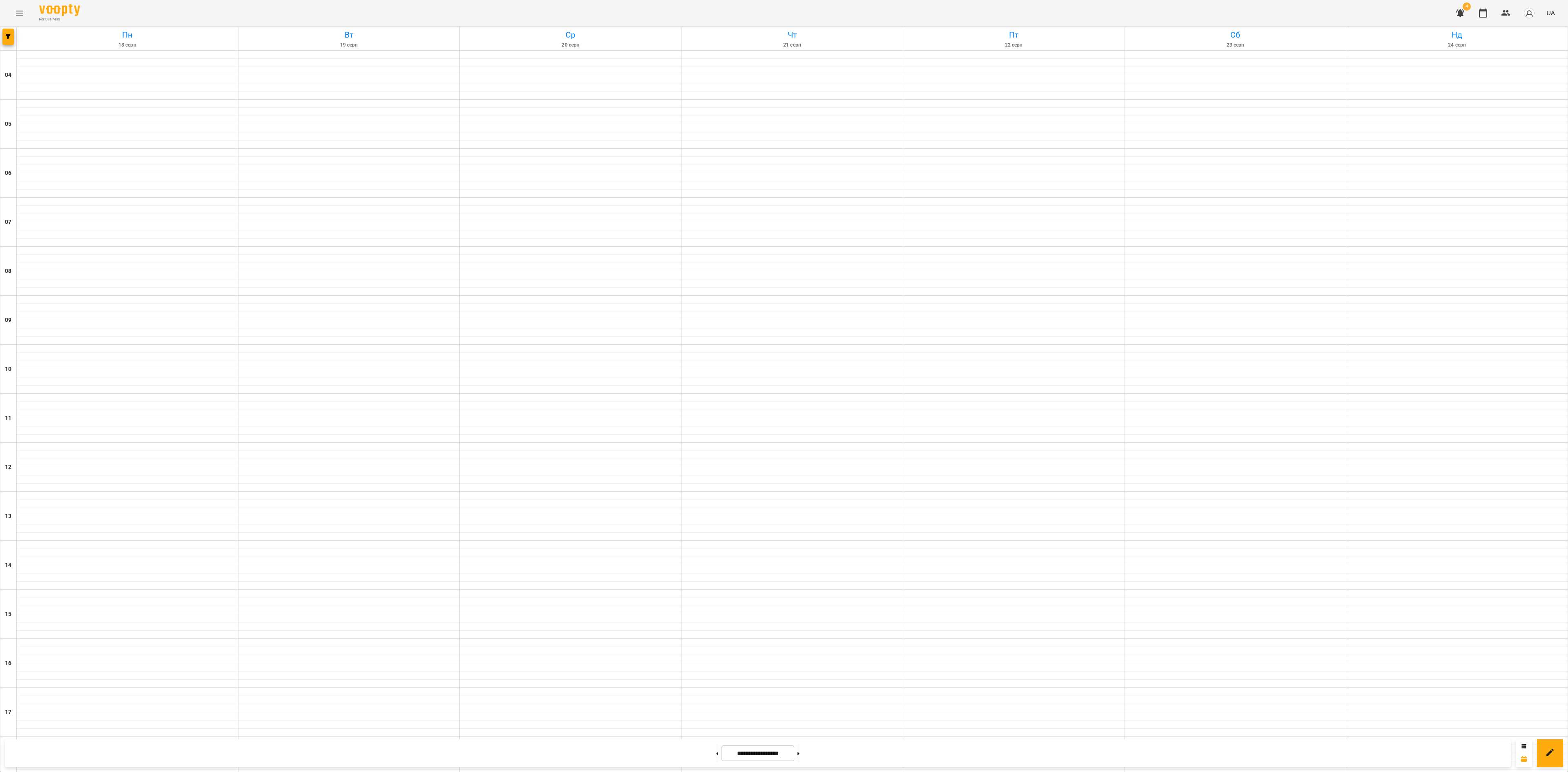
click at [1044, 13] on icon "button" at bounding box center [1506, 13] width 9 height 9
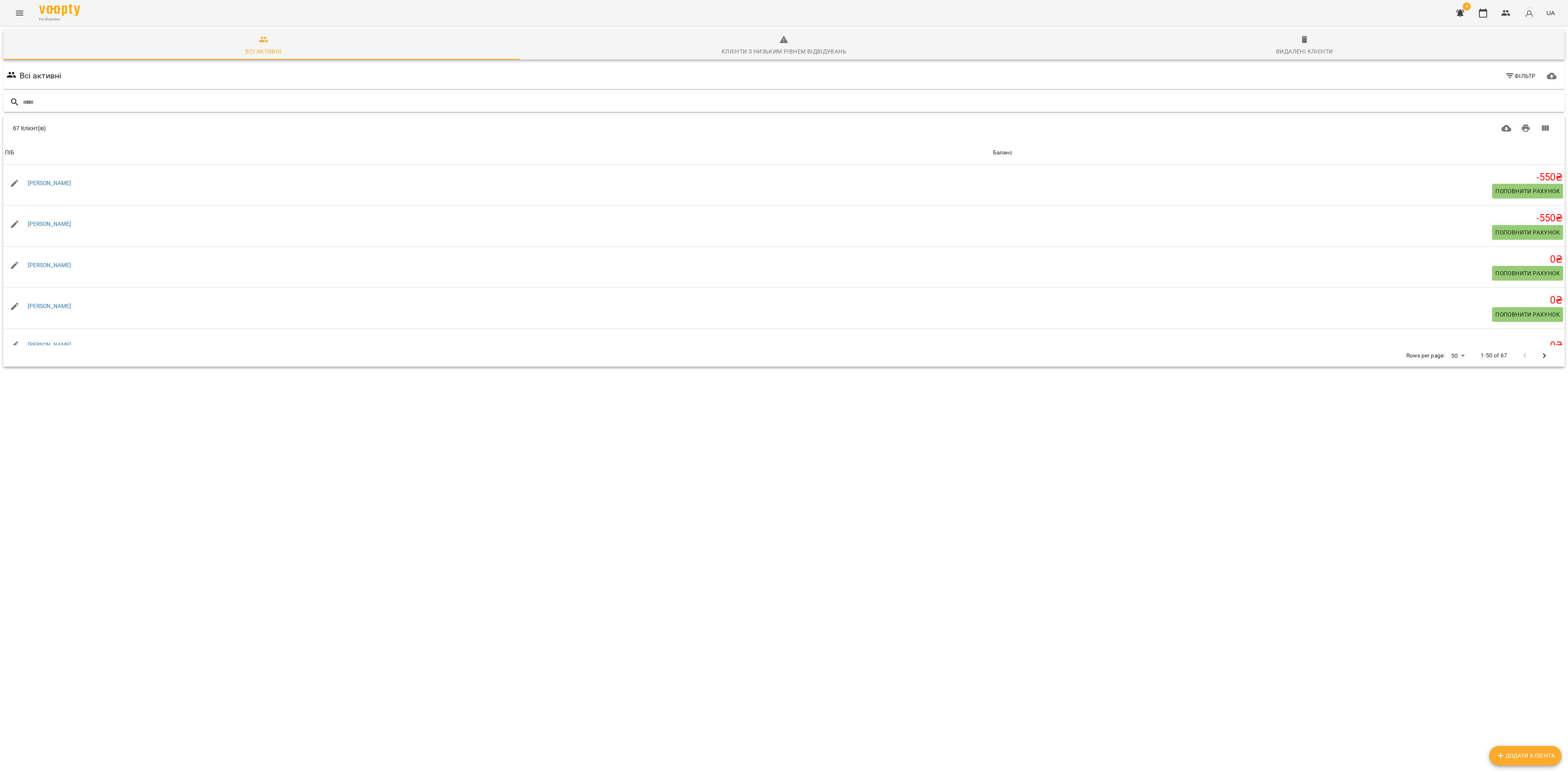
click at [75, 101] on input "text" at bounding box center [792, 102] width 1539 height 13
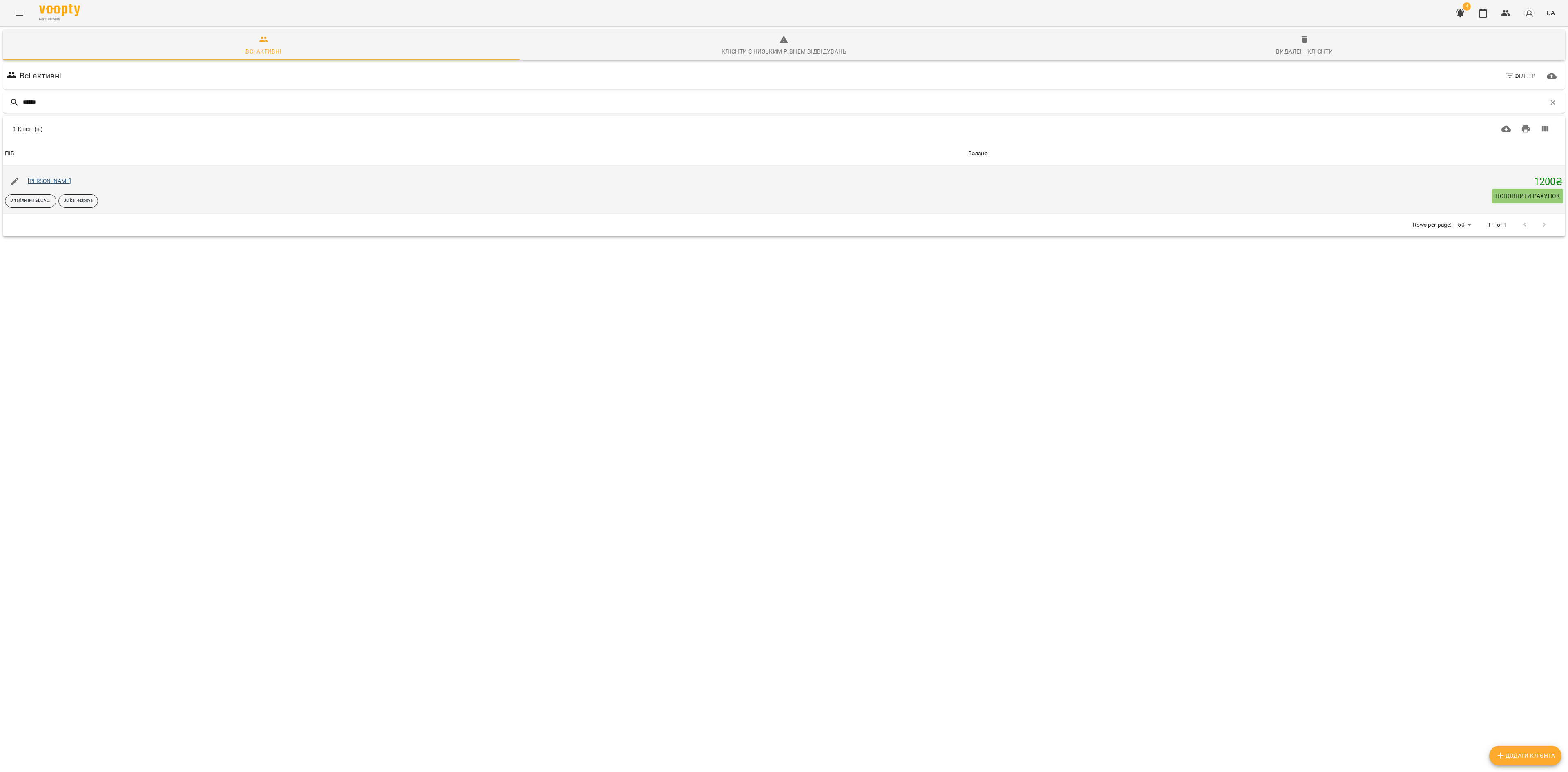
type input "******"
click at [55, 181] on link "[PERSON_NAME]" at bounding box center [49, 181] width 44 height 7
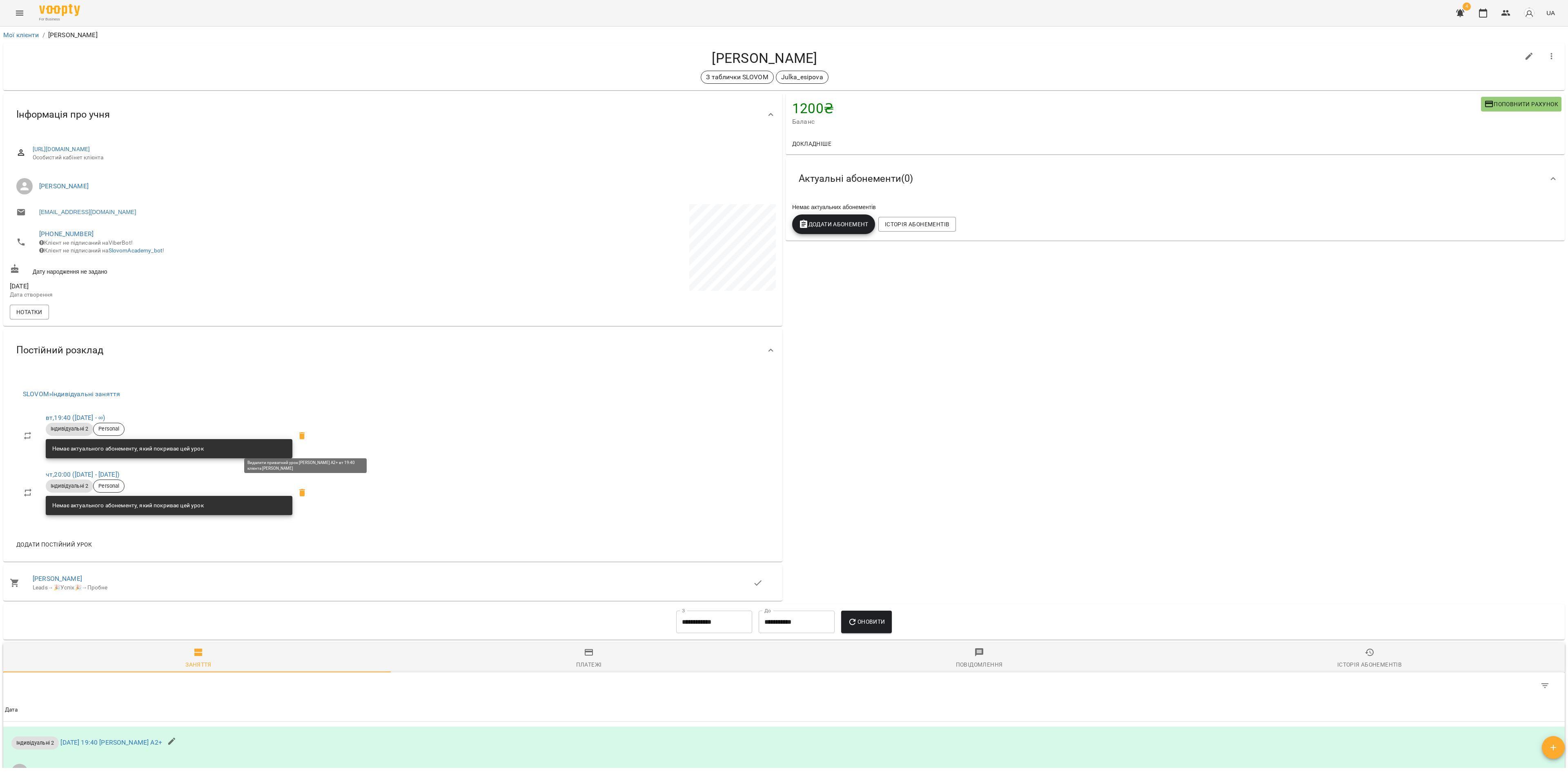
click at [305, 440] on icon at bounding box center [302, 436] width 6 height 8
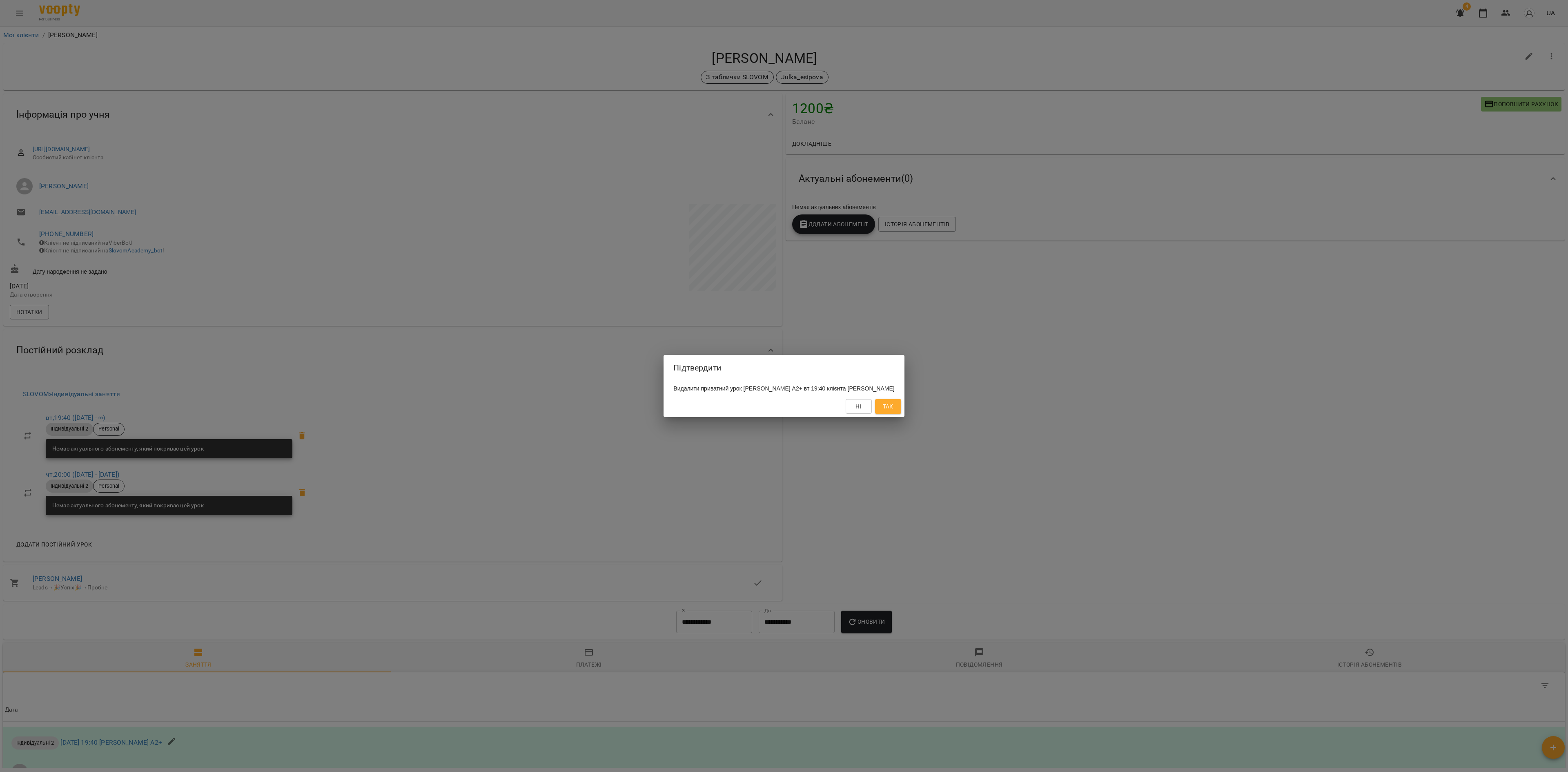
click at [893, 411] on span "Так" at bounding box center [887, 406] width 10 height 9
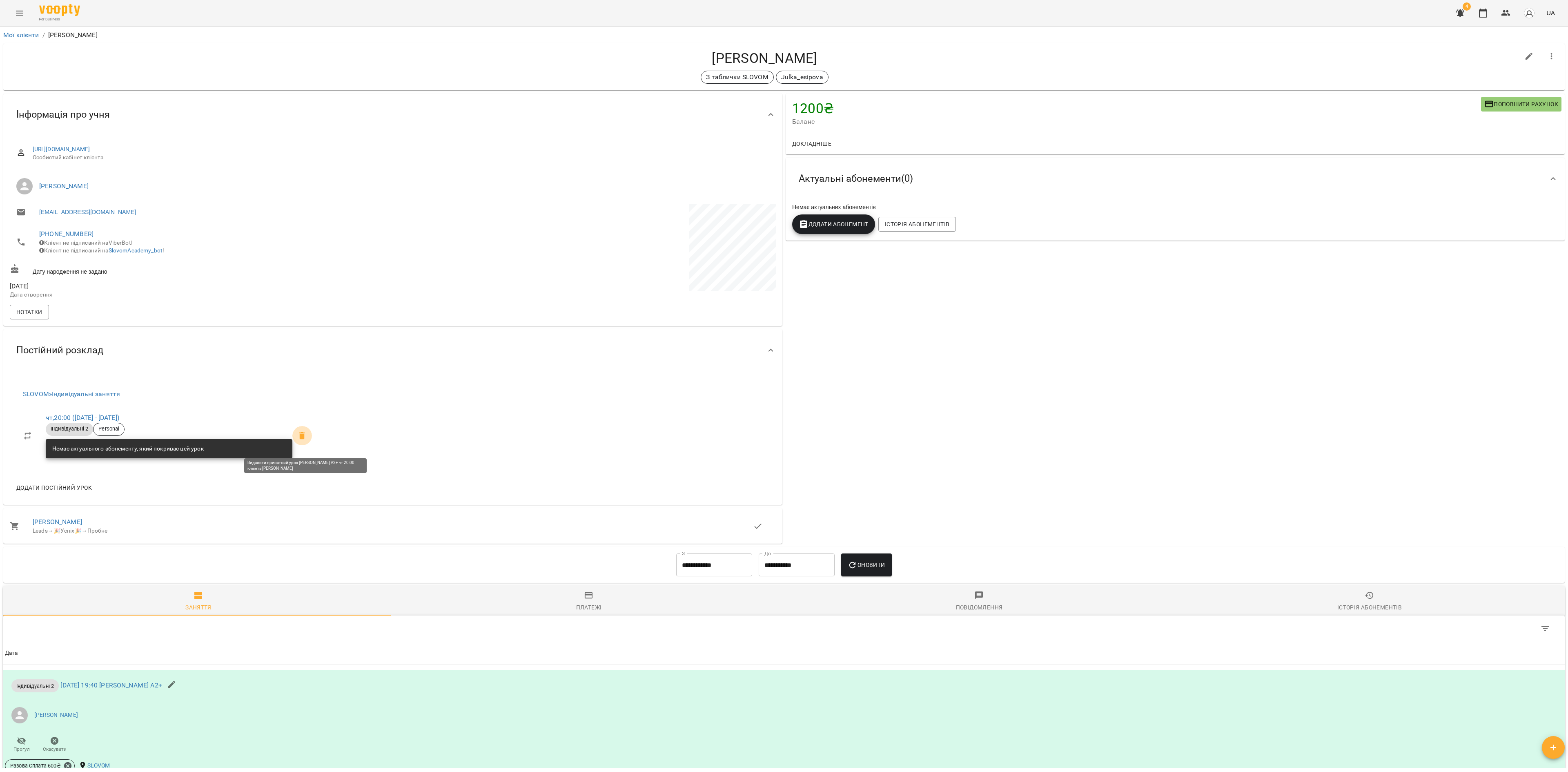
click at [305, 440] on icon at bounding box center [302, 436] width 6 height 8
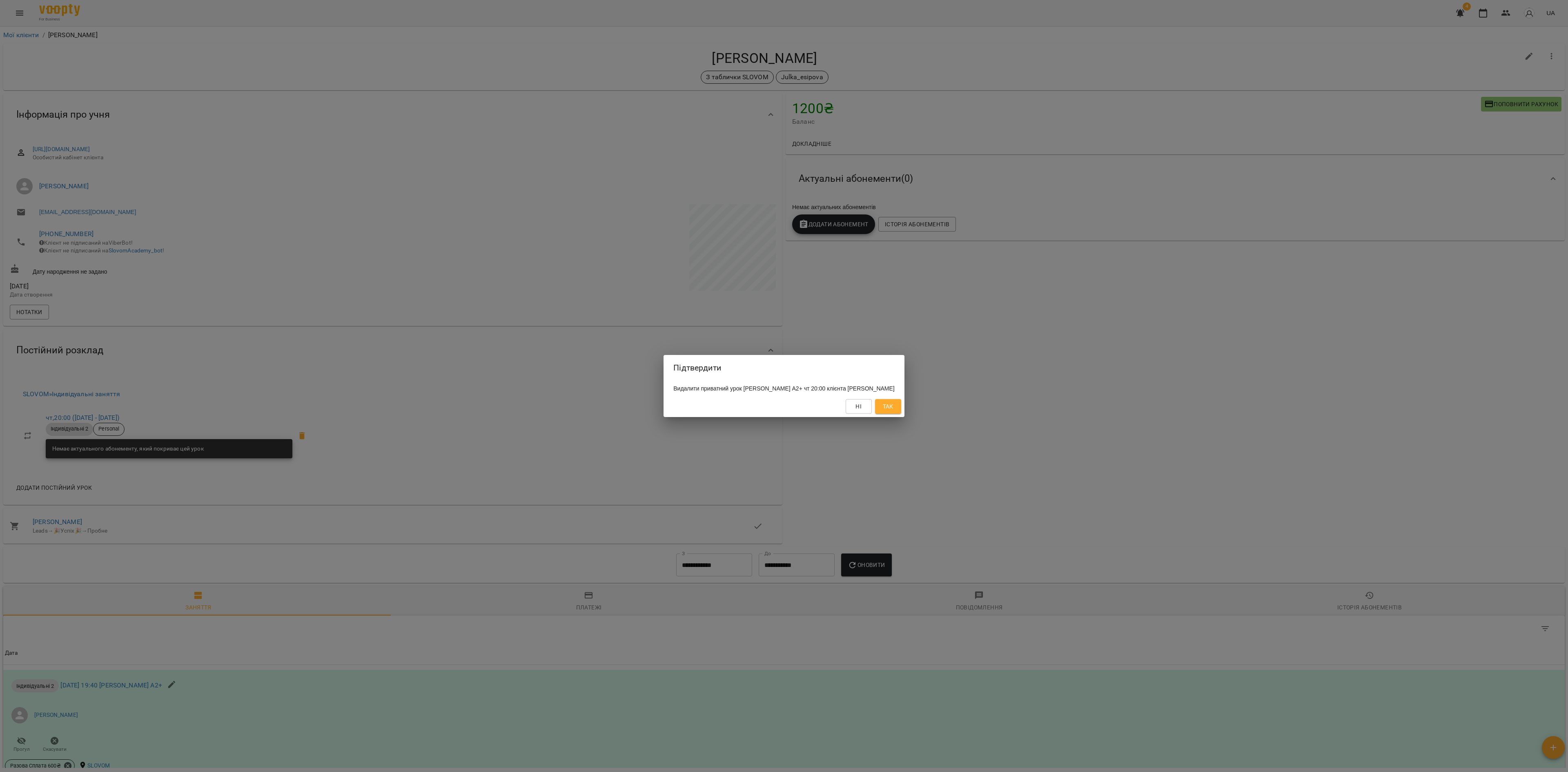
click at [899, 414] on button "Так" at bounding box center [888, 406] width 27 height 15
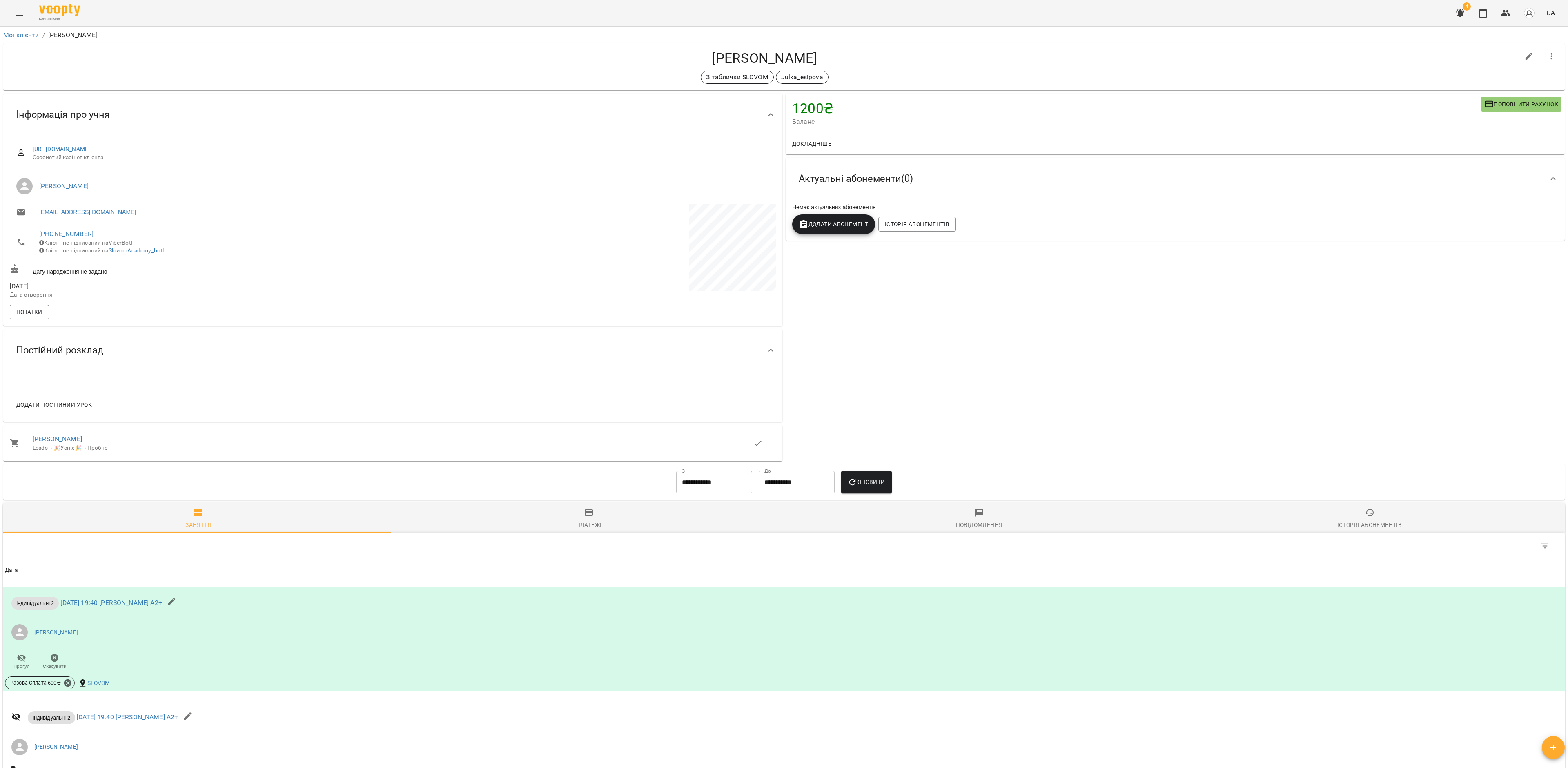
click at [1044, 57] on icon "button" at bounding box center [1529, 57] width 8 height 8
select select "**"
click at [72, 409] on span "Додати постійний урок" at bounding box center [54, 404] width 76 height 9
drag, startPoint x: 819, startPoint y: 57, endPoint x: 697, endPoint y: 54, distance: 122.0
click at [697, 54] on h4 "[PERSON_NAME]" at bounding box center [764, 59] width 1509 height 17
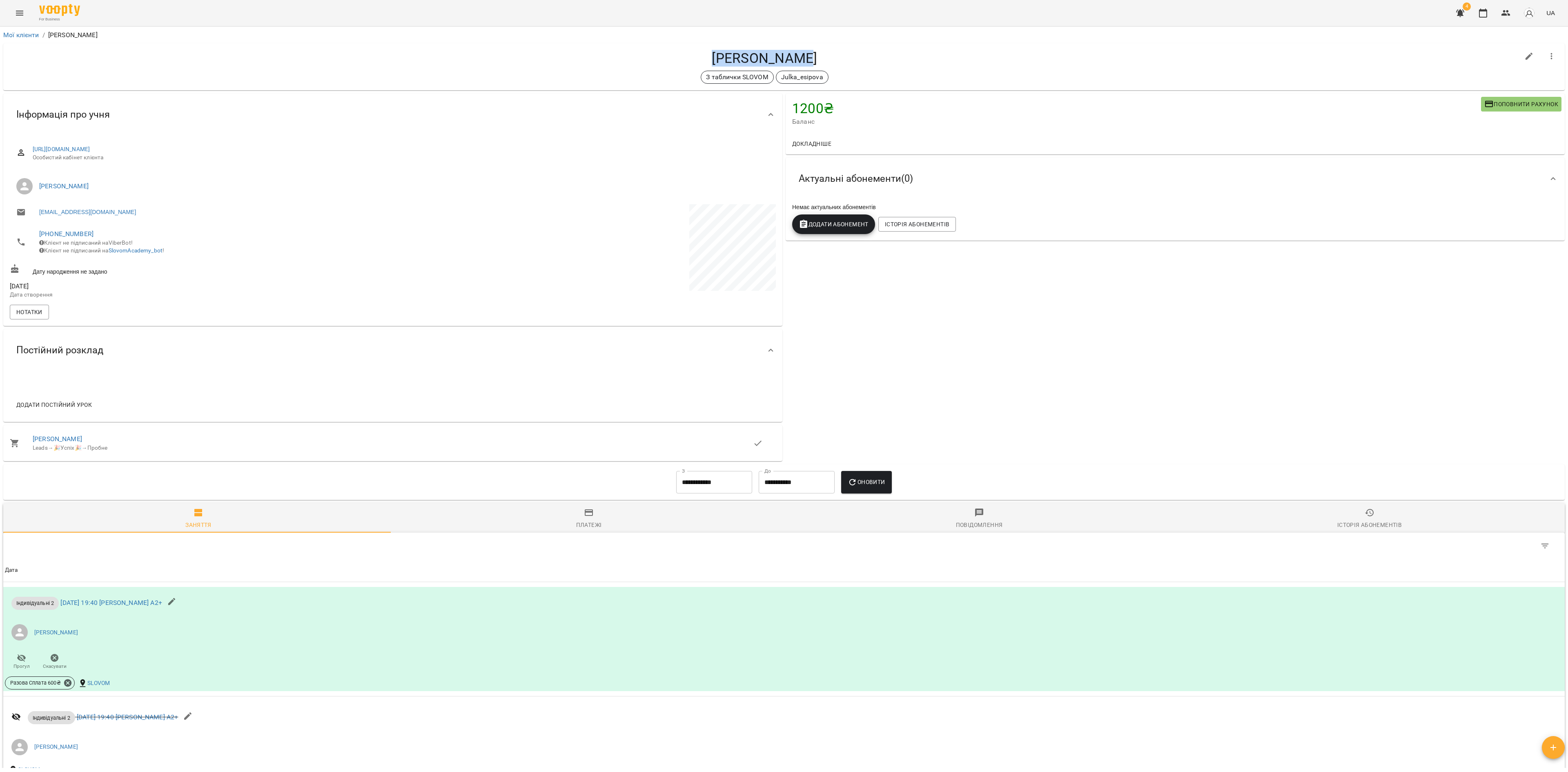
copy h4 "[PERSON_NAME]"
click at [72, 409] on span "Додати постійний урок" at bounding box center [54, 404] width 76 height 9
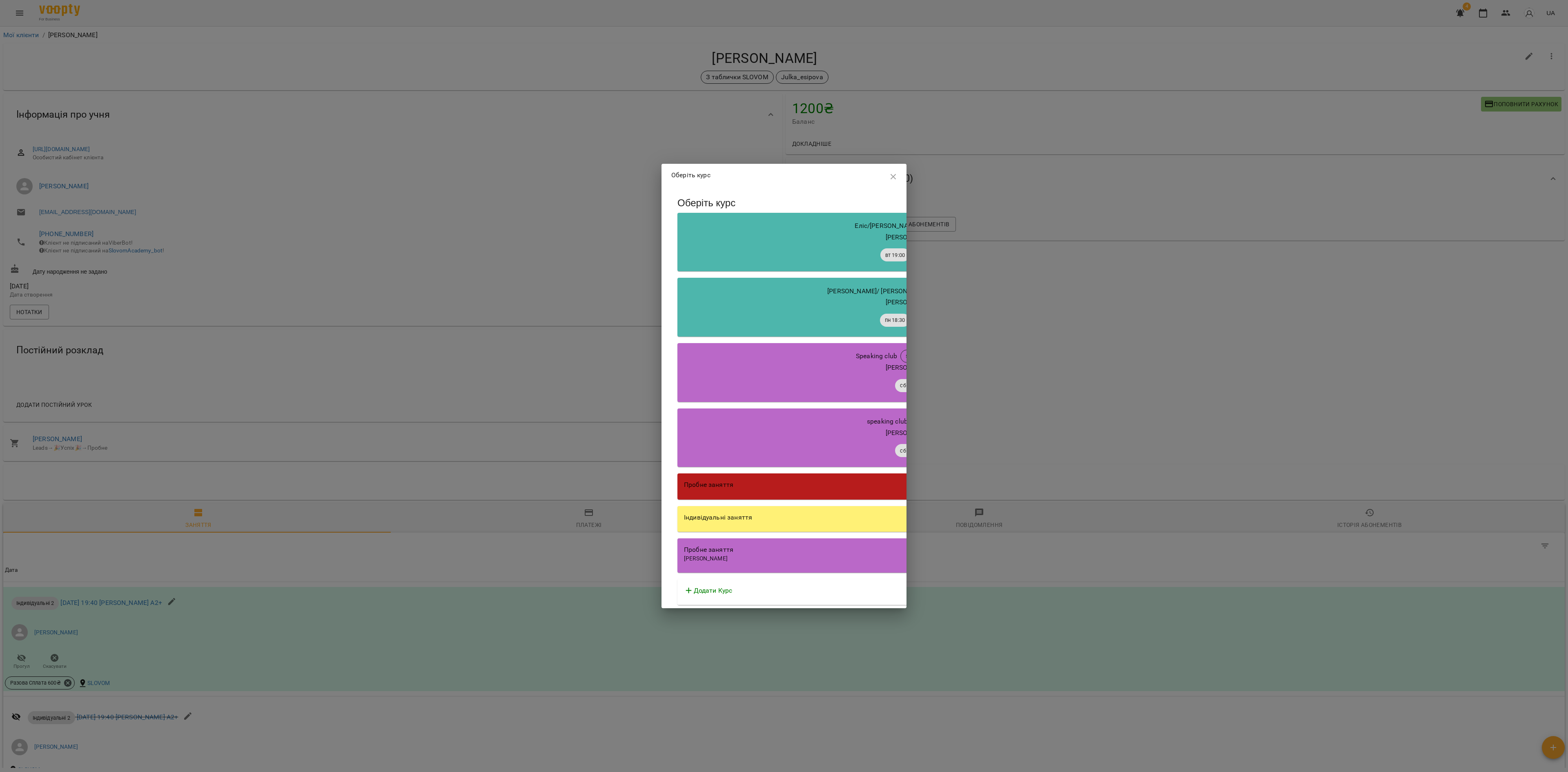
click at [761, 514] on div "Індивідуальні заняття" at bounding box center [910, 519] width 466 height 27
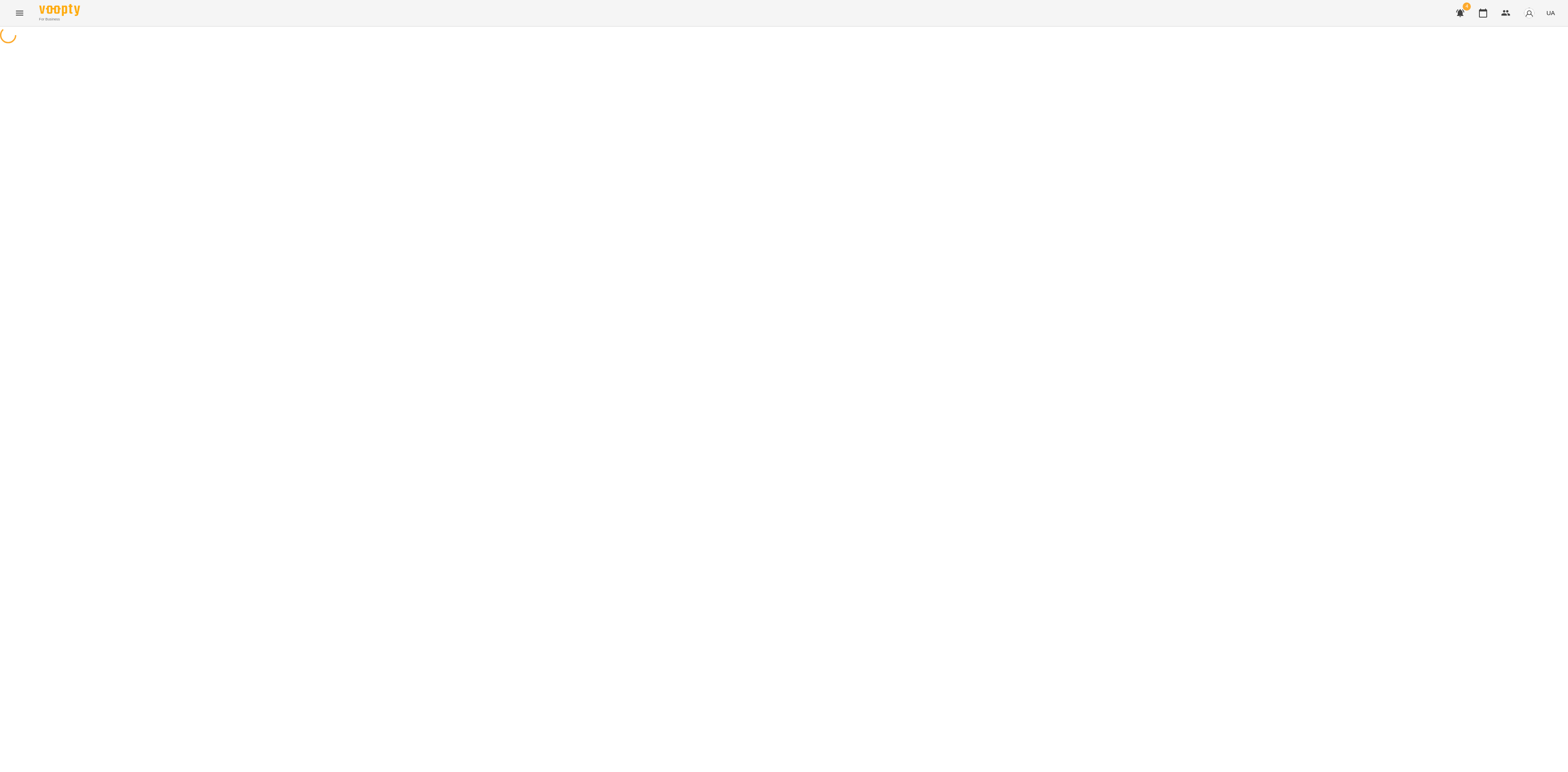
select select "********"
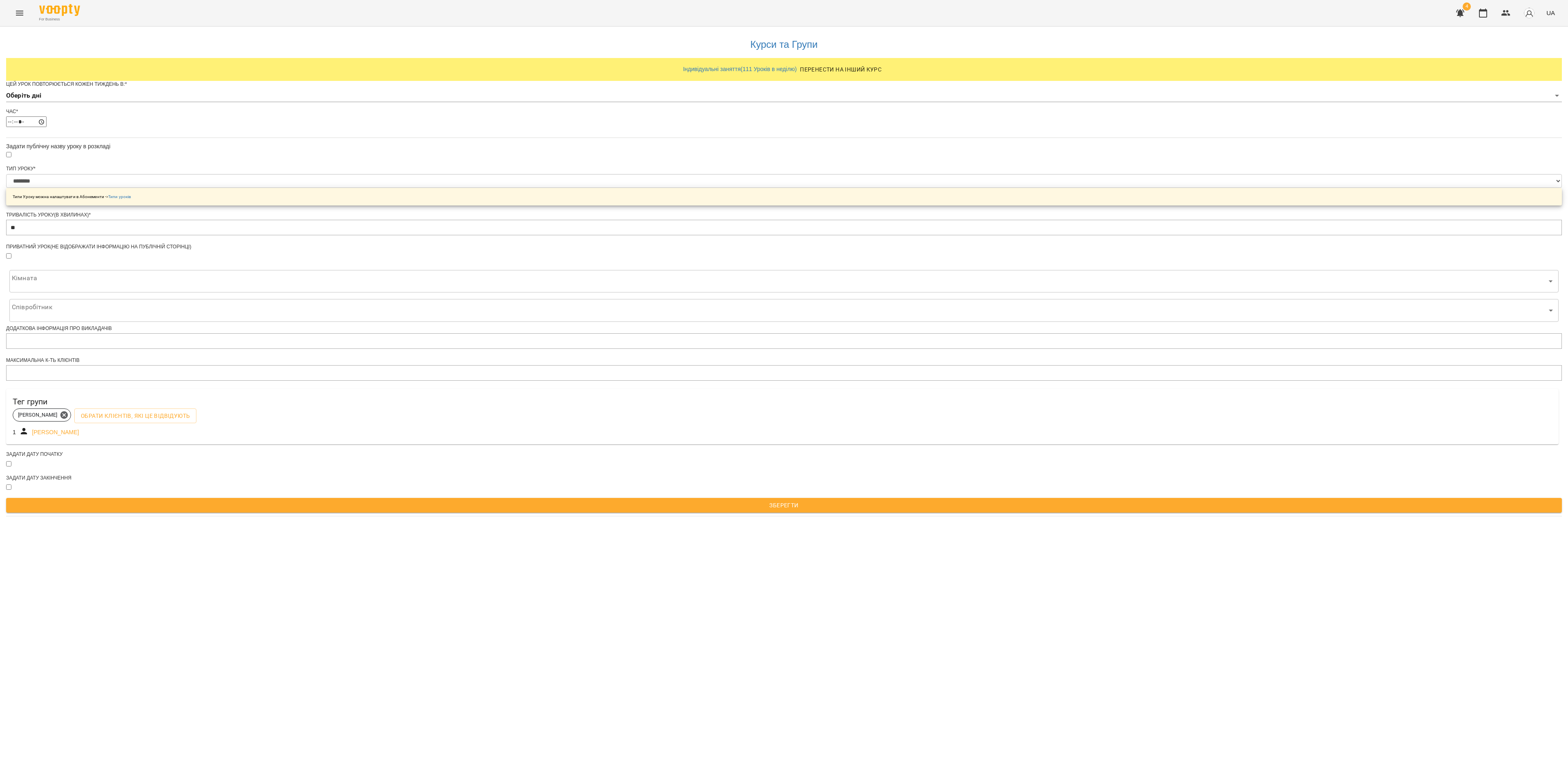
click at [742, 109] on body "**********" at bounding box center [784, 258] width 1568 height 516
type input "*"
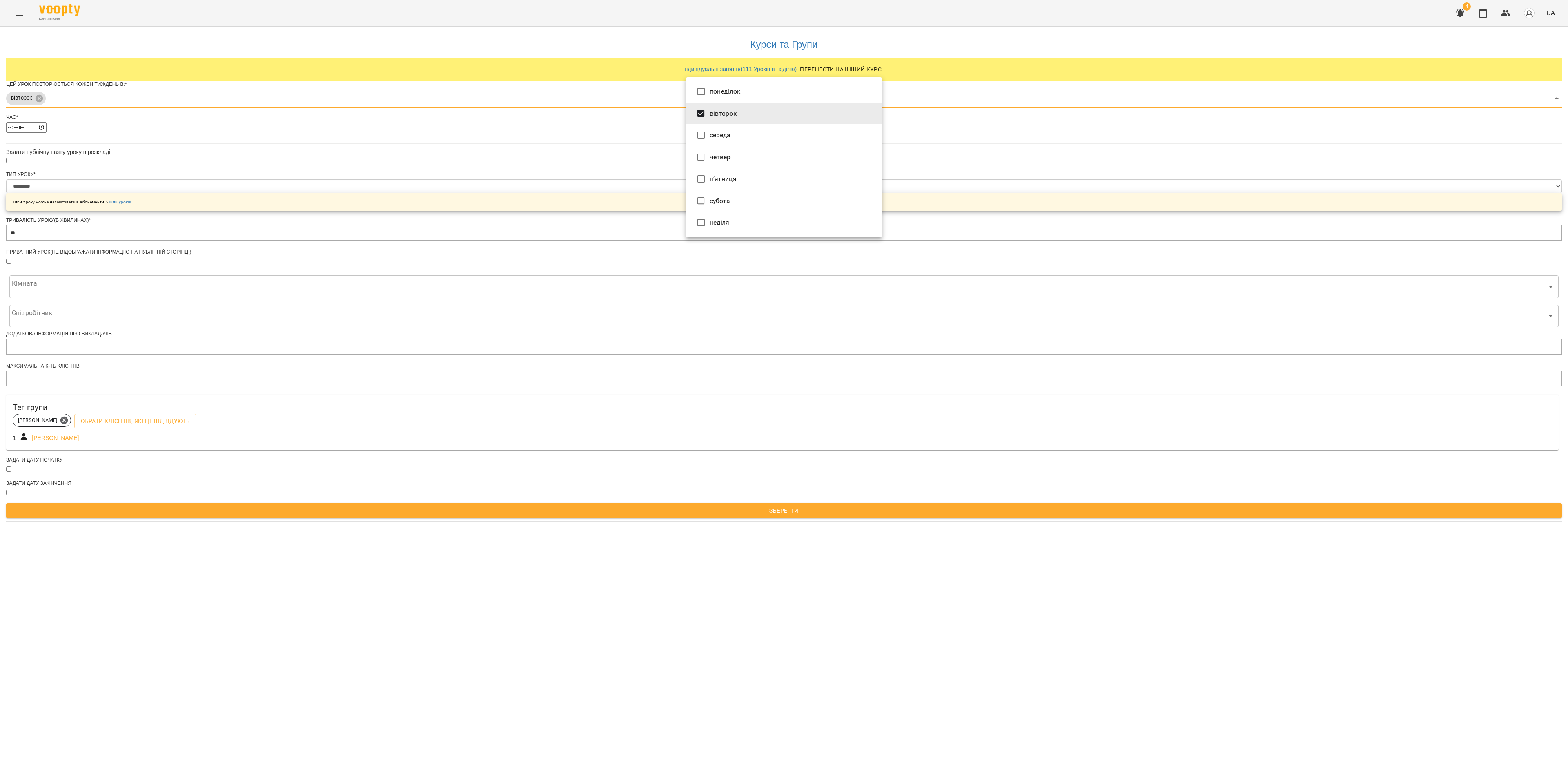
click at [665, 216] on div at bounding box center [784, 386] width 1568 height 772
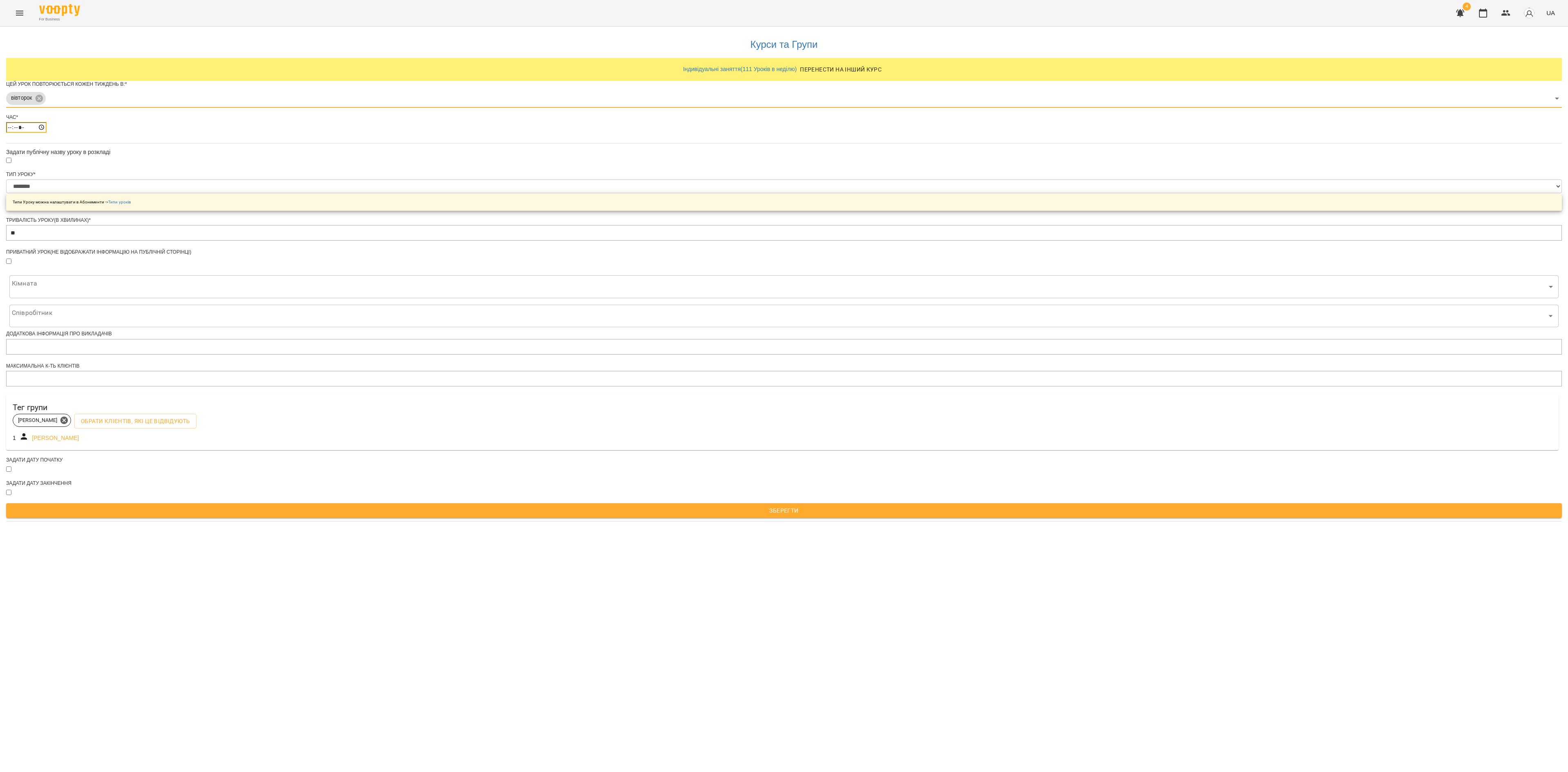
click at [46, 133] on input "*****" at bounding box center [26, 127] width 41 height 10
type input "*****"
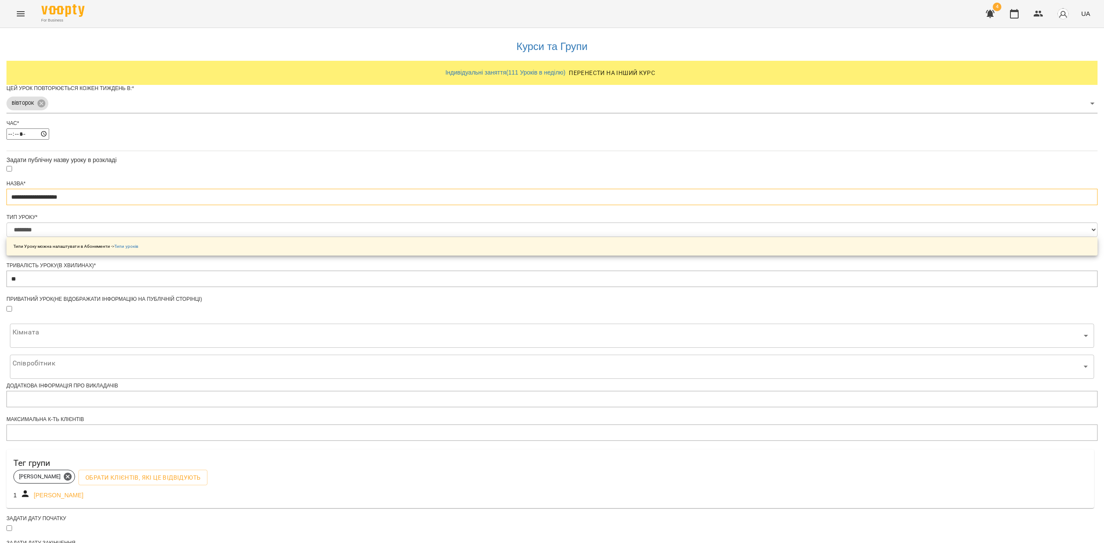
drag, startPoint x: 551, startPoint y: 213, endPoint x: 333, endPoint y: 212, distance: 217.8
click at [333, 212] on div "**********" at bounding box center [551, 307] width 1091 height 558
paste input "text"
type input "**********"
click at [490, 237] on select "**********" at bounding box center [551, 230] width 1091 height 15
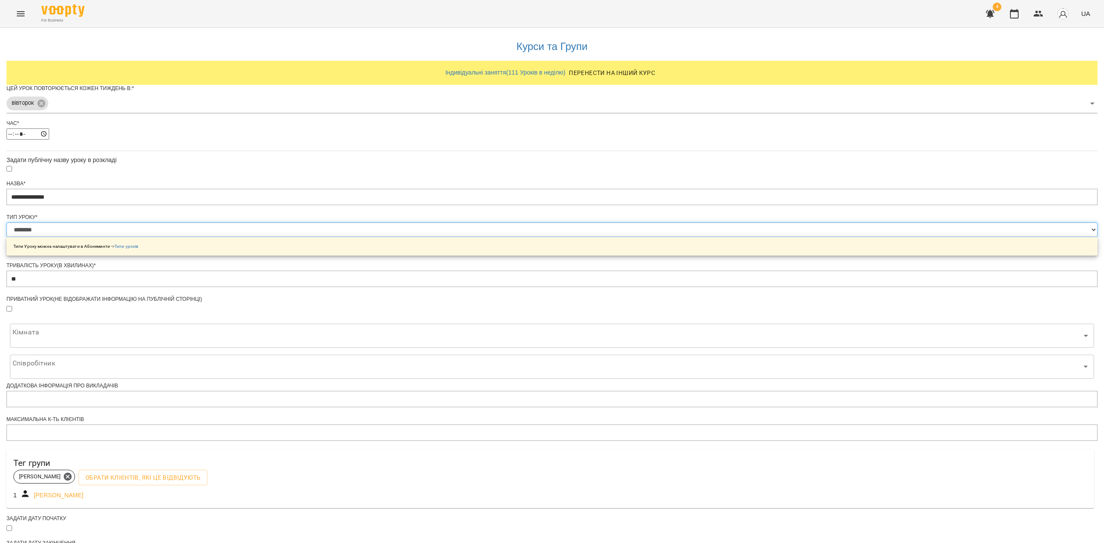
select select "**********"
click at [444, 237] on select "**********" at bounding box center [551, 230] width 1091 height 15
click at [745, 289] on div "**********" at bounding box center [551, 307] width 1091 height 558
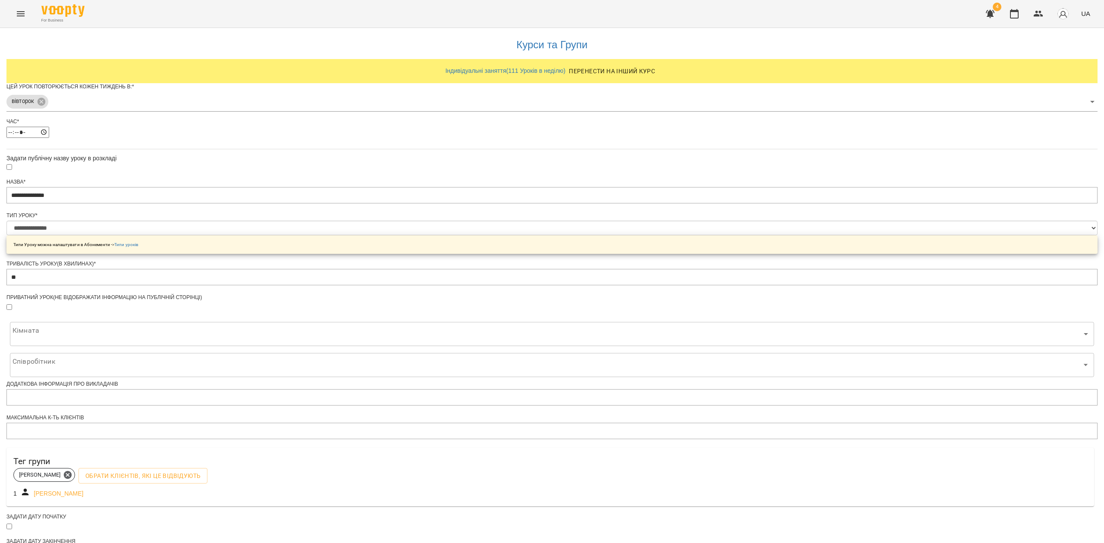
scroll to position [87, 0]
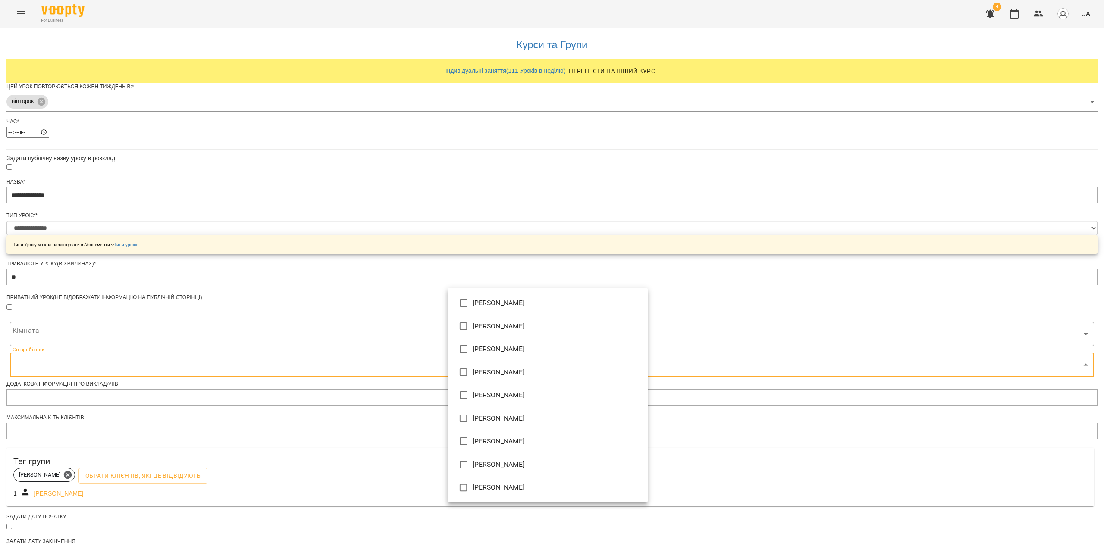
click at [566, 306] on body "**********" at bounding box center [552, 292] width 1104 height 584
type input "**********"
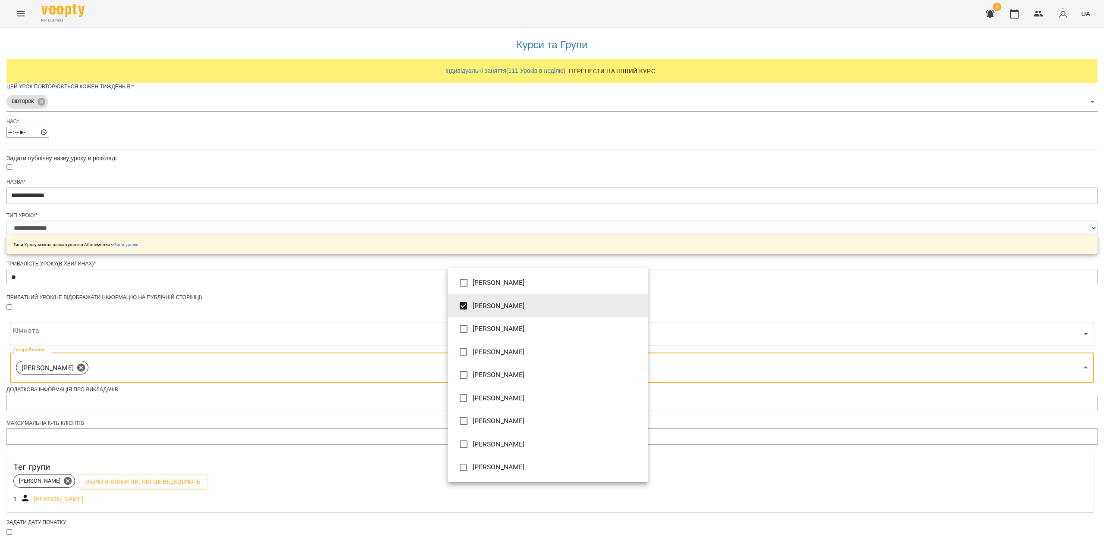
click at [848, 310] on div at bounding box center [552, 271] width 1104 height 543
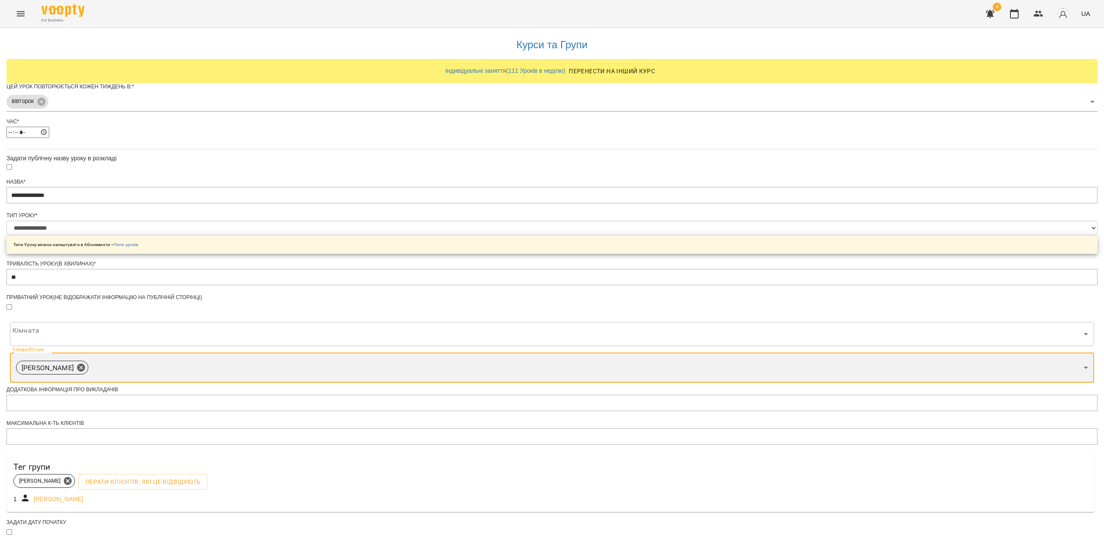
scroll to position [93, 0]
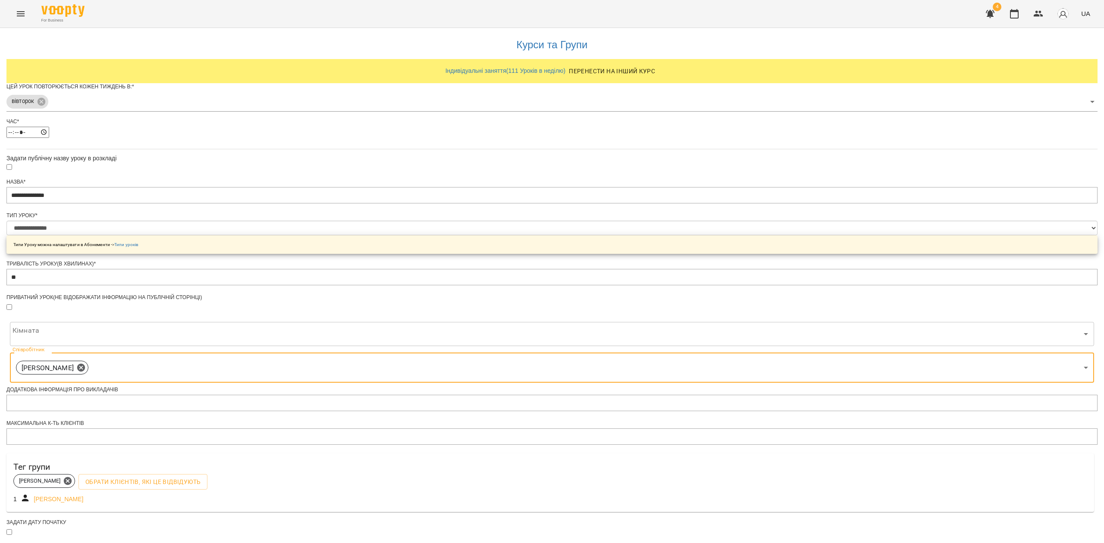
click at [443, 466] on form "**********" at bounding box center [551, 336] width 1091 height 506
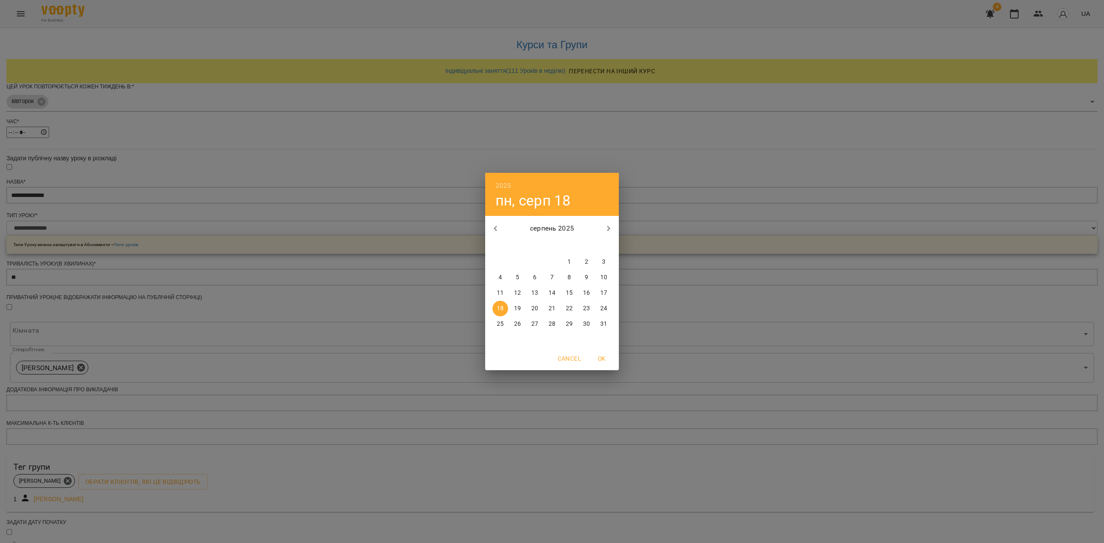
drag, startPoint x: 513, startPoint y: 307, endPoint x: 524, endPoint y: 342, distance: 36.7
click at [513, 307] on span "19" at bounding box center [518, 308] width 16 height 9
type input "**********"
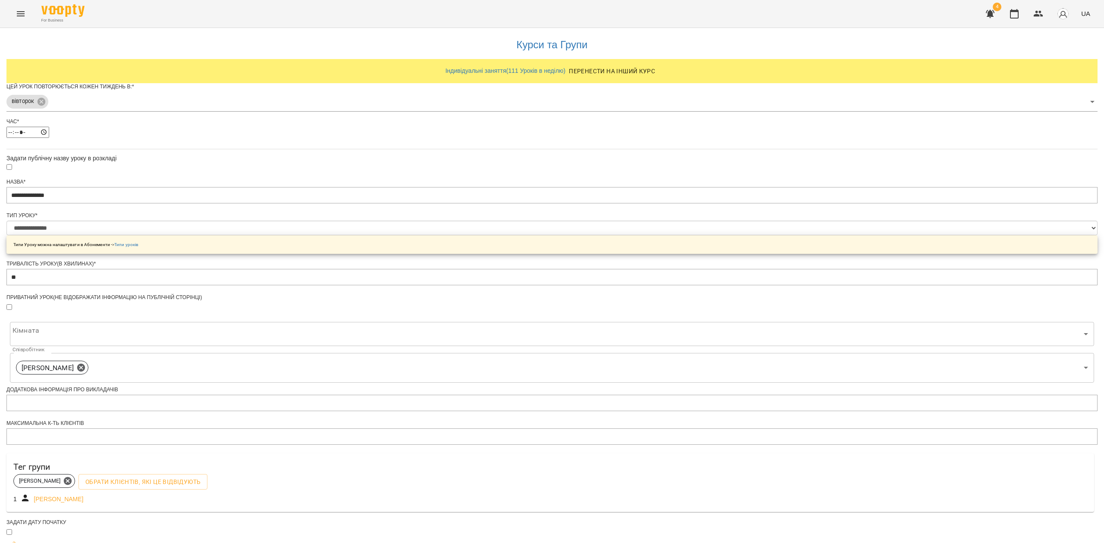
scroll to position [117, 0]
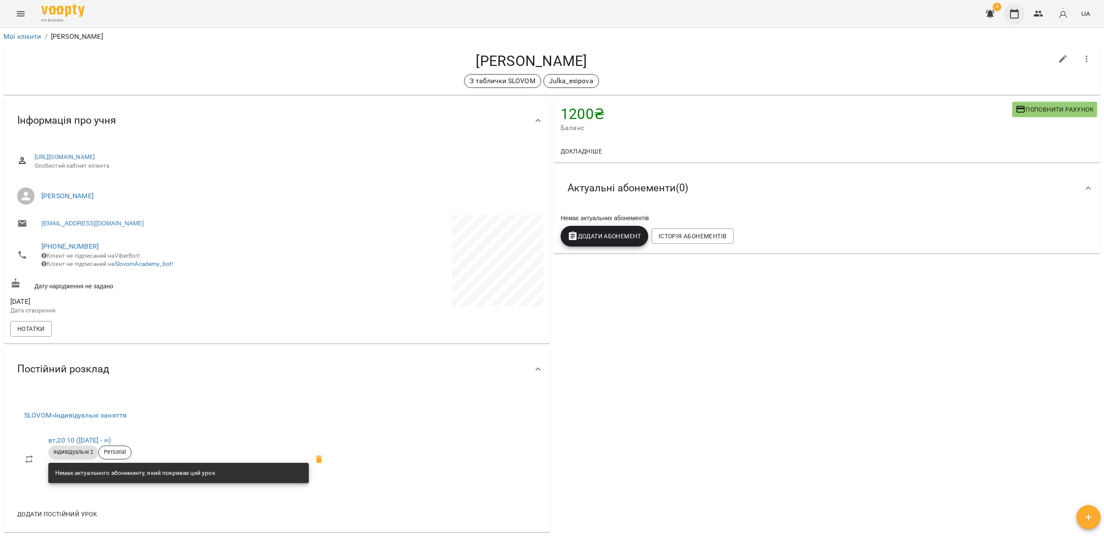
click at [1015, 17] on icon "button" at bounding box center [1014, 14] width 10 height 10
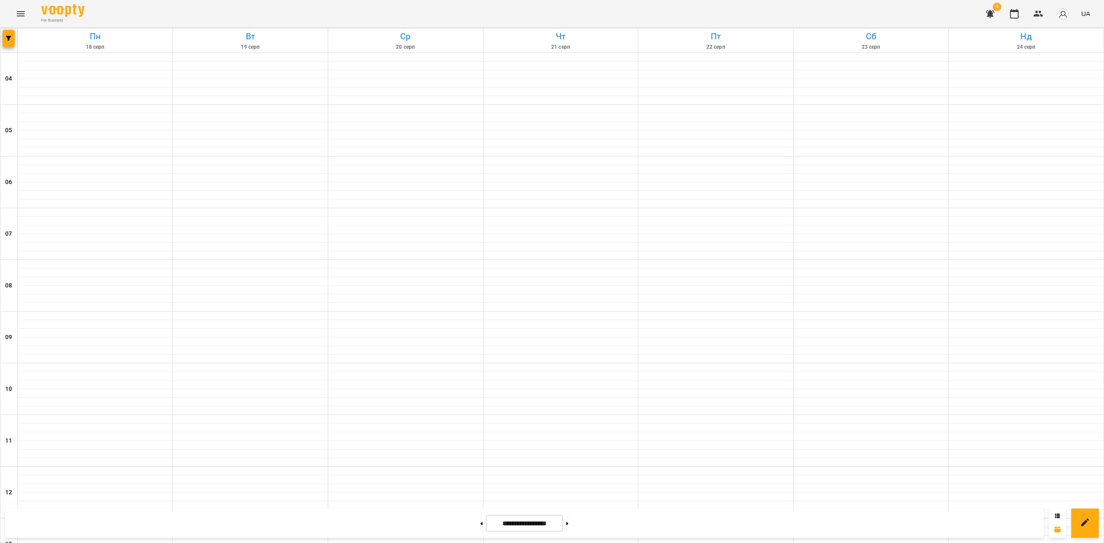
scroll to position [187, 0]
click at [1015, 18] on icon "button" at bounding box center [1014, 14] width 10 height 10
click at [11, 40] on icon "button" at bounding box center [8, 38] width 5 height 5
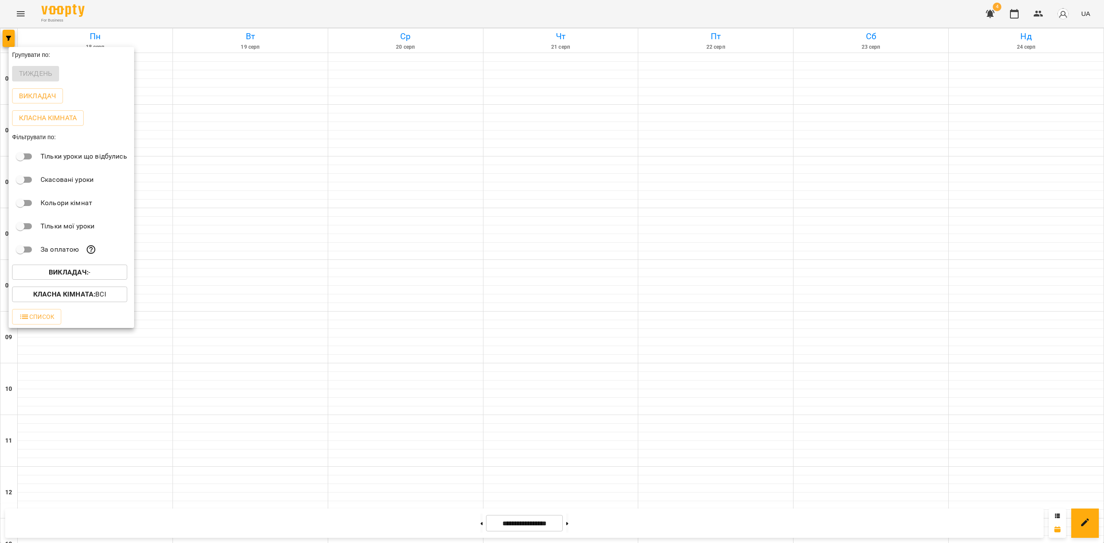
click at [68, 276] on b "Викладач :" at bounding box center [69, 272] width 40 height 8
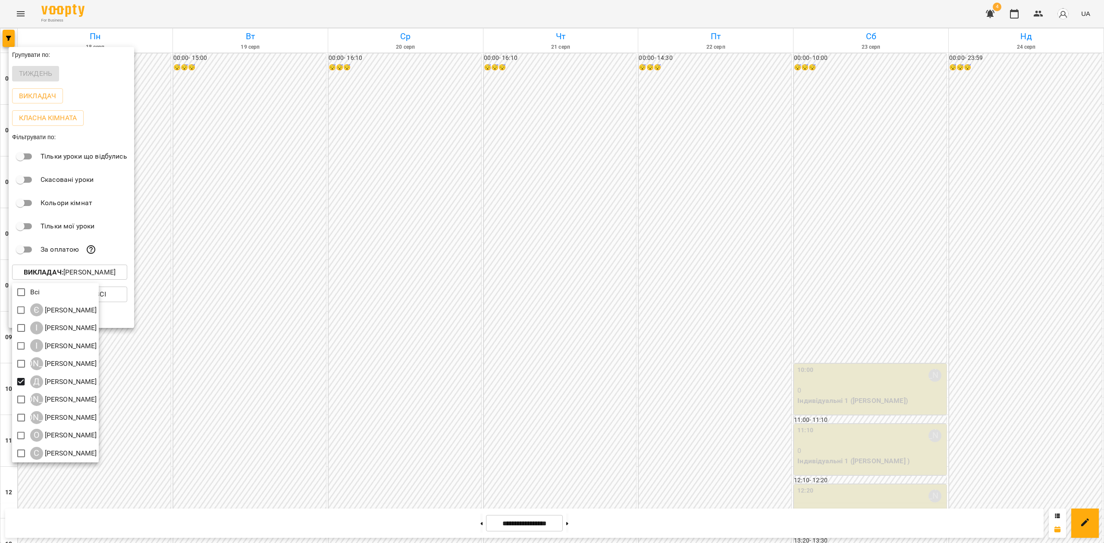
click at [447, 265] on div at bounding box center [552, 271] width 1104 height 543
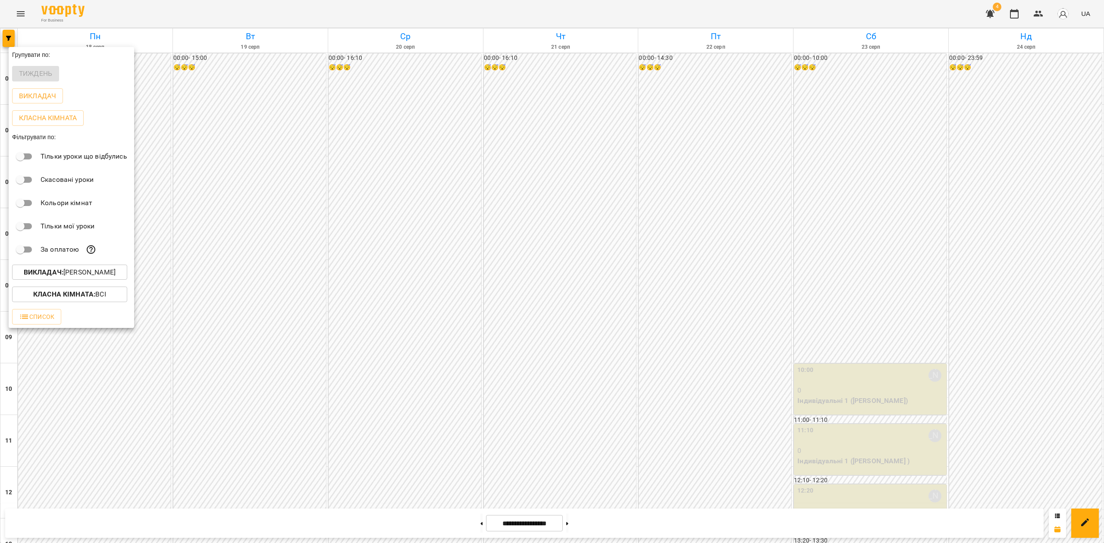
click at [446, 267] on div at bounding box center [552, 271] width 1104 height 543
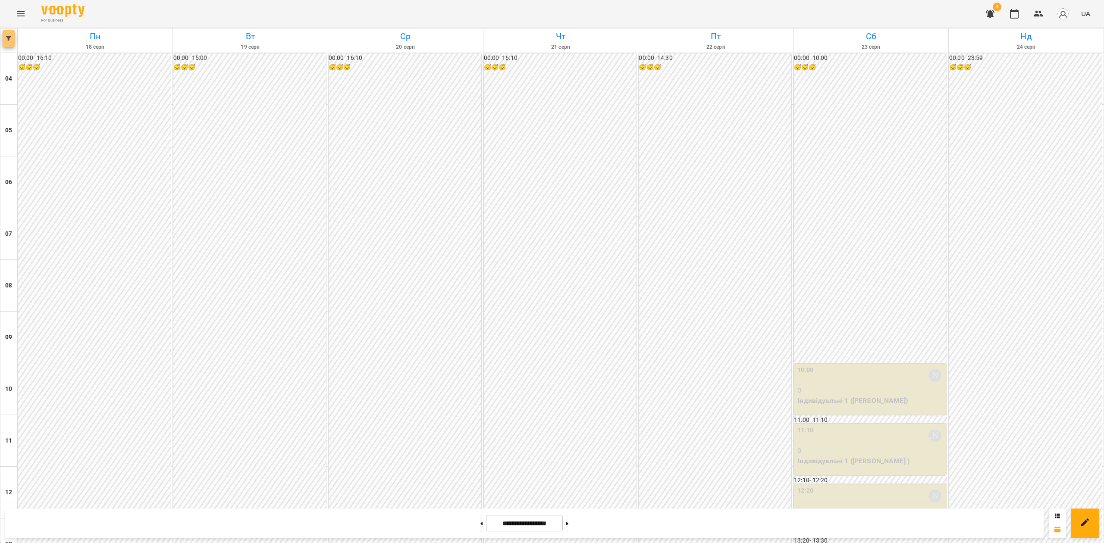
click at [12, 31] on button "button" at bounding box center [9, 38] width 12 height 17
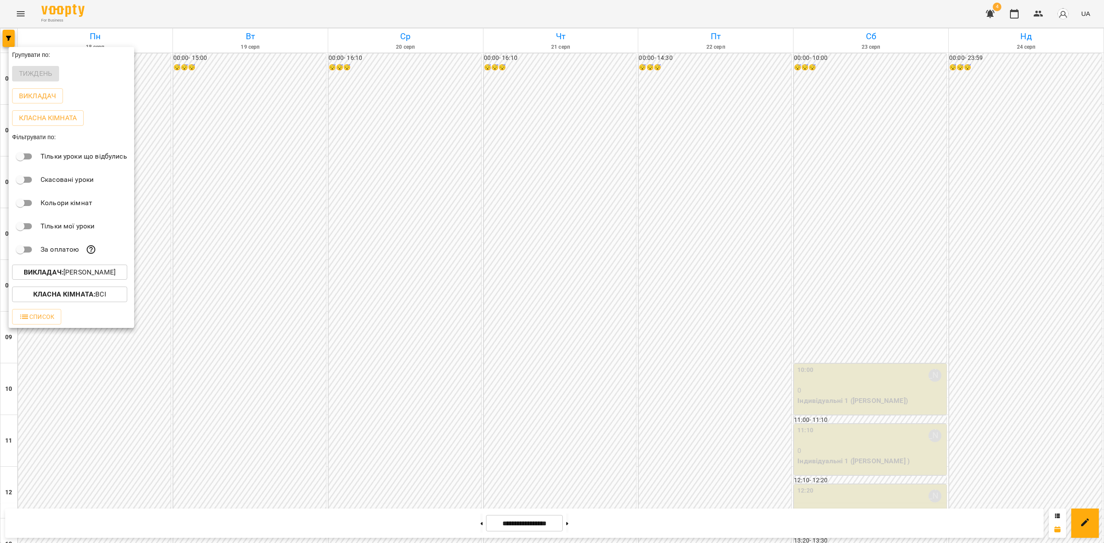
click at [40, 276] on b "Викладач :" at bounding box center [44, 272] width 40 height 8
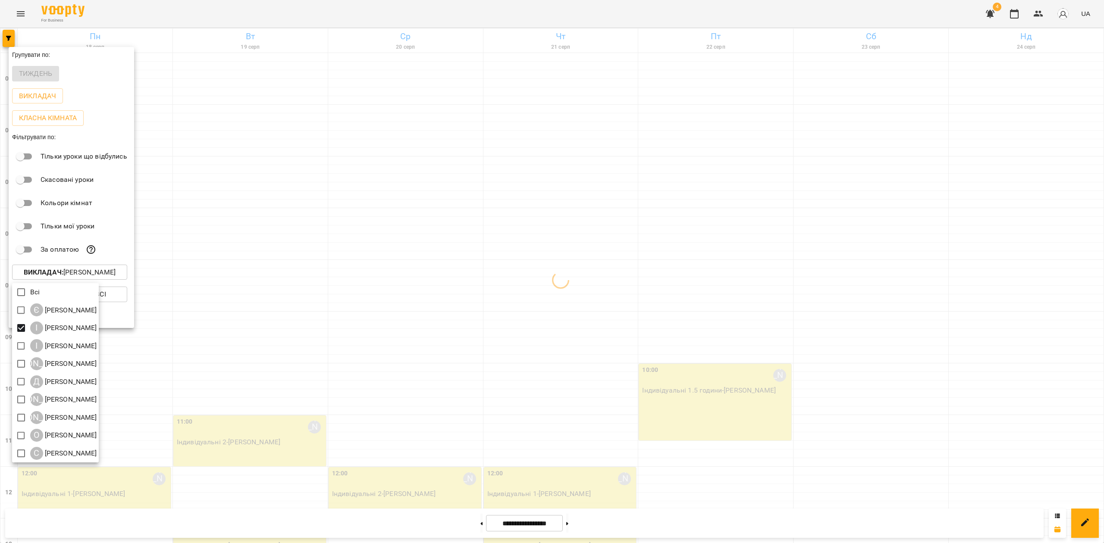
click at [275, 270] on div at bounding box center [552, 271] width 1104 height 543
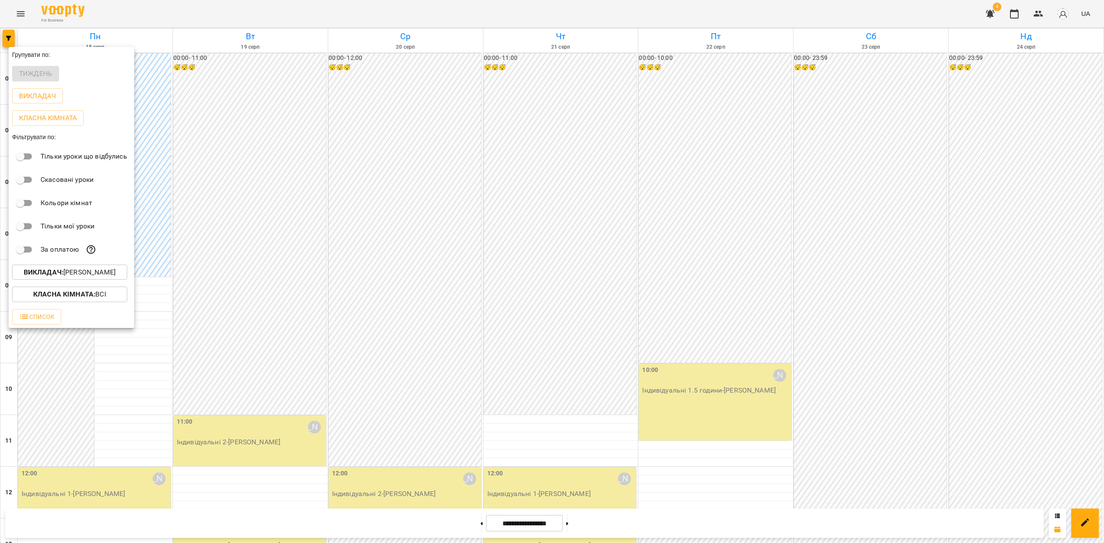
click at [356, 247] on div at bounding box center [552, 271] width 1104 height 543
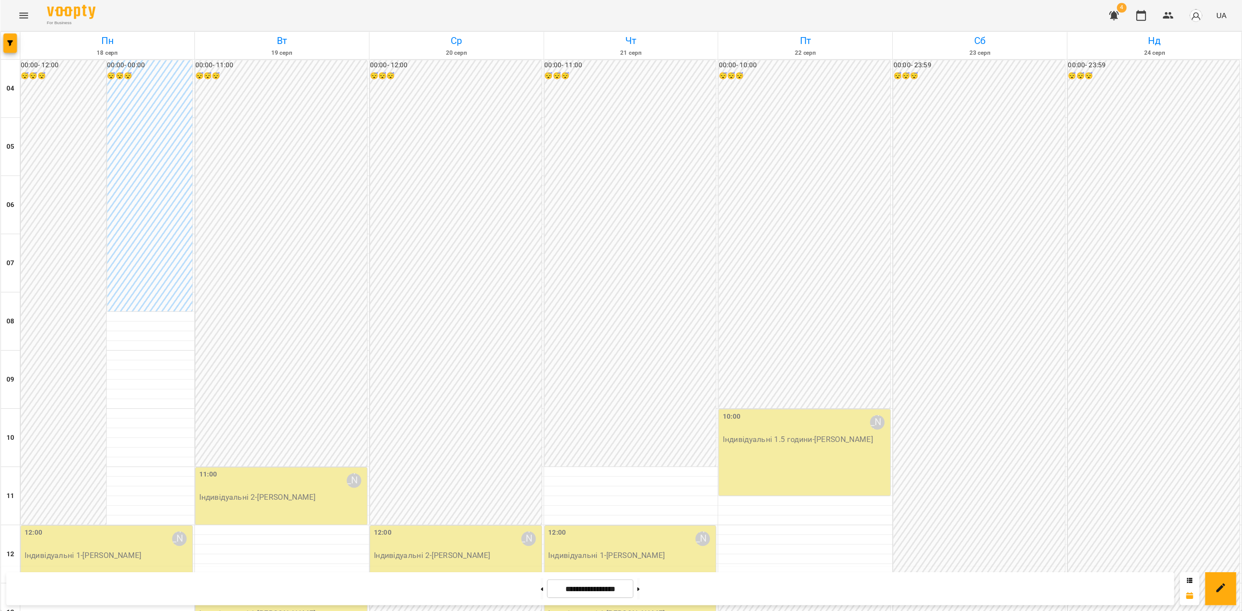
scroll to position [532, 0]
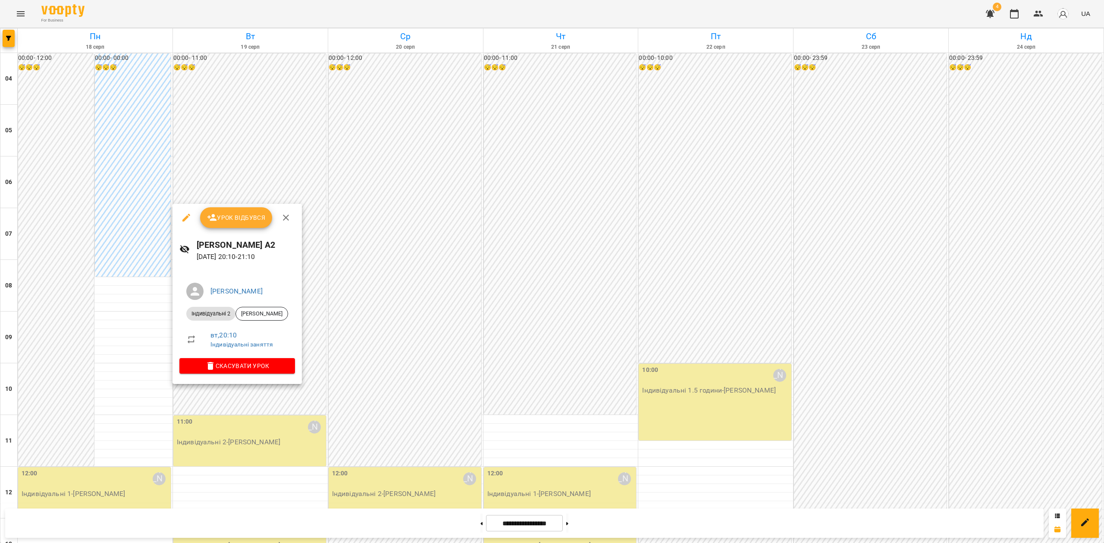
click at [388, 236] on div at bounding box center [552, 271] width 1104 height 543
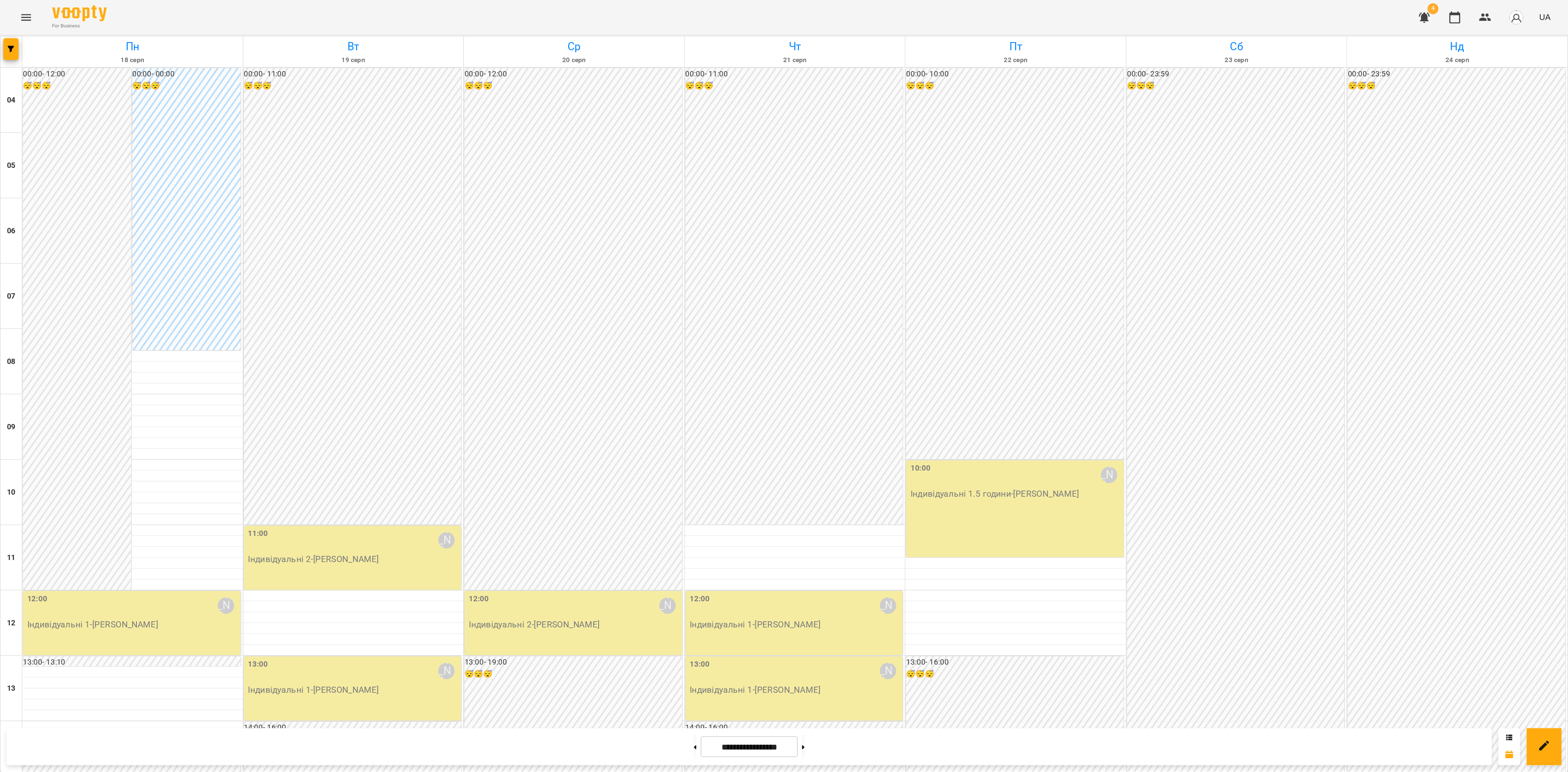
scroll to position [246, 0]
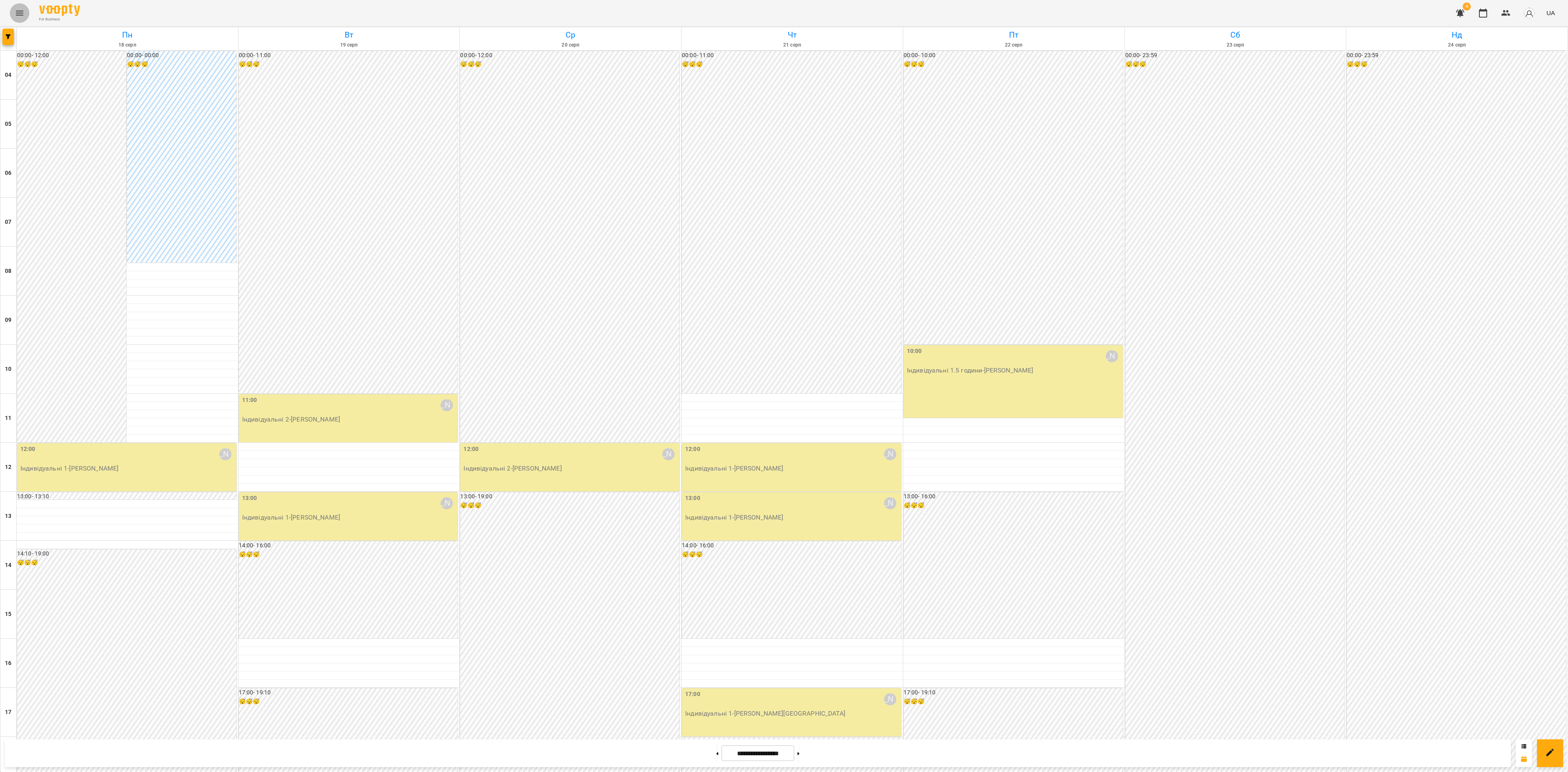
click at [21, 20] on button "Menu" at bounding box center [19, 12] width 20 height 20
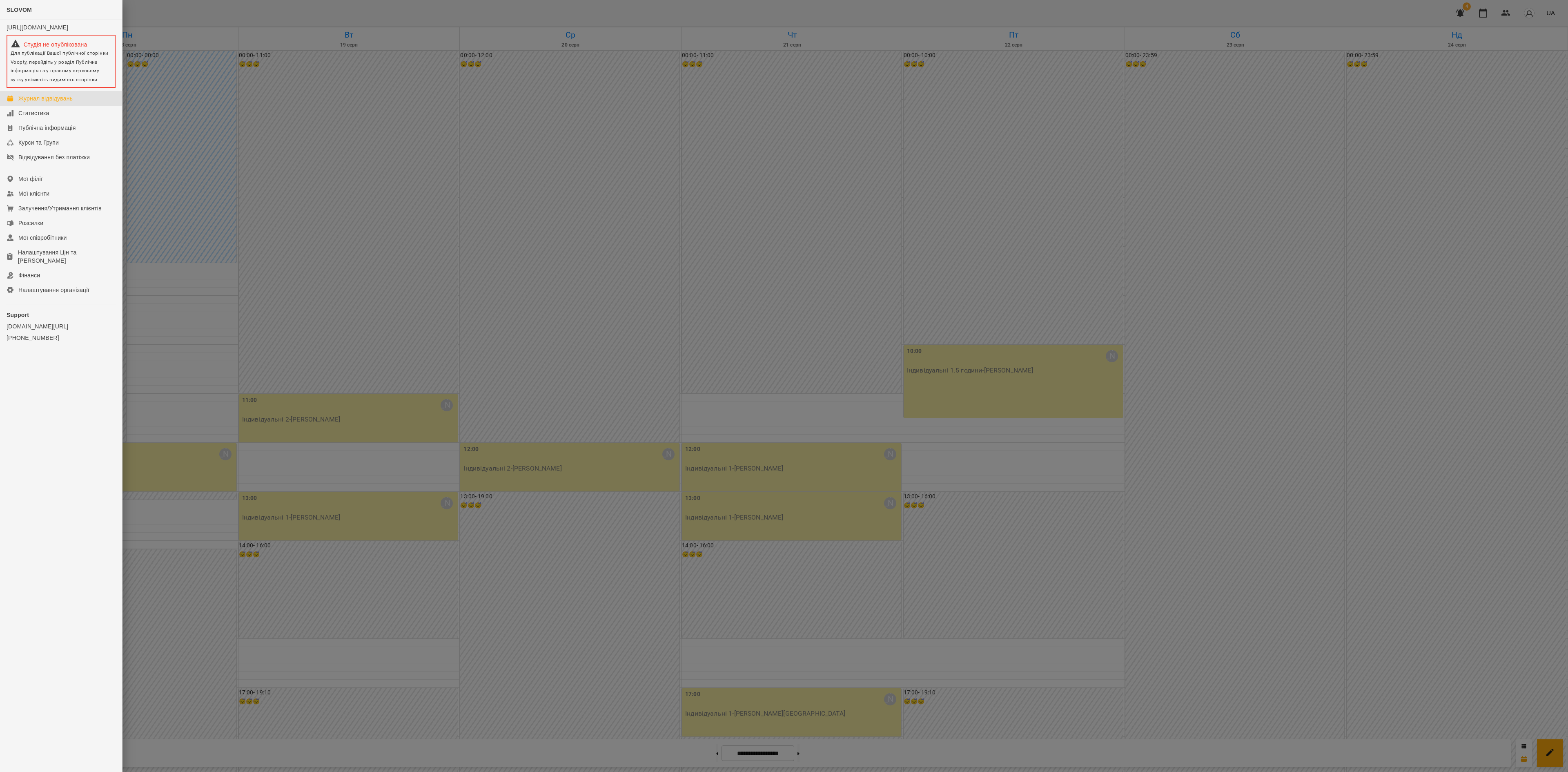
drag, startPoint x: 529, startPoint y: 168, endPoint x: 546, endPoint y: 170, distance: 17.1
click at [529, 168] on div at bounding box center [784, 386] width 1568 height 772
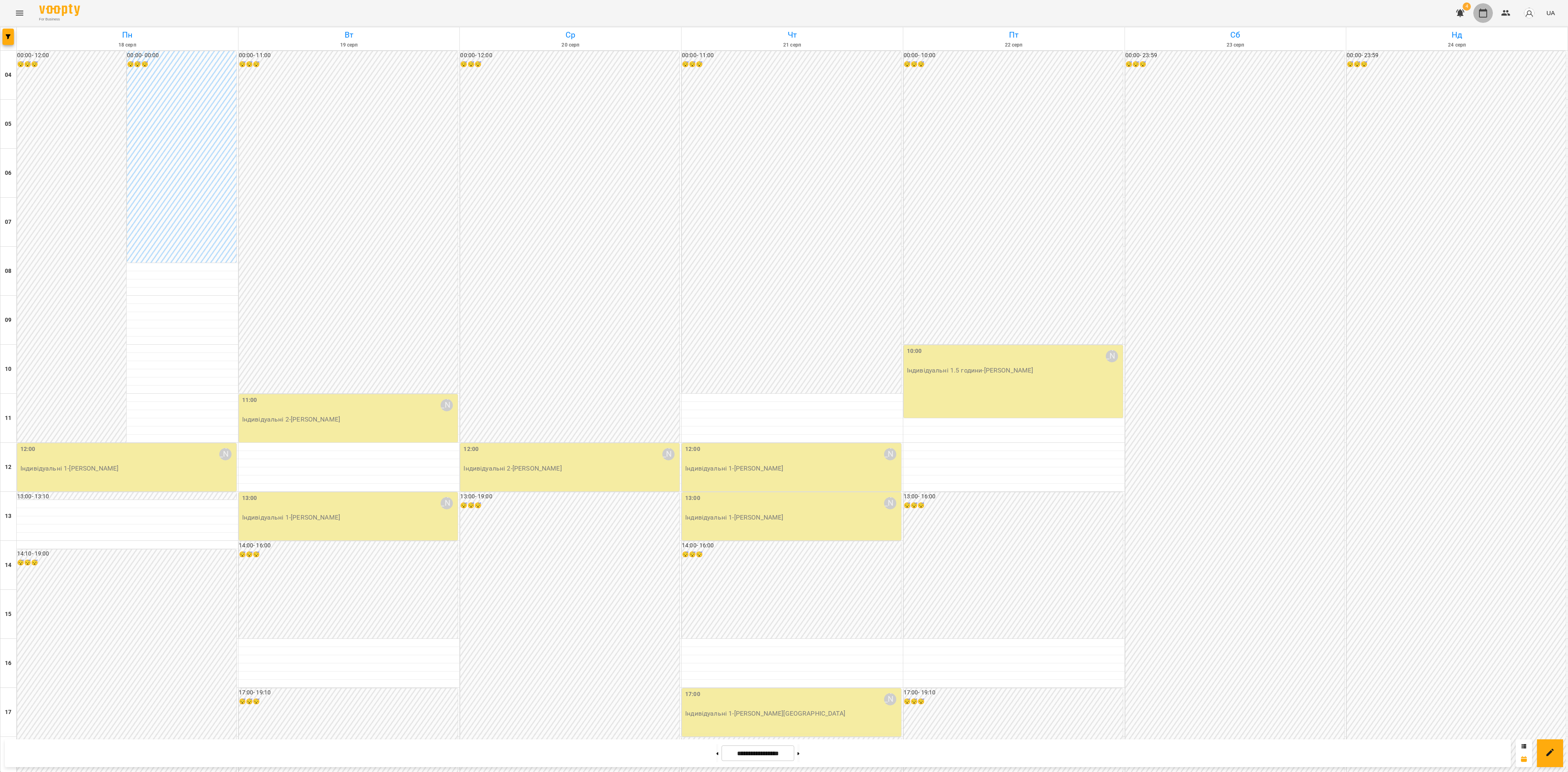
click at [1044, 11] on icon "button" at bounding box center [1483, 12] width 9 height 9
click at [9, 29] on button "button" at bounding box center [9, 36] width 11 height 16
click at [75, 259] on p "Викладач : Ірина Бутенко" at bounding box center [66, 259] width 87 height 9
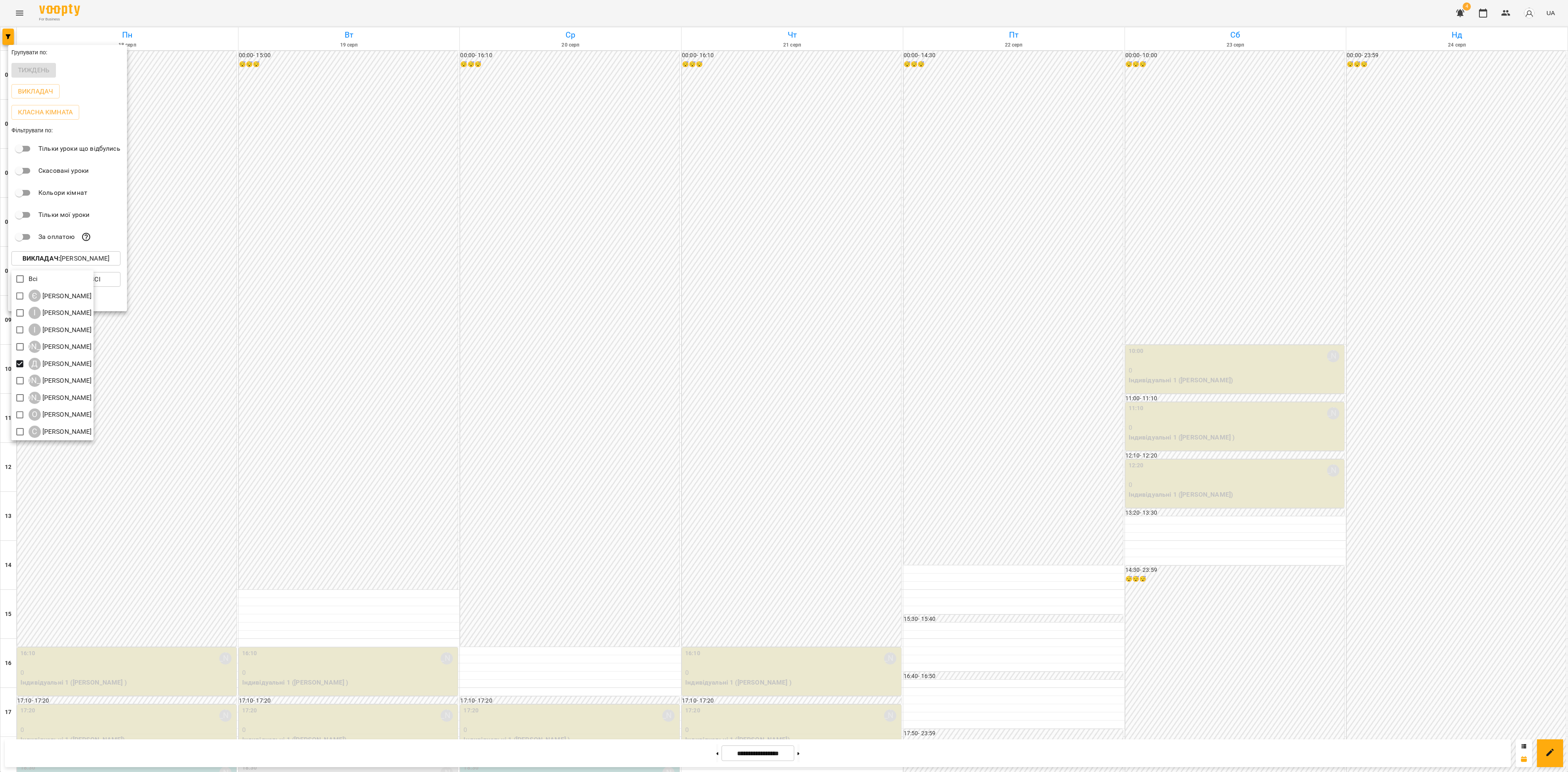
click at [439, 286] on div at bounding box center [784, 386] width 1568 height 772
click at [441, 278] on div "Всі Є Євгенія Мумжинська І Ірина Бутенко І Ірина Коса А Анастасія Літвінчук Д Д…" at bounding box center [784, 386] width 1568 height 772
click at [492, 266] on div at bounding box center [784, 386] width 1568 height 772
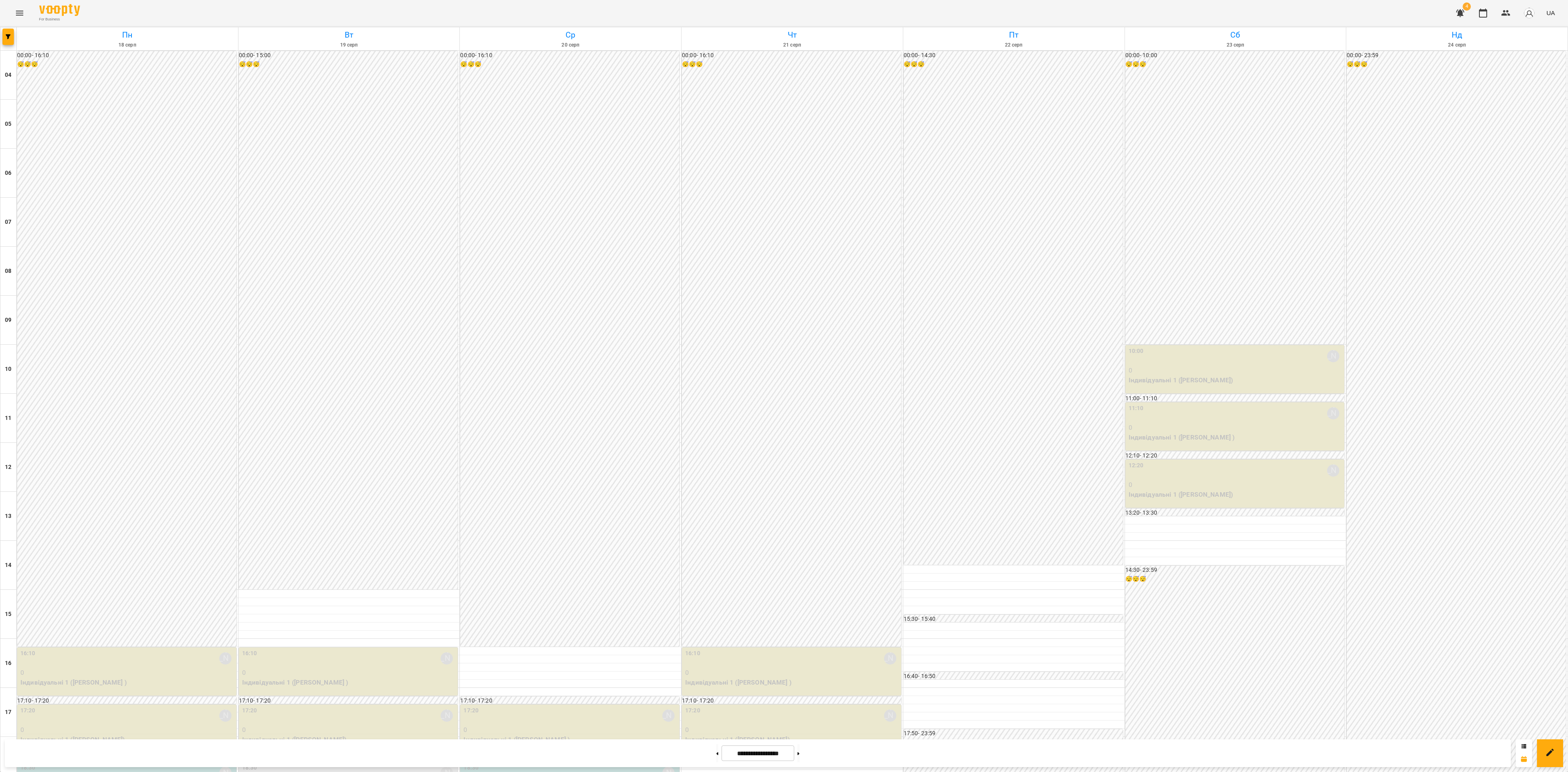
click at [355, 514] on div "18:30 Дарія Настека" at bounding box center [349, 773] width 214 height 19
click at [201, 514] on div at bounding box center [784, 386] width 1568 height 772
click at [394, 514] on div at bounding box center [784, 386] width 1568 height 772
click at [395, 514] on p "0" at bounding box center [349, 787] width 214 height 9
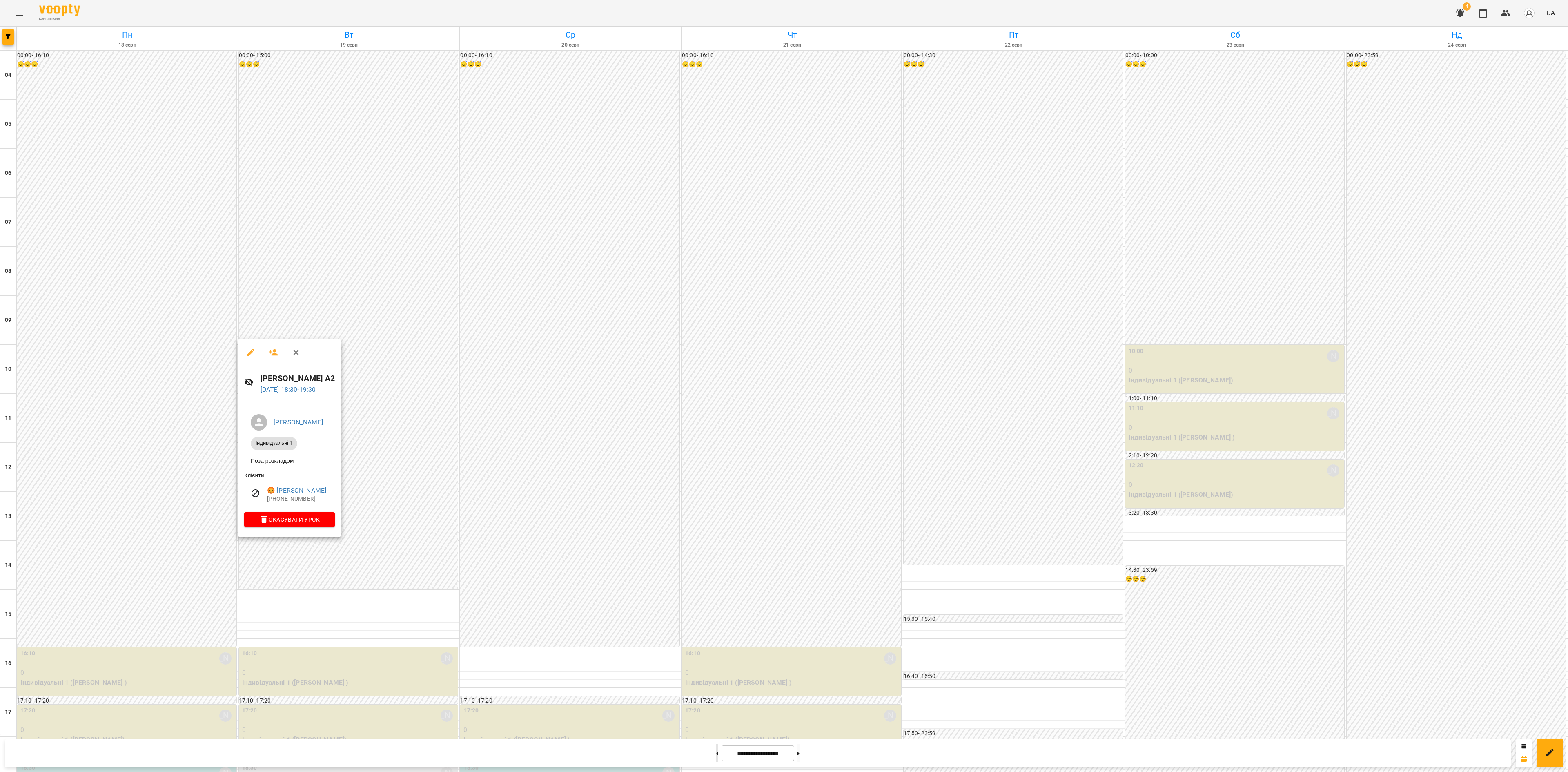
drag, startPoint x: 714, startPoint y: 757, endPoint x: 704, endPoint y: 752, distance: 11.2
click at [711, 514] on div at bounding box center [784, 386] width 1568 height 772
click at [716, 514] on button at bounding box center [717, 753] width 2 height 18
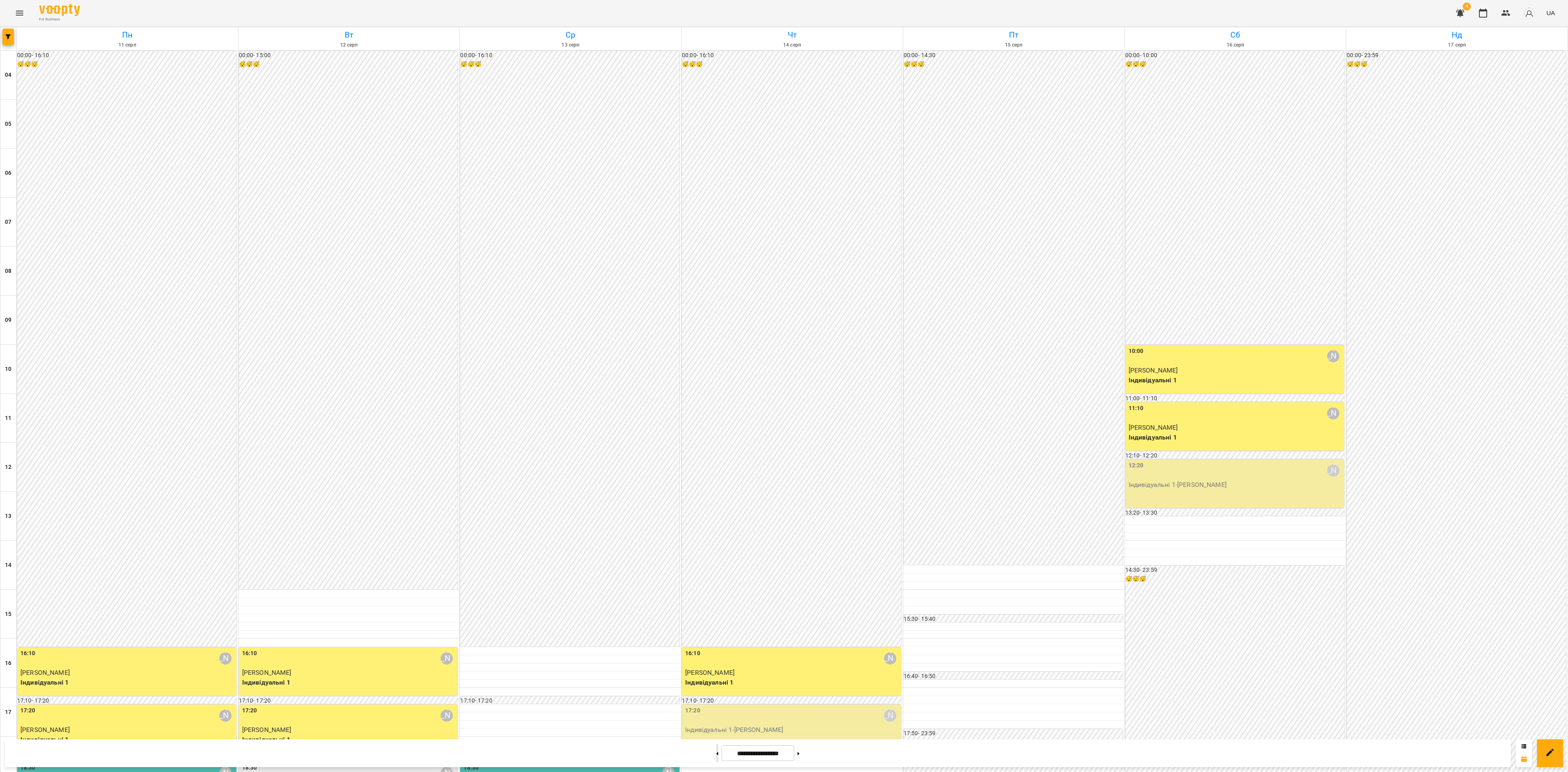
click at [716, 514] on button at bounding box center [717, 753] width 2 height 18
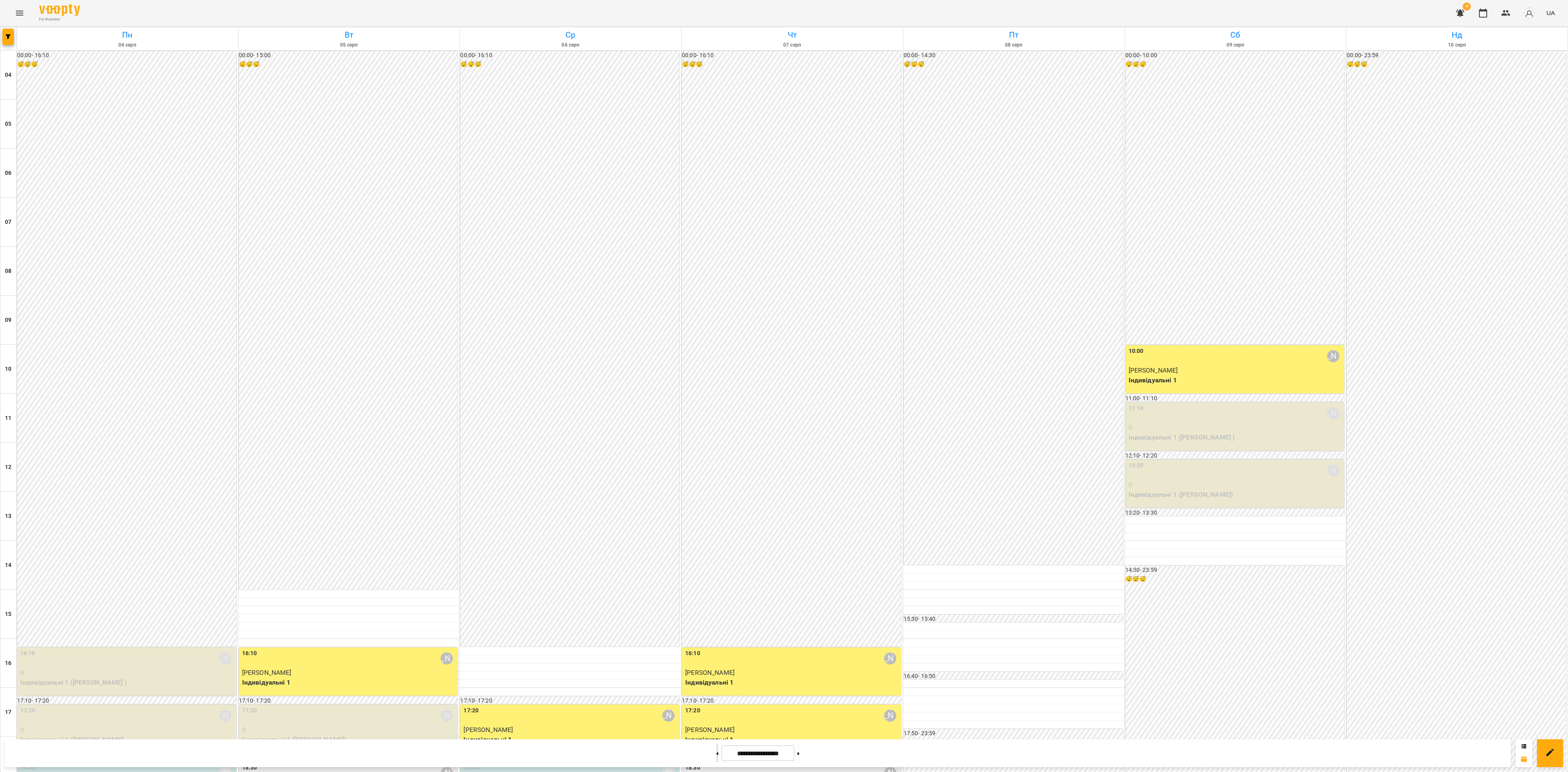
click at [716, 514] on button at bounding box center [717, 753] width 2 height 18
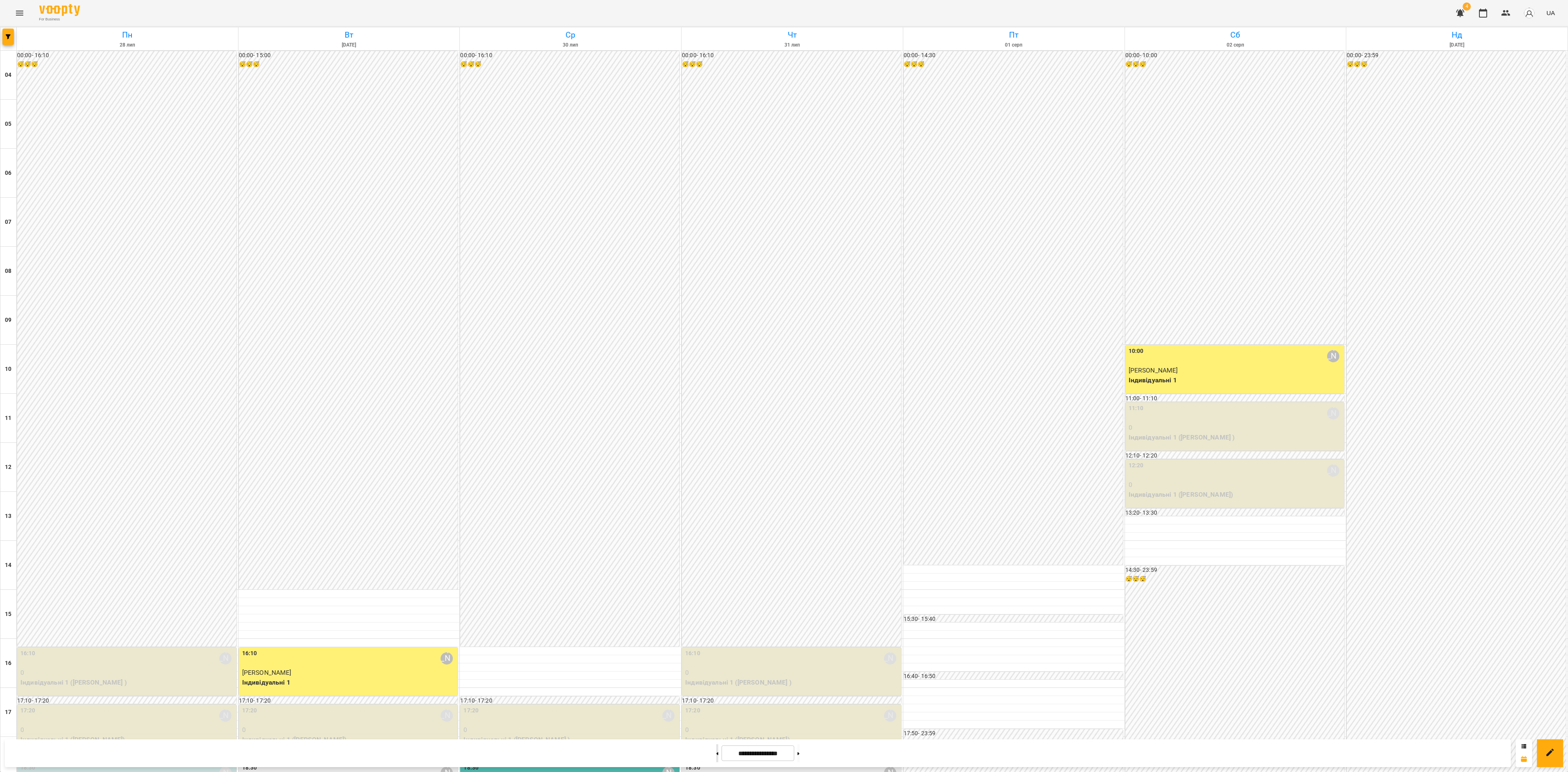
click at [716, 514] on button at bounding box center [717, 753] width 2 height 18
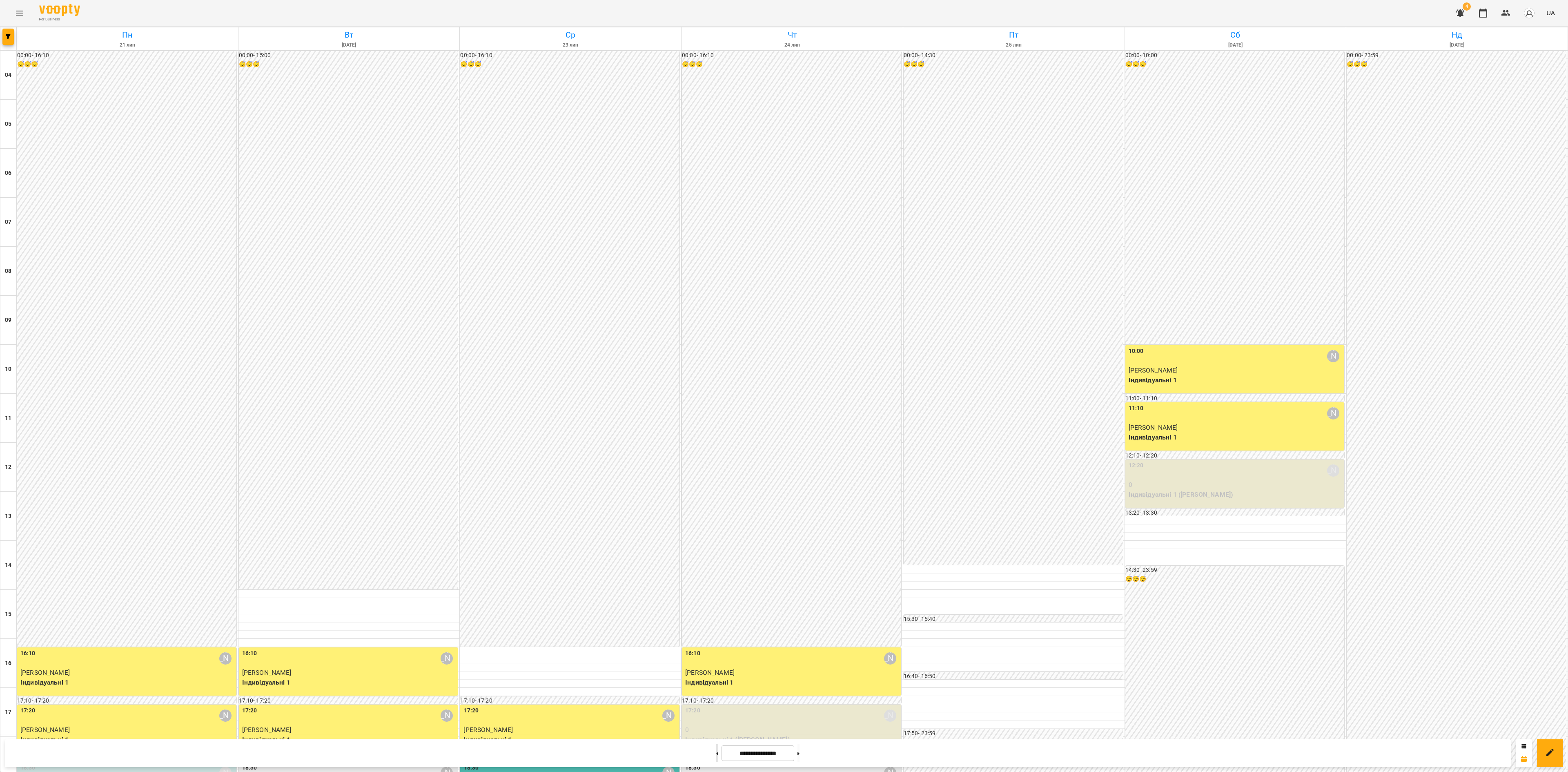
click at [716, 514] on button at bounding box center [717, 753] width 2 height 18
type input "**********"
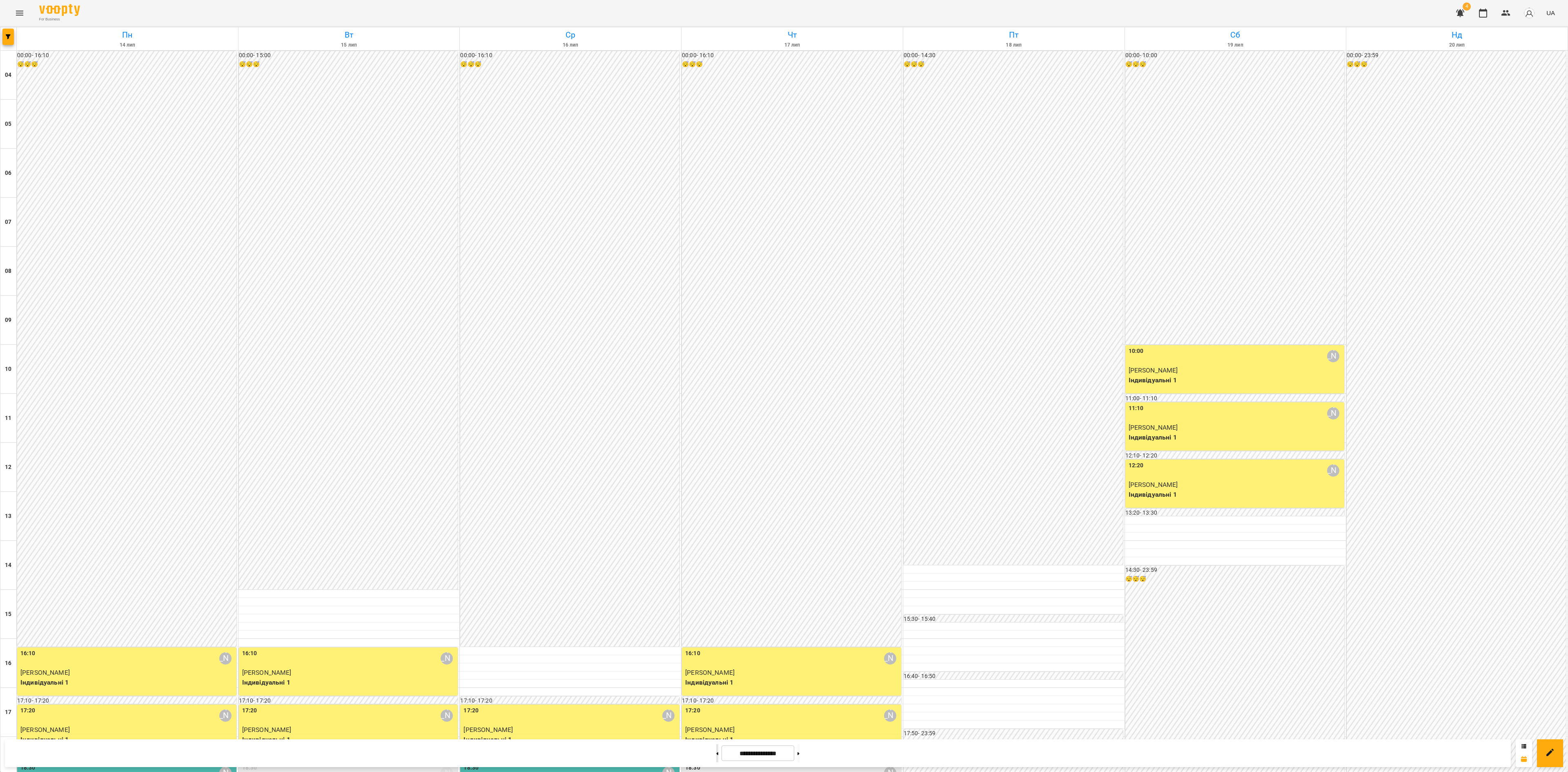
click at [716, 514] on button at bounding box center [717, 753] width 2 height 18
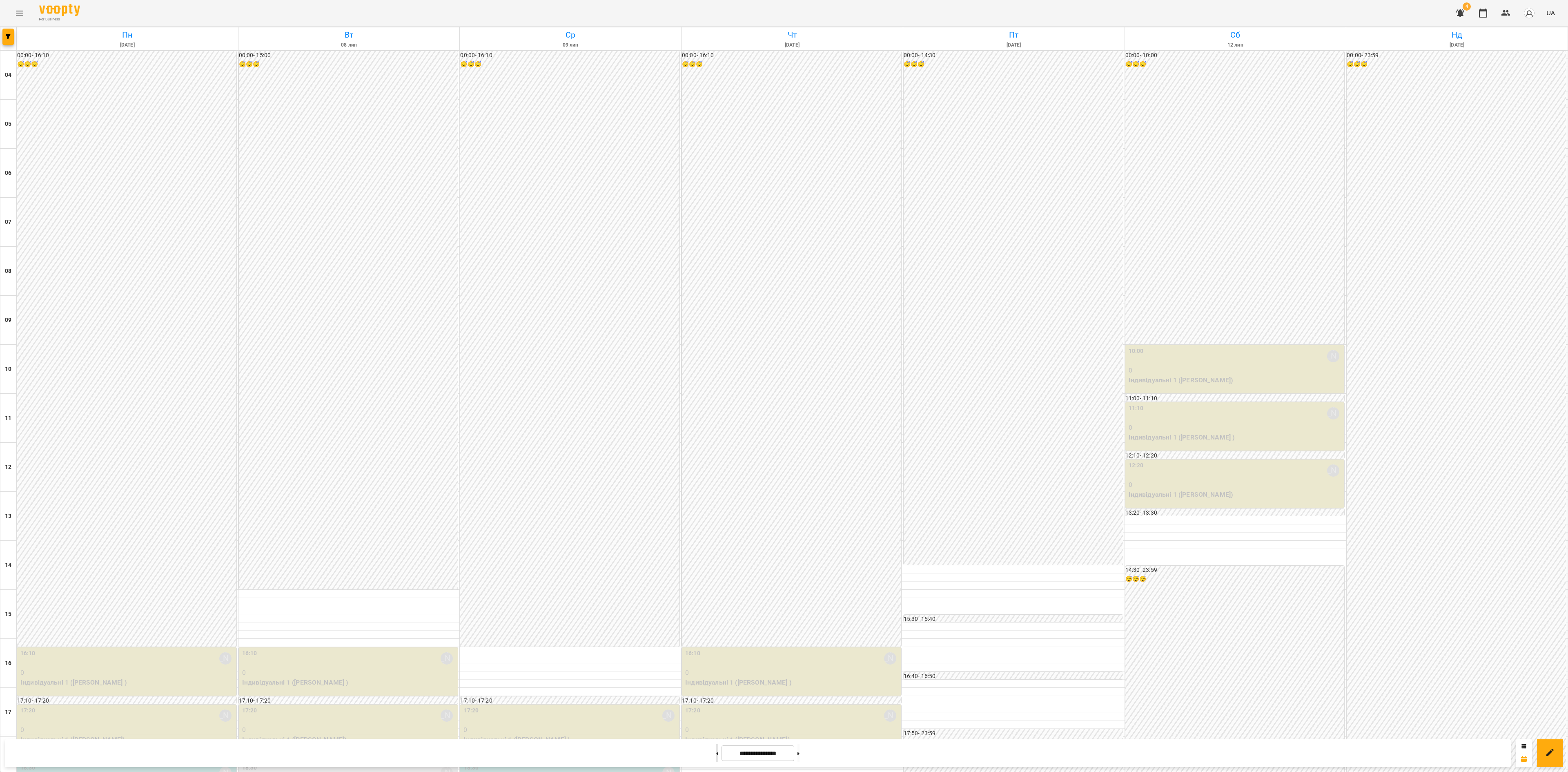
click at [716, 514] on button at bounding box center [717, 753] width 2 height 18
click at [717, 514] on icon at bounding box center [718, 753] width 2 height 3
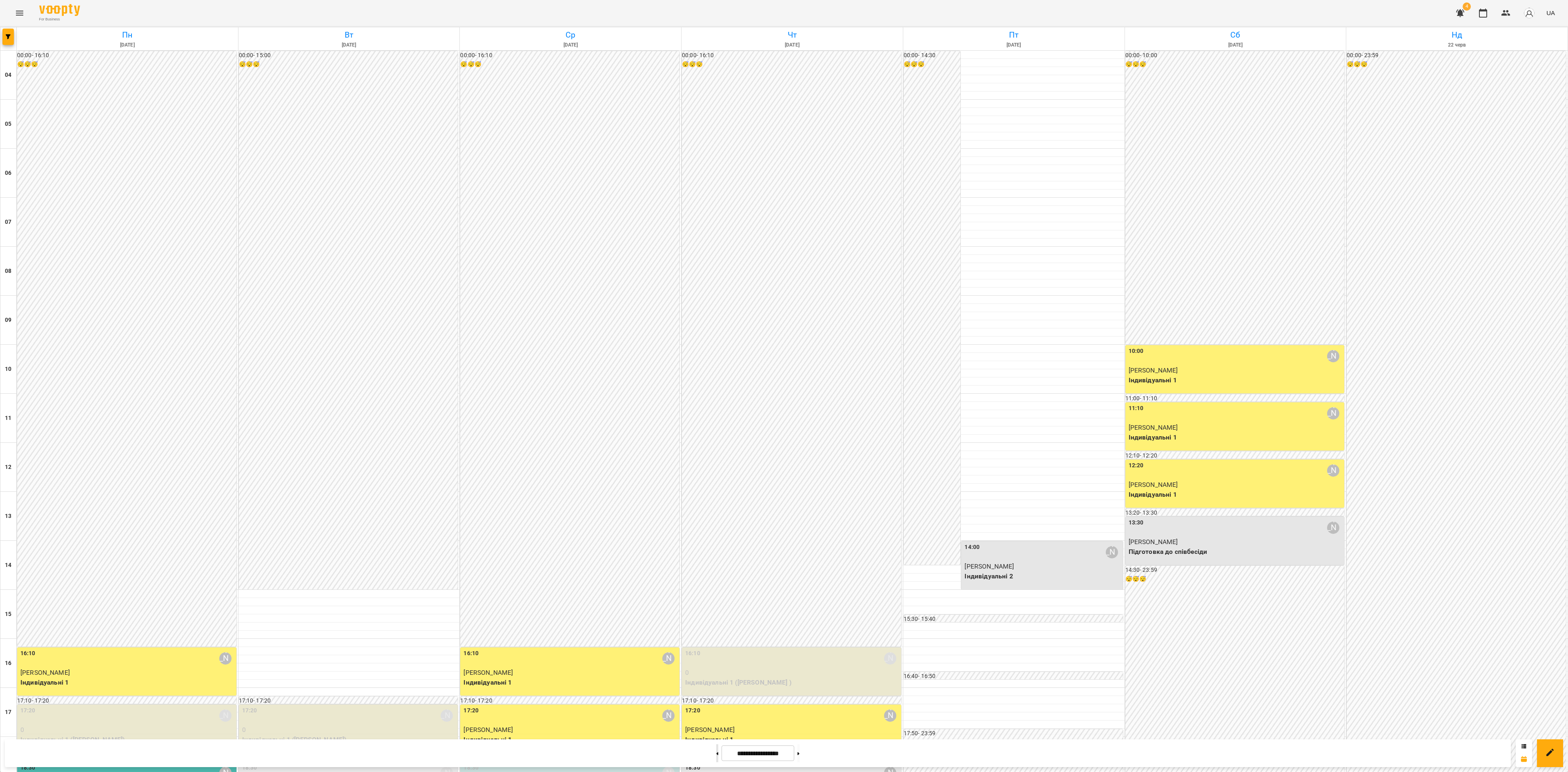
click at [716, 514] on button at bounding box center [717, 753] width 2 height 18
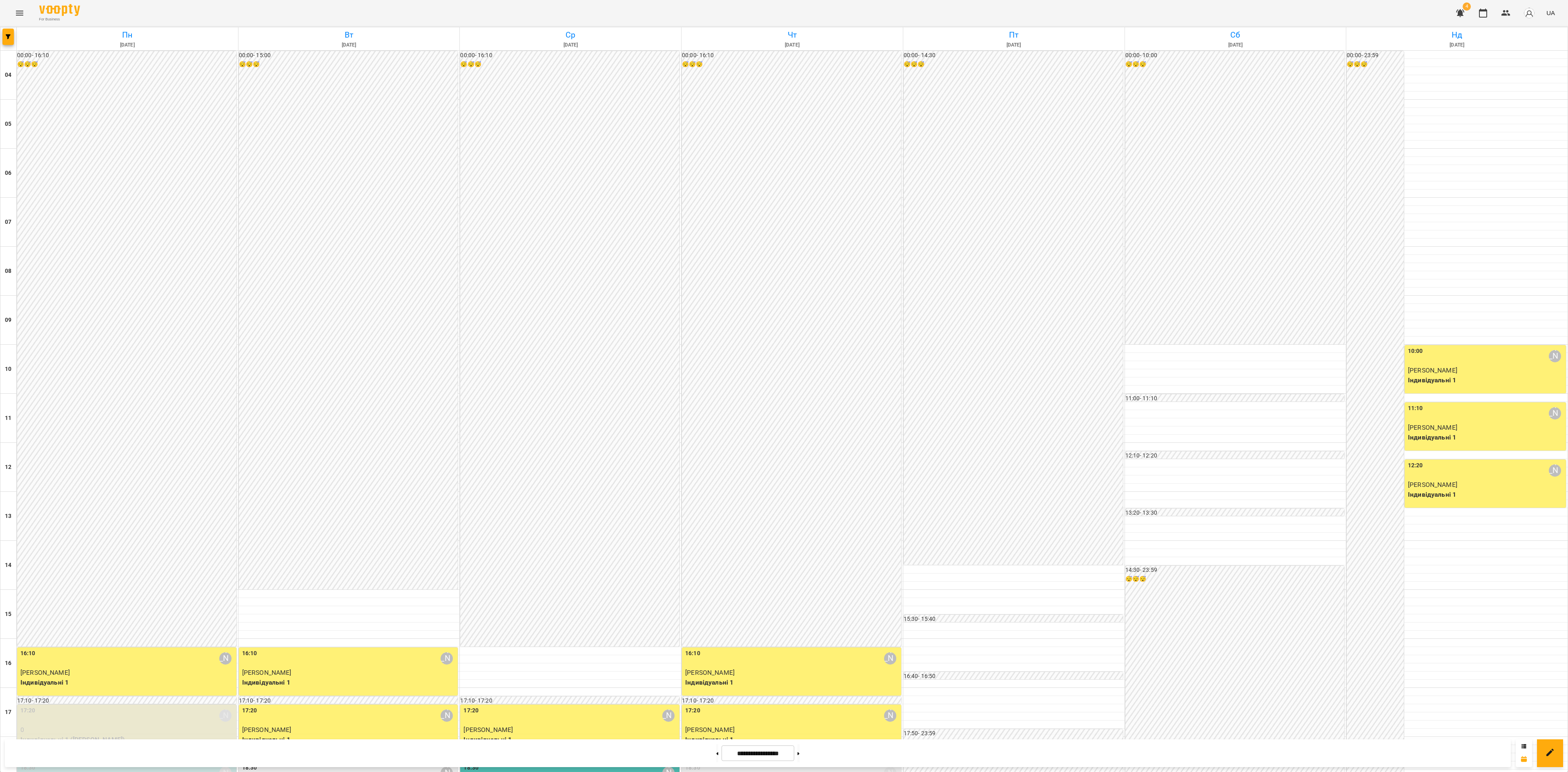
click at [713, 514] on div at bounding box center [717, 753] width 9 height 18
click at [716, 514] on button at bounding box center [717, 753] width 2 height 18
type input "**********"
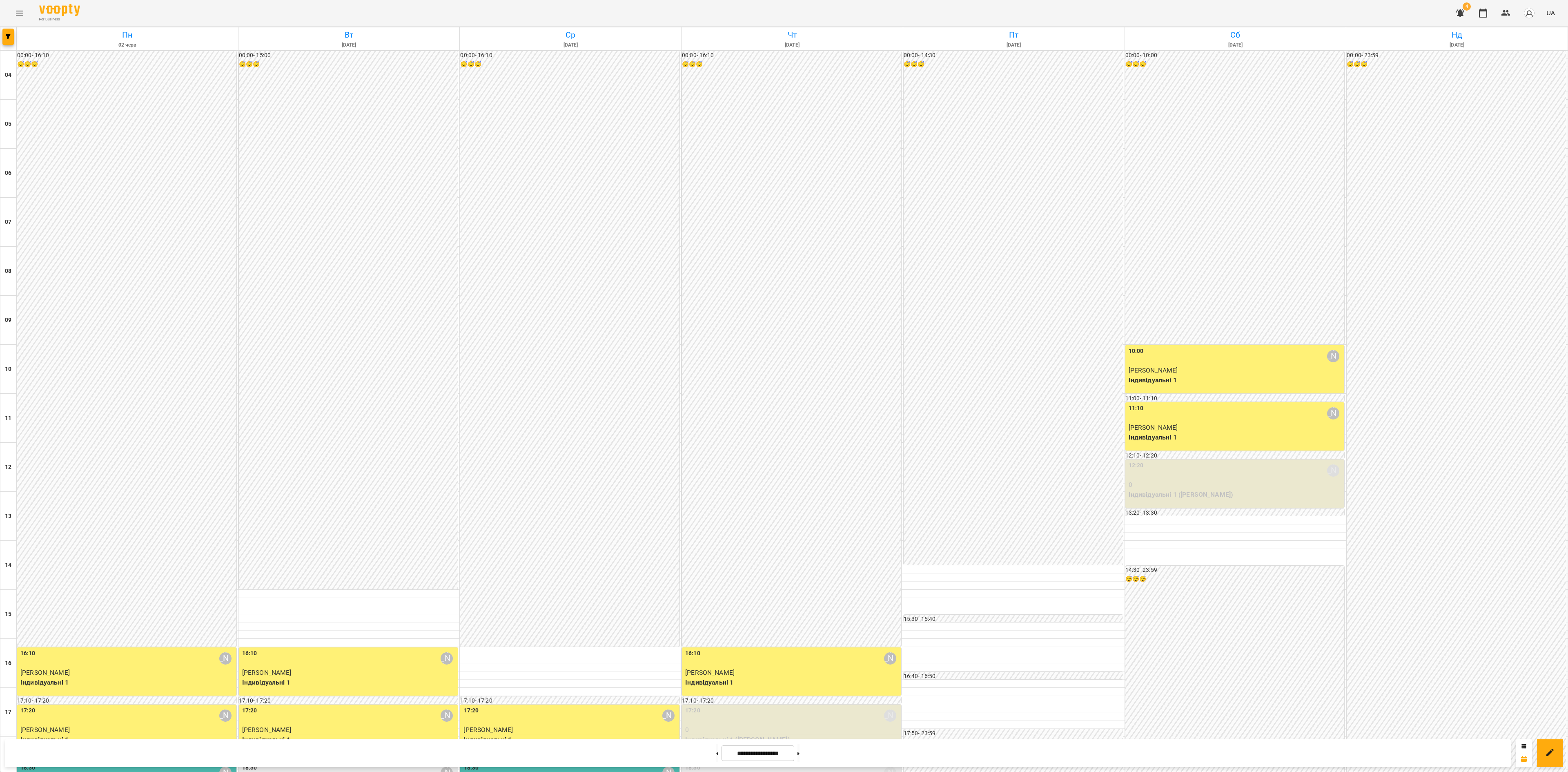
click at [825, 514] on div at bounding box center [784, 386] width 1568 height 772
click at [821, 514] on p "0" at bounding box center [793, 787] width 214 height 9
click at [961, 514] on div at bounding box center [784, 386] width 1568 height 772
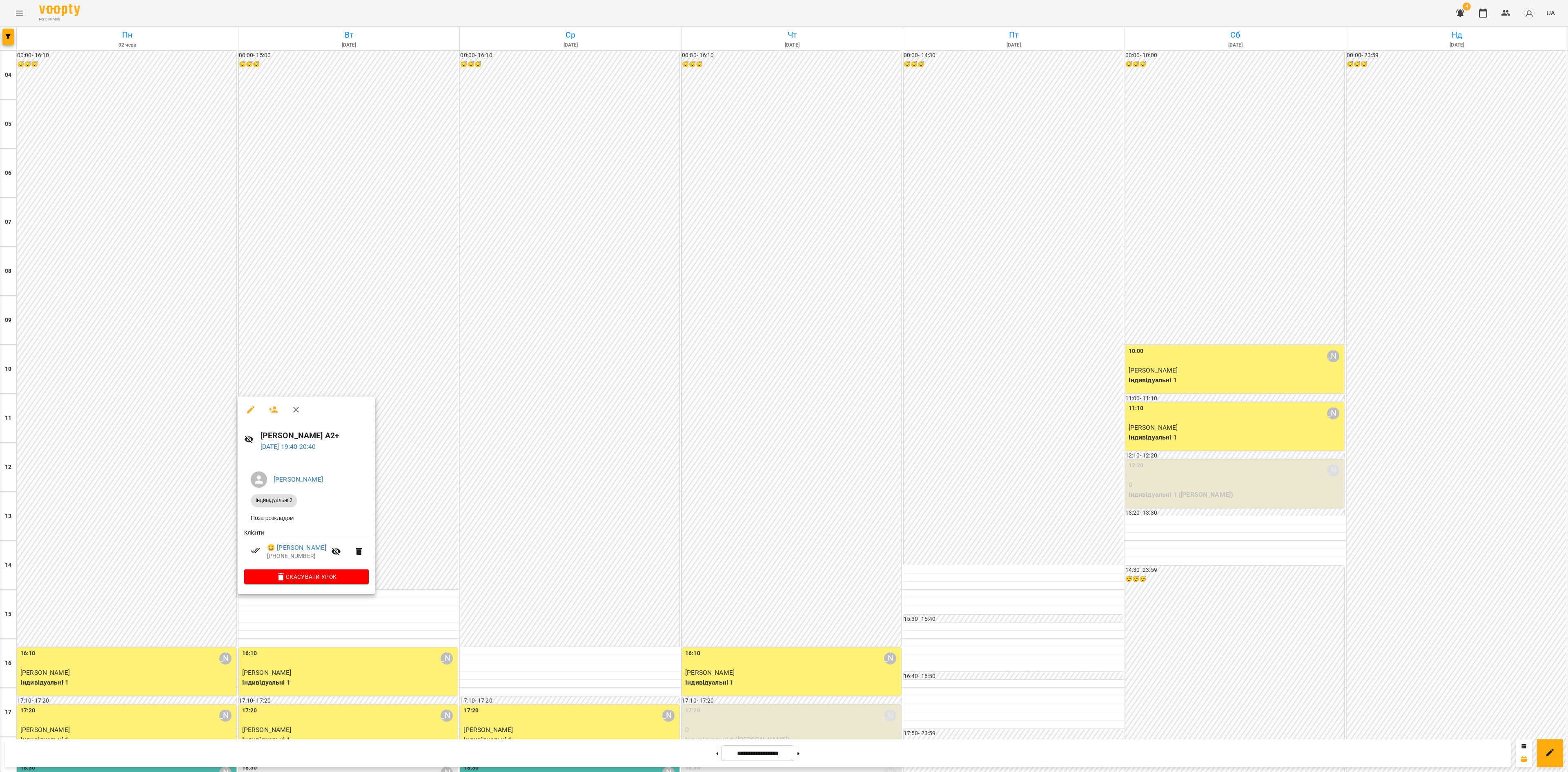
click at [304, 514] on li "😀 Юлія Єсіпова +380503173276" at bounding box center [307, 551] width 125 height 29
click at [298, 514] on link "😀 Юлія Єсіпова" at bounding box center [296, 548] width 60 height 9
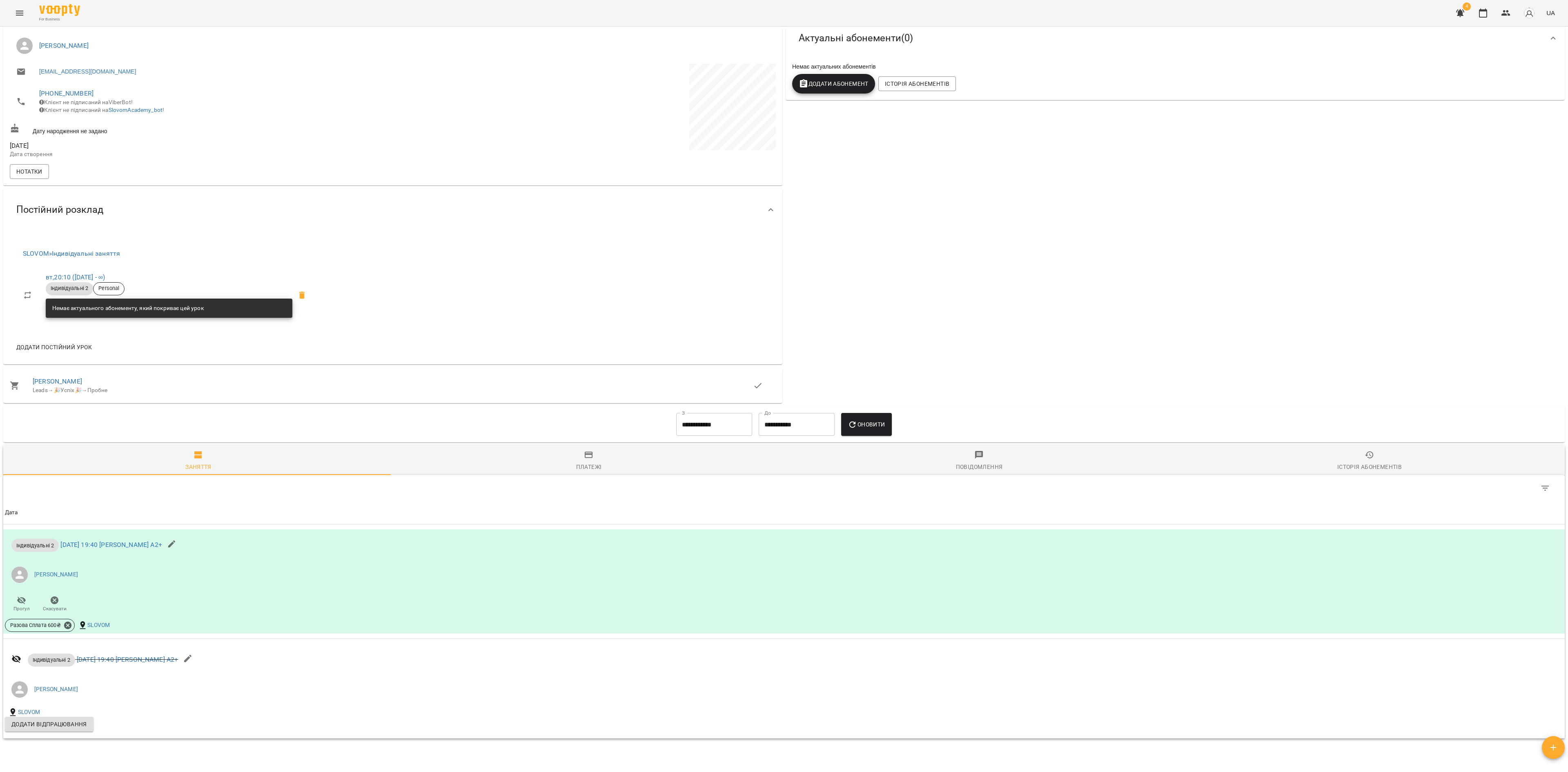
scroll to position [220, 0]
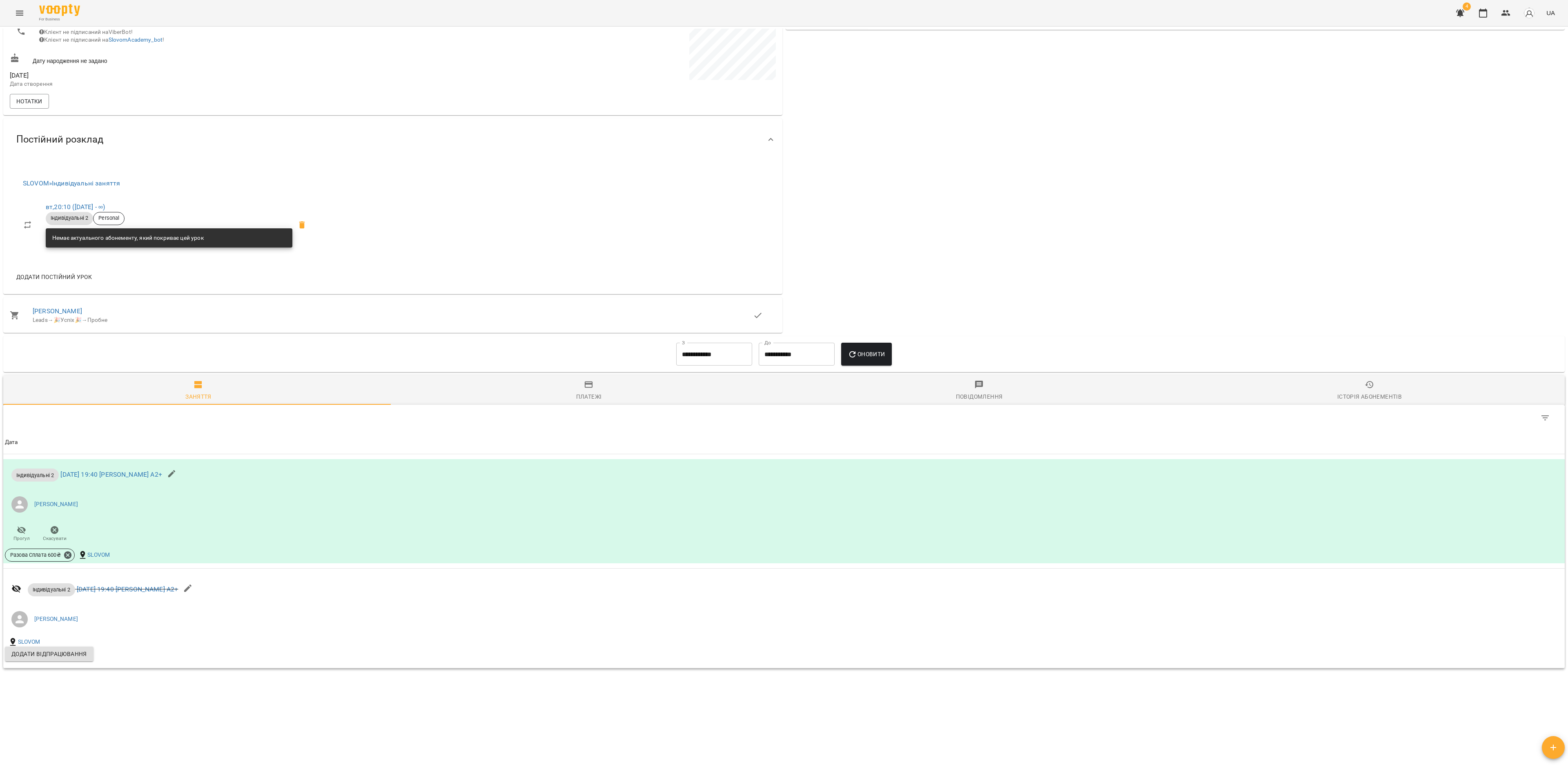
click at [704, 359] on input "**********" at bounding box center [714, 354] width 76 height 23
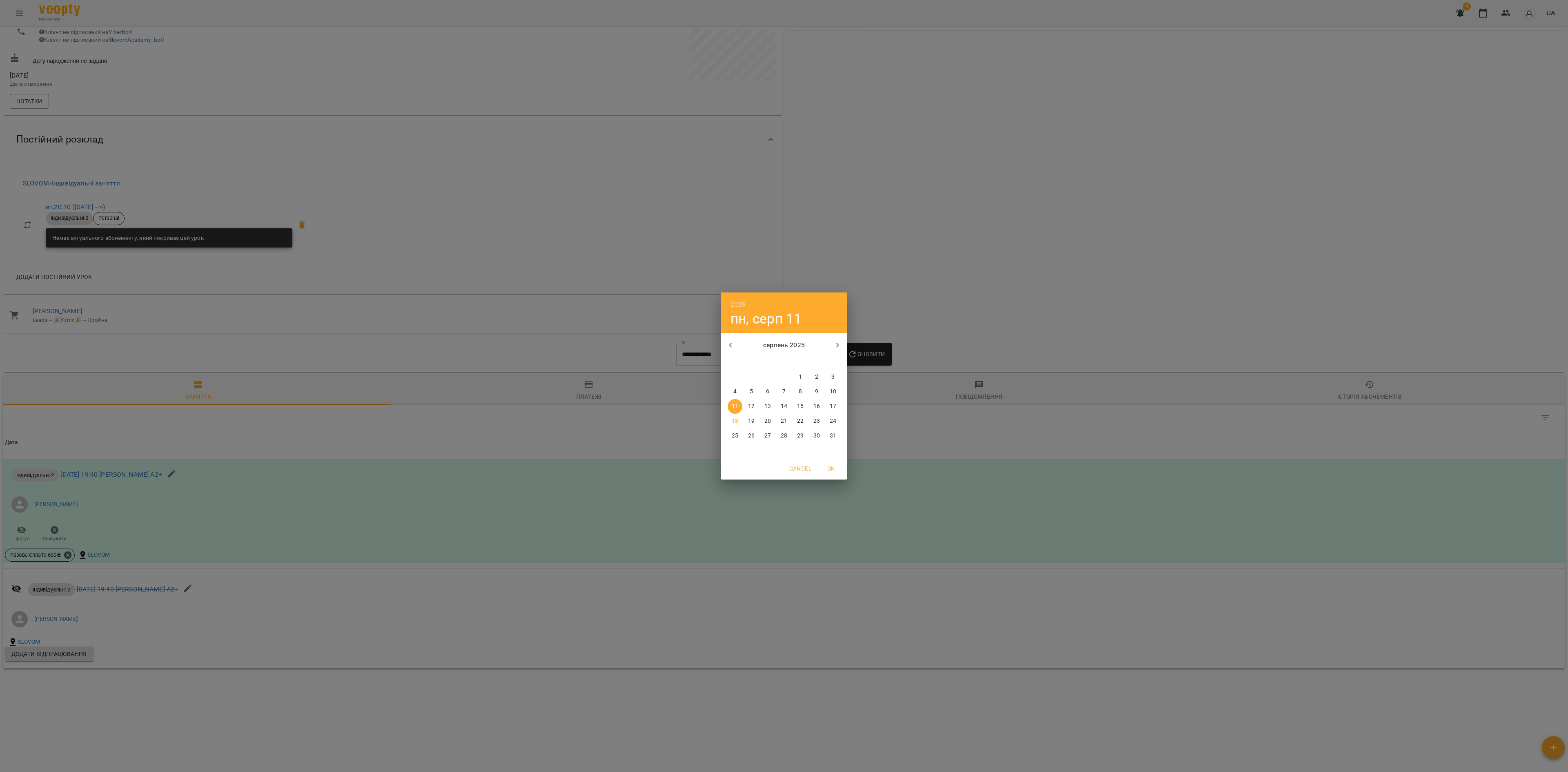
click at [739, 337] on div "серпень 2025" at bounding box center [784, 345] width 127 height 20
click at [730, 342] on icon "button" at bounding box center [730, 345] width 9 height 9
click at [730, 344] on icon "button" at bounding box center [730, 345] width 3 height 5
click at [730, 343] on icon "button" at bounding box center [730, 345] width 9 height 9
click at [730, 347] on icon "button" at bounding box center [730, 345] width 3 height 5
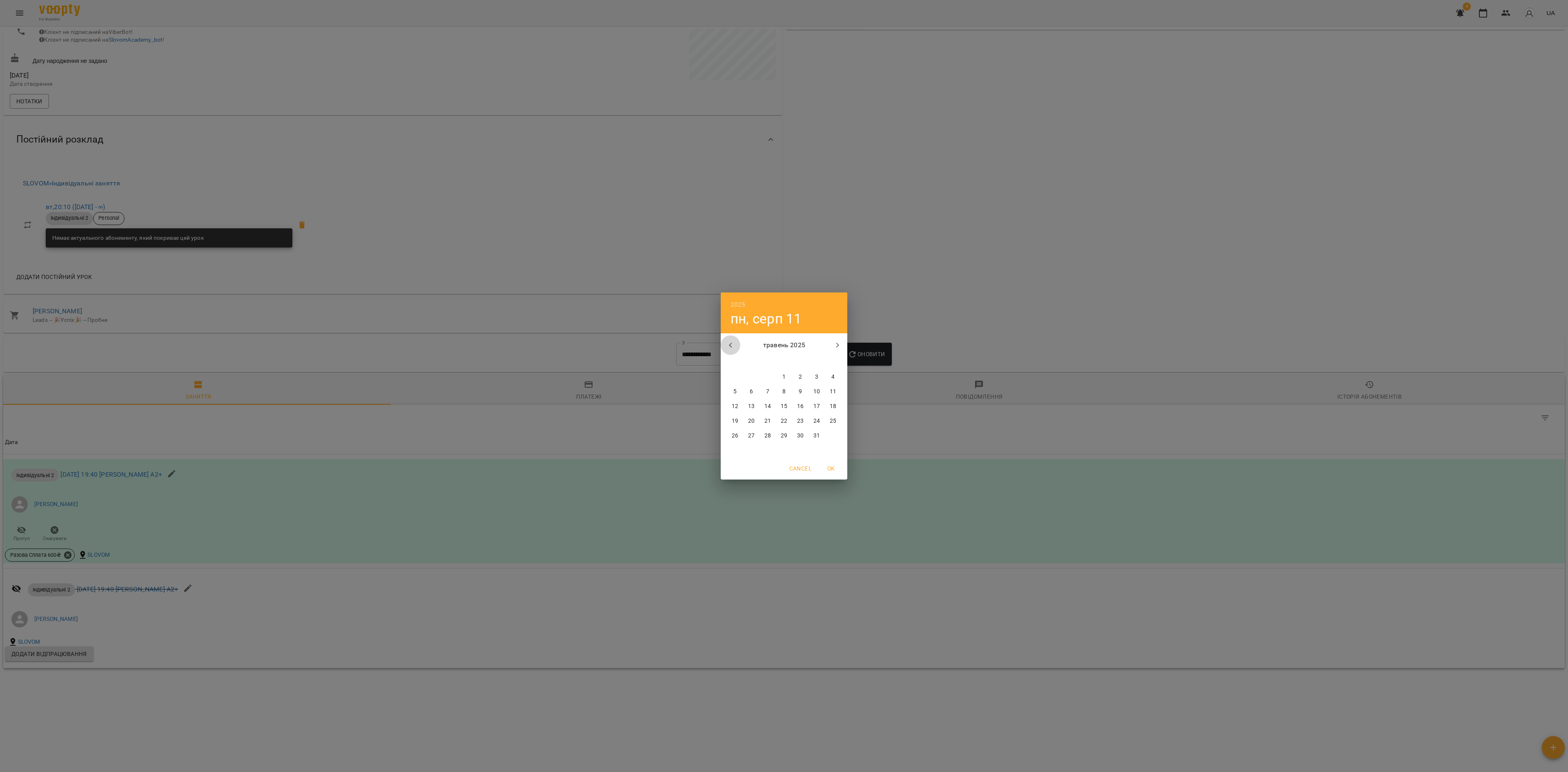
click at [731, 344] on icon "button" at bounding box center [730, 345] width 3 height 5
click at [731, 342] on icon "button" at bounding box center [730, 345] width 9 height 9
drag, startPoint x: 815, startPoint y: 376, endPoint x: 835, endPoint y: 366, distance: 22.4
click at [815, 375] on p "1" at bounding box center [816, 377] width 3 height 9
type input "**********"
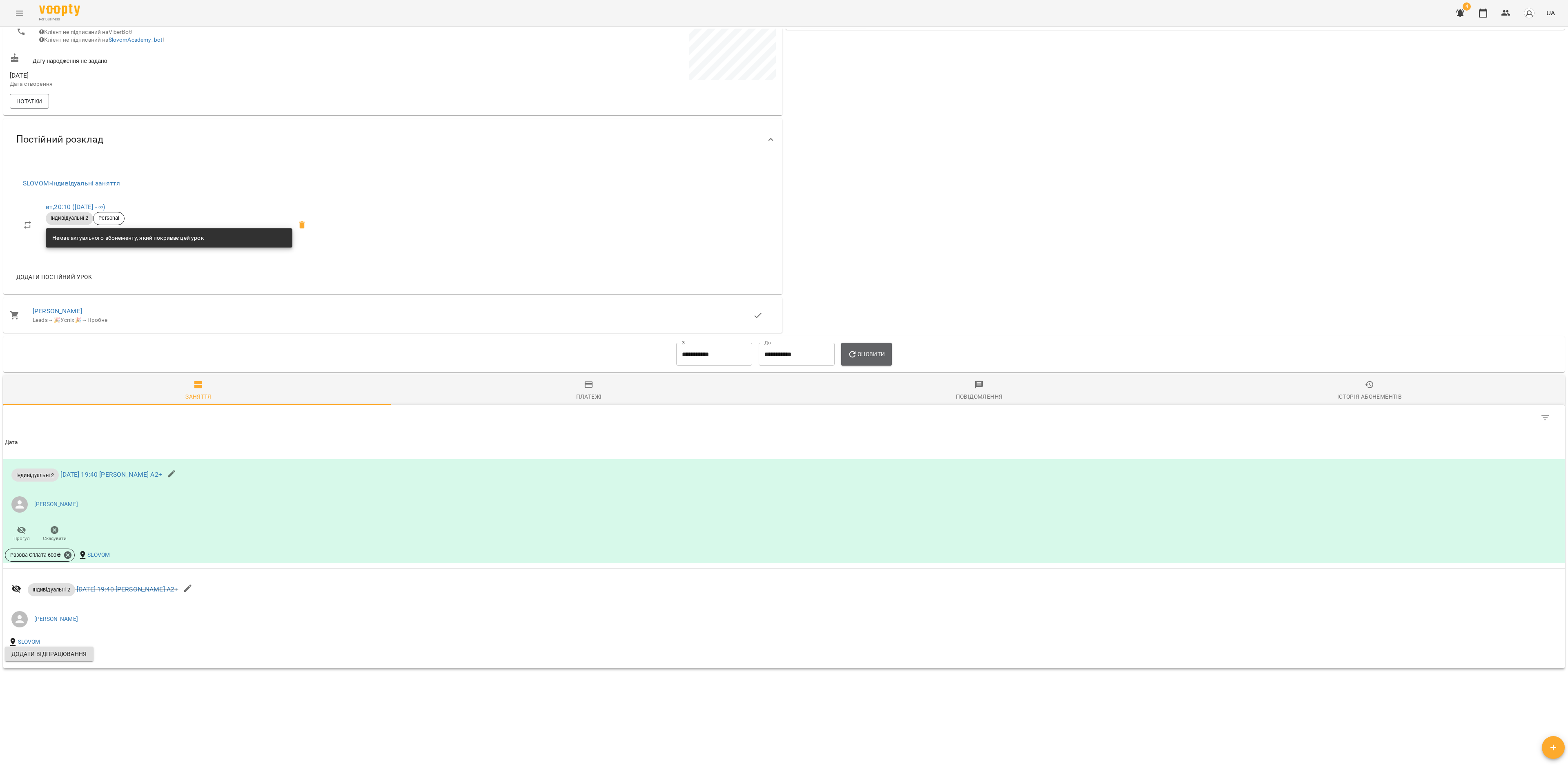
click at [850, 355] on icon "button" at bounding box center [852, 354] width 9 height 9
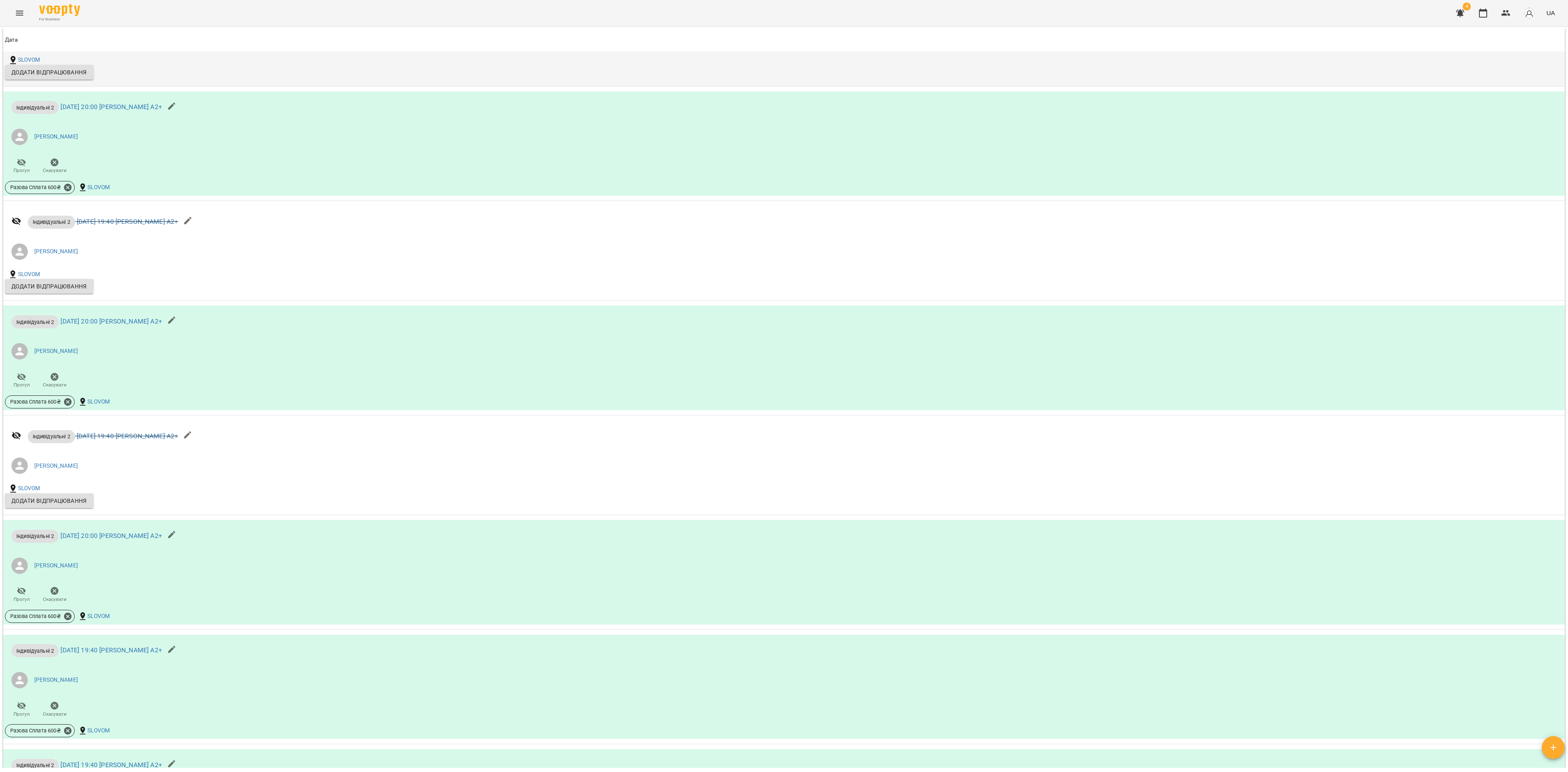
scroll to position [853, 0]
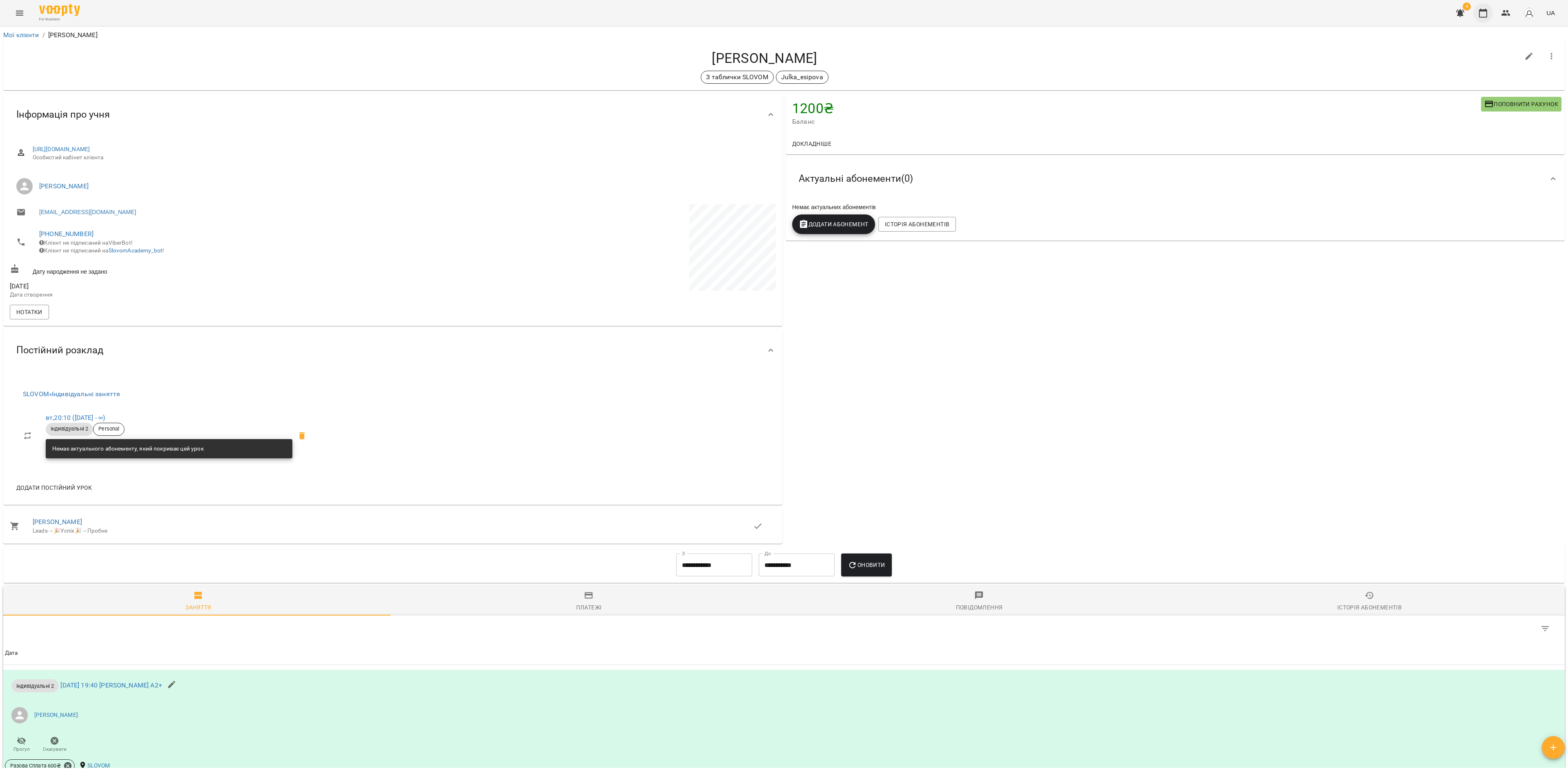
drag, startPoint x: 1488, startPoint y: 12, endPoint x: 1478, endPoint y: 17, distance: 11.2
click at [1207, 12] on icon "button" at bounding box center [1483, 13] width 9 height 9
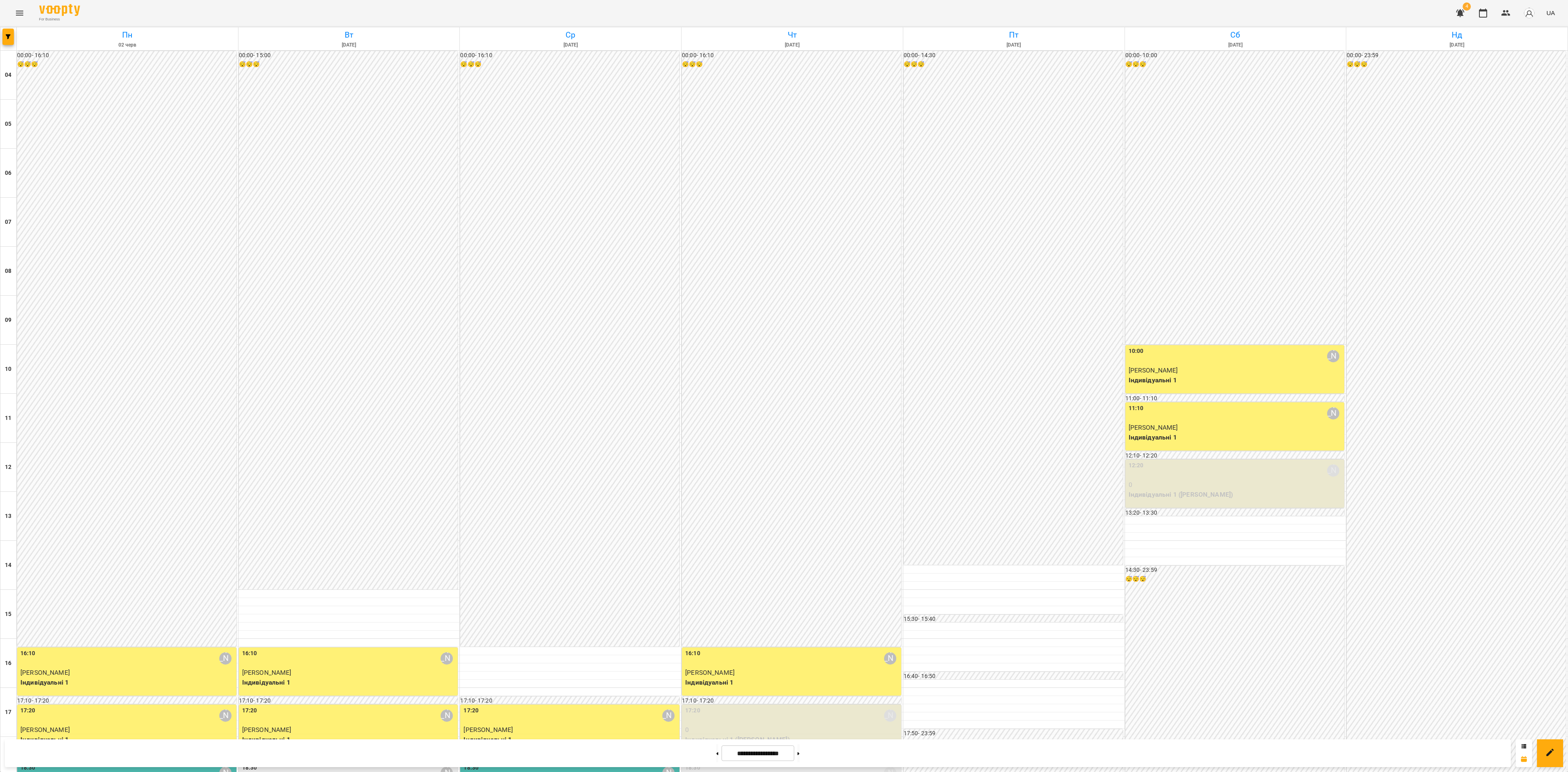
scroll to position [247, 0]
click at [763, 742] on div "**********" at bounding box center [757, 752] width 1506 height 27
click at [757, 752] on input "**********" at bounding box center [757, 753] width 73 height 16
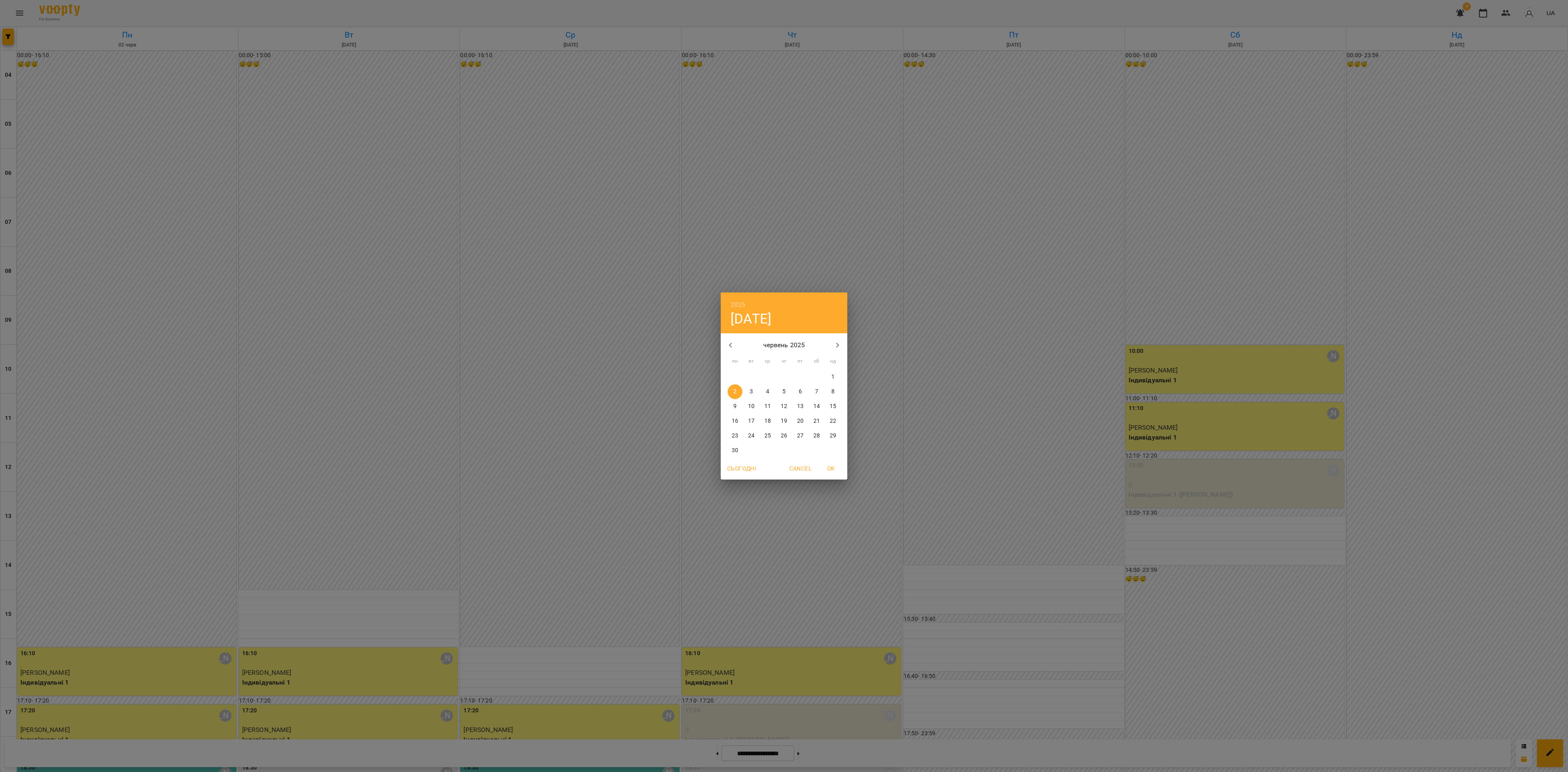
click at [743, 465] on span "Сьогодні" at bounding box center [741, 468] width 29 height 9
click at [834, 465] on span "OK" at bounding box center [830, 468] width 20 height 9
type input "**********"
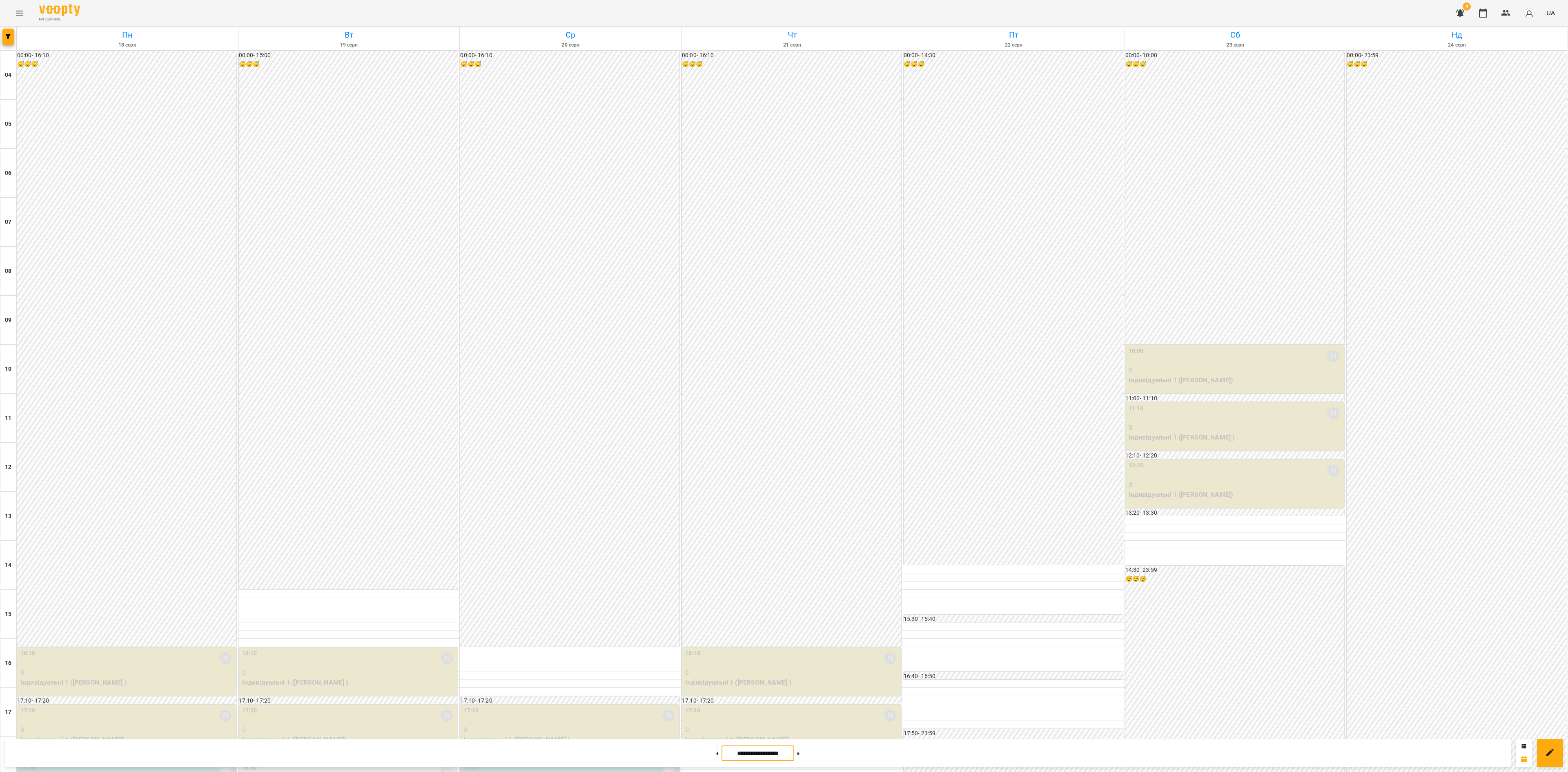
click at [376, 707] on div "17:20 Дарія Настека" at bounding box center [349, 716] width 214 height 19
click at [332, 370] on div "[PERSON_NAME]" at bounding box center [322, 373] width 50 height 13
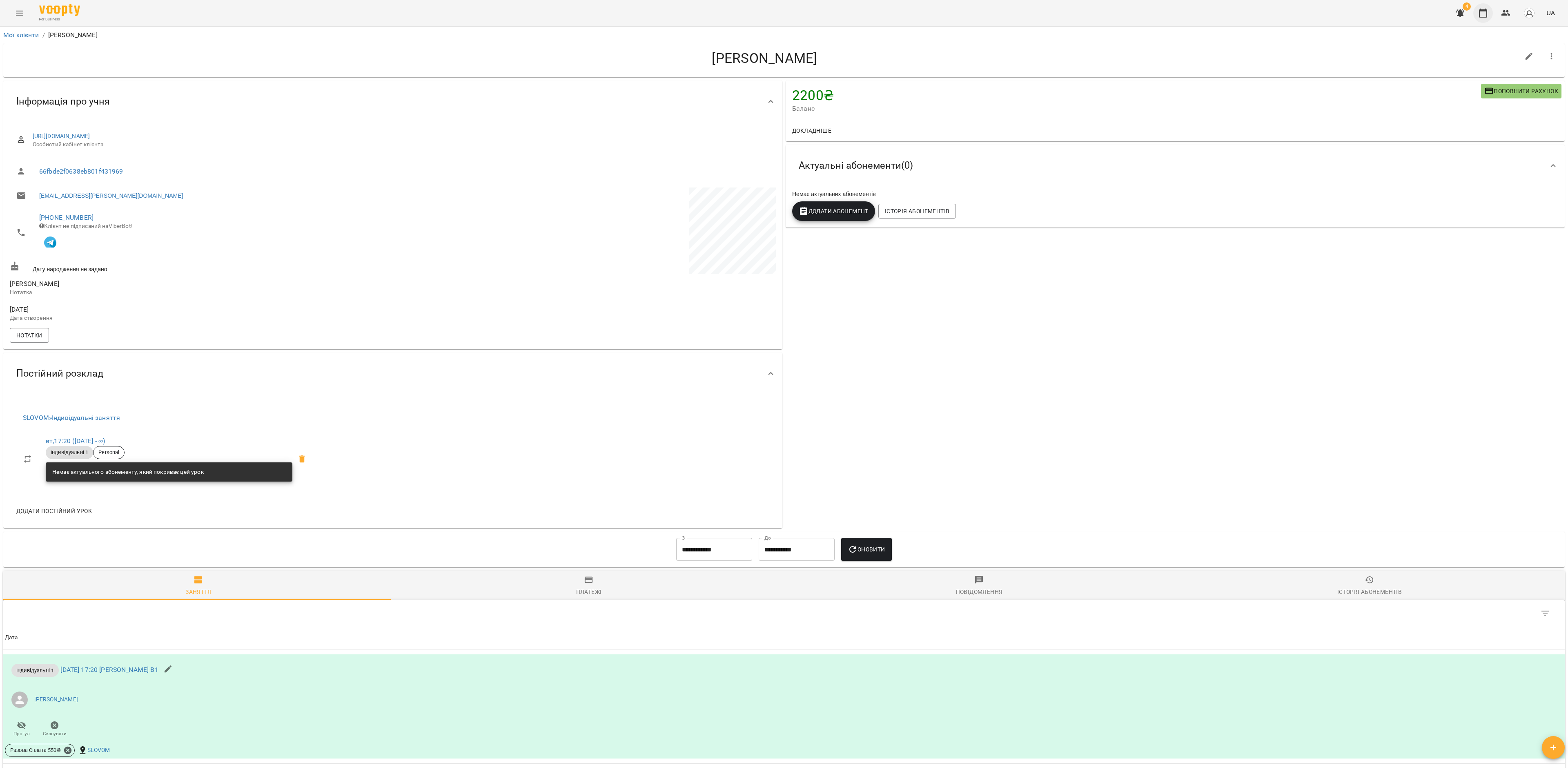
drag, startPoint x: 1486, startPoint y: 13, endPoint x: 1491, endPoint y: 15, distance: 5.4
click at [1207, 14] on icon "button" at bounding box center [1483, 13] width 9 height 9
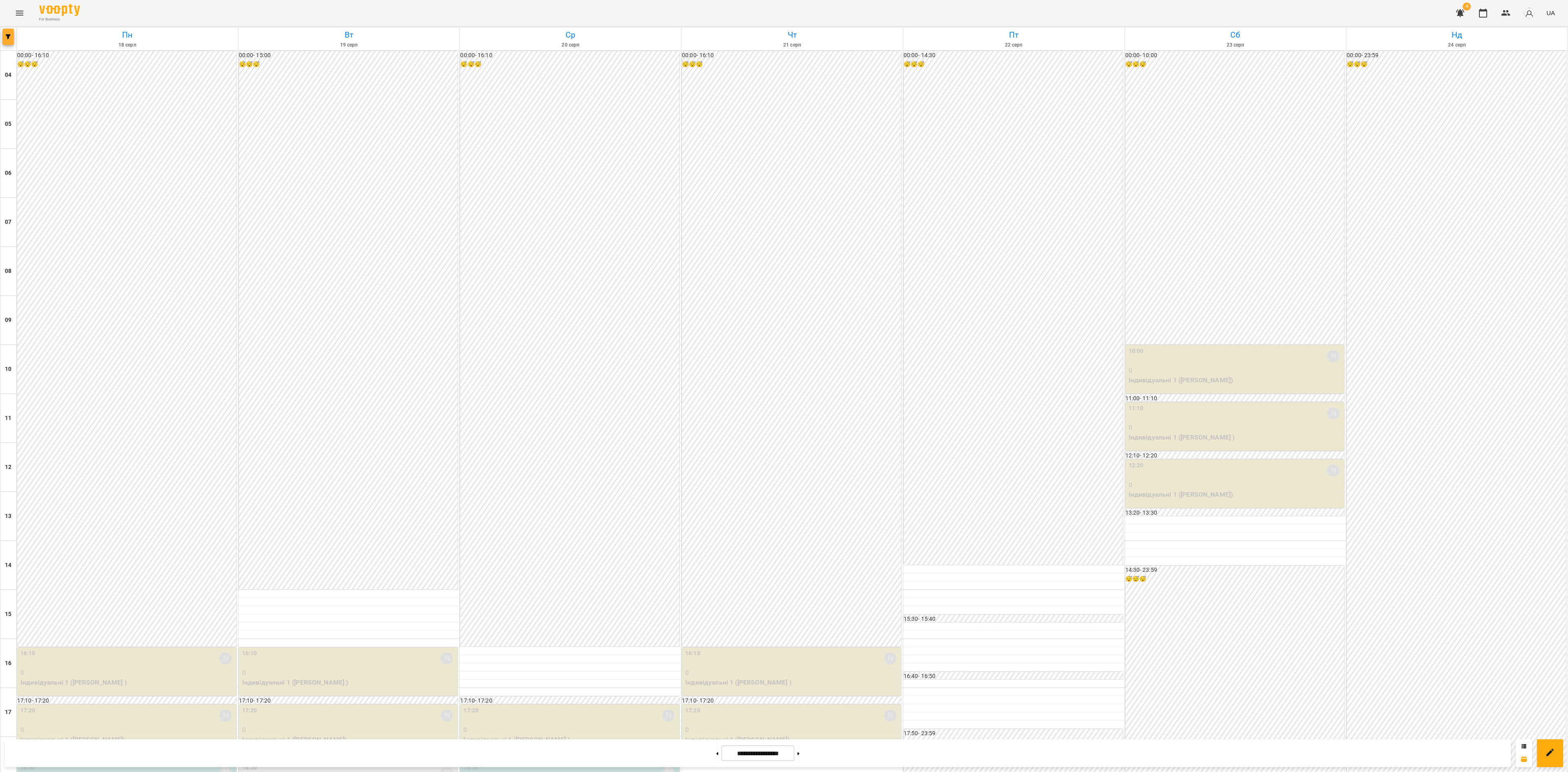
click at [5, 40] on button "button" at bounding box center [9, 36] width 11 height 16
click at [86, 262] on p "Викладач : Дарія Настека" at bounding box center [66, 259] width 87 height 9
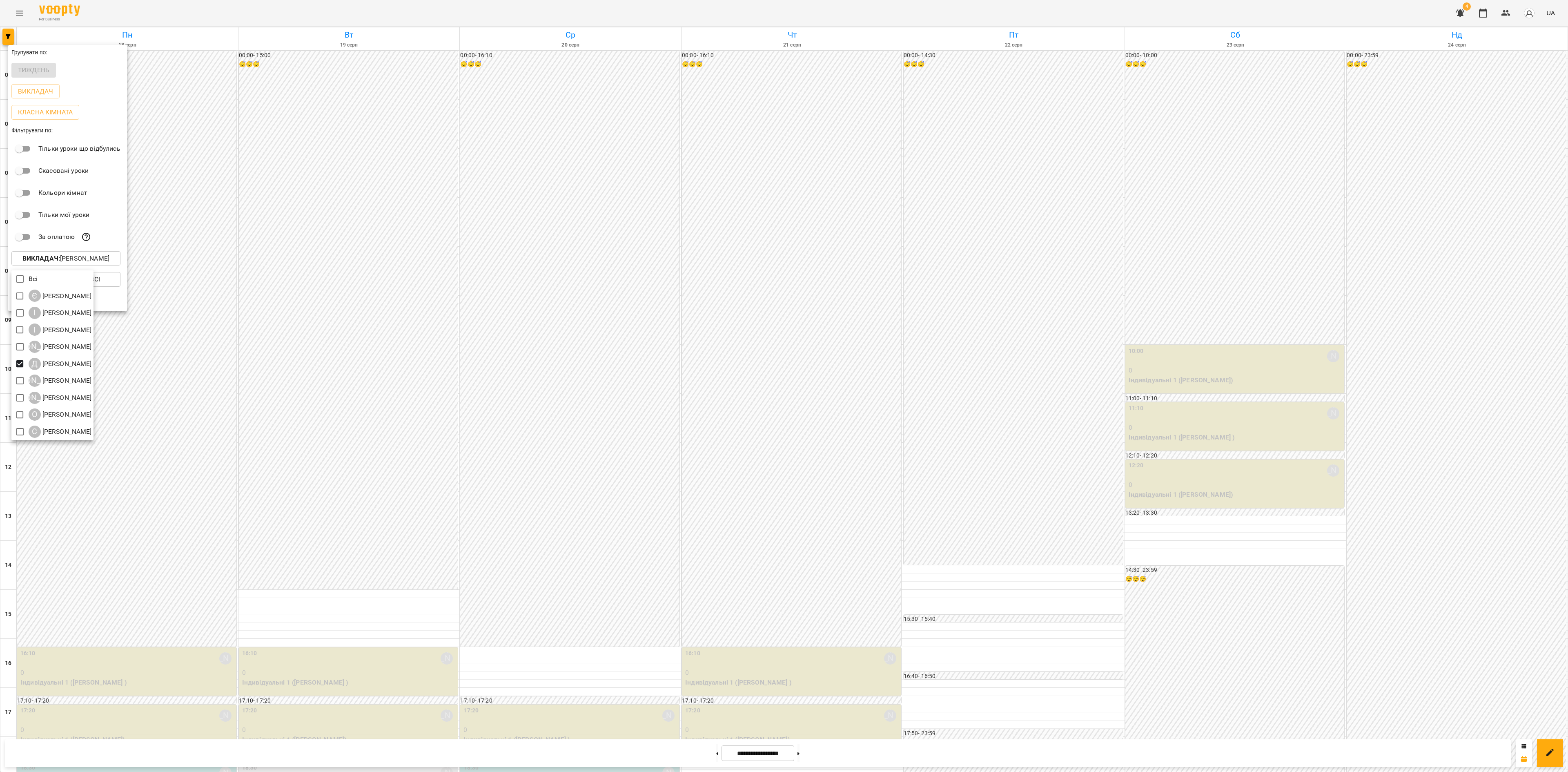
click at [347, 675] on div at bounding box center [784, 386] width 1568 height 772
click at [425, 521] on div at bounding box center [784, 386] width 1568 height 772
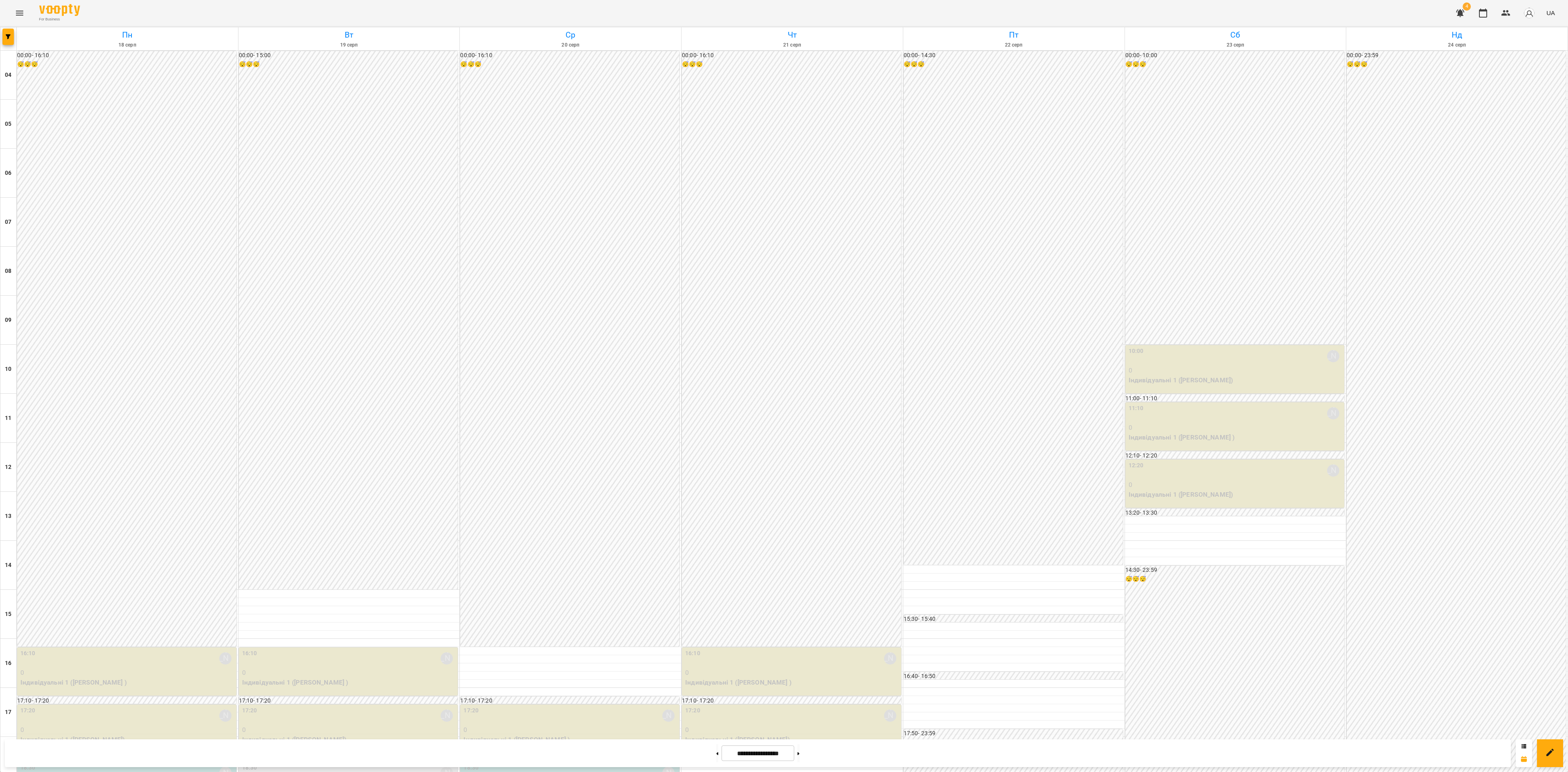
scroll to position [245, 0]
click at [359, 735] on p "Індивідуальні 1 (Наталія Якимів)" at bounding box center [349, 740] width 214 height 9
click at [738, 271] on div at bounding box center [784, 386] width 1568 height 772
click at [5, 37] on span "button" at bounding box center [9, 36] width 11 height 5
click at [71, 263] on p "Викладач : Дарія Настека" at bounding box center [66, 259] width 87 height 9
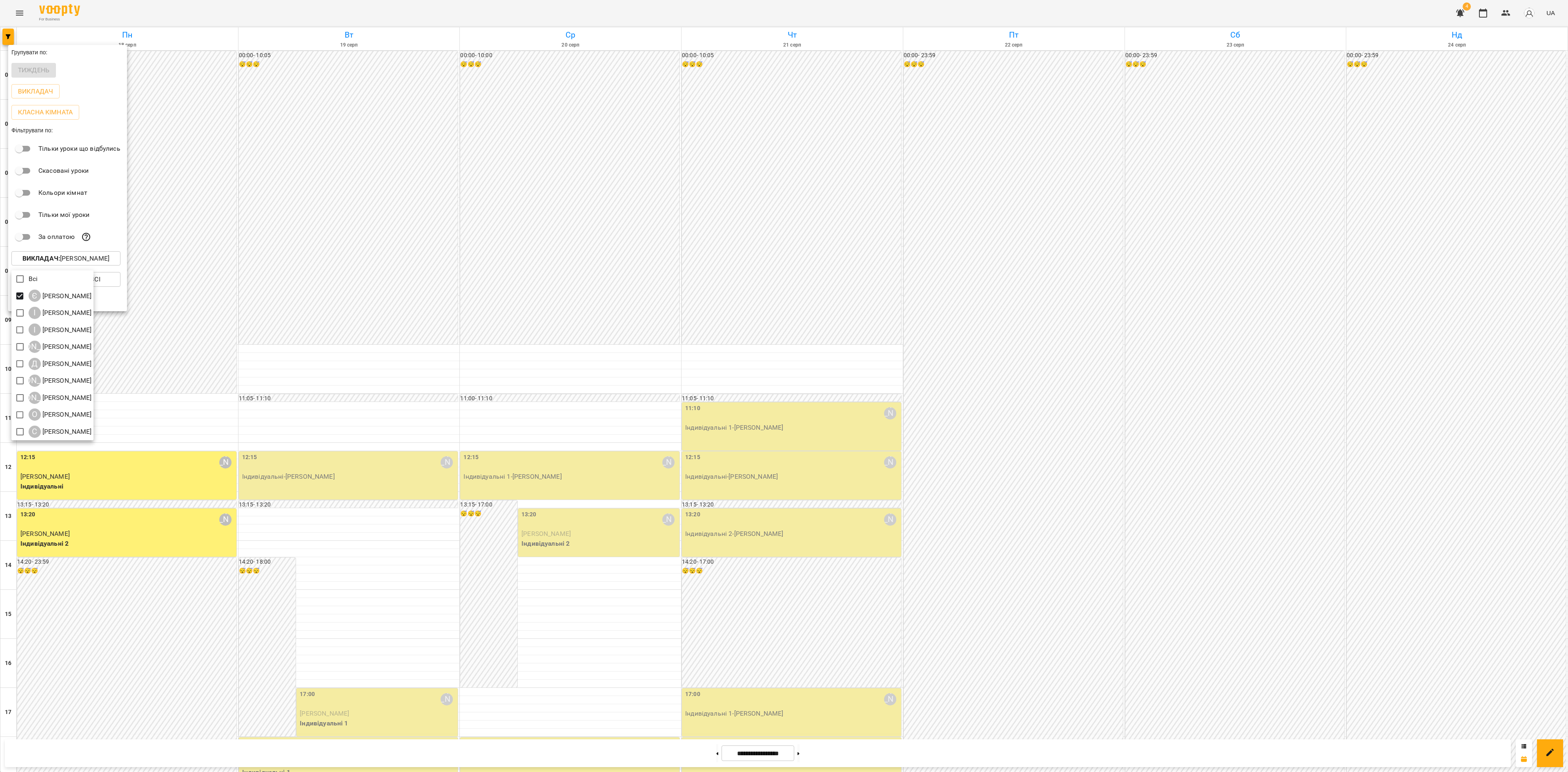
click at [811, 744] on div at bounding box center [784, 386] width 1568 height 772
click at [811, 747] on div "Всі Є Євгенія Мумжинська І Ірина Бутенко І Ірина Коса А Анастасія Літвінчук Д Д…" at bounding box center [784, 386] width 1568 height 772
click at [812, 751] on div at bounding box center [784, 386] width 1568 height 772
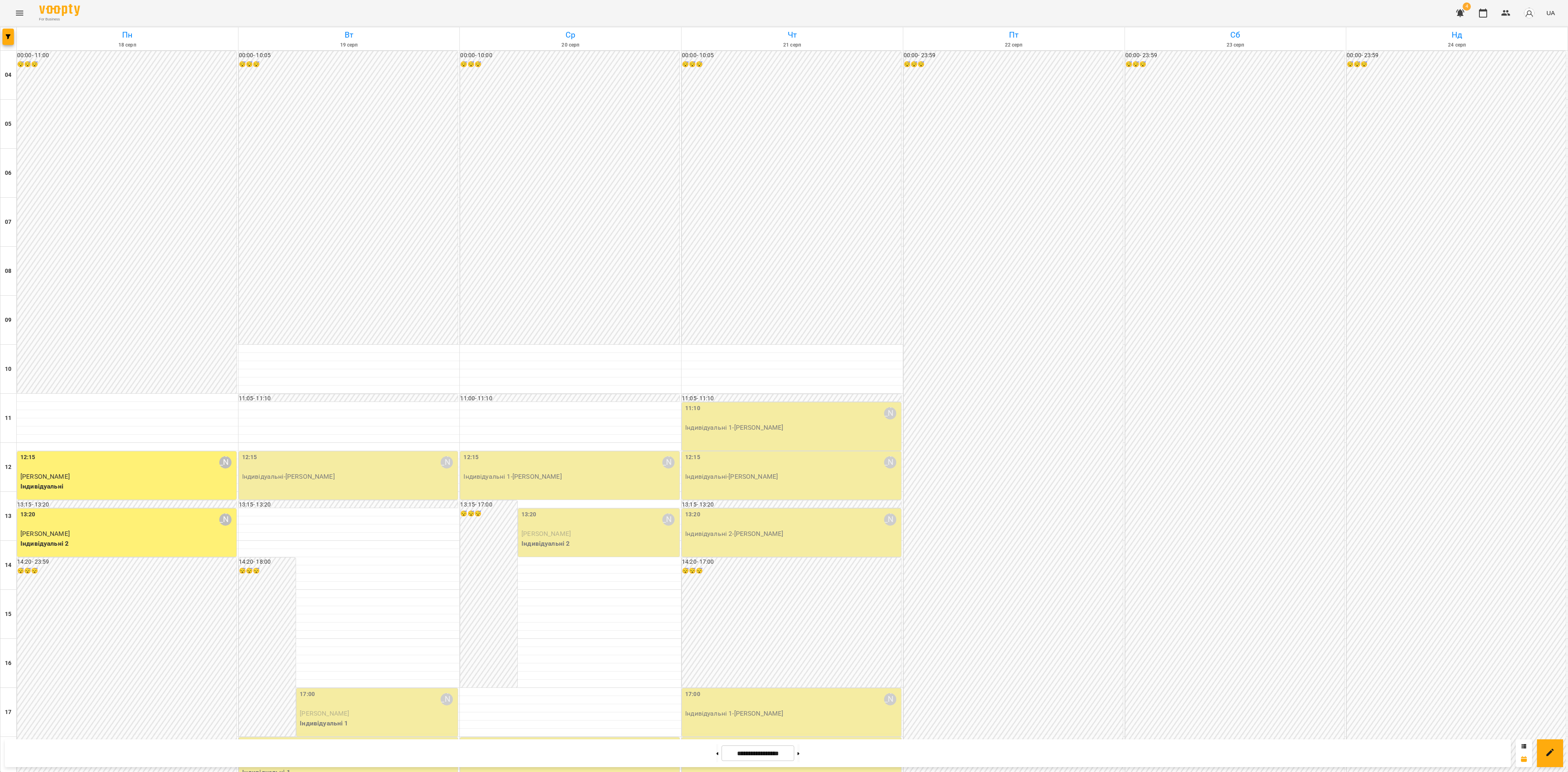
click at [811, 752] on div "Групувати по: Тиждень Викладач Класна кімната Фільтрувати по: Тільки уроки що в…" at bounding box center [784, 386] width 1568 height 772
click at [799, 752] on icon at bounding box center [798, 753] width 2 height 3
type input "**********"
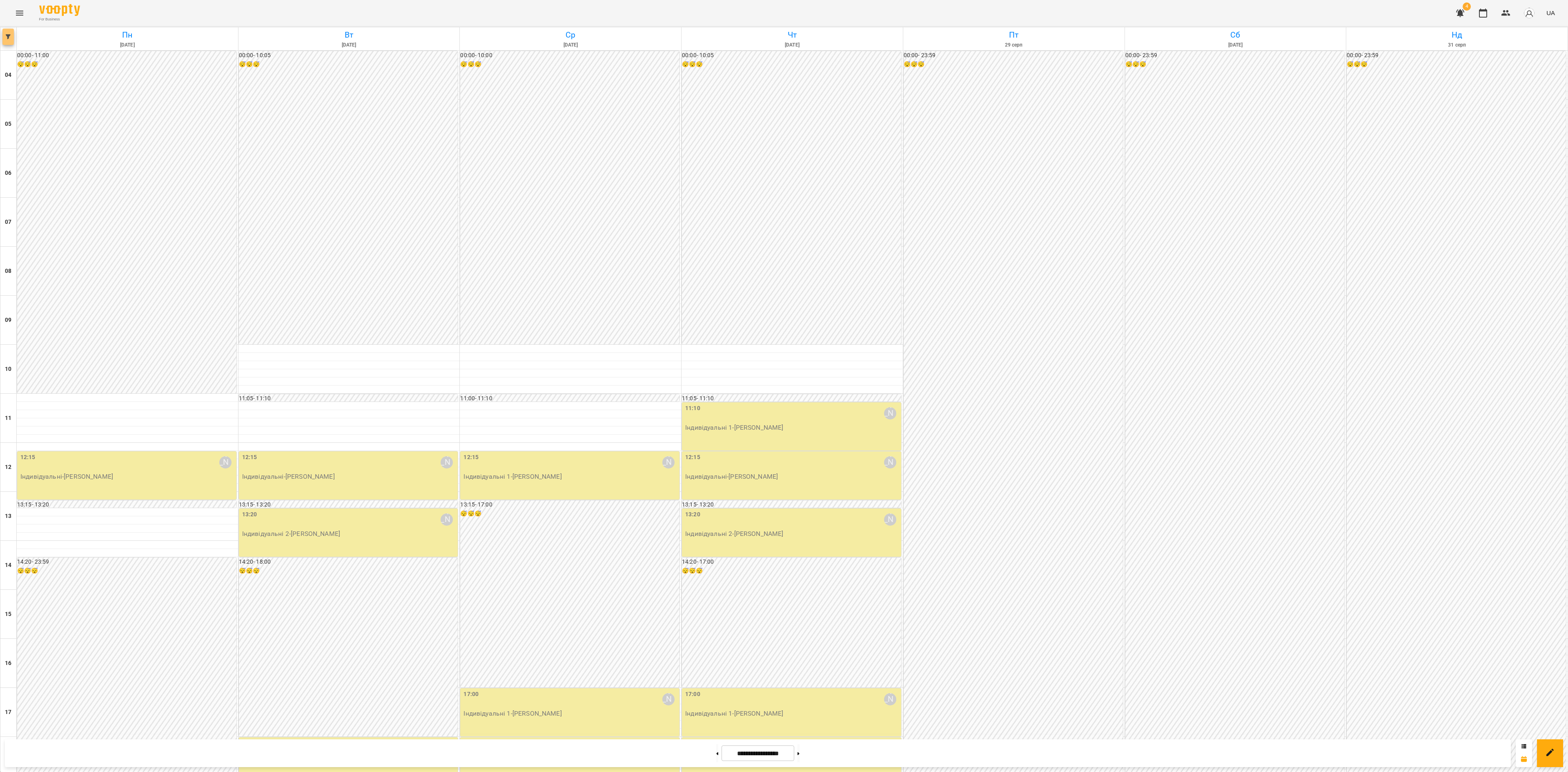
click at [4, 28] on button "button" at bounding box center [9, 36] width 11 height 16
click at [62, 262] on p "Викладач : Євгенія Мумжинська" at bounding box center [66, 259] width 87 height 9
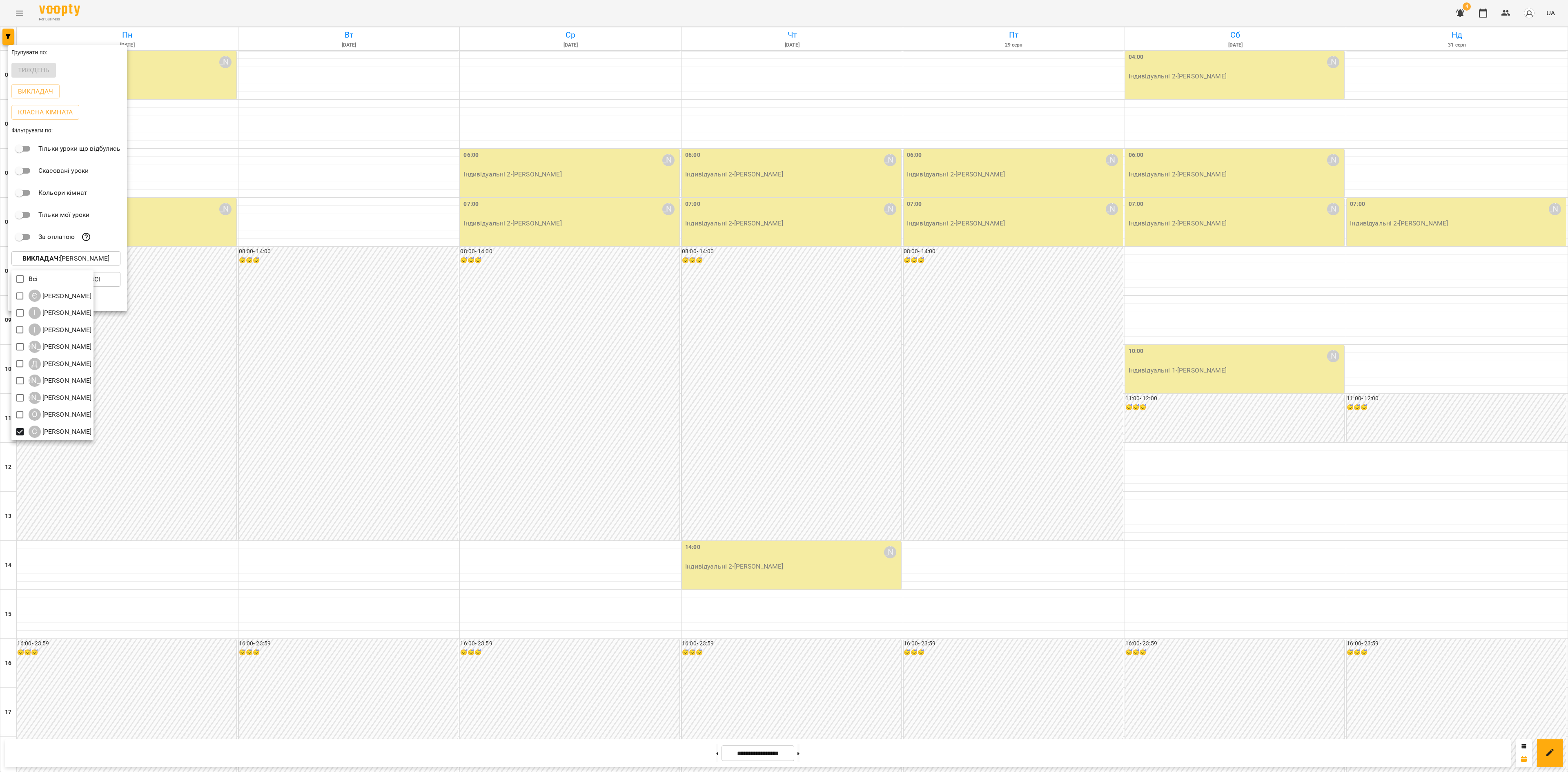
click at [597, 513] on div at bounding box center [784, 386] width 1568 height 772
drag, startPoint x: 627, startPoint y: 515, endPoint x: 628, endPoint y: 520, distance: 5.1
click at [627, 517] on div at bounding box center [784, 386] width 1568 height 772
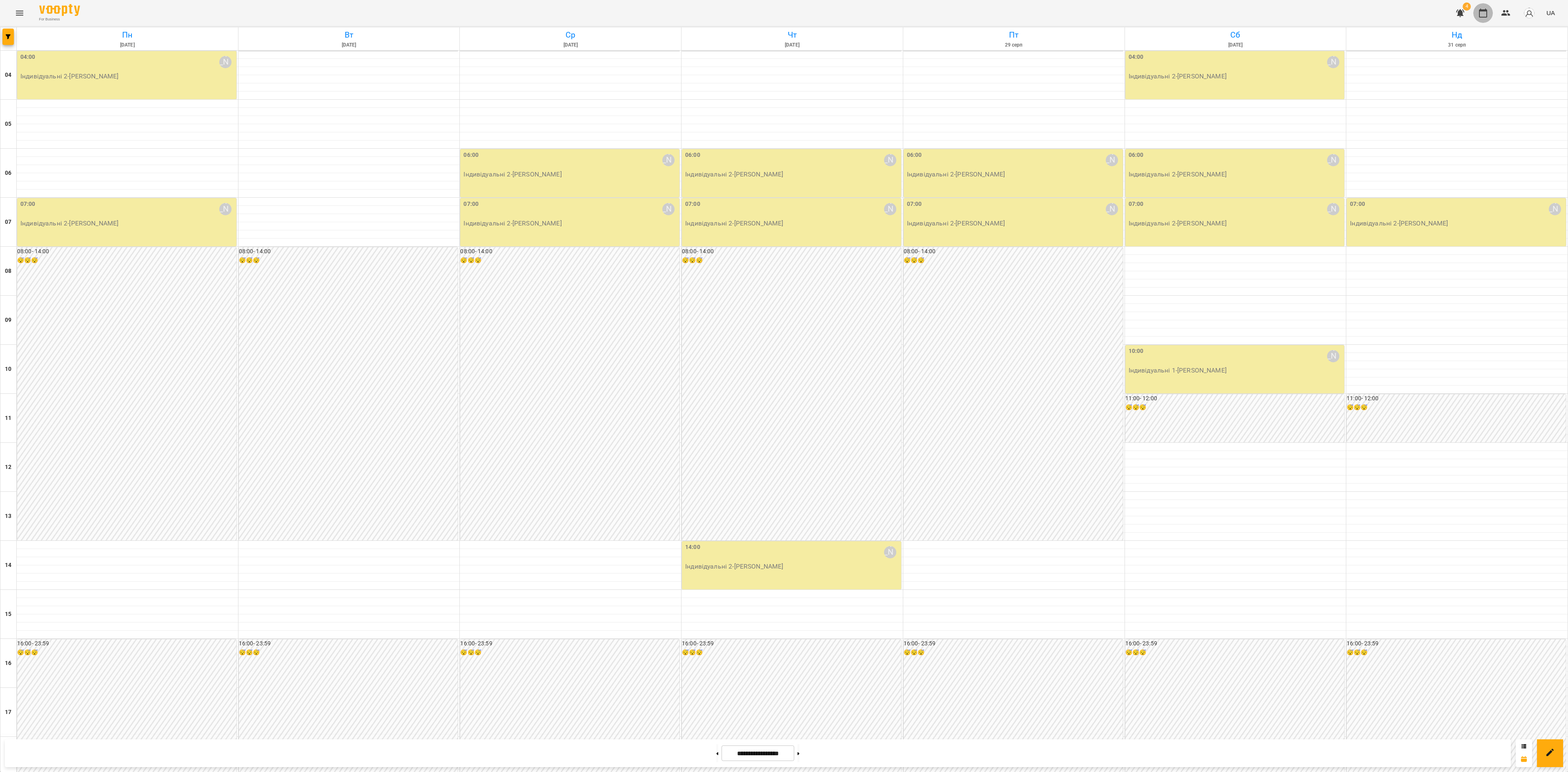
click at [1207, 16] on icon "button" at bounding box center [1483, 13] width 9 height 9
drag, startPoint x: 5, startPoint y: 32, endPoint x: 6, endPoint y: 37, distance: 5.1
click at [6, 37] on button "button" at bounding box center [9, 36] width 11 height 16
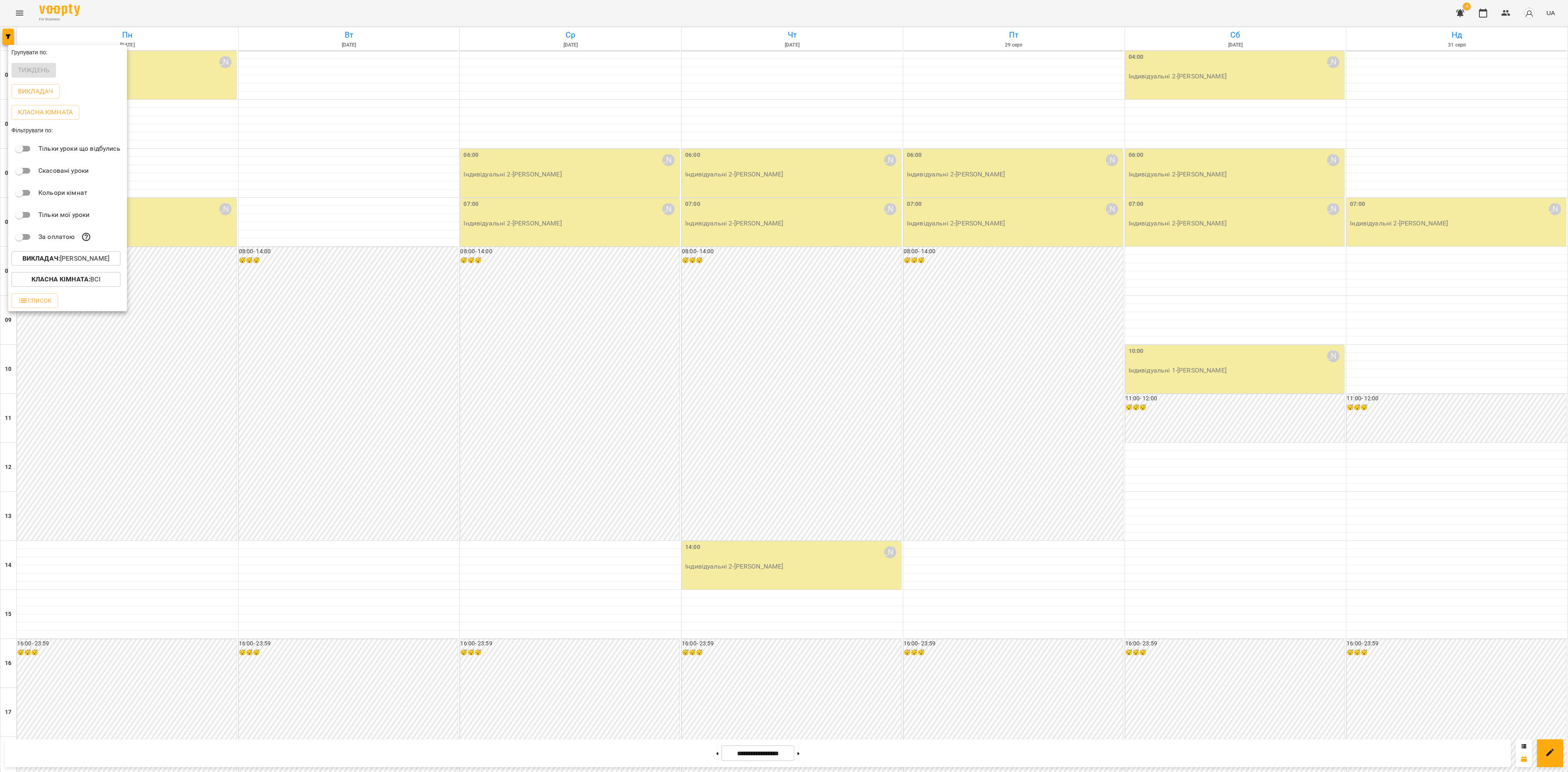
click at [107, 263] on p "Викладач : Софія Брусова" at bounding box center [66, 259] width 87 height 9
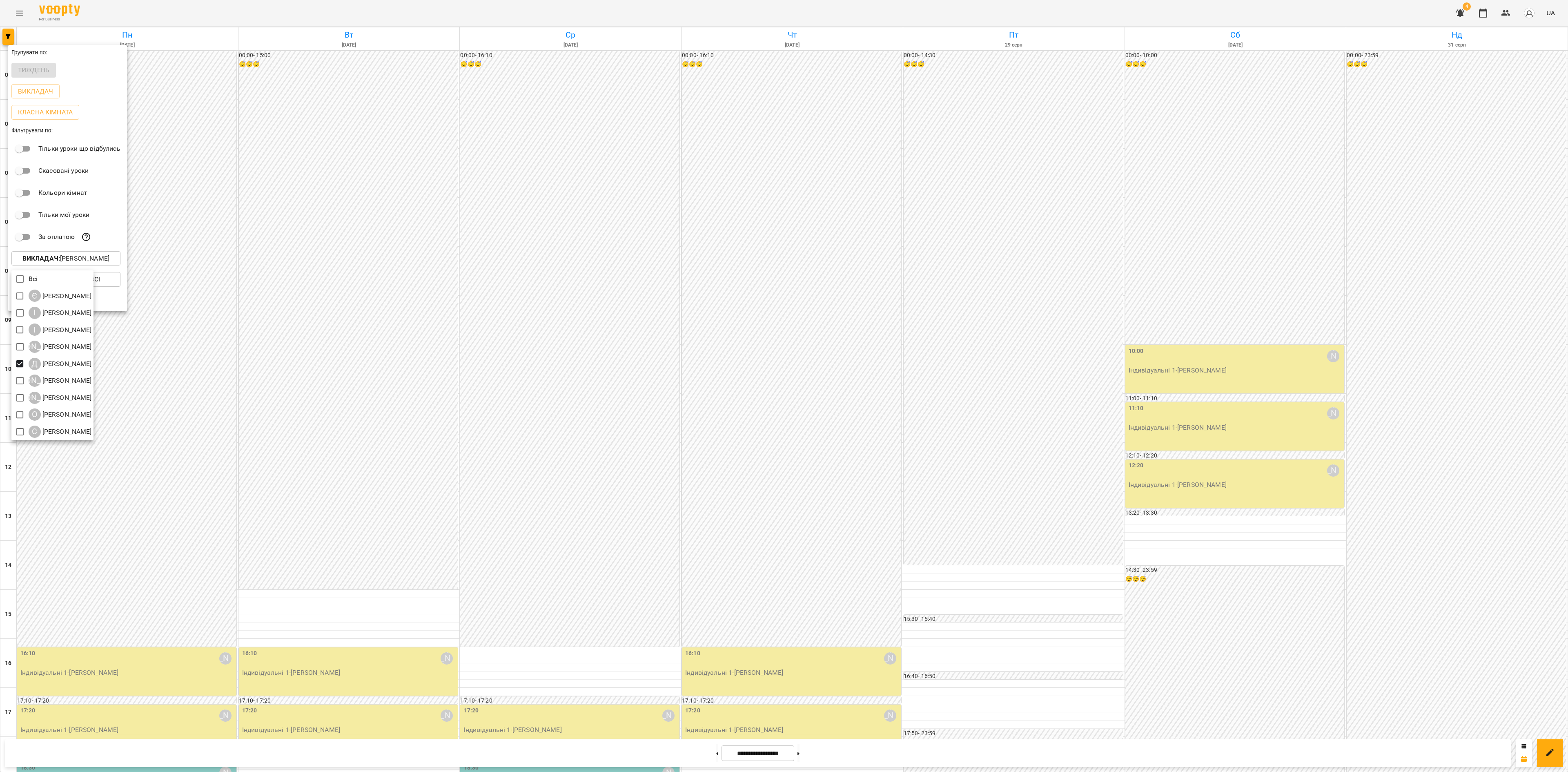
click at [530, 311] on div at bounding box center [784, 386] width 1568 height 772
click at [519, 342] on div at bounding box center [784, 386] width 1568 height 772
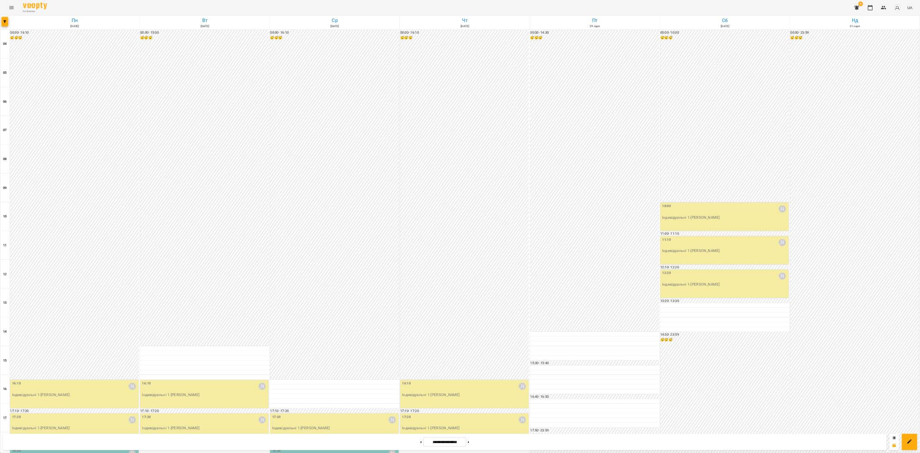
scroll to position [261, 0]
type input "**********"
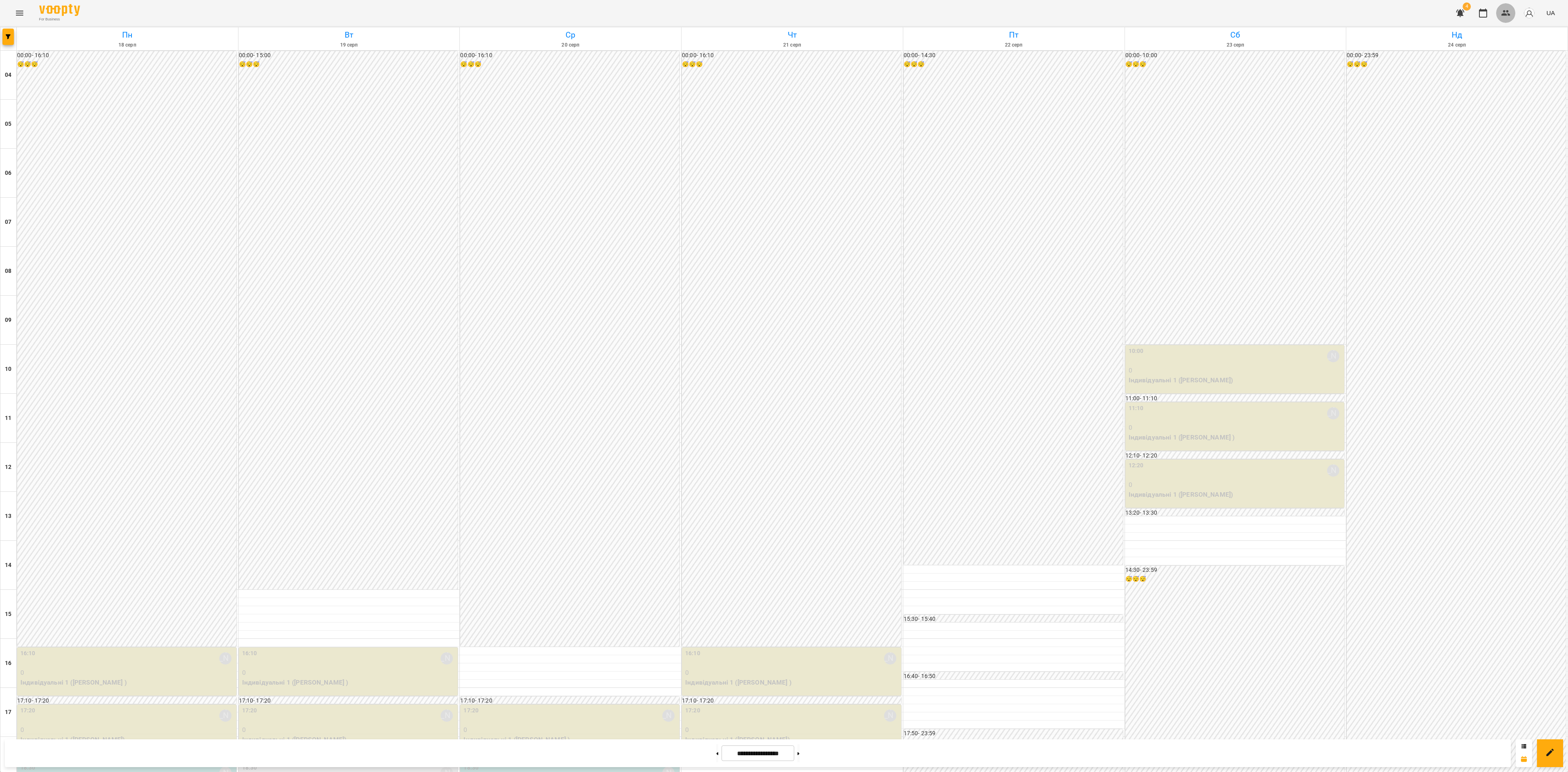
click at [1207, 14] on icon "button" at bounding box center [1506, 13] width 9 height 6
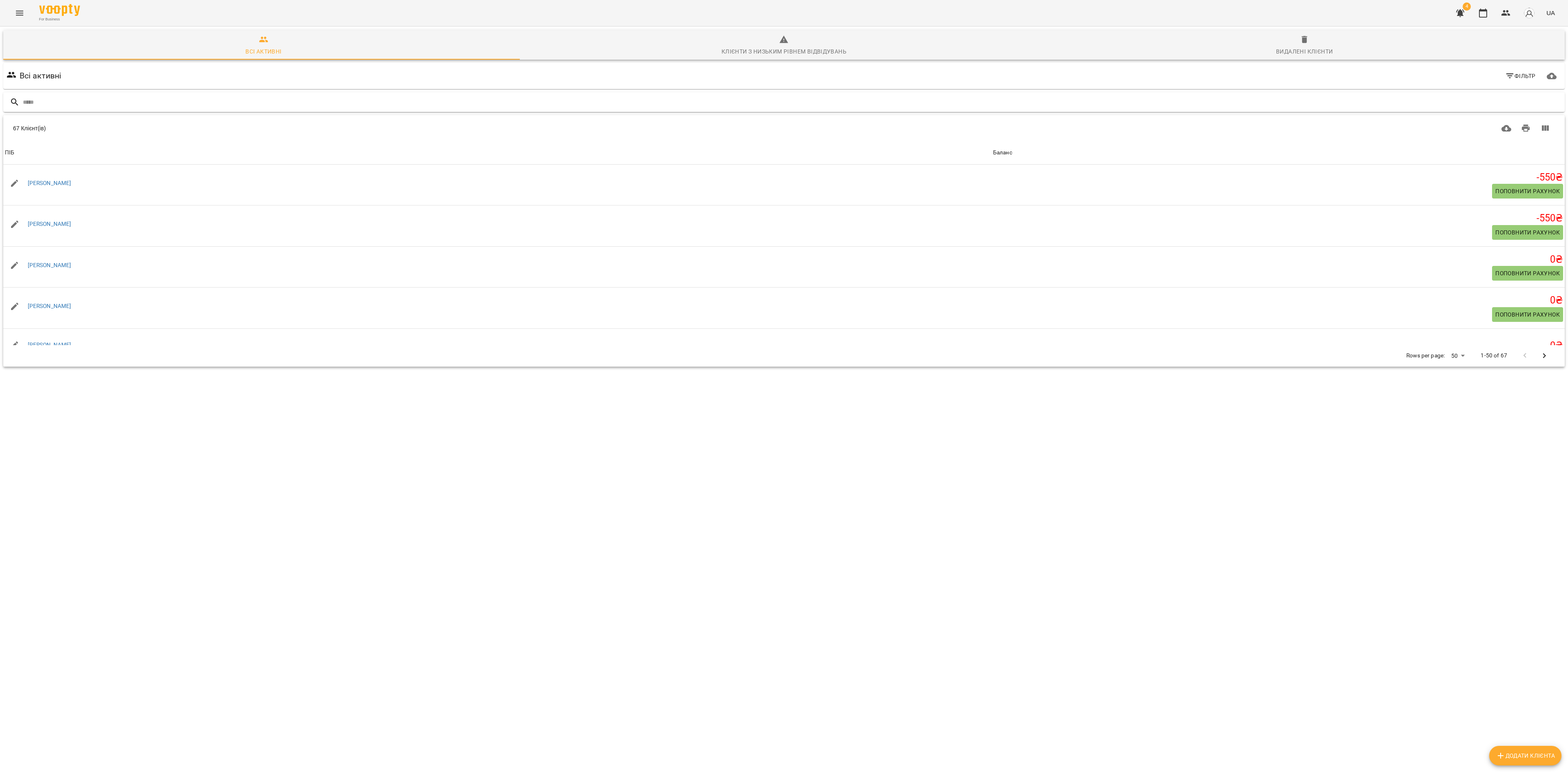
click at [108, 102] on input "text" at bounding box center [792, 102] width 1539 height 13
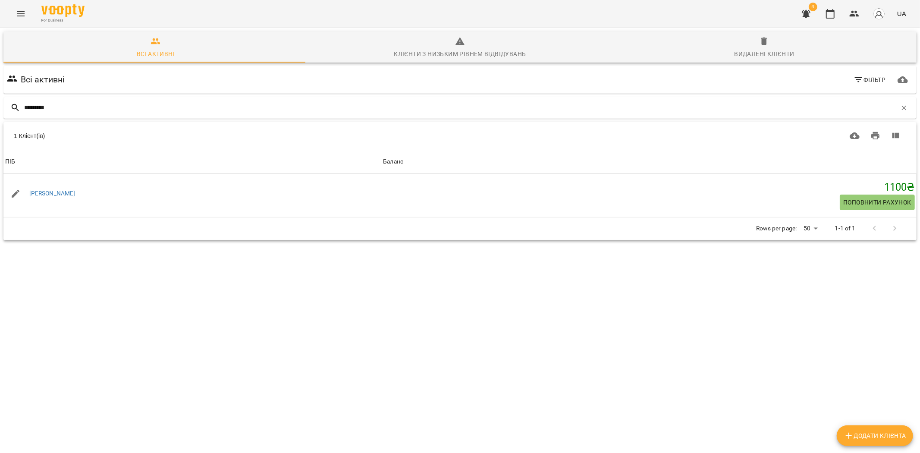
type input "*********"
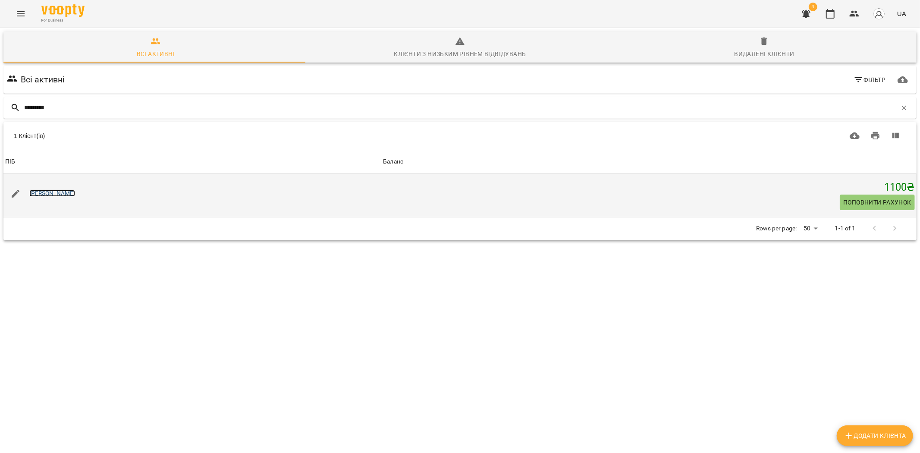
click at [70, 192] on link "[PERSON_NAME]" at bounding box center [52, 193] width 46 height 7
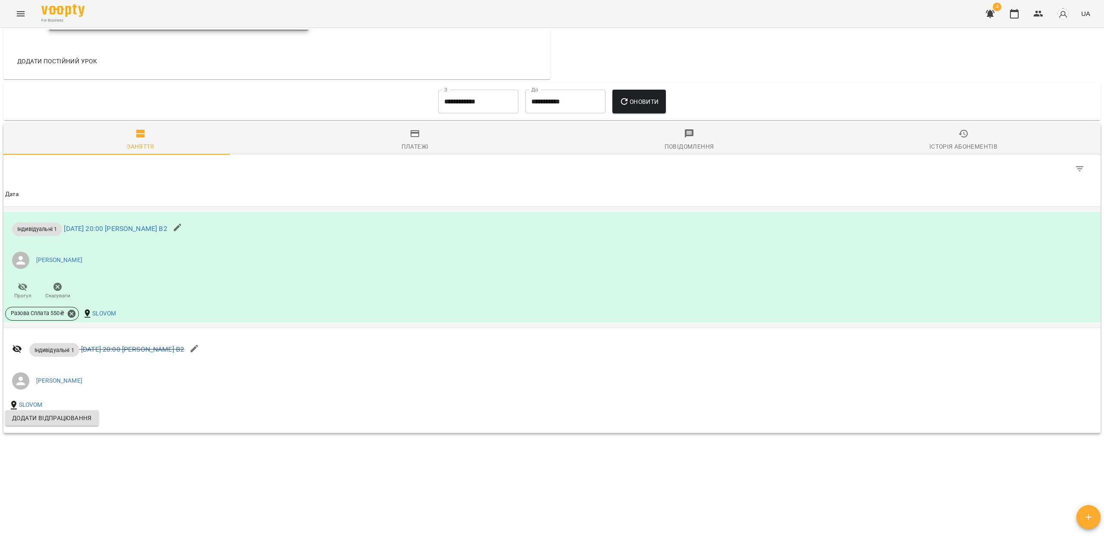
scroll to position [486, 0]
click at [459, 104] on input "**********" at bounding box center [478, 102] width 80 height 24
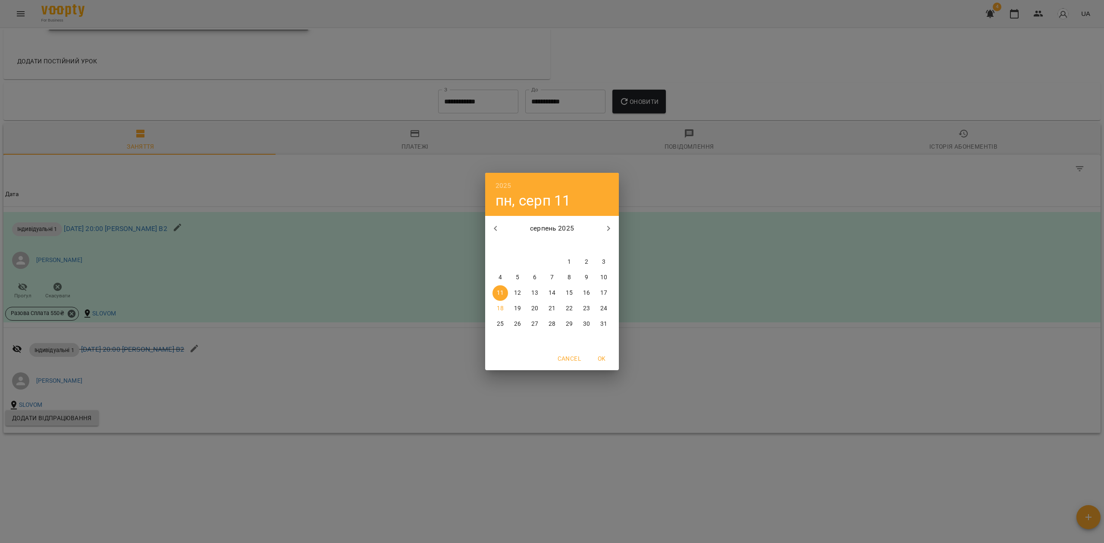
click at [557, 448] on div "2025 пн, серп 11 серпень 2025 пн вт ср чт пт сб нд 28 29 30 31 1 2 3 4 5 6 7 8 …" at bounding box center [552, 271] width 1104 height 543
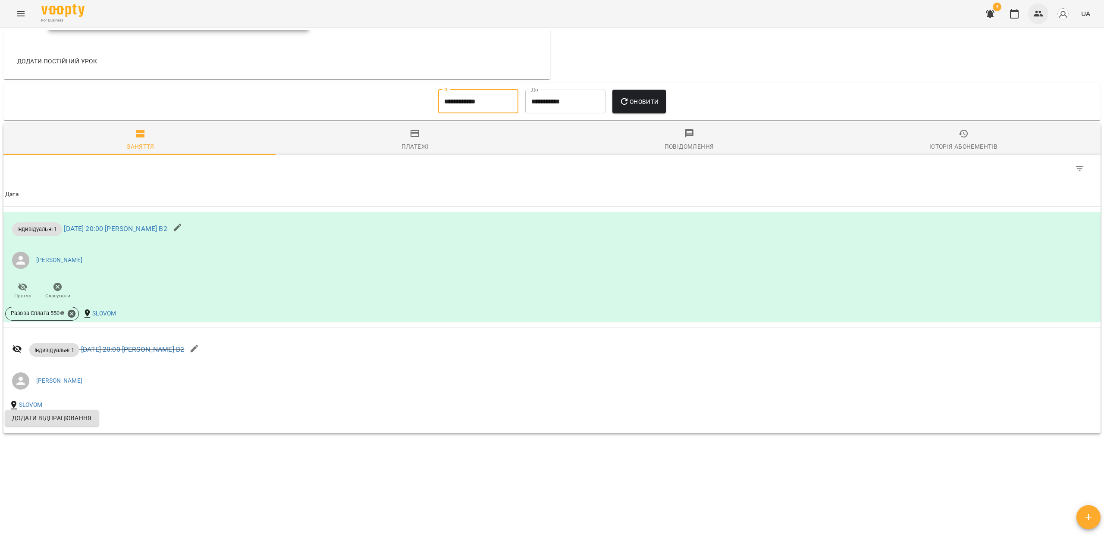
click at [1036, 20] on button "button" at bounding box center [1038, 13] width 21 height 21
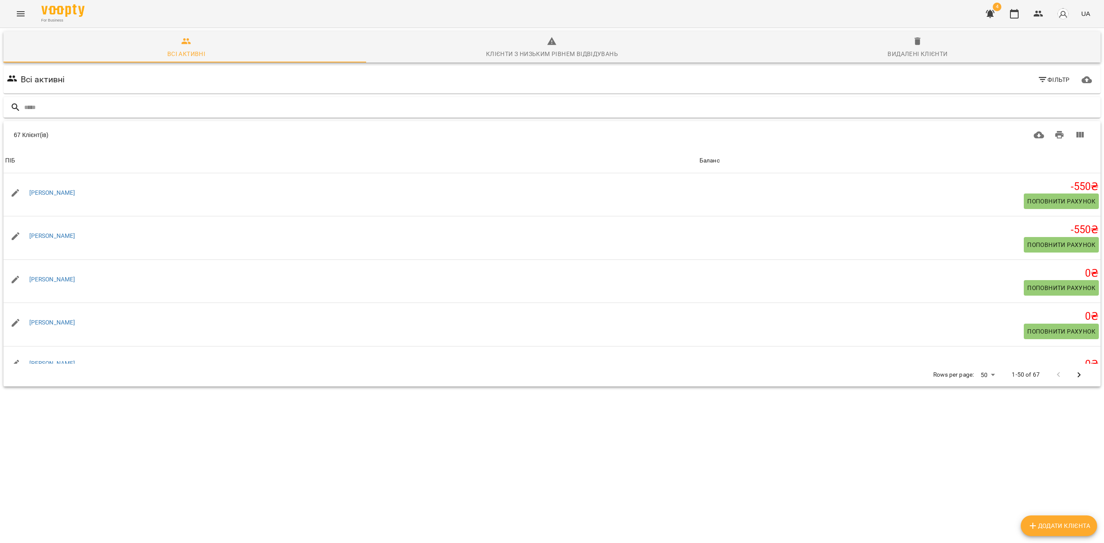
click at [107, 110] on input "text" at bounding box center [560, 107] width 1073 height 14
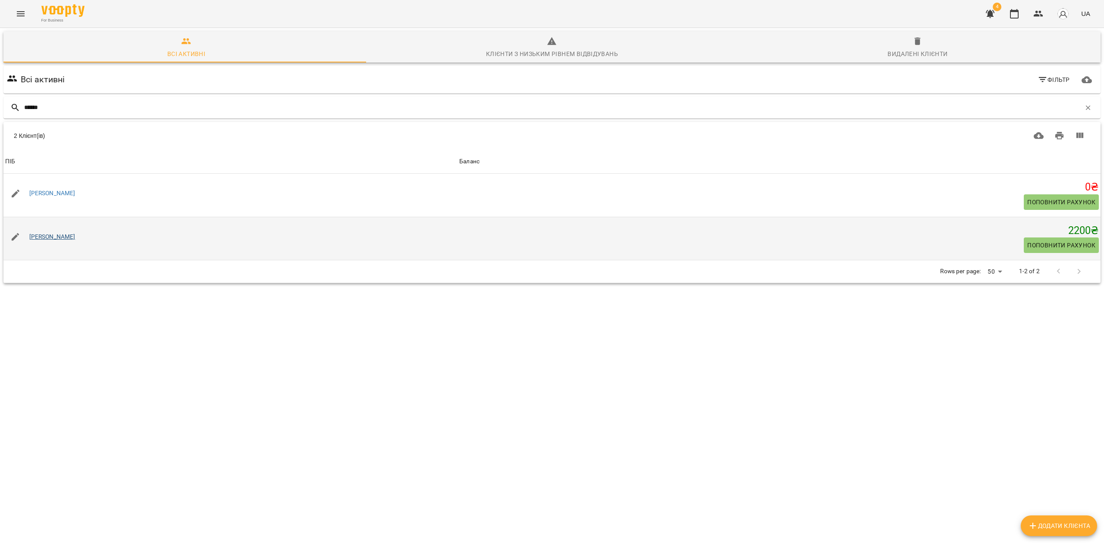
type input "******"
click at [57, 237] on link "[PERSON_NAME]" at bounding box center [52, 236] width 46 height 7
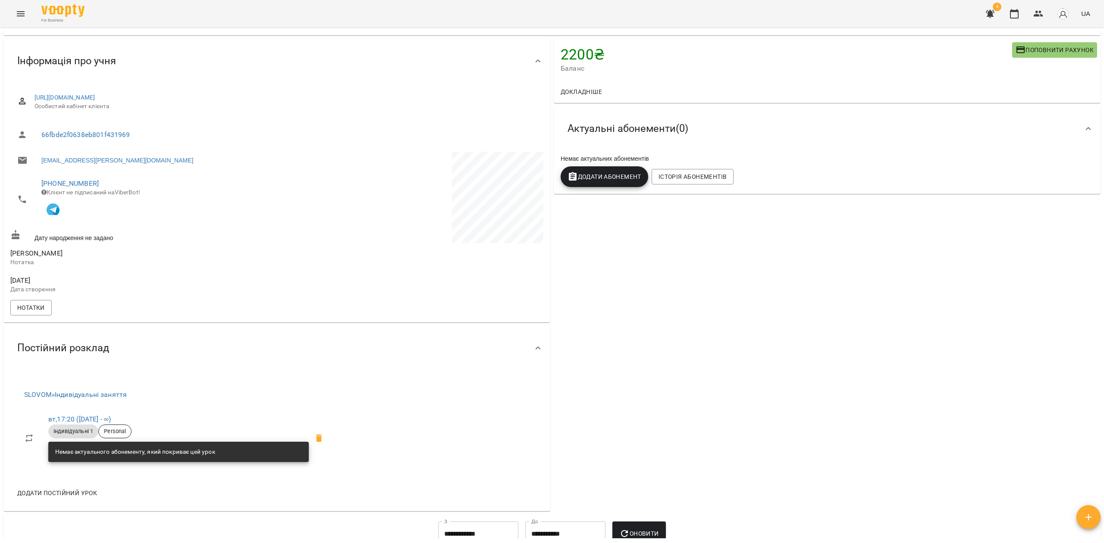
scroll to position [115, 0]
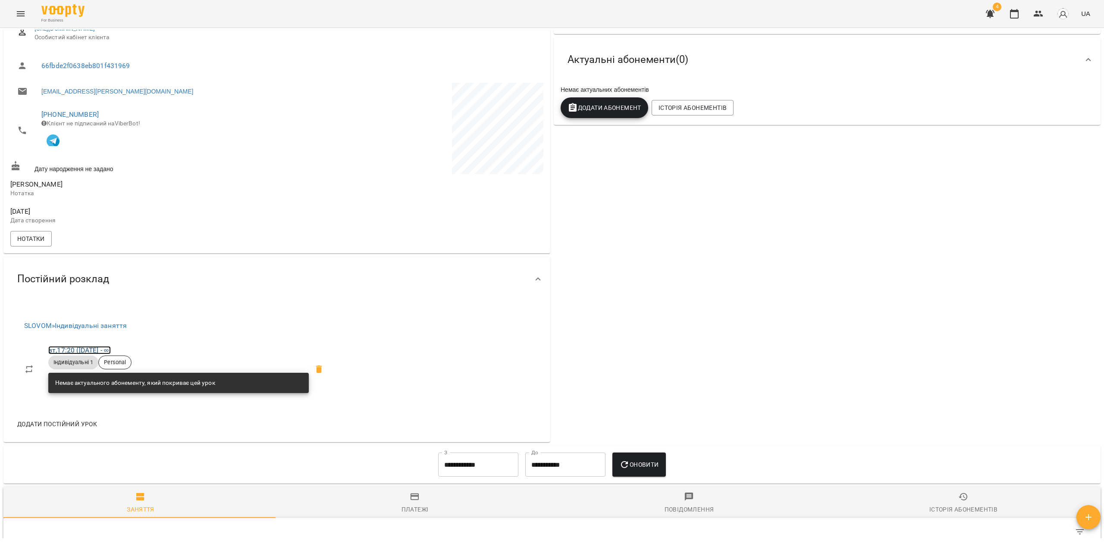
click at [100, 354] on link "вт , 17:20 (10 квіт - ∞)" at bounding box center [79, 350] width 63 height 8
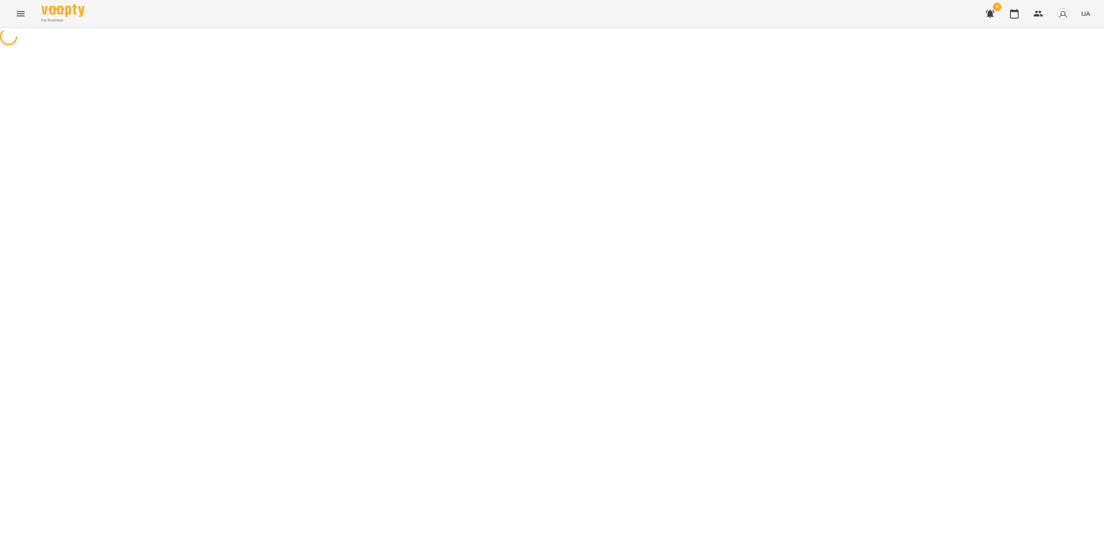
select select "*"
select select "**********"
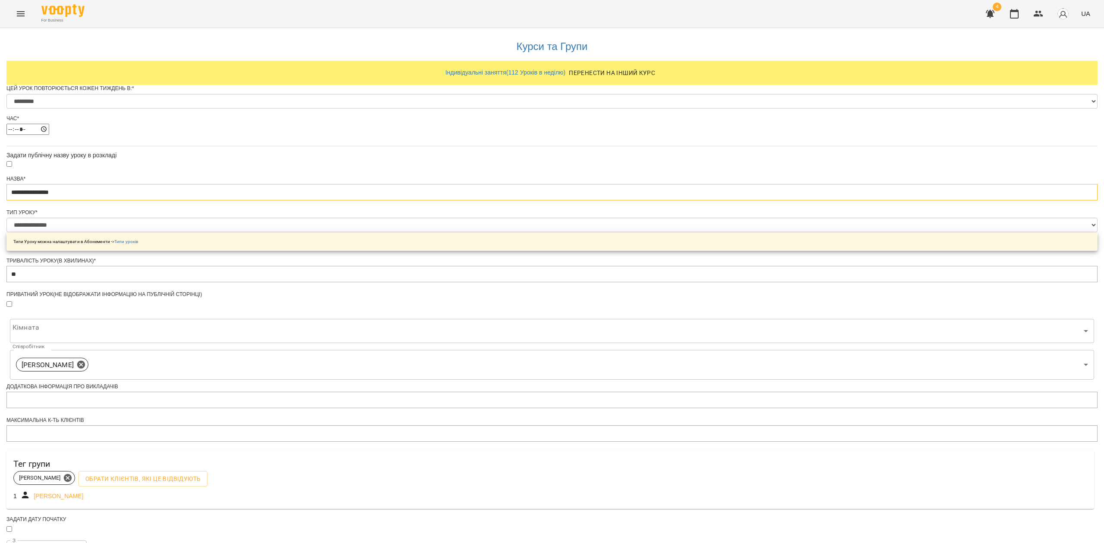
drag, startPoint x: 516, startPoint y: 209, endPoint x: 387, endPoint y: 216, distance: 129.1
click at [387, 216] on div "**********" at bounding box center [551, 343] width 1091 height 631
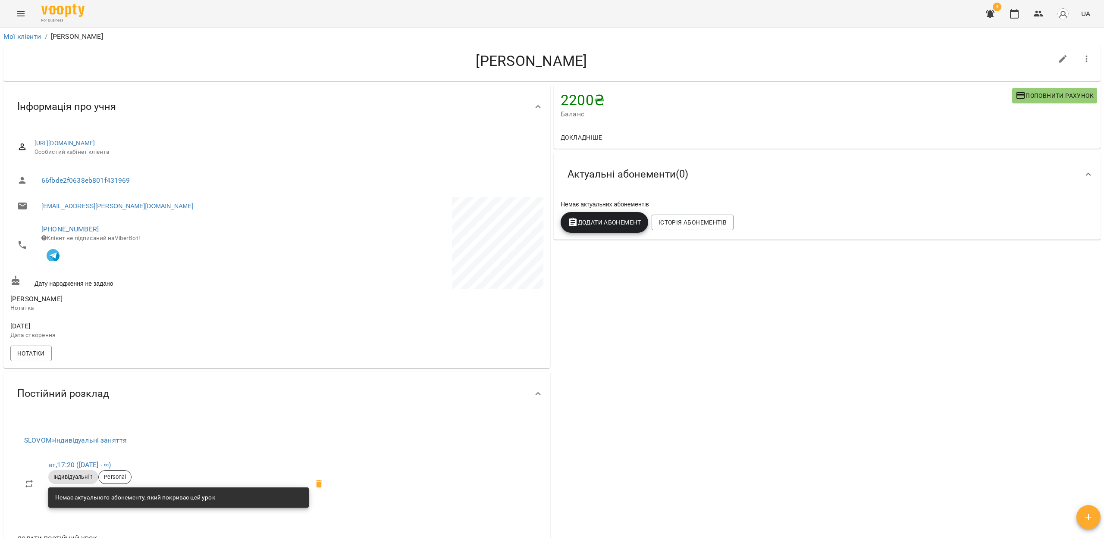
scroll to position [57, 0]
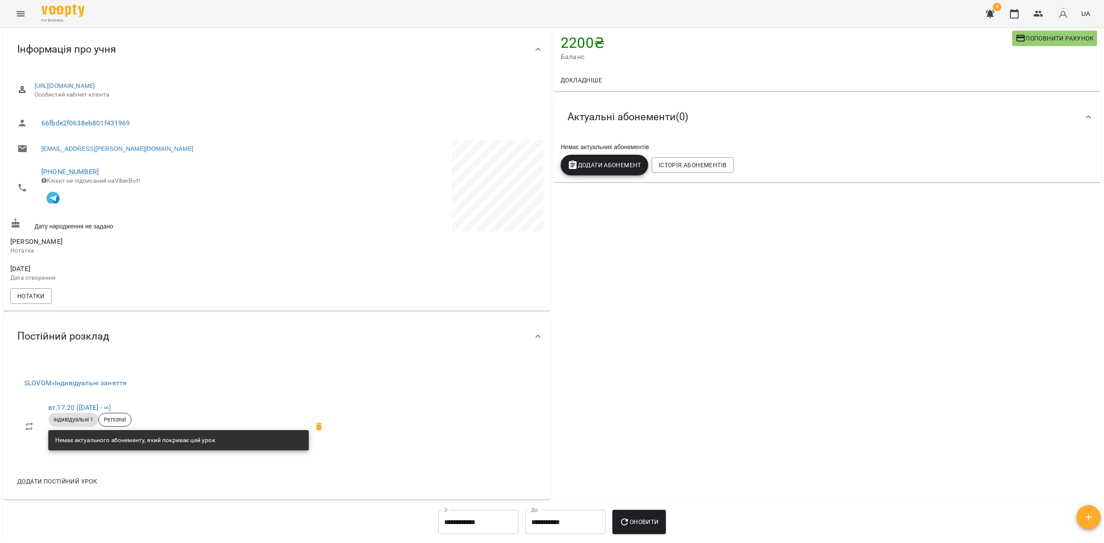
click at [320, 428] on icon at bounding box center [319, 427] width 10 height 10
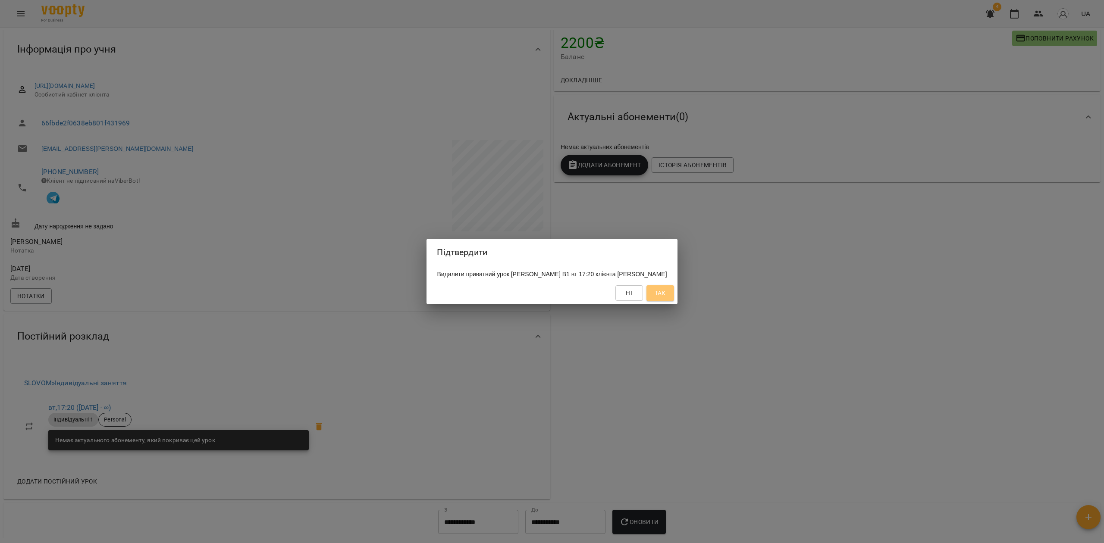
click at [666, 296] on span "Так" at bounding box center [660, 293] width 11 height 10
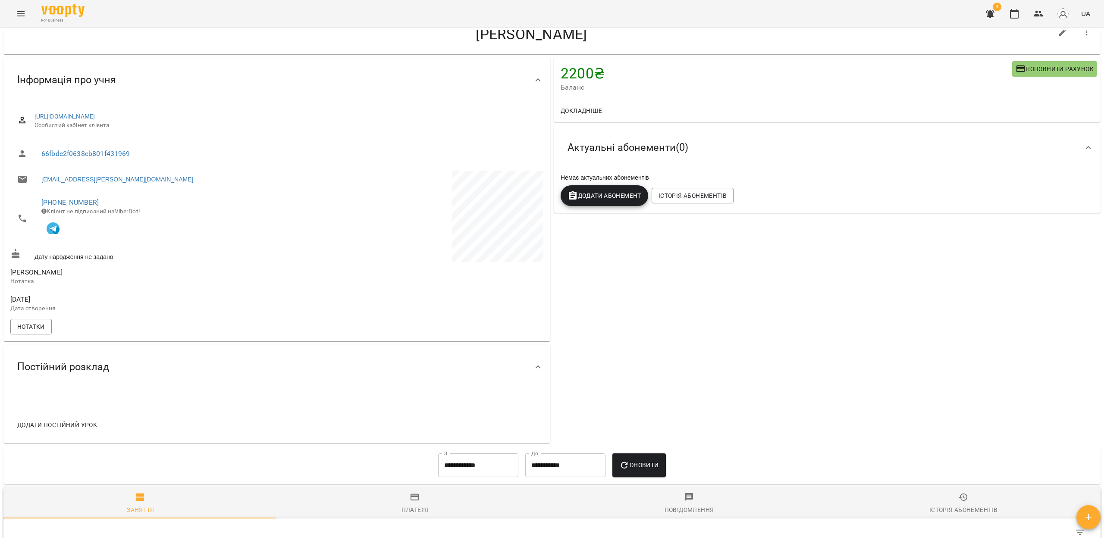
scroll to position [0, 0]
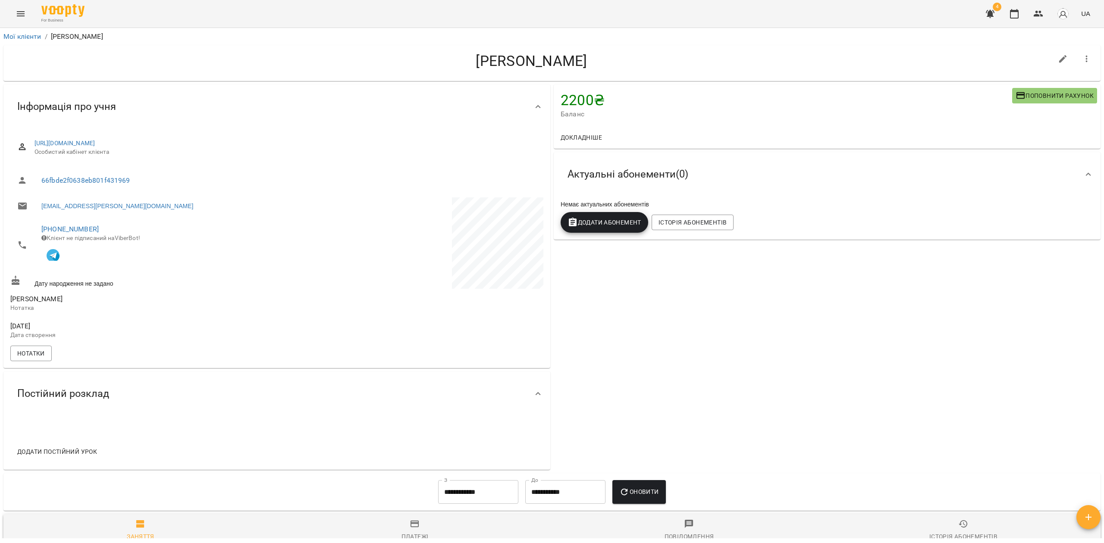
click at [1058, 60] on icon "button" at bounding box center [1063, 59] width 10 height 10
select select "**"
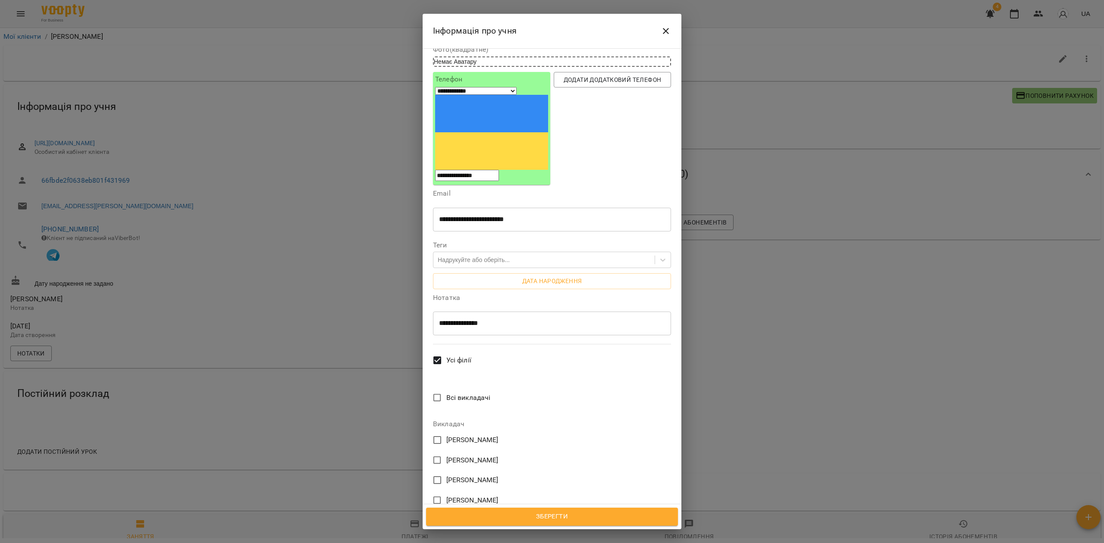
scroll to position [172, 0]
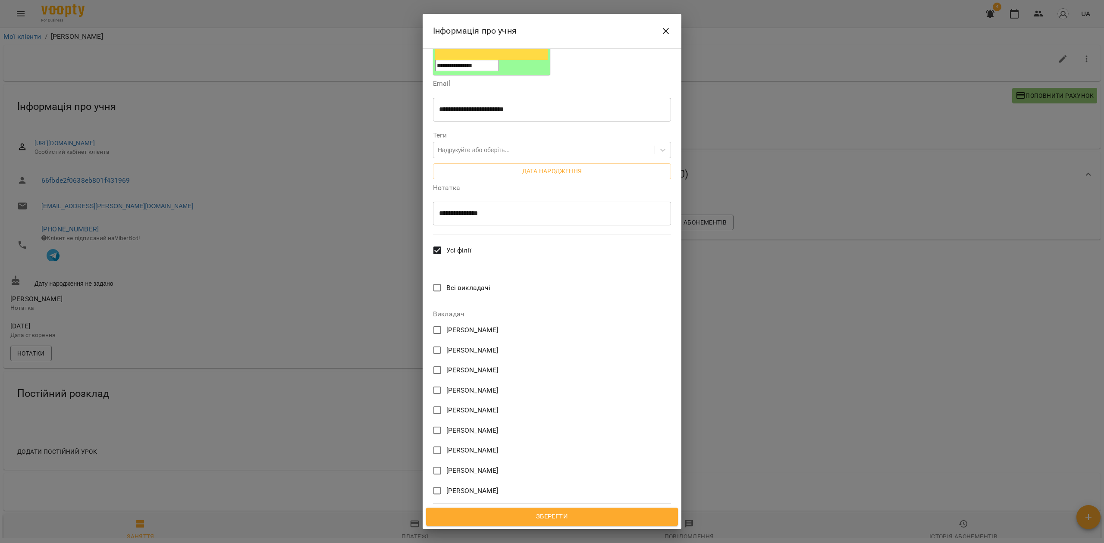
drag, startPoint x: 454, startPoint y: 214, endPoint x: 494, endPoint y: 329, distance: 122.1
click at [454, 283] on span "Всі викладачі" at bounding box center [468, 288] width 44 height 10
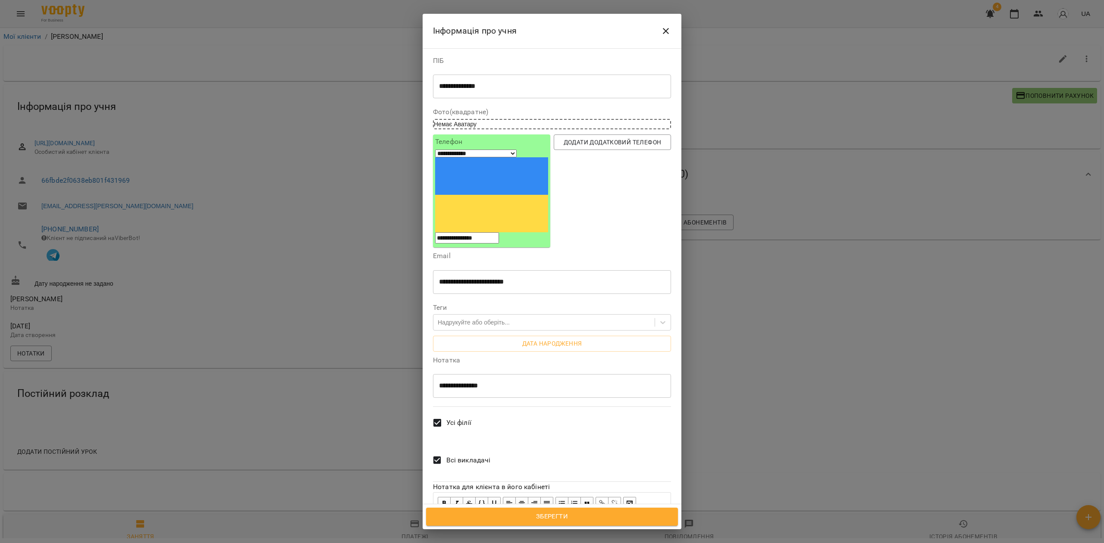
click at [552, 508] on button "Зберегти" at bounding box center [552, 517] width 252 height 18
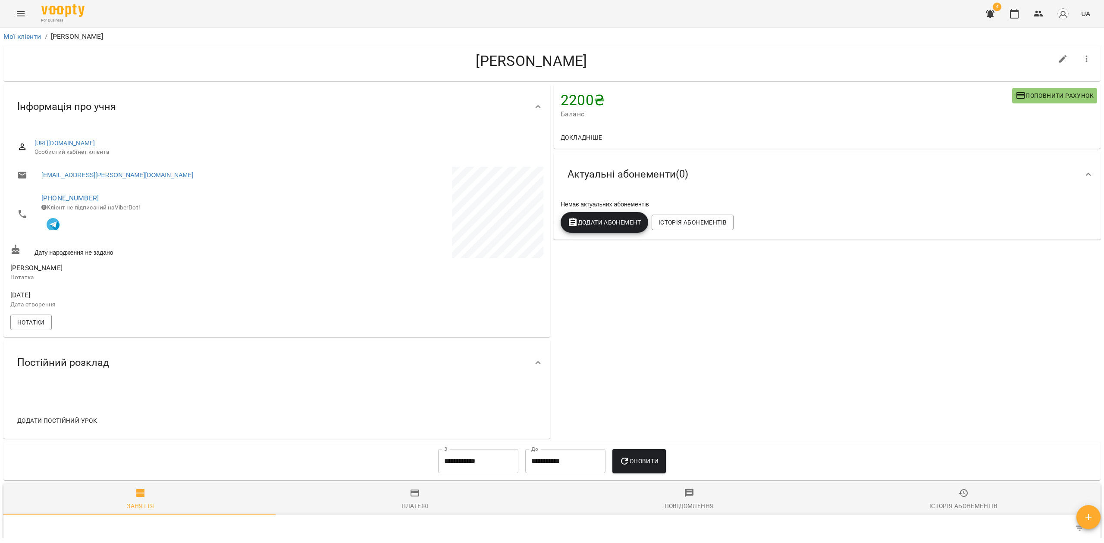
click at [1058, 60] on icon "button" at bounding box center [1063, 59] width 10 height 10
select select "**"
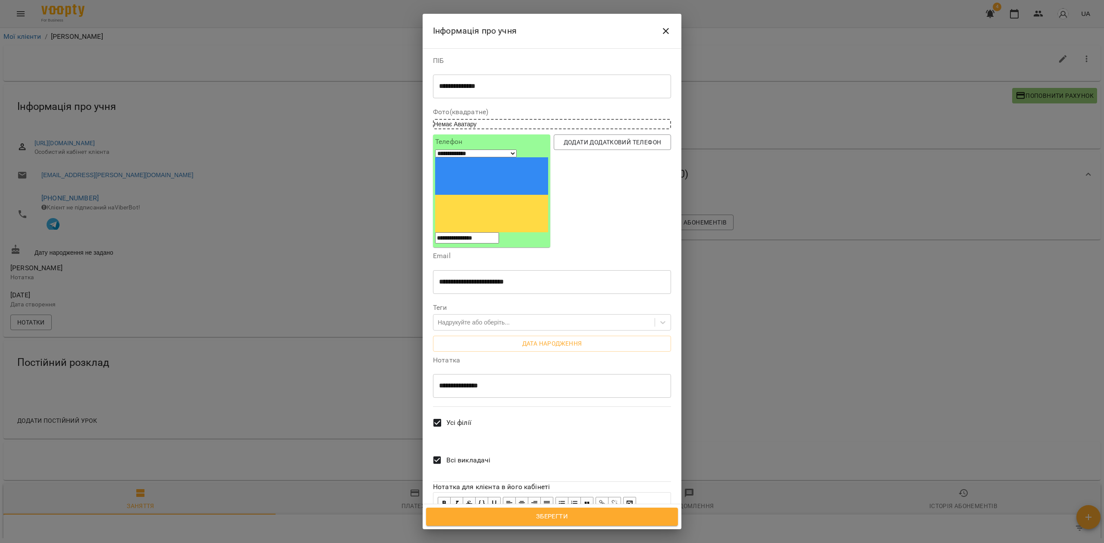
click at [451, 455] on span "Всі викладачі" at bounding box center [468, 460] width 44 height 10
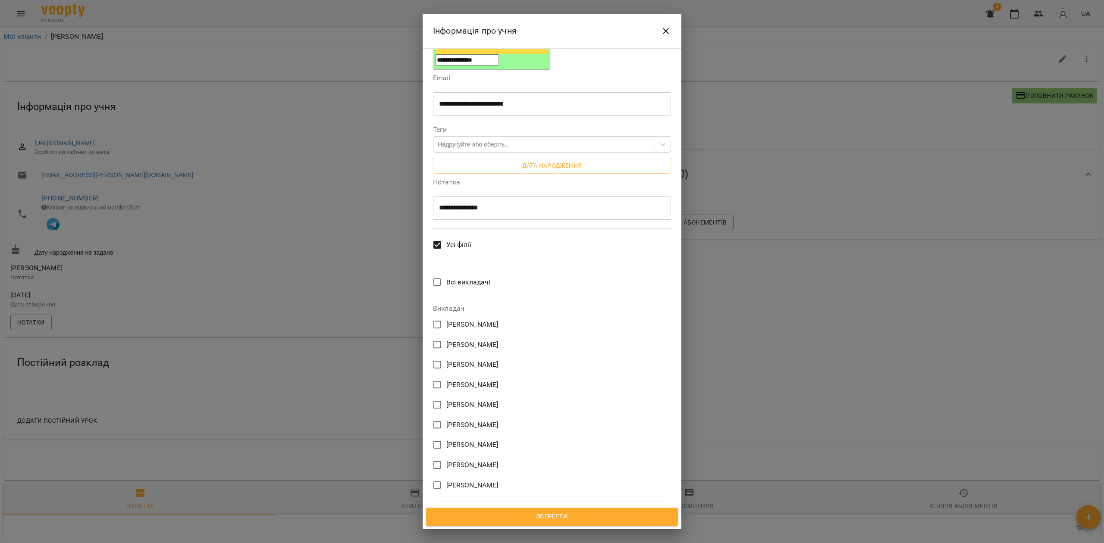
scroll to position [179, 0]
click at [558, 517] on span "Зберегти" at bounding box center [552, 516] width 233 height 11
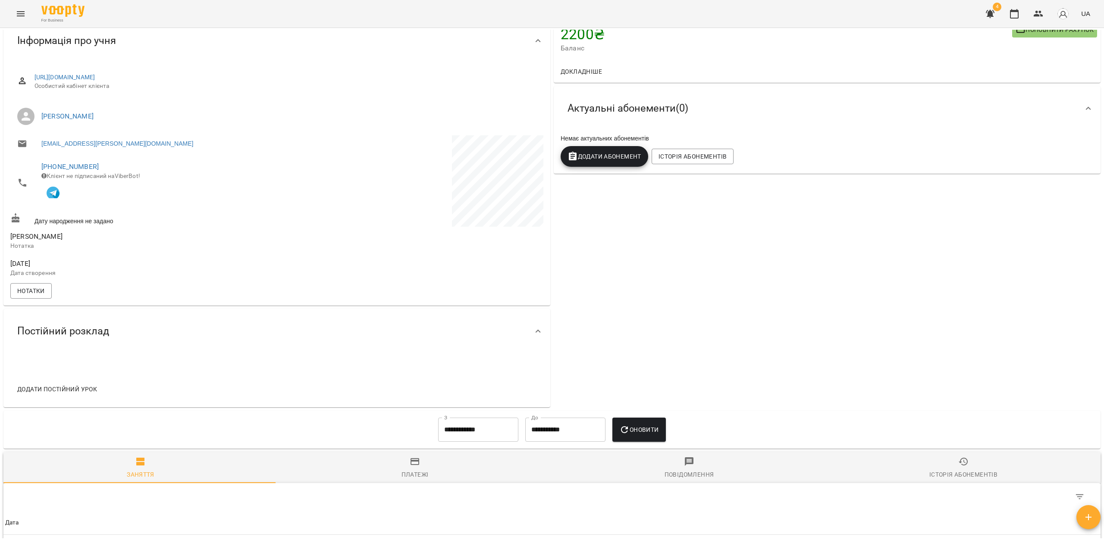
scroll to position [172, 0]
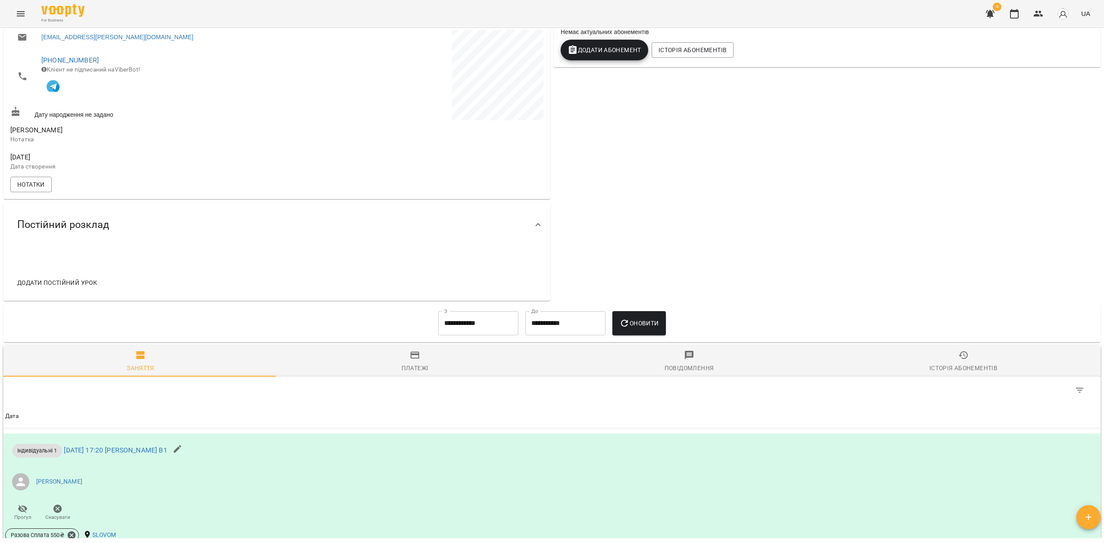
click at [69, 288] on span "Додати постійний урок" at bounding box center [57, 283] width 80 height 10
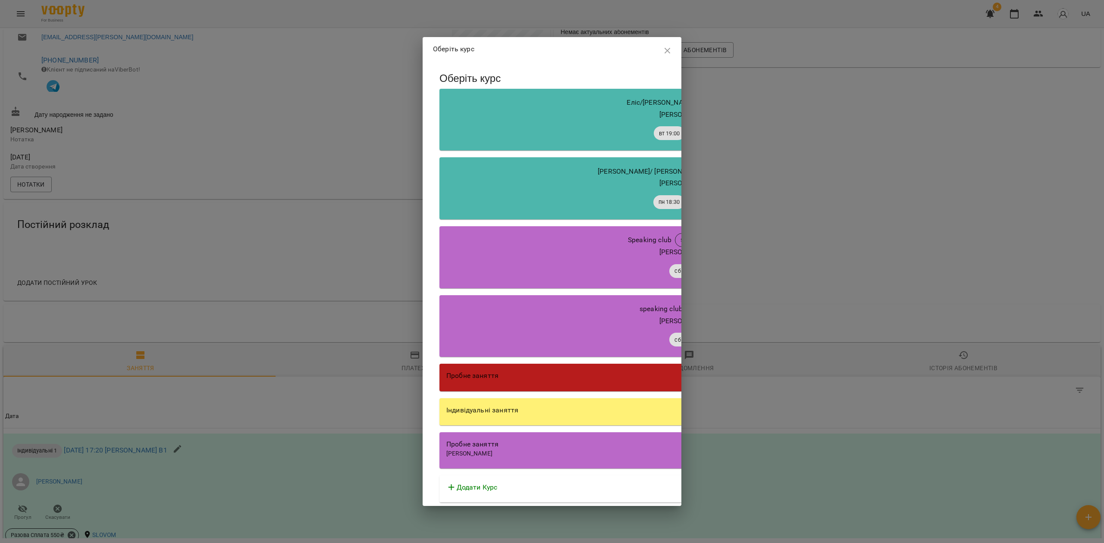
click at [526, 415] on div "Індивідуальні заняття" at bounding box center [685, 412] width 492 height 28
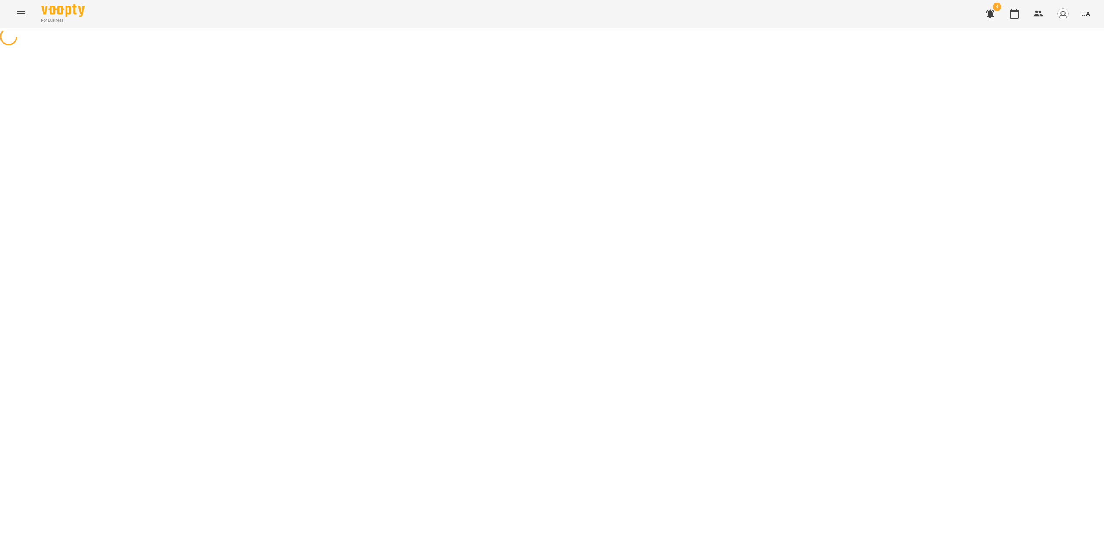
select select "********"
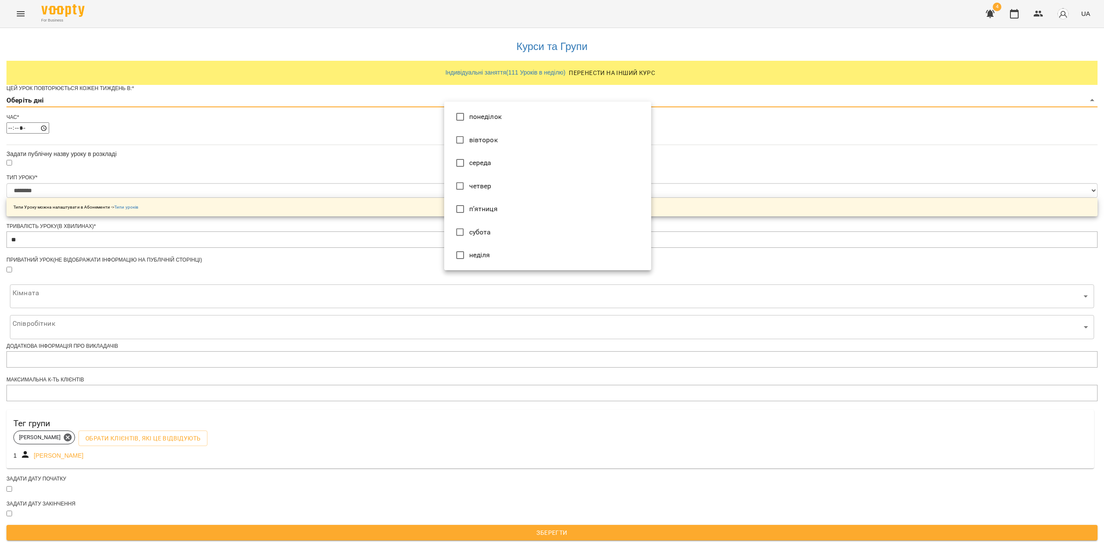
click at [494, 118] on body "**********" at bounding box center [552, 272] width 1104 height 545
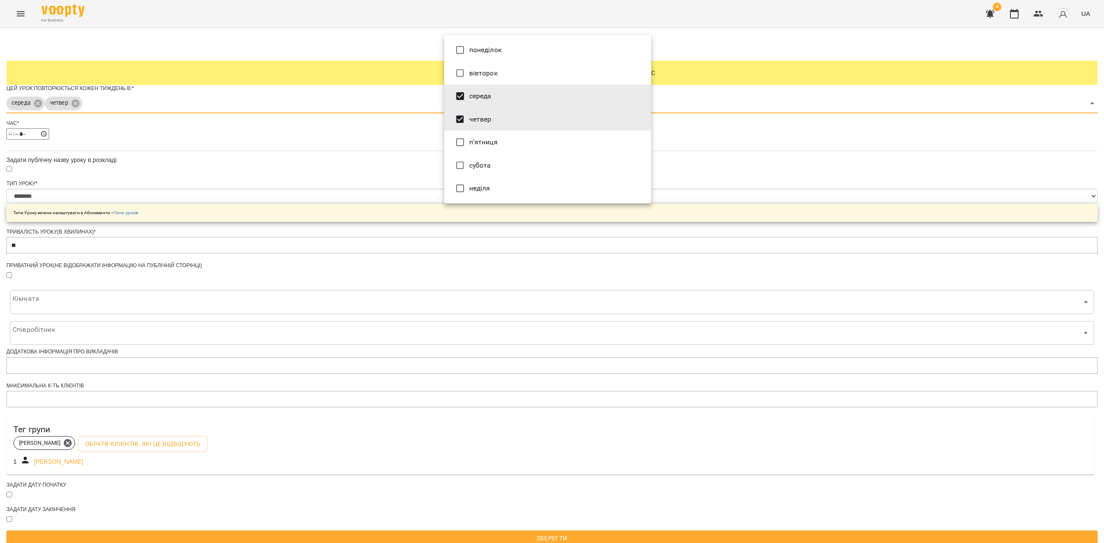
type input "*"
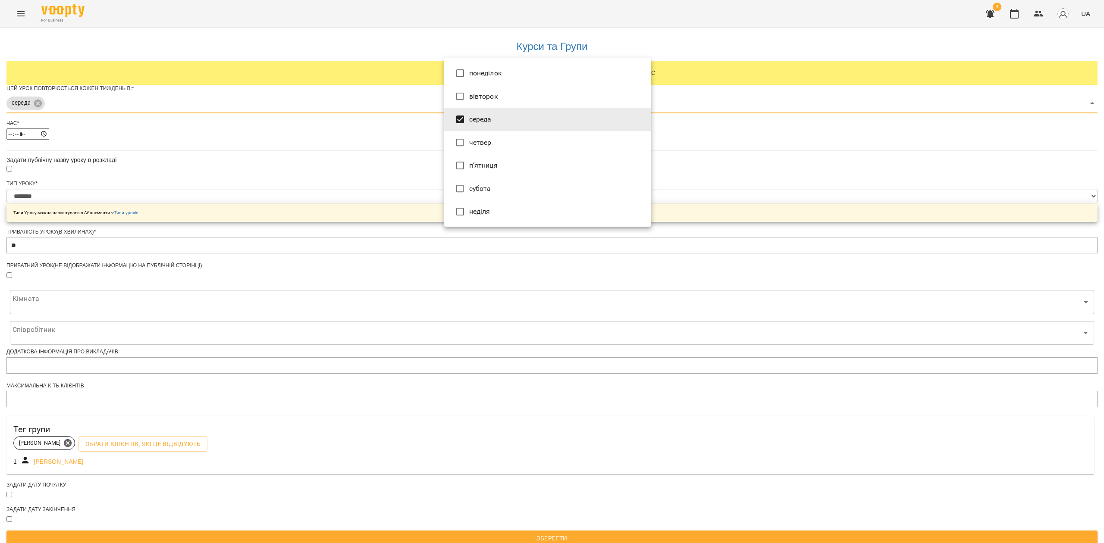
drag, startPoint x: 333, startPoint y: 172, endPoint x: 338, endPoint y: 176, distance: 6.7
click at [333, 173] on div at bounding box center [552, 271] width 1104 height 543
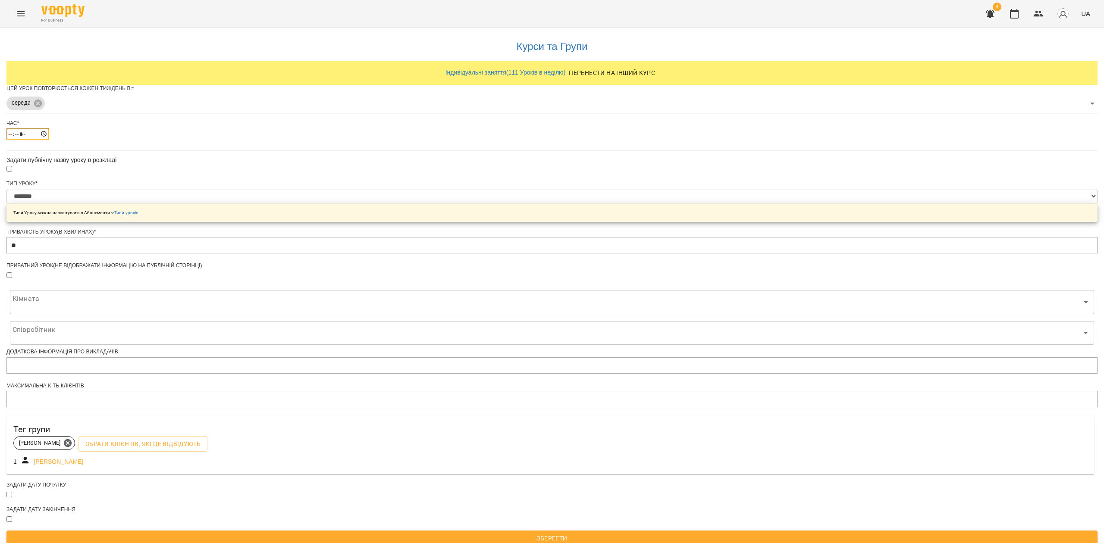
click at [49, 140] on input "*****" at bounding box center [27, 133] width 43 height 11
type input "*****"
click at [404, 207] on div "**********" at bounding box center [551, 290] width 1091 height 524
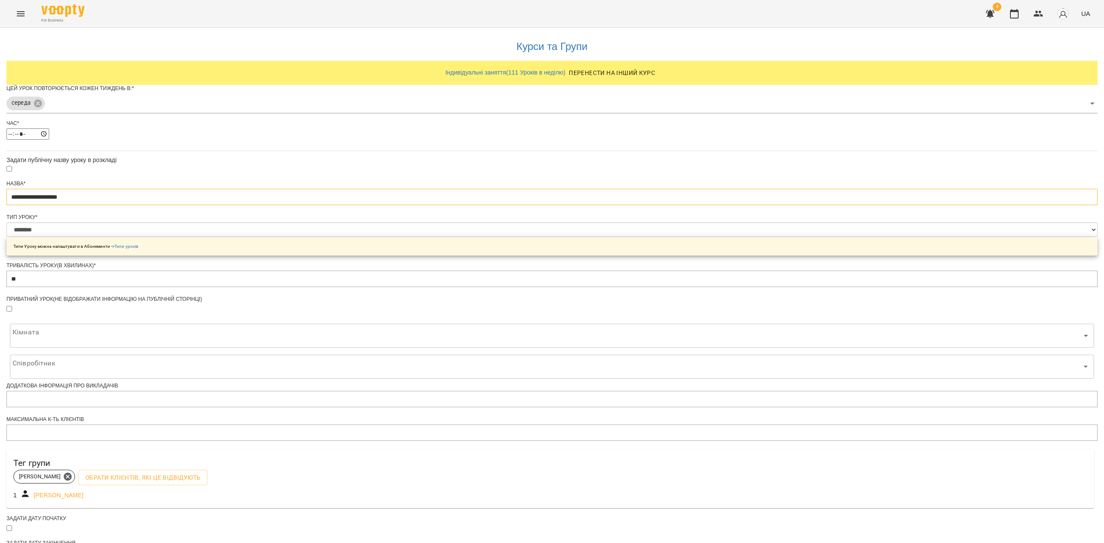
drag, startPoint x: 526, startPoint y: 214, endPoint x: 397, endPoint y: 218, distance: 129.4
click at [397, 218] on div "**********" at bounding box center [551, 307] width 1091 height 558
paste input "text"
type input "**********"
click at [544, 237] on select "**********" at bounding box center [551, 230] width 1091 height 15
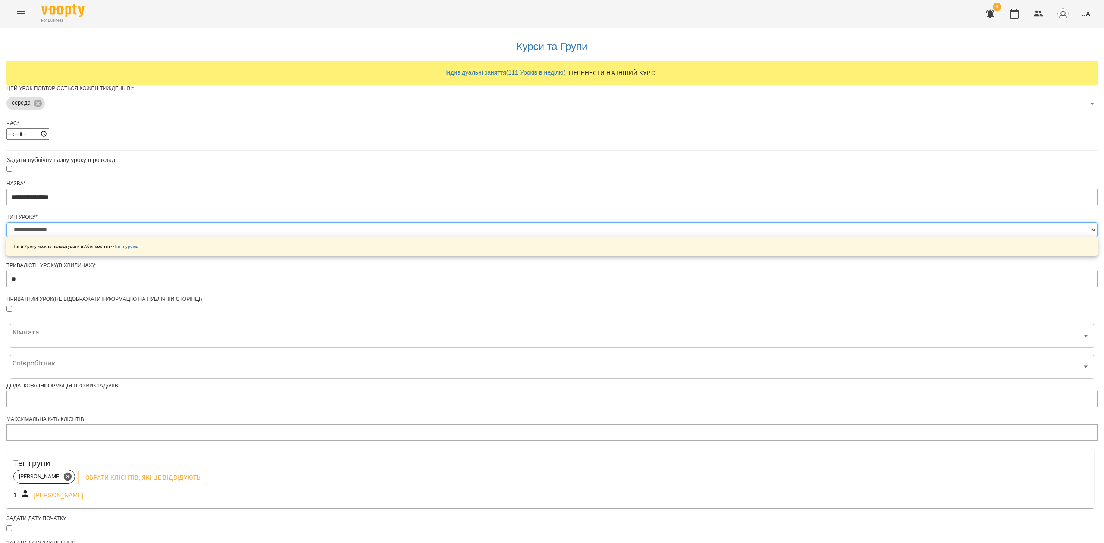
click at [444, 237] on select "**********" at bounding box center [551, 230] width 1091 height 15
click at [505, 237] on select "**********" at bounding box center [551, 230] width 1091 height 15
select select "**********"
click at [444, 237] on select "**********" at bounding box center [551, 230] width 1091 height 15
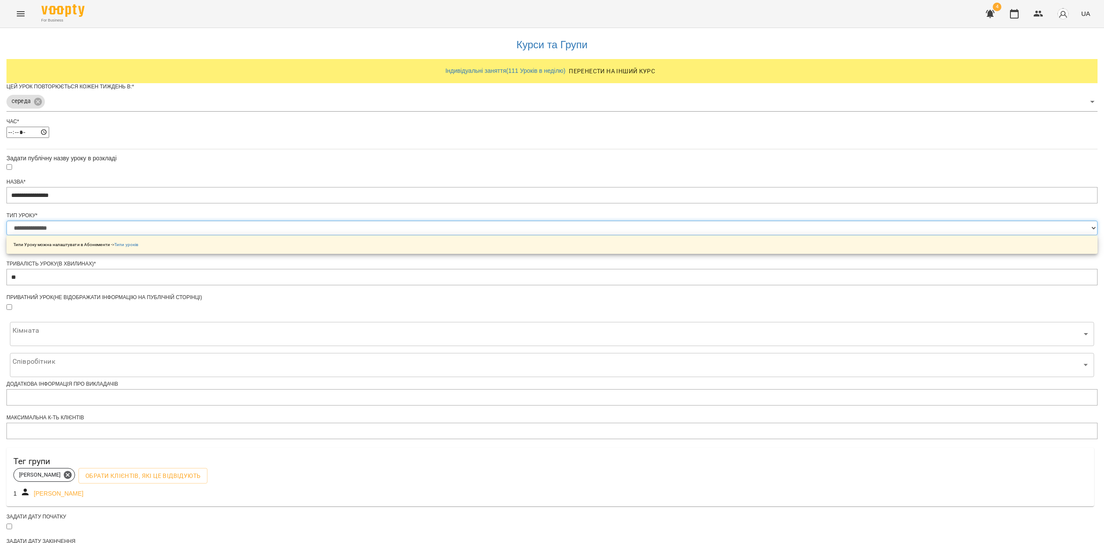
scroll to position [104, 0]
click at [547, 290] on body "**********" at bounding box center [552, 292] width 1104 height 584
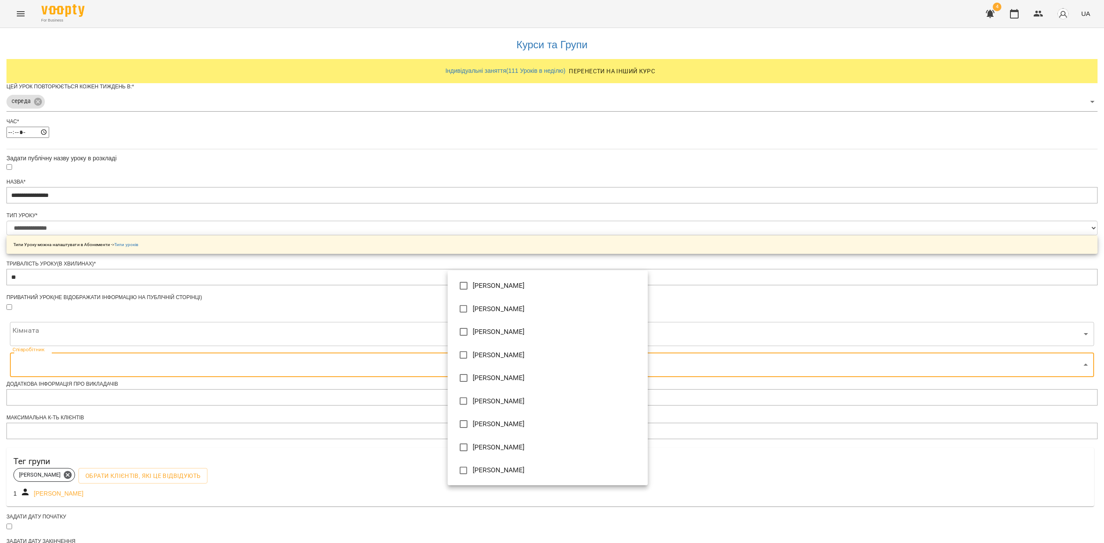
type input "**********"
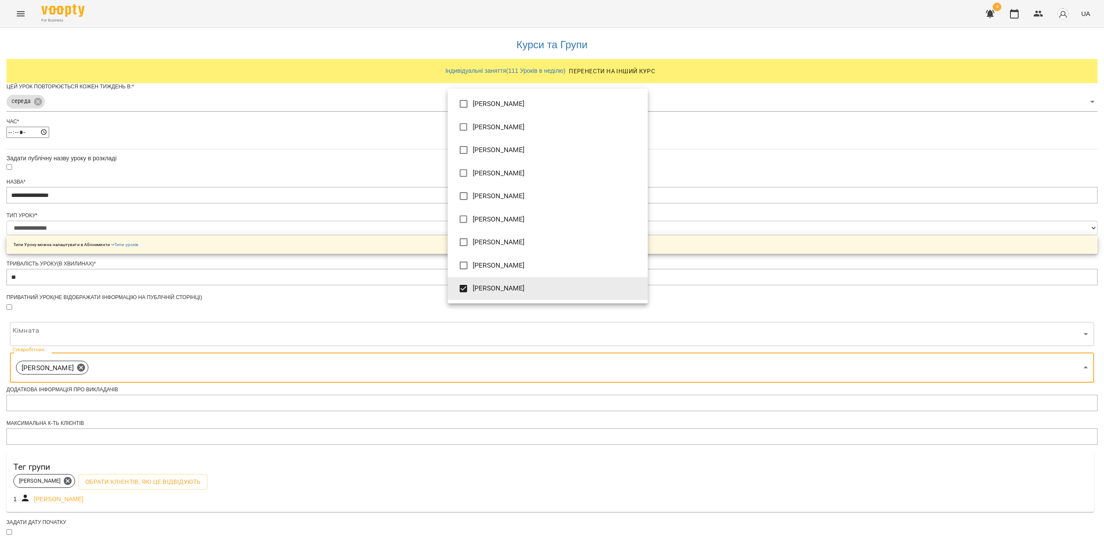
drag, startPoint x: 446, startPoint y: 468, endPoint x: 448, endPoint y: 473, distance: 5.0
click at [446, 470] on div at bounding box center [552, 271] width 1104 height 543
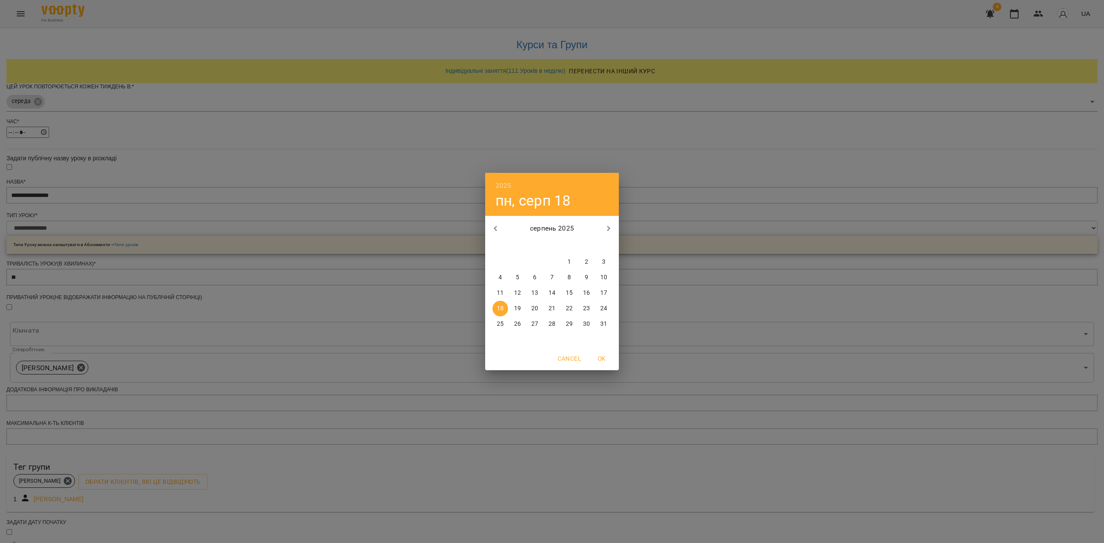
click at [539, 307] on span "20" at bounding box center [535, 308] width 16 height 9
type input "**********"
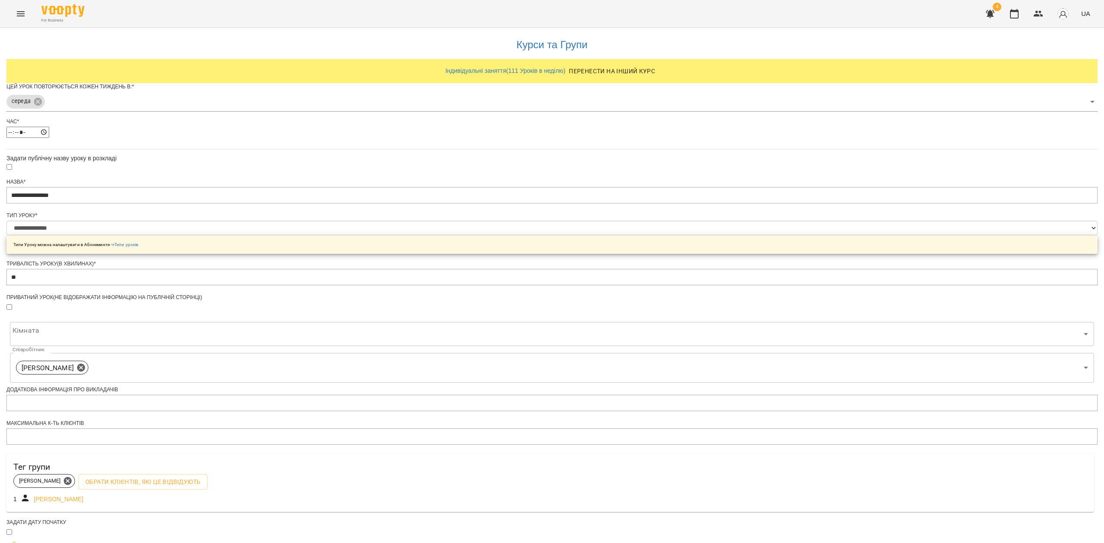
scroll to position [135, 0]
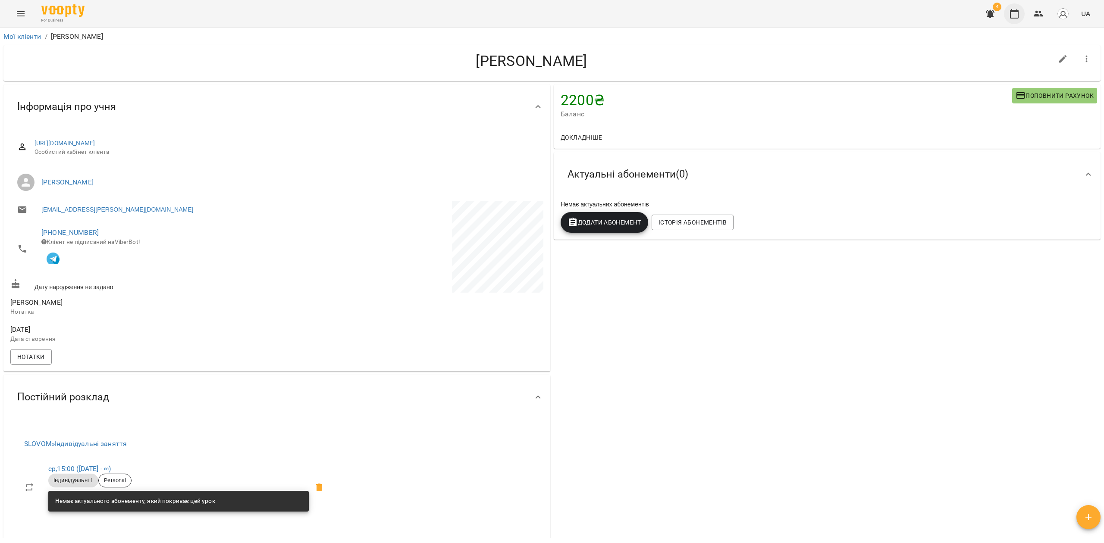
click at [1014, 16] on icon "button" at bounding box center [1014, 14] width 10 height 10
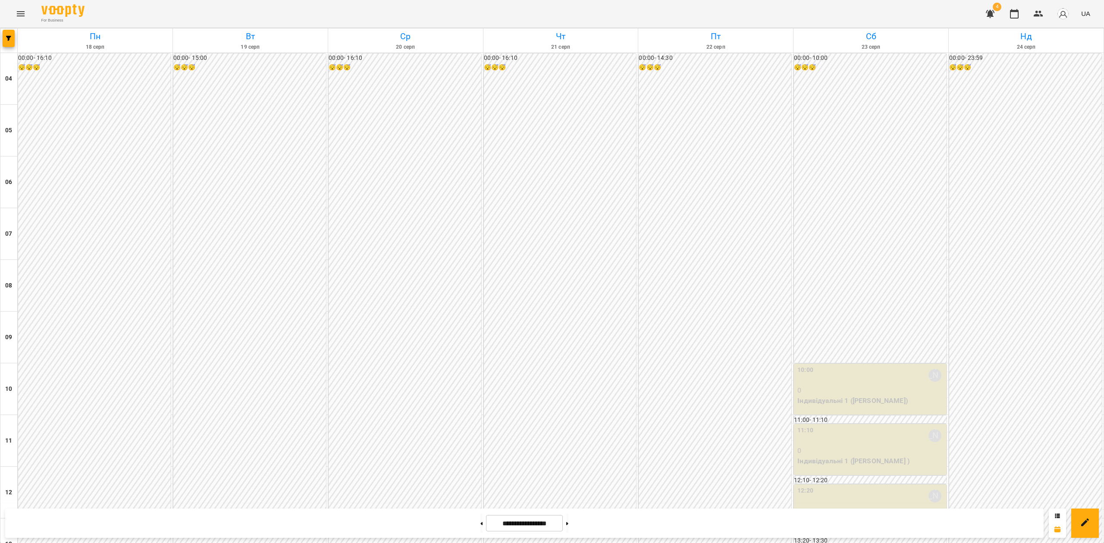
scroll to position [532, 0]
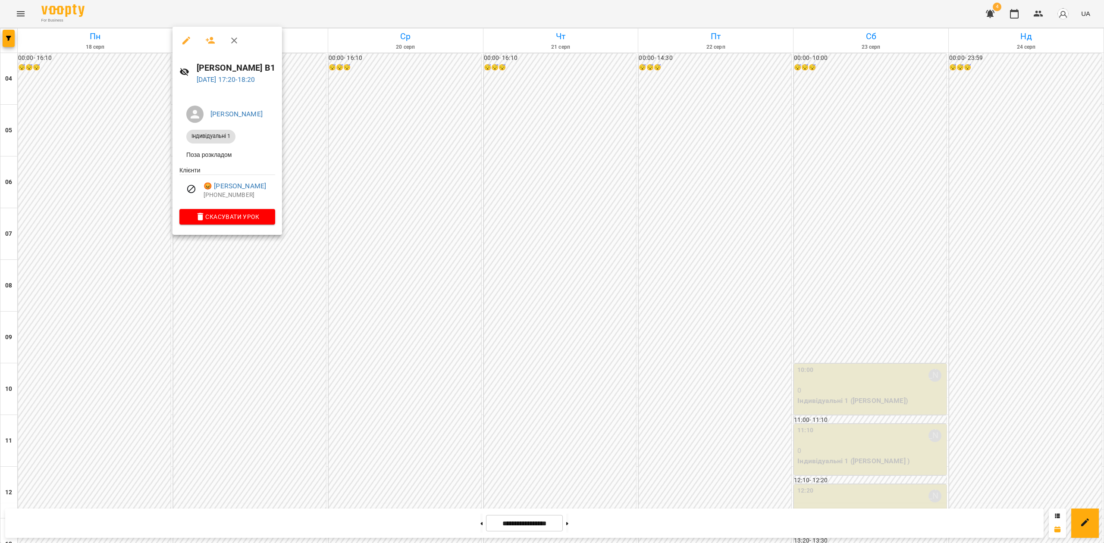
click at [264, 307] on div at bounding box center [552, 271] width 1104 height 543
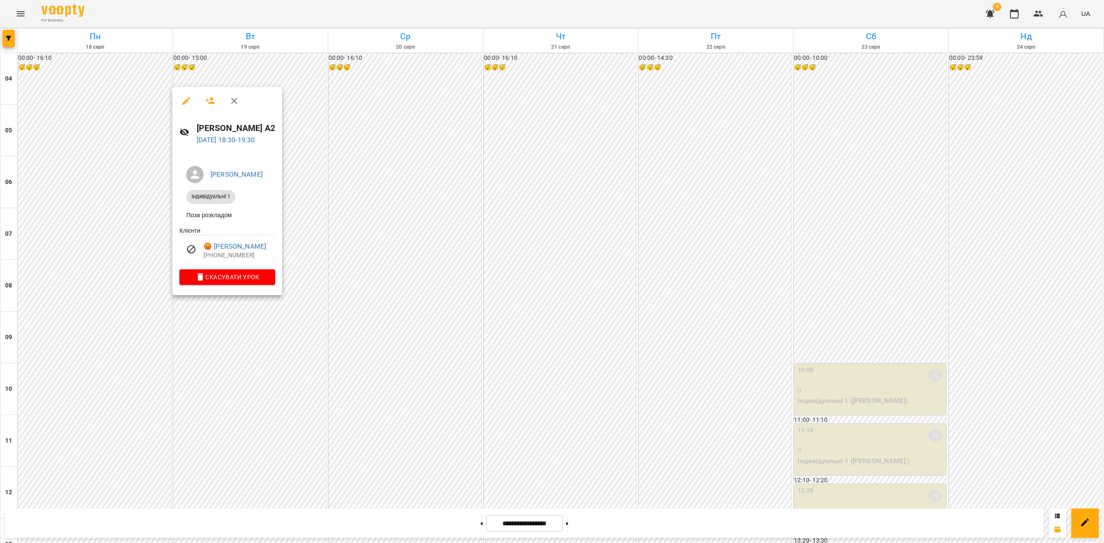
click at [266, 370] on div at bounding box center [552, 271] width 1104 height 543
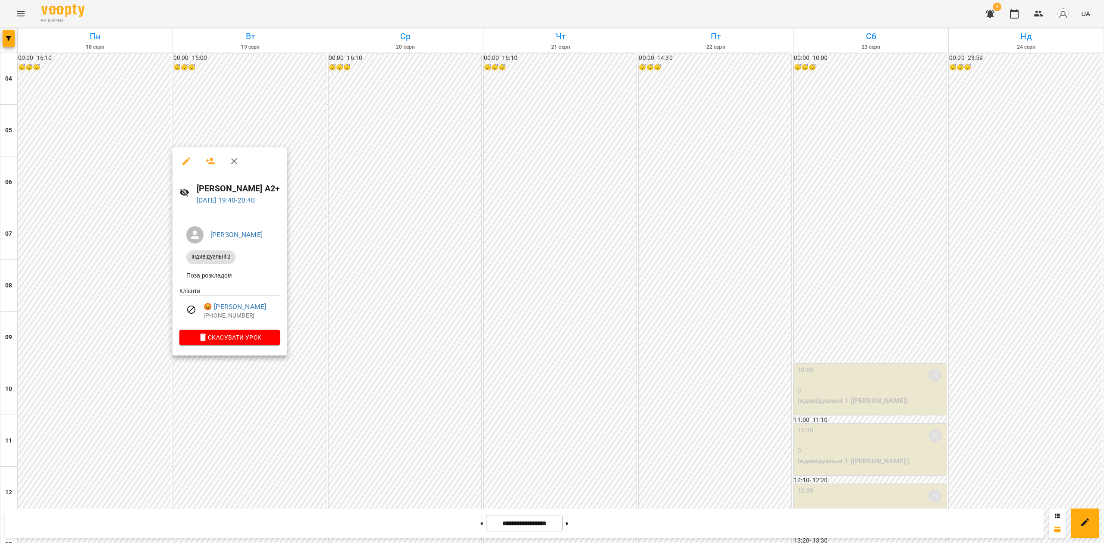
click at [92, 376] on div at bounding box center [552, 271] width 1104 height 543
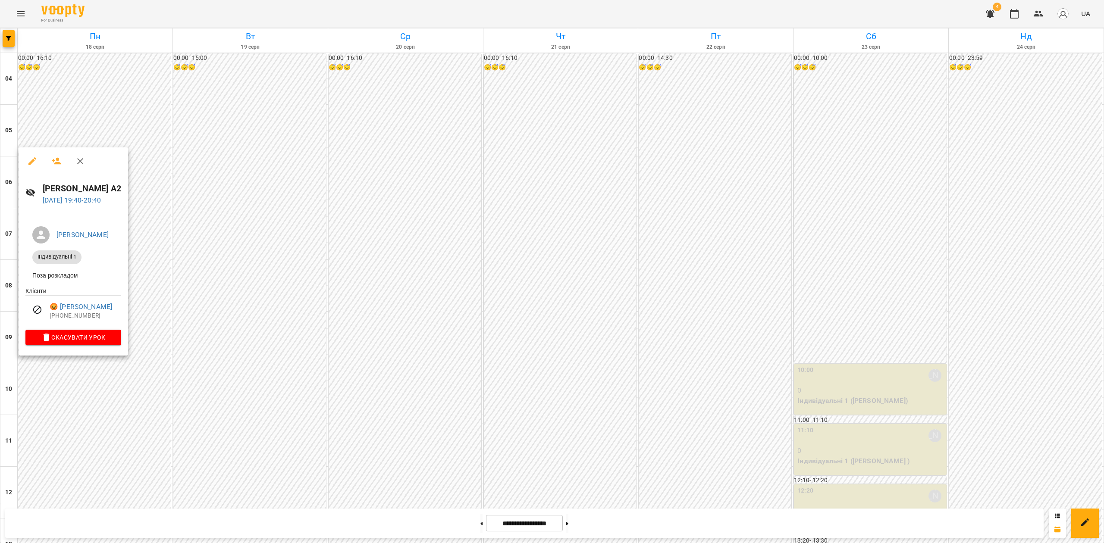
click at [246, 229] on div at bounding box center [552, 271] width 1104 height 543
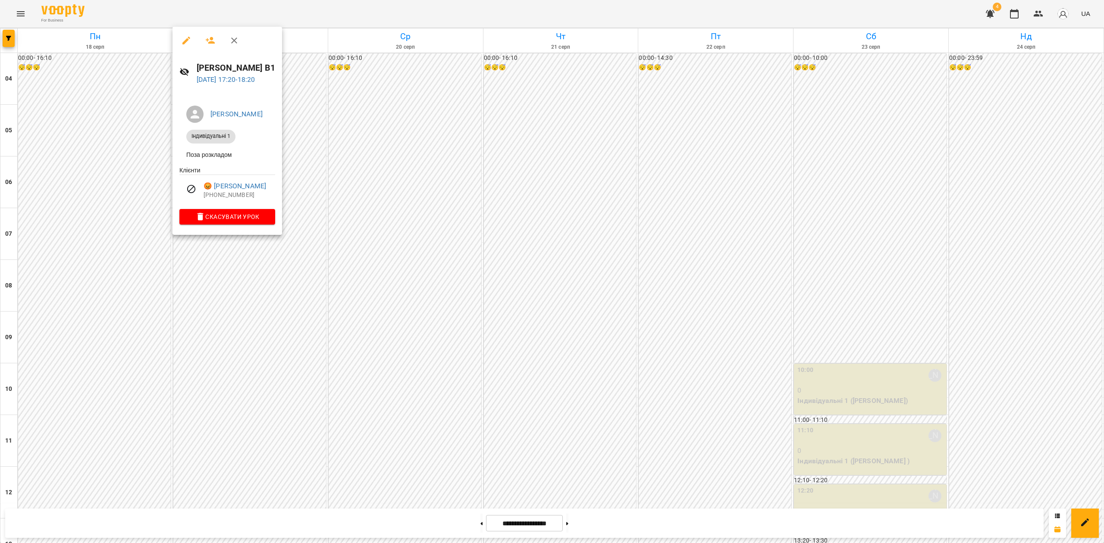
click at [132, 359] on div at bounding box center [552, 271] width 1104 height 543
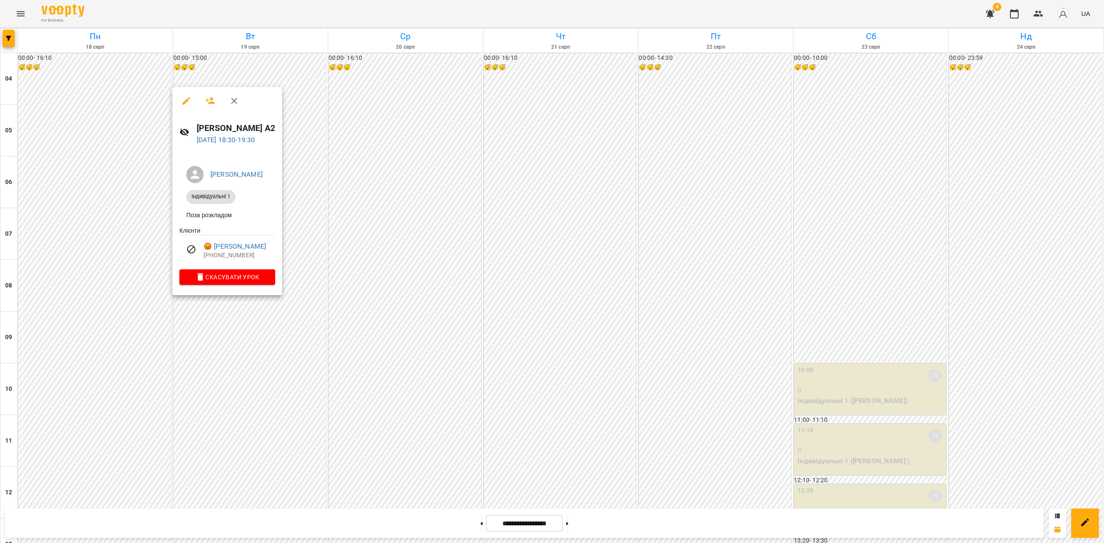
click at [312, 237] on div at bounding box center [552, 271] width 1104 height 543
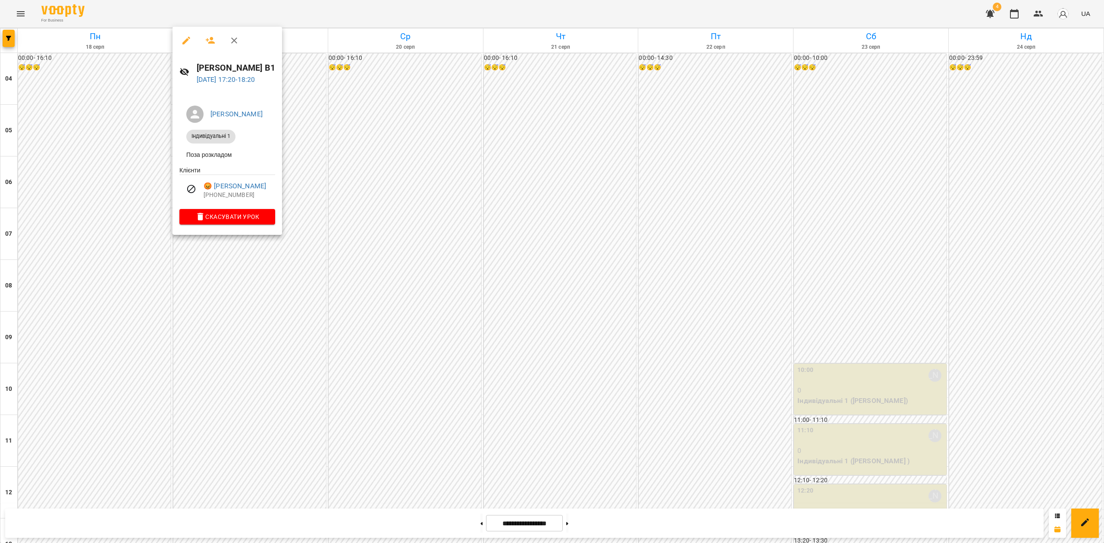
click at [292, 363] on div at bounding box center [552, 271] width 1104 height 543
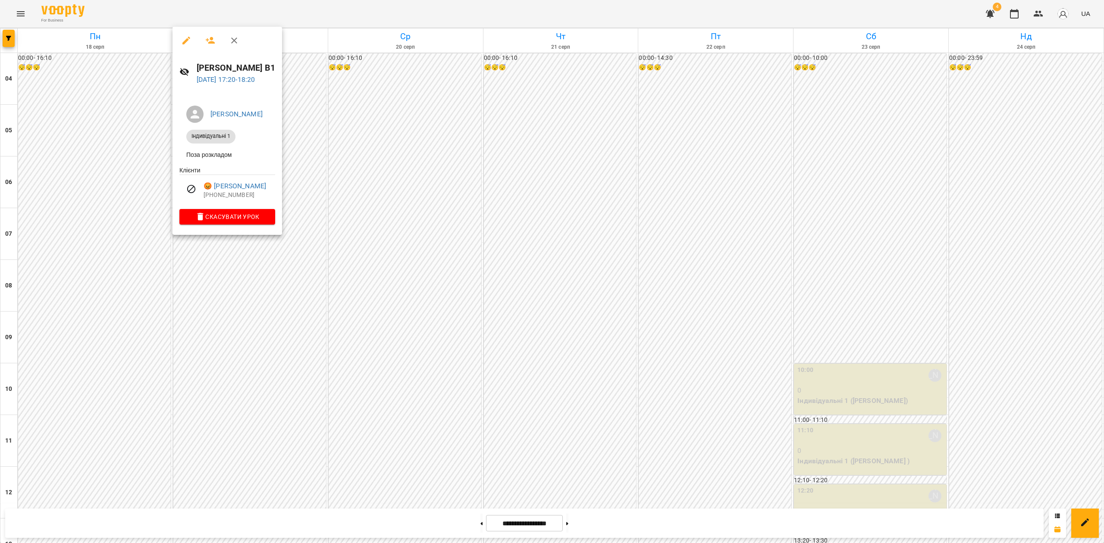
drag, startPoint x: 111, startPoint y: 356, endPoint x: 116, endPoint y: 359, distance: 6.4
click at [111, 358] on div at bounding box center [552, 271] width 1104 height 543
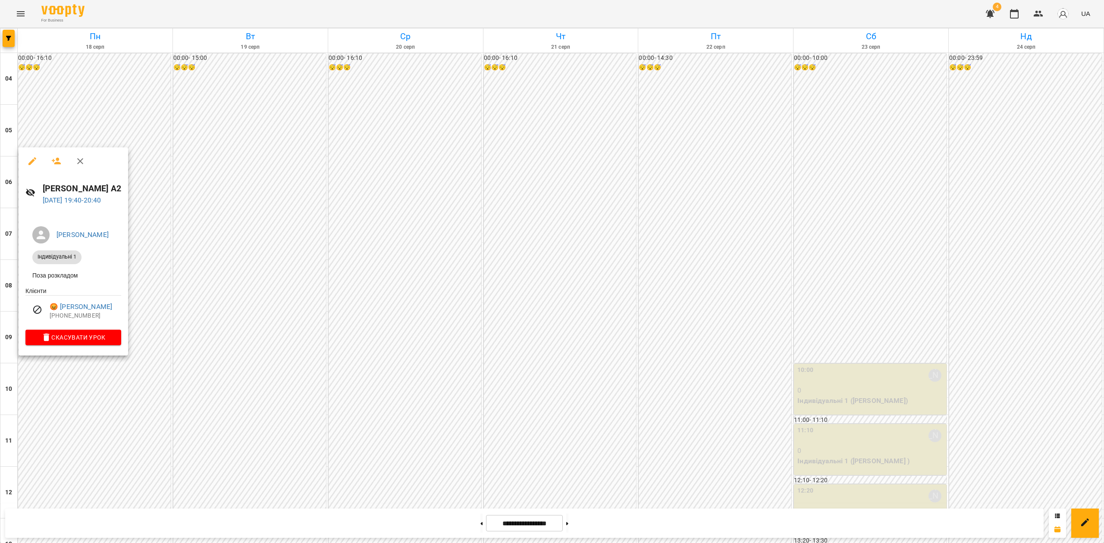
click at [229, 291] on div at bounding box center [552, 271] width 1104 height 543
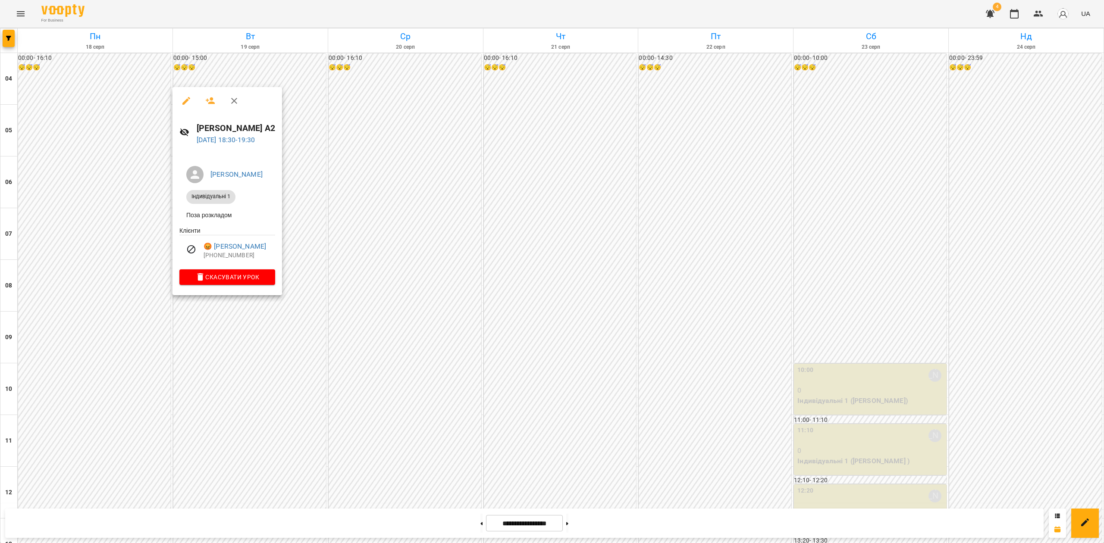
click at [312, 231] on div at bounding box center [552, 271] width 1104 height 543
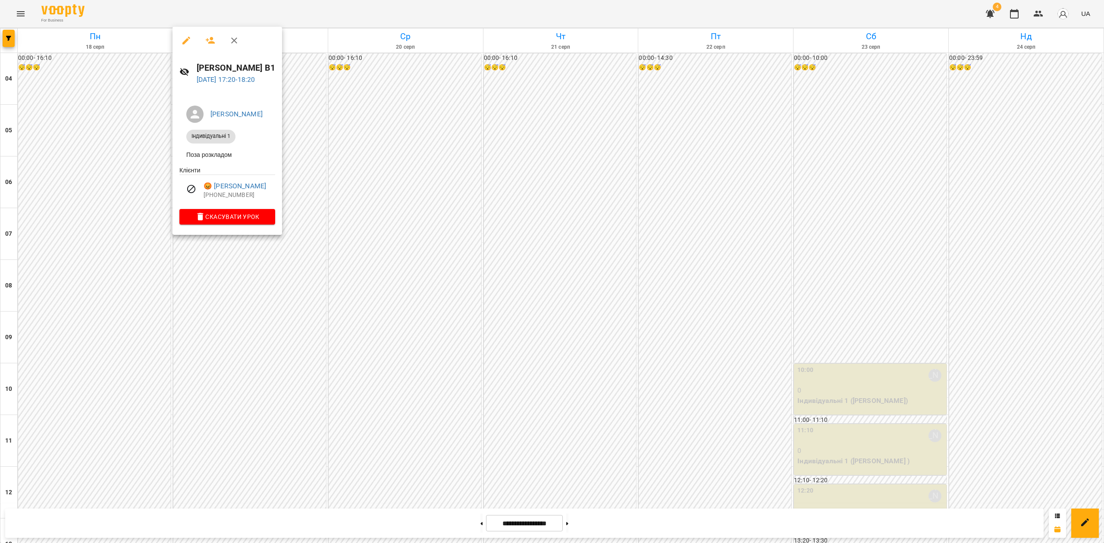
click at [273, 372] on div at bounding box center [552, 271] width 1104 height 543
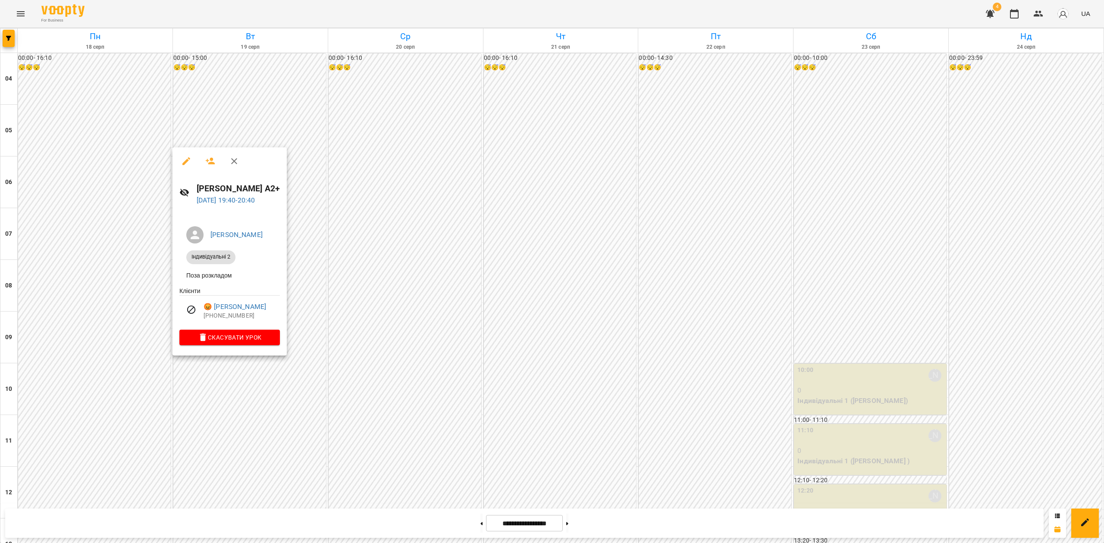
drag, startPoint x: 709, startPoint y: 401, endPoint x: 711, endPoint y: 409, distance: 8.5
click at [709, 401] on div at bounding box center [552, 271] width 1104 height 543
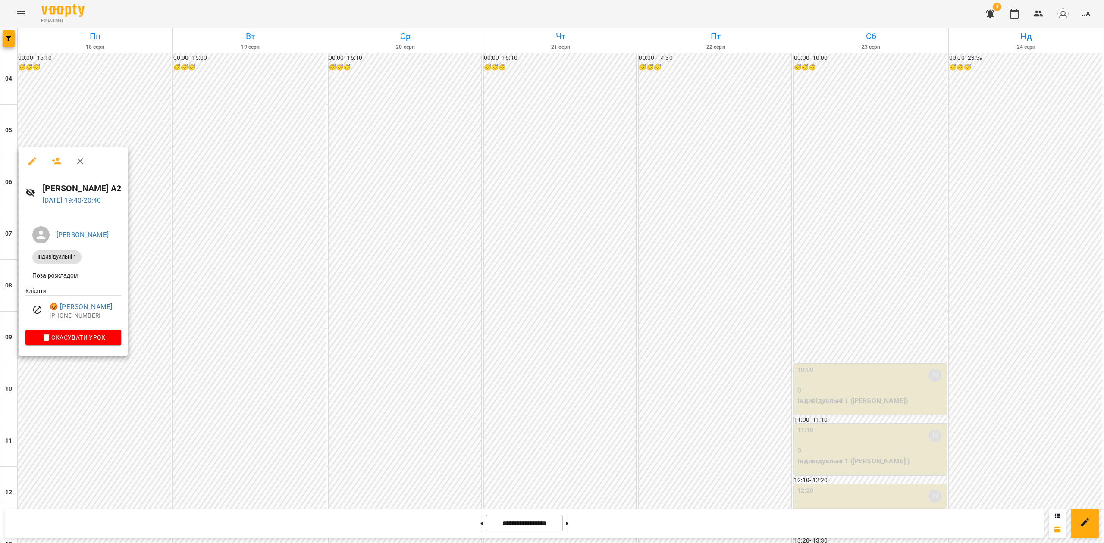
click at [645, 345] on div at bounding box center [552, 271] width 1104 height 543
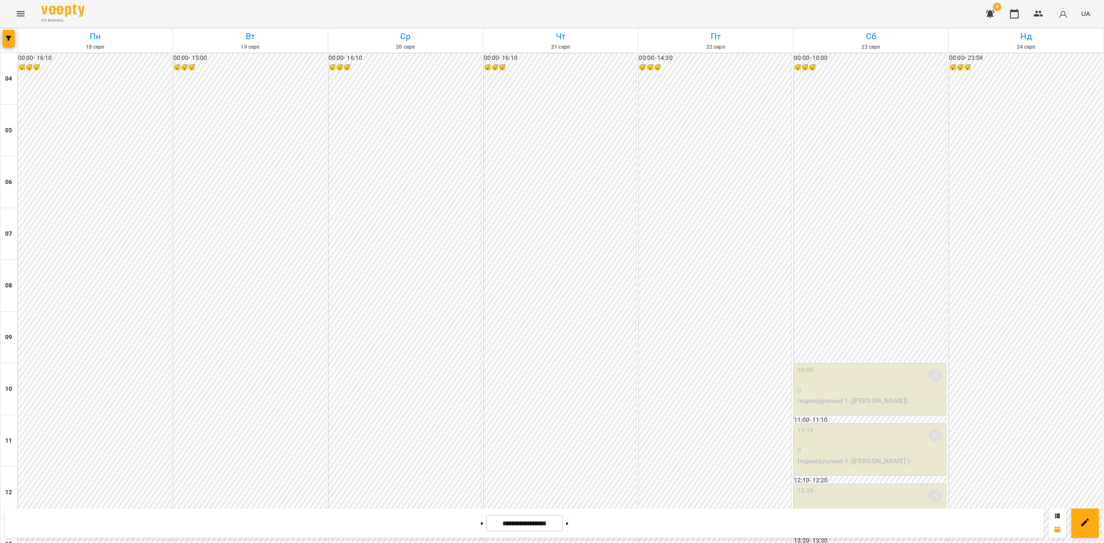
click at [987, 14] on icon "button" at bounding box center [990, 14] width 10 height 10
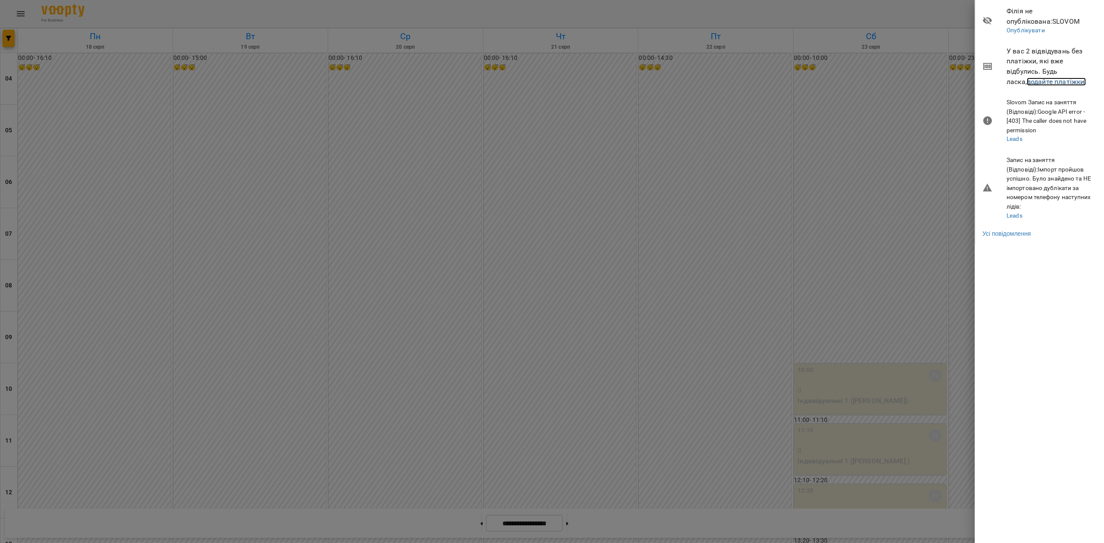
click at [1035, 85] on link "додайте платіжки!" at bounding box center [1057, 82] width 60 height 8
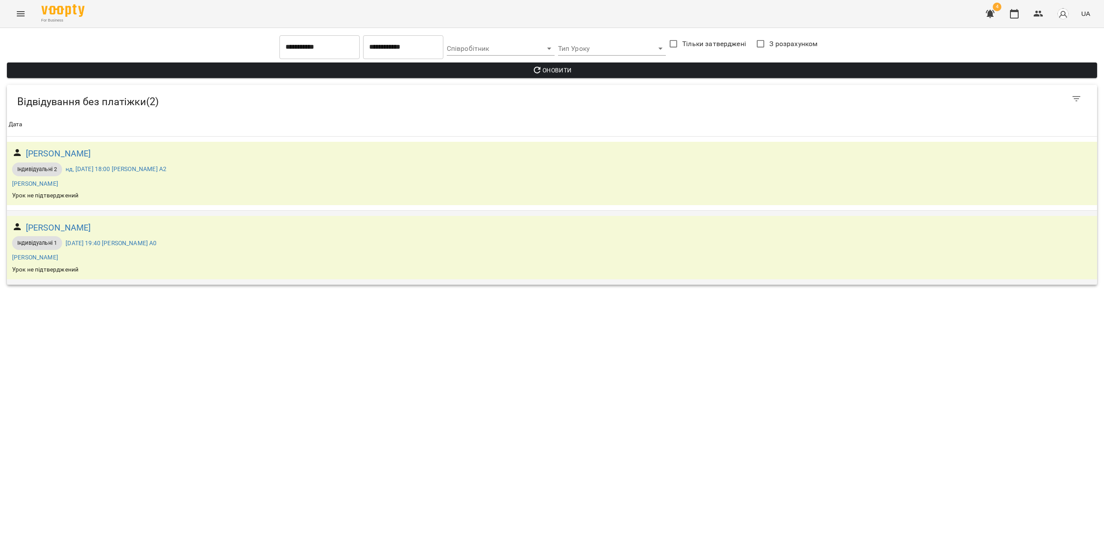
click at [51, 219] on div "Іван Феєр" at bounding box center [58, 227] width 69 height 17
click at [42, 230] on h6 "Іван Феєр" at bounding box center [58, 227] width 65 height 13
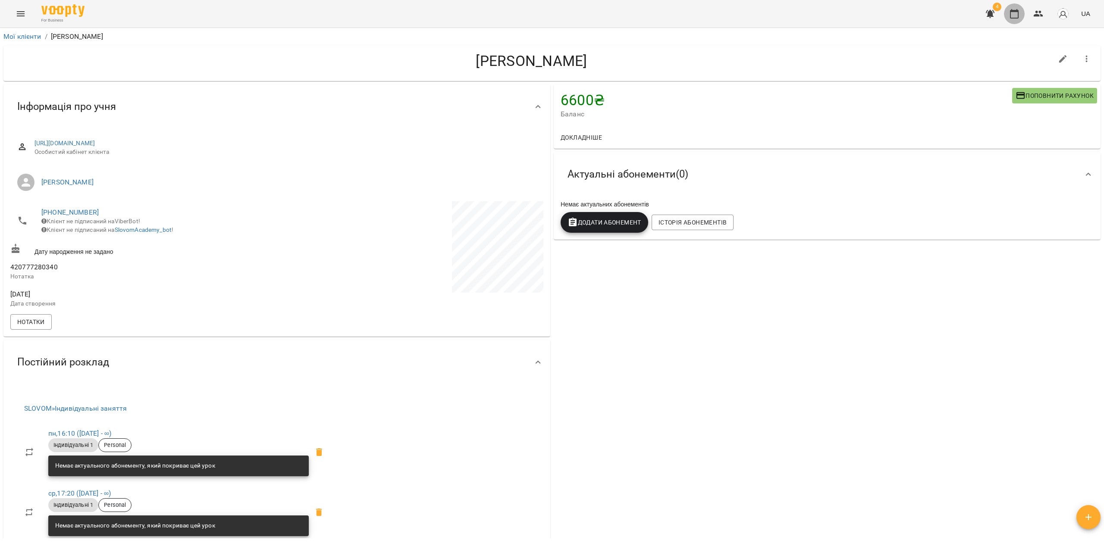
click at [1011, 14] on icon "button" at bounding box center [1014, 13] width 9 height 9
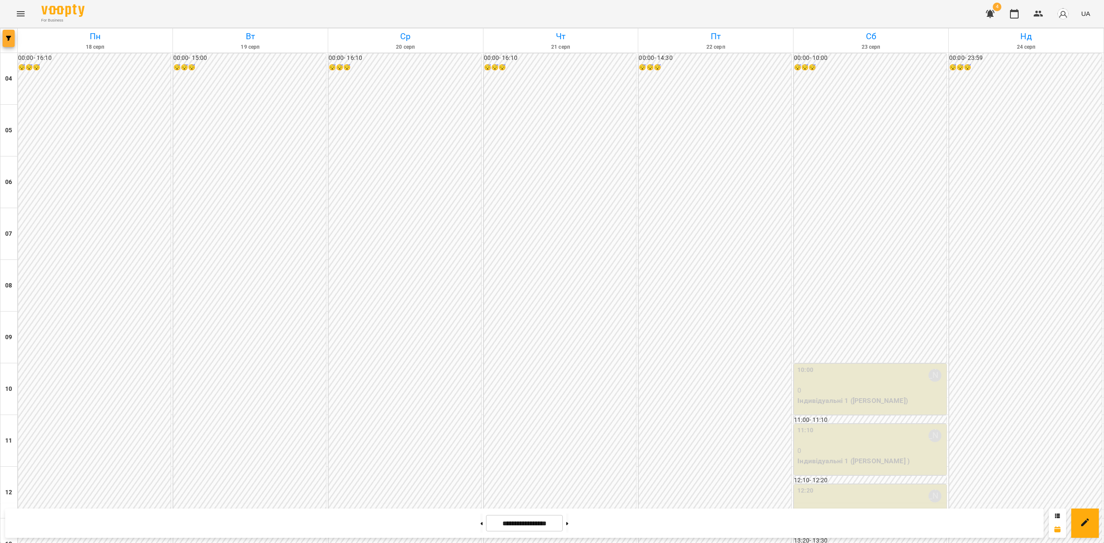
click at [5, 44] on button "button" at bounding box center [9, 38] width 12 height 17
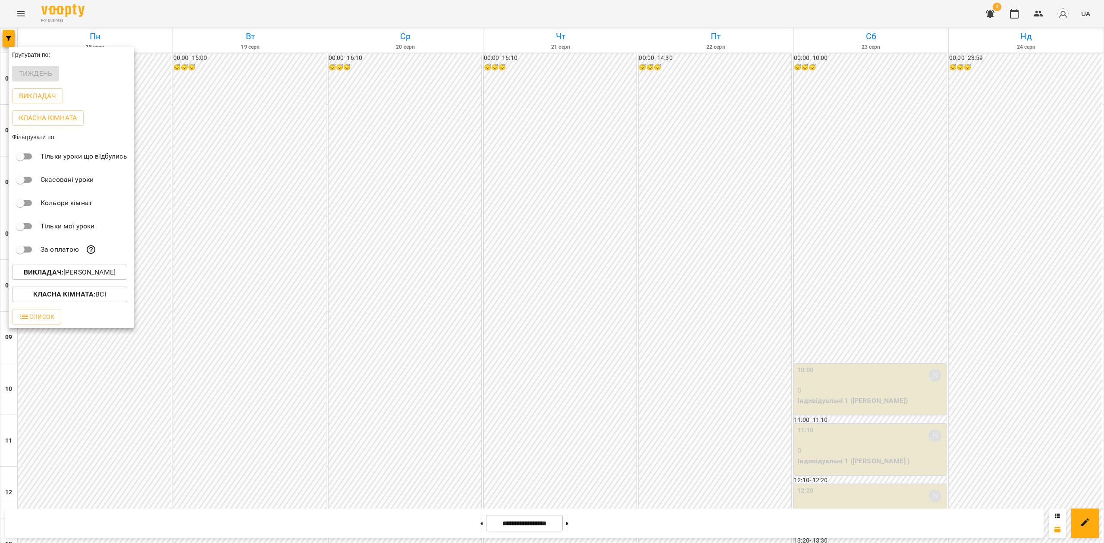
click at [240, 241] on div at bounding box center [552, 271] width 1104 height 543
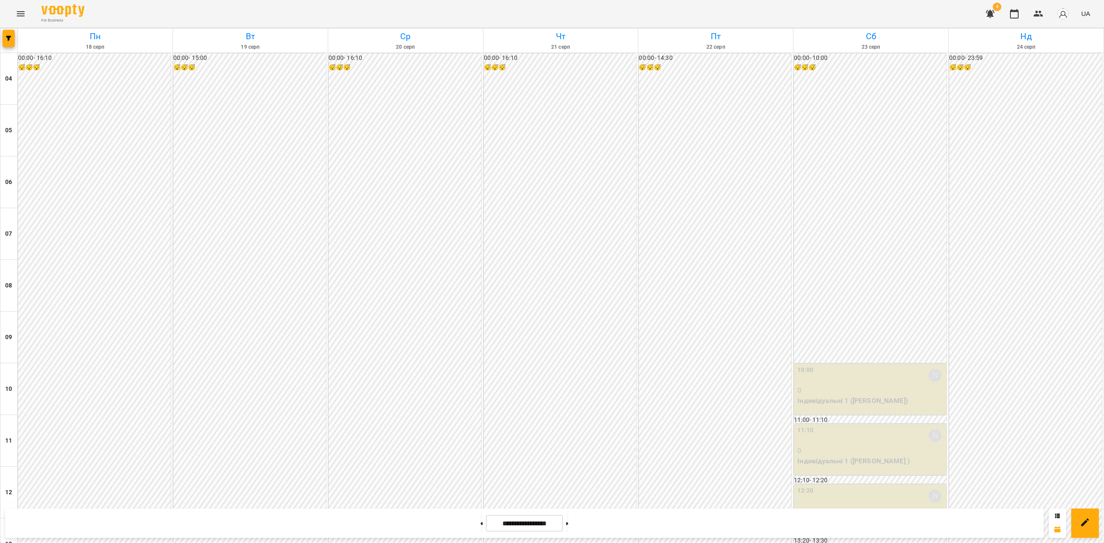
scroll to position [517, 0]
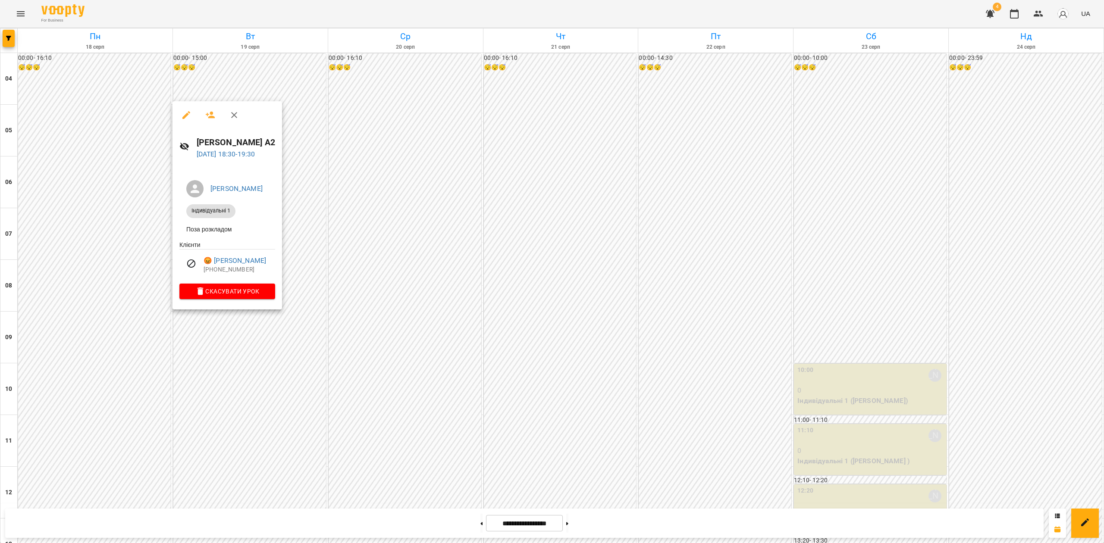
click at [285, 374] on div at bounding box center [552, 271] width 1104 height 543
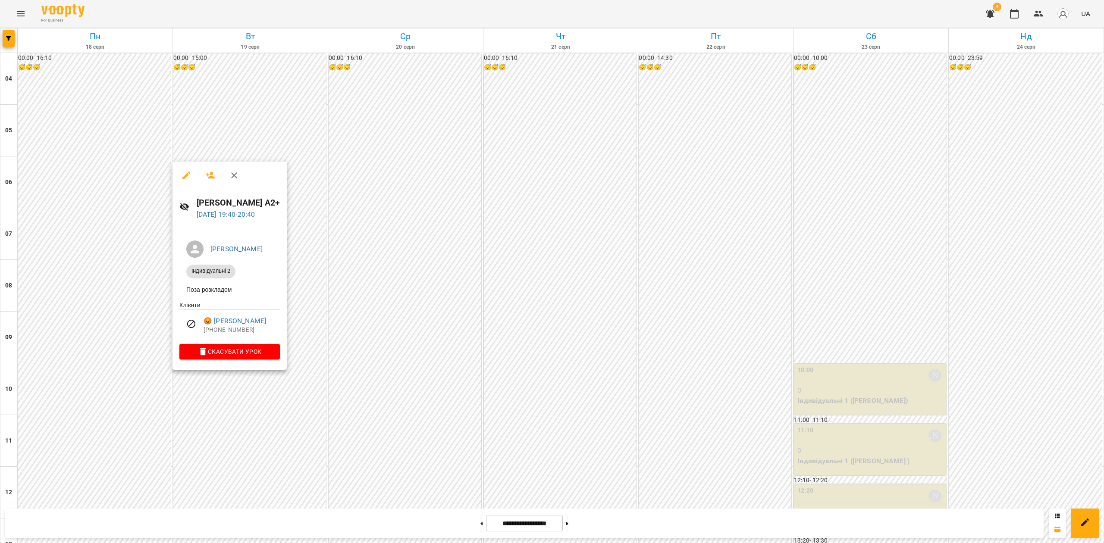
click at [297, 245] on div at bounding box center [552, 271] width 1104 height 543
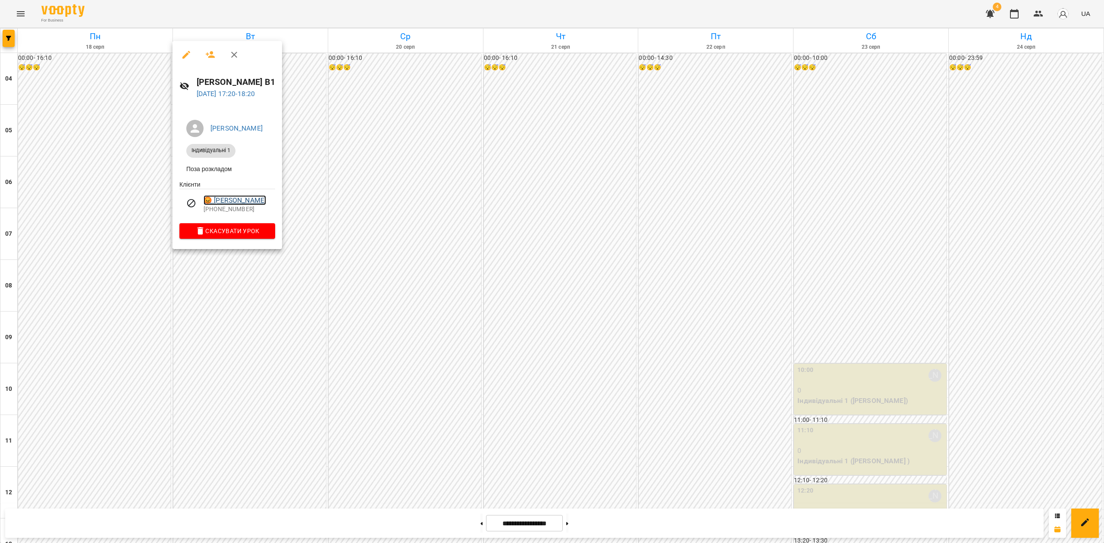
click at [245, 197] on link "😡 Наталія Якимів" at bounding box center [235, 200] width 63 height 10
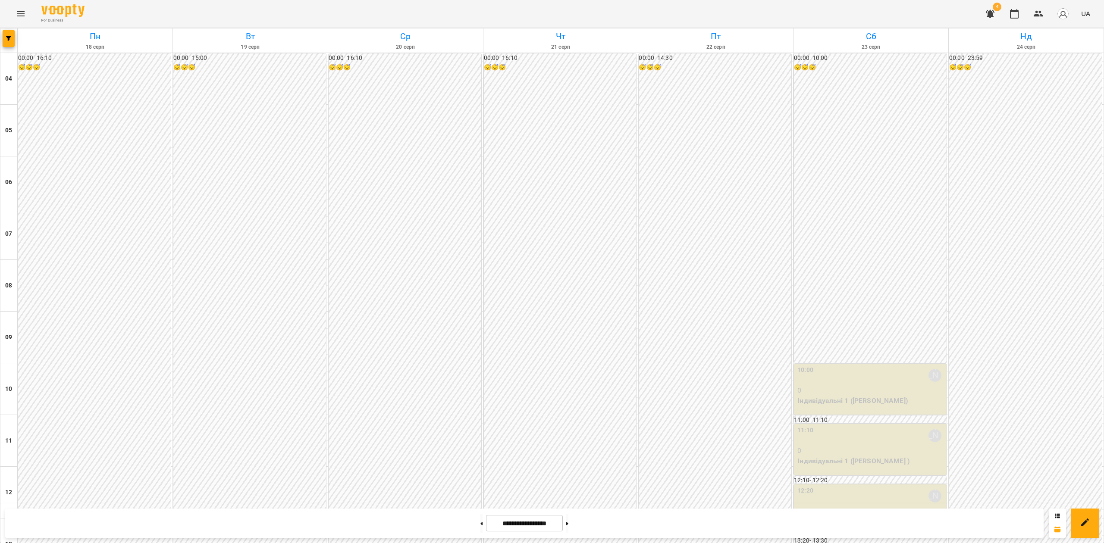
scroll to position [532, 0]
drag, startPoint x: 272, startPoint y: 210, endPoint x: 270, endPoint y: 228, distance: 17.3
click at [273, 211] on div "00:00 - 15:00 😴😴😴 16:10 Дарія Настека 0 Індивідуальні 1 (Еліна Ткаченко ) 17:10…" at bounding box center [250, 544] width 155 height 983
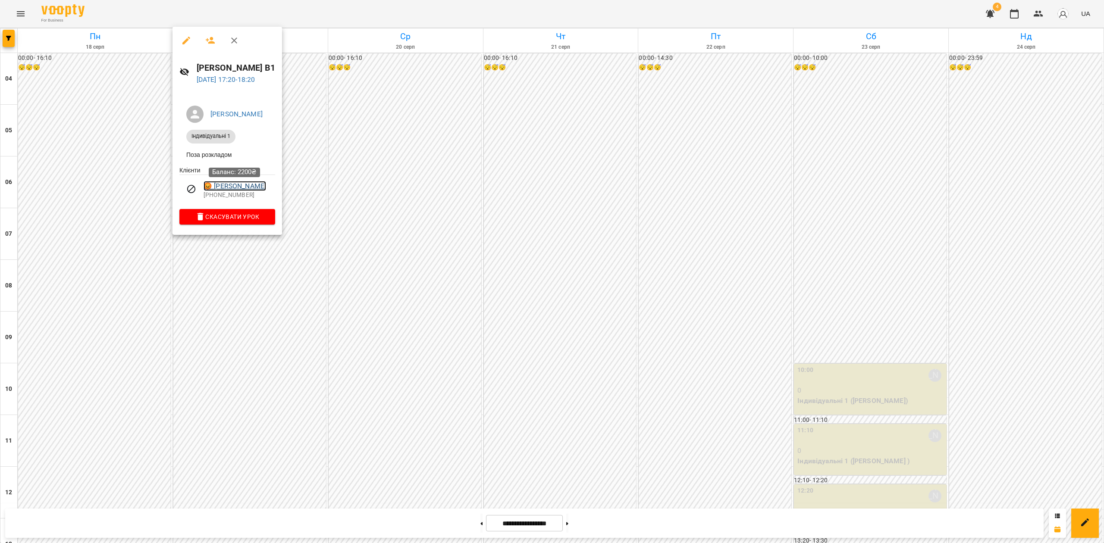
click at [244, 187] on link "😡 Наталія Якимів" at bounding box center [235, 186] width 63 height 10
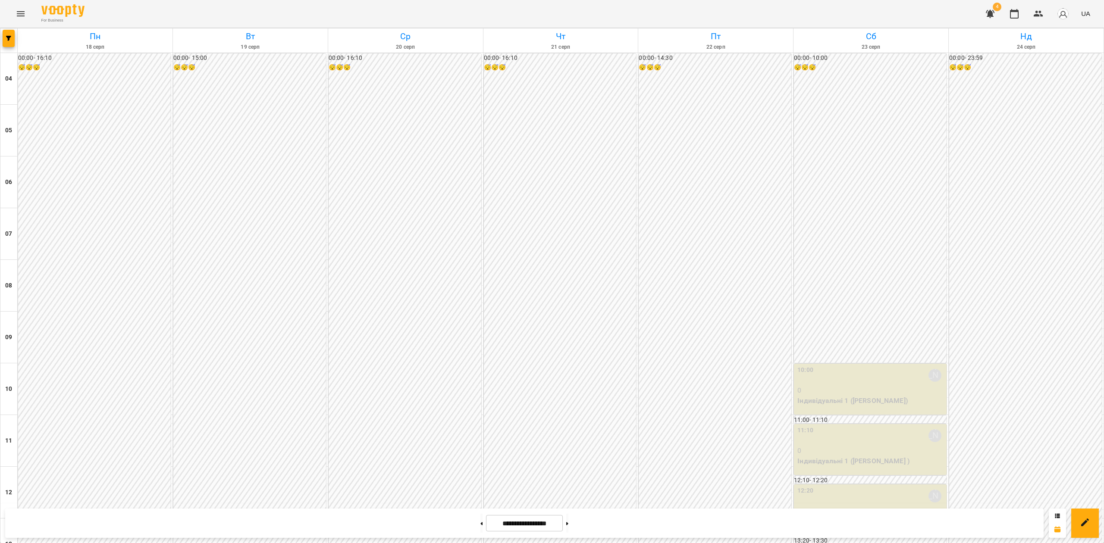
scroll to position [532, 0]
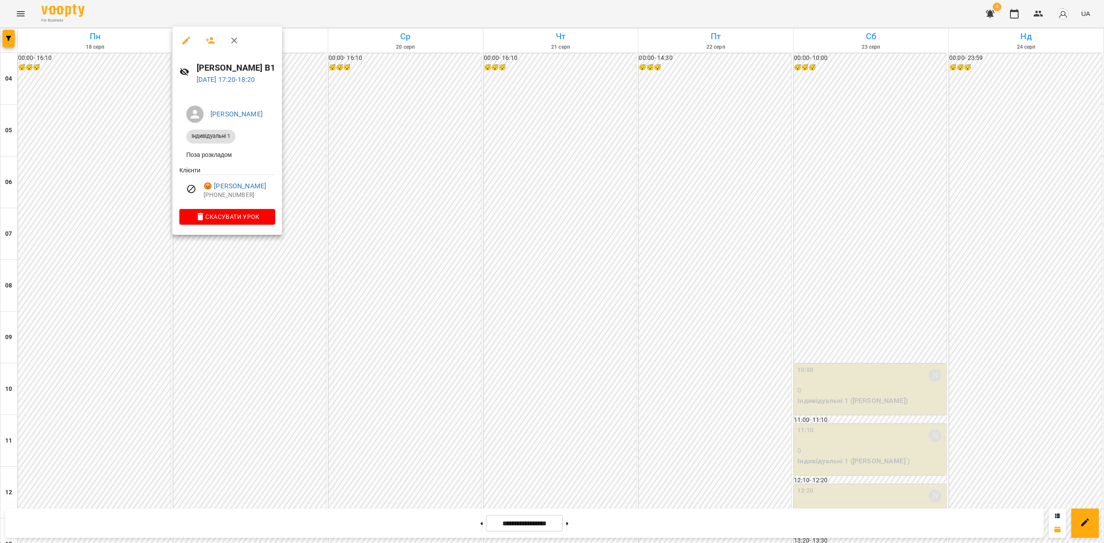
click at [280, 298] on div at bounding box center [552, 271] width 1104 height 543
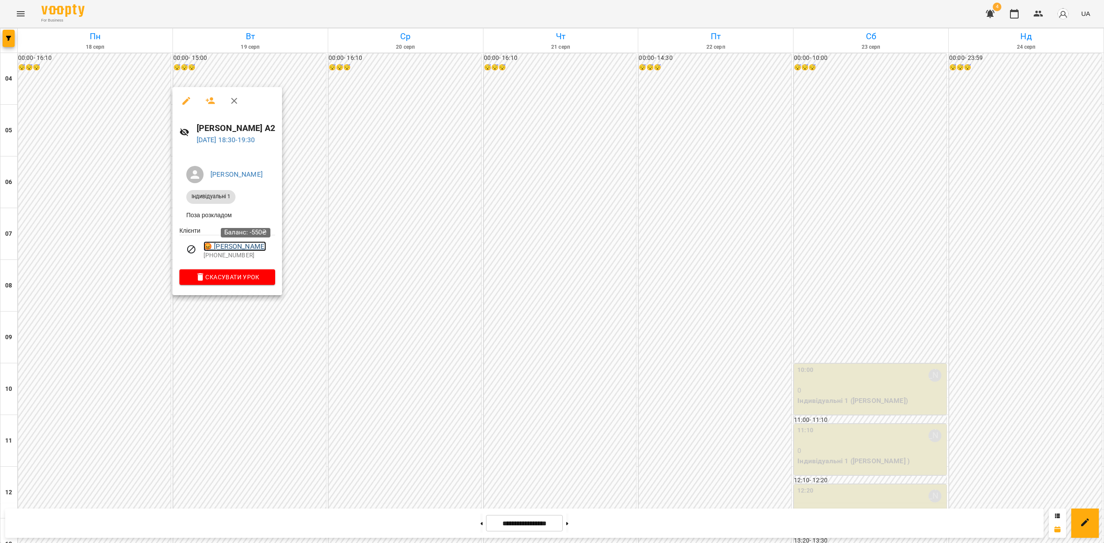
click at [264, 246] on link "😡 Катерина Горіславець" at bounding box center [235, 246] width 63 height 10
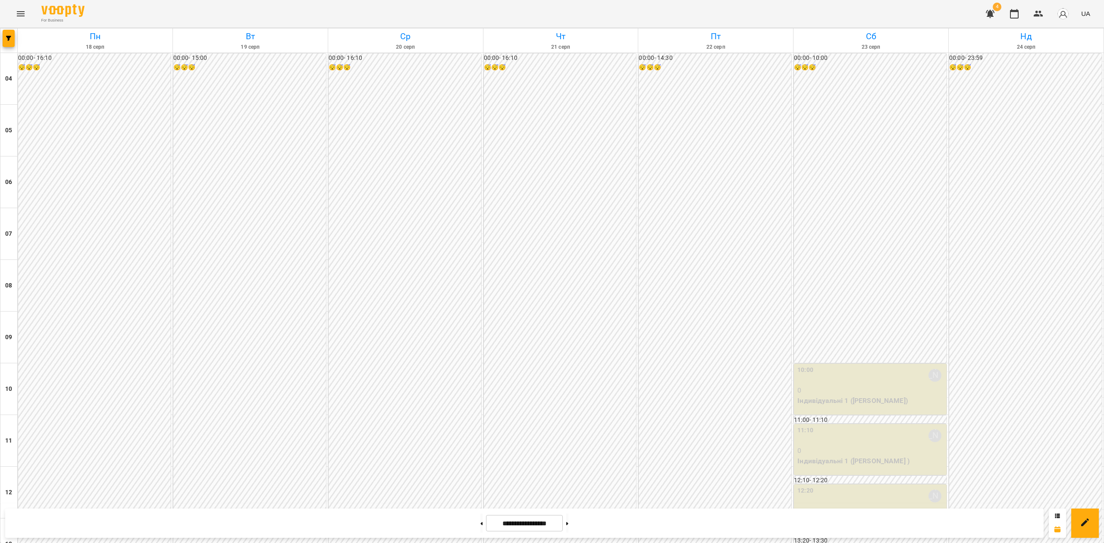
scroll to position [532, 0]
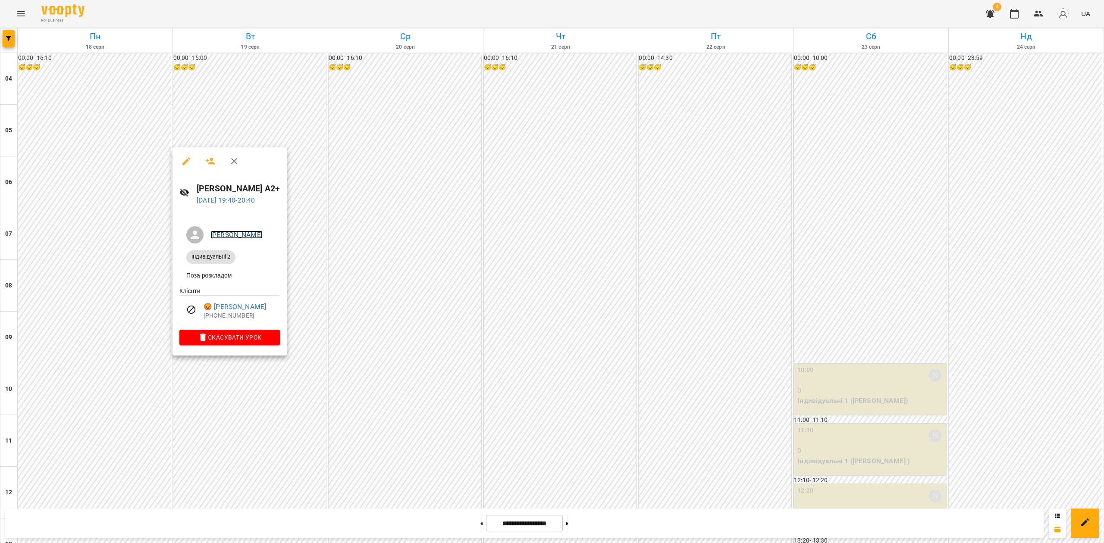
click at [248, 233] on link "[PERSON_NAME]" at bounding box center [236, 235] width 52 height 8
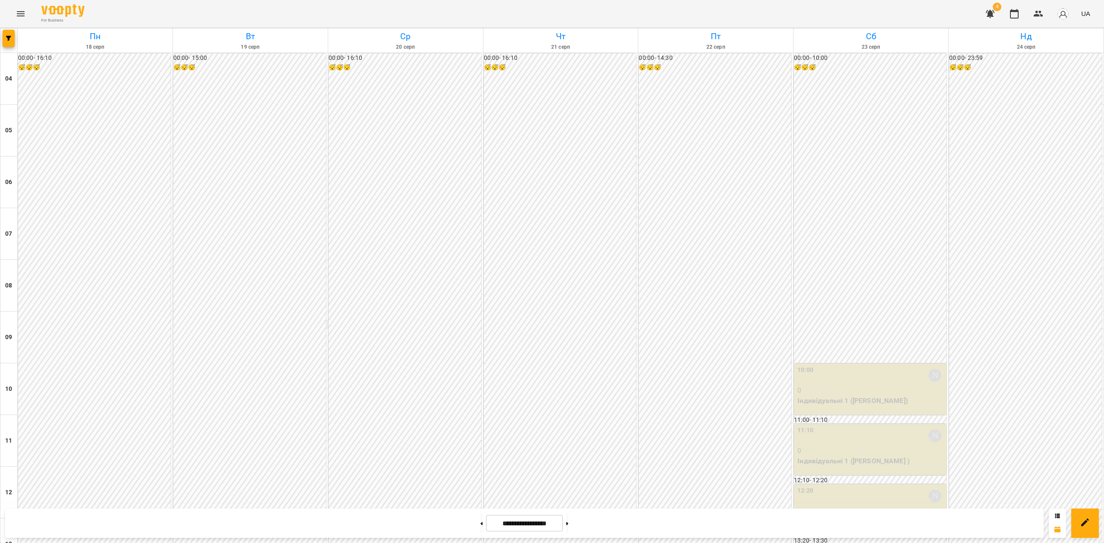
scroll to position [532, 0]
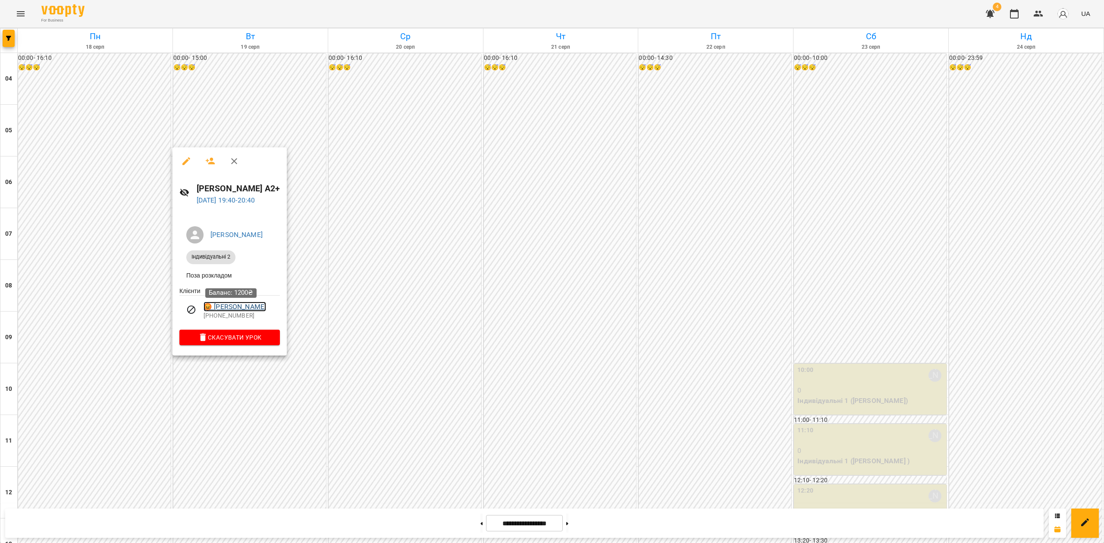
click at [235, 304] on link "😡 Юлія Єсіпова" at bounding box center [235, 307] width 63 height 10
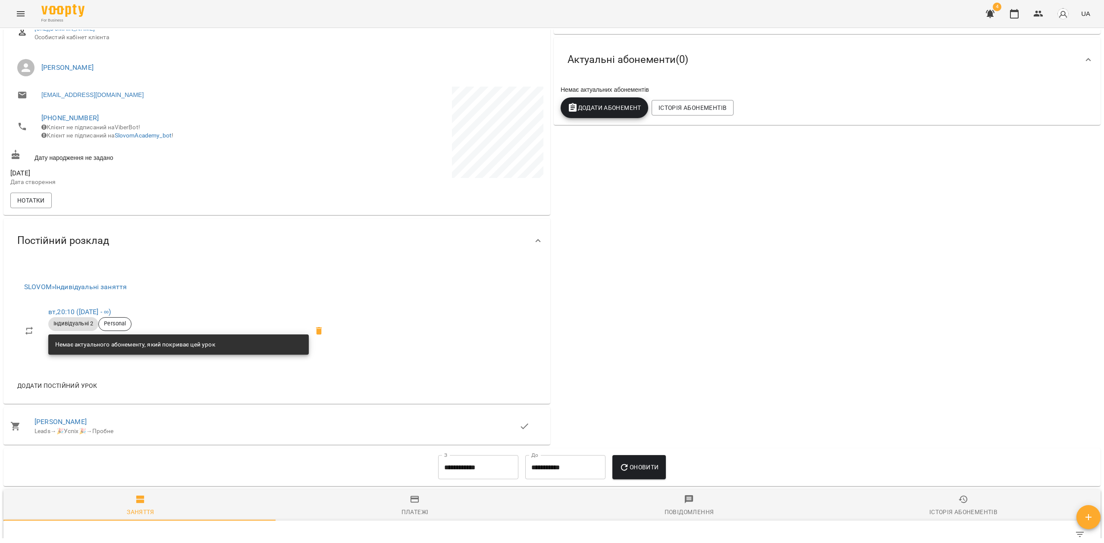
scroll to position [345, 0]
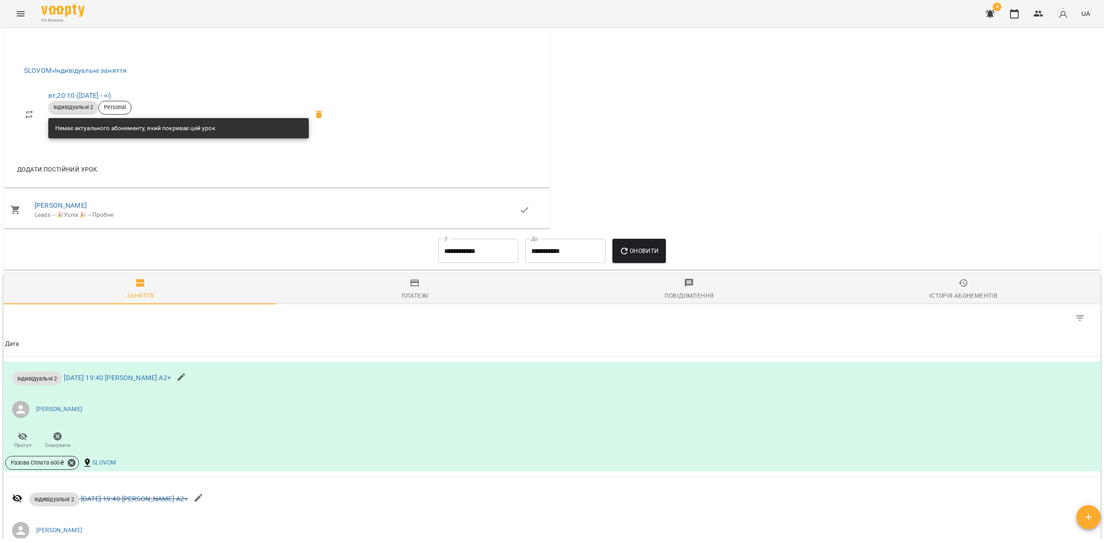
click at [64, 206] on li "Юлія Єсіпова Leads → 🎉Успіх🎉 → Пробне" at bounding box center [276, 209] width 547 height 31
click at [55, 210] on link "[PERSON_NAME]" at bounding box center [60, 205] width 52 height 8
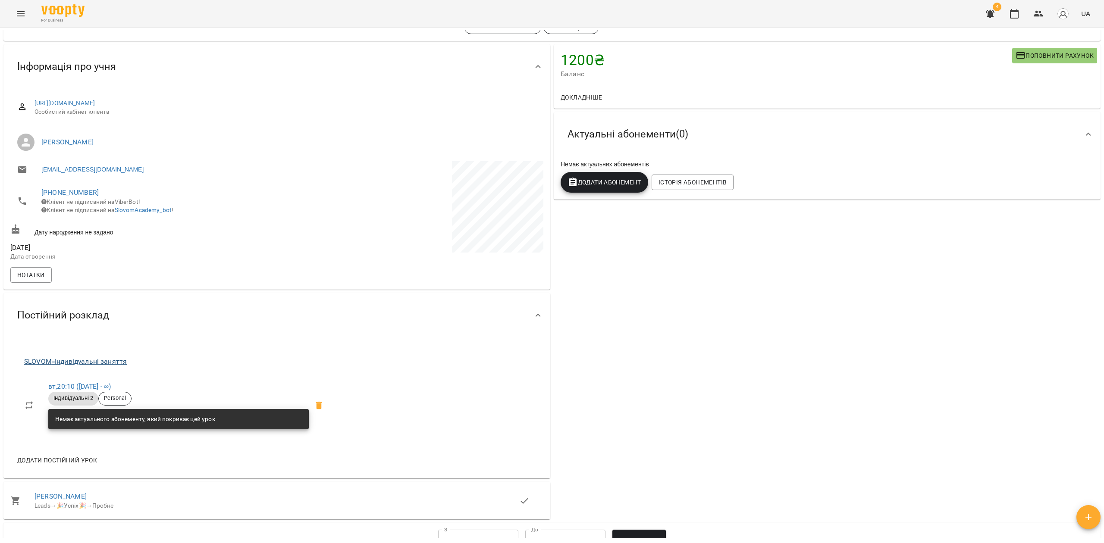
scroll to position [115, 0]
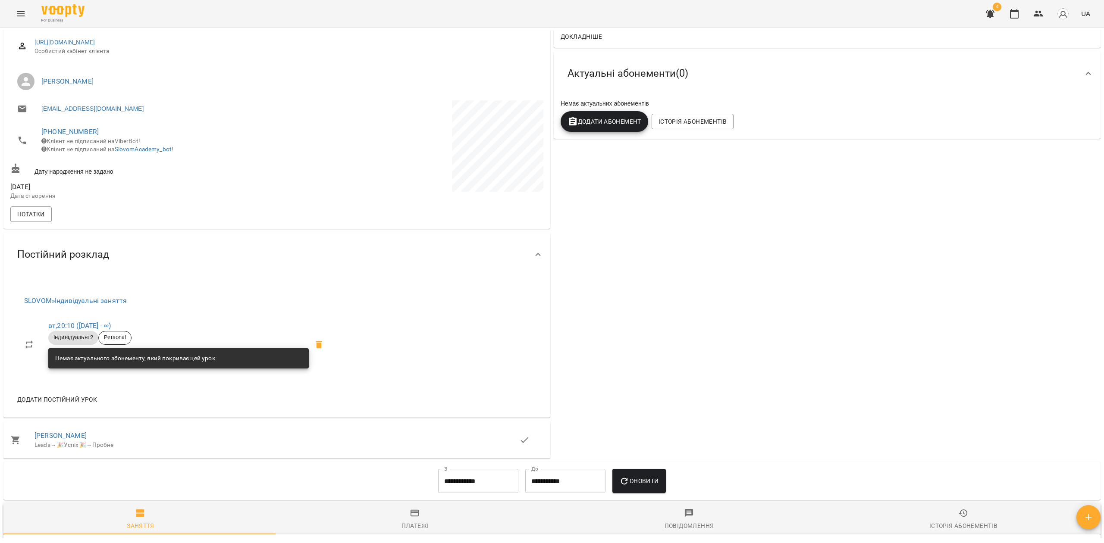
click at [98, 326] on li "вт , 20:10 (19 серп - ∞) Індивідуальні 2 Personal Немає актуального абонементу,…" at bounding box center [176, 345] width 319 height 60
click at [84, 329] on link "вт , 20:10 (19 серп - ∞)" at bounding box center [79, 326] width 63 height 8
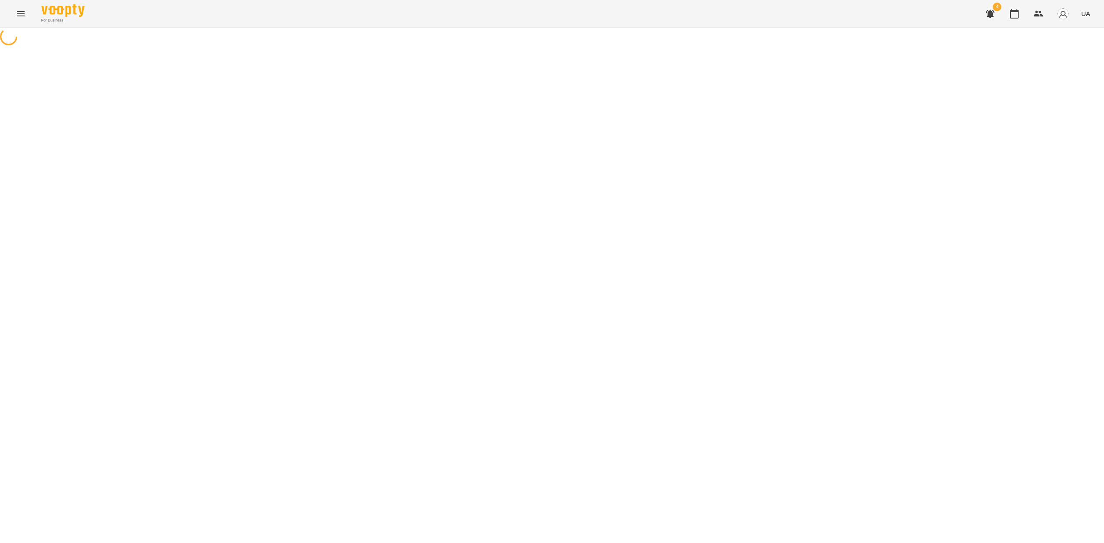
select select "*"
select select "**********"
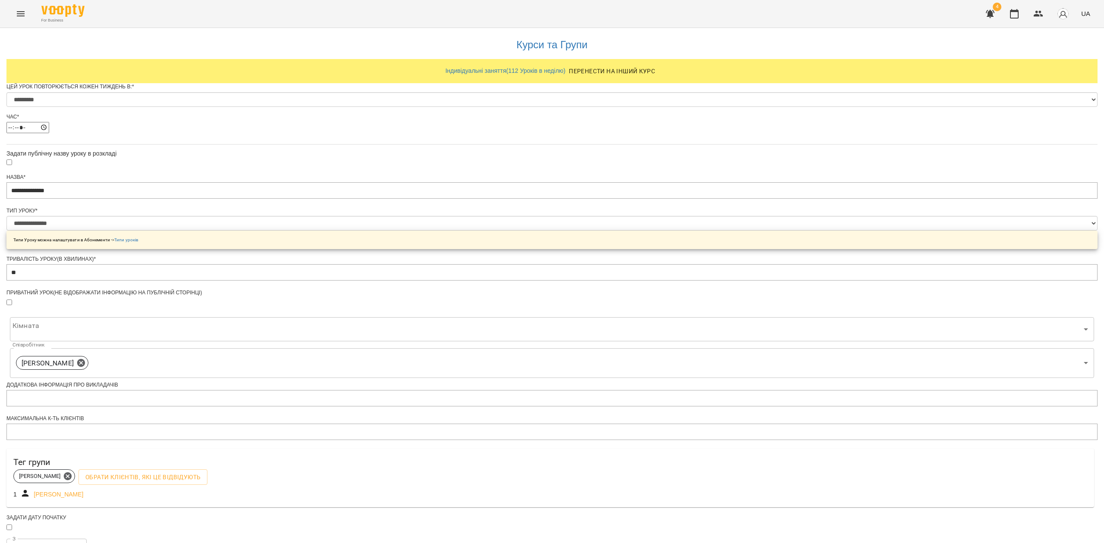
scroll to position [170, 0]
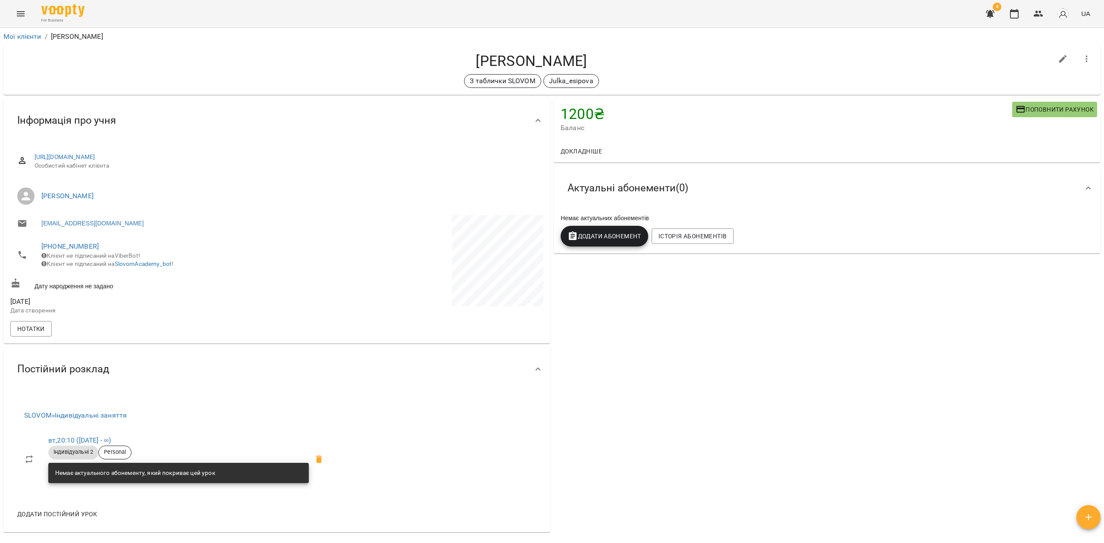
click at [1058, 54] on icon "button" at bounding box center [1063, 59] width 10 height 10
select select "**"
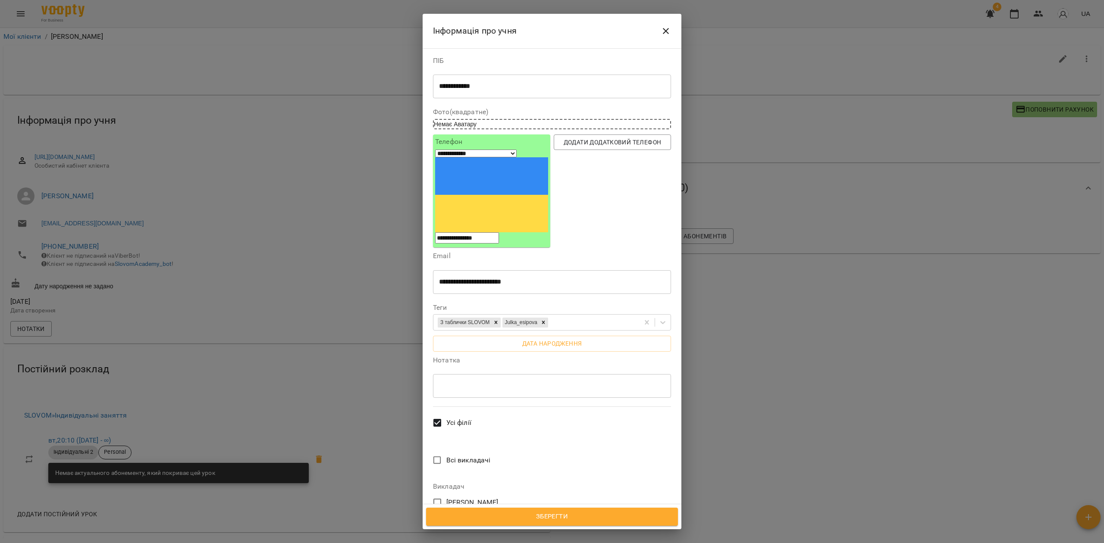
click at [471, 455] on span "Всі викладачі" at bounding box center [468, 460] width 44 height 10
drag, startPoint x: 472, startPoint y: 397, endPoint x: 487, endPoint y: 402, distance: 16.0
click at [473, 455] on span "Всі викладачі" at bounding box center [468, 460] width 44 height 10
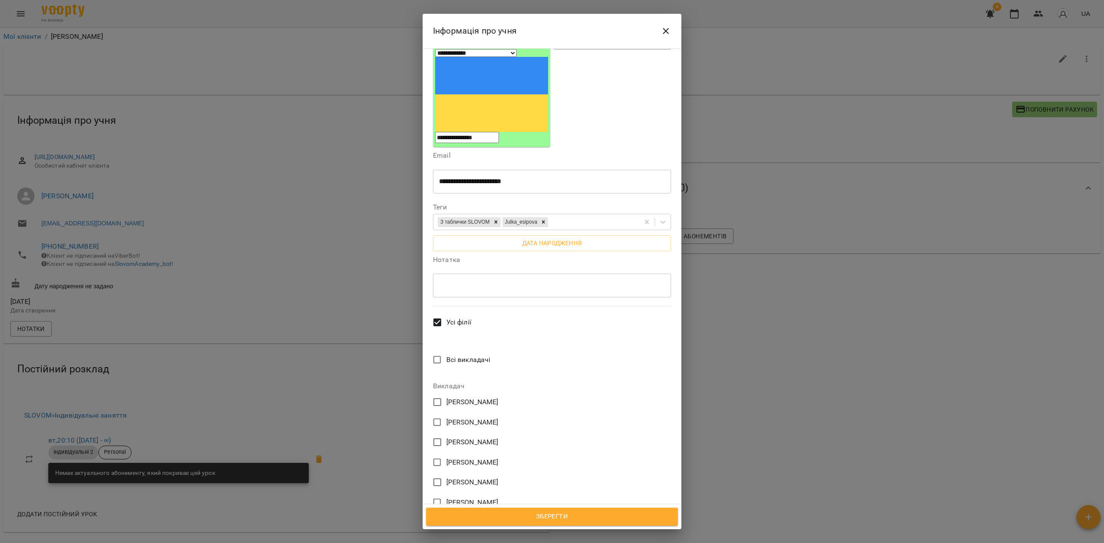
scroll to position [179, 0]
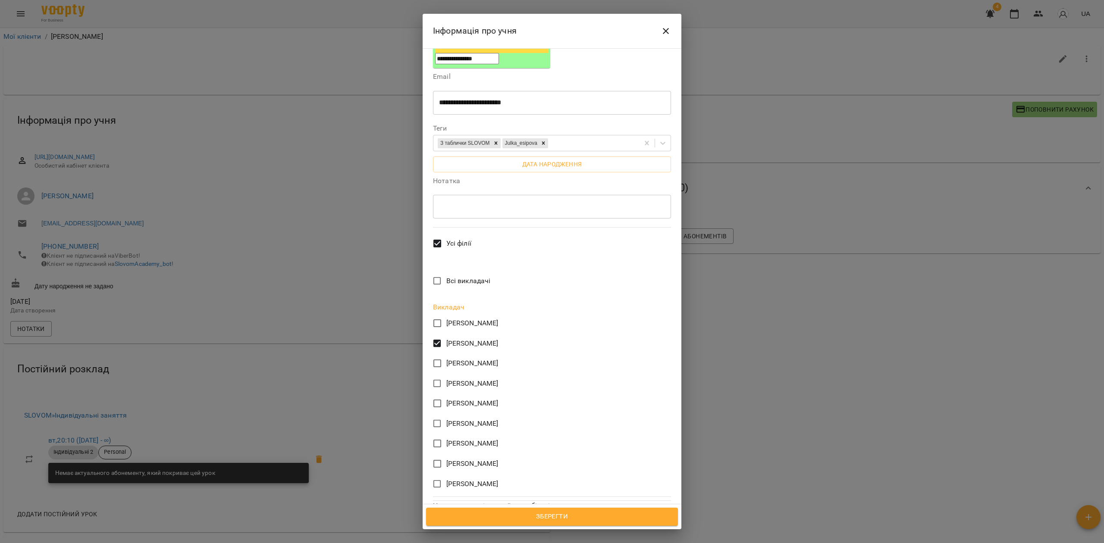
drag, startPoint x: 556, startPoint y: 515, endPoint x: 564, endPoint y: 516, distance: 8.7
click at [557, 516] on span "Зберегти" at bounding box center [552, 516] width 233 height 11
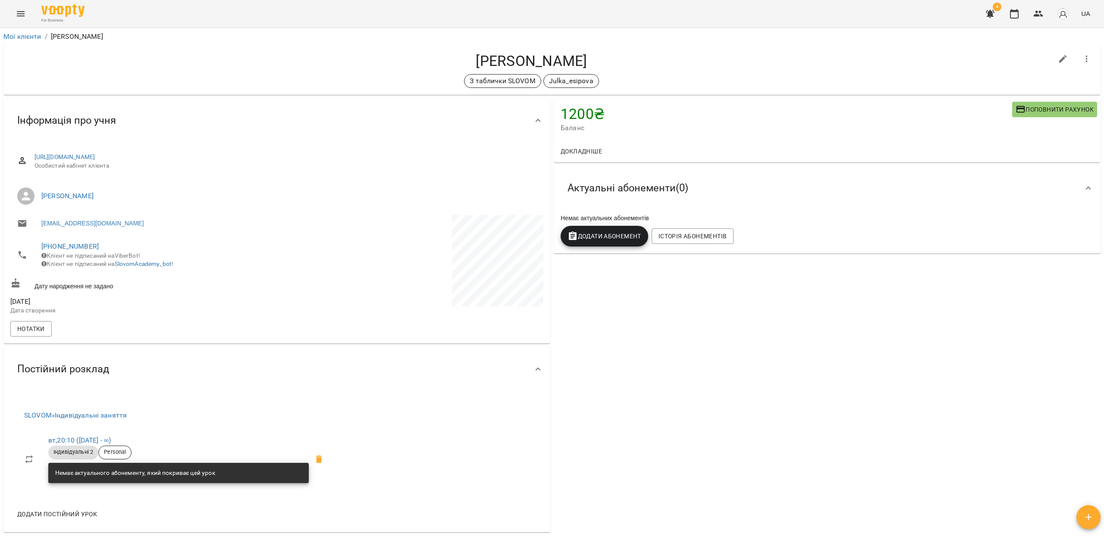
click at [1027, 16] on div "4 UA" at bounding box center [1037, 14] width 114 height 22
click at [1034, 14] on icon "button" at bounding box center [1038, 14] width 10 height 10
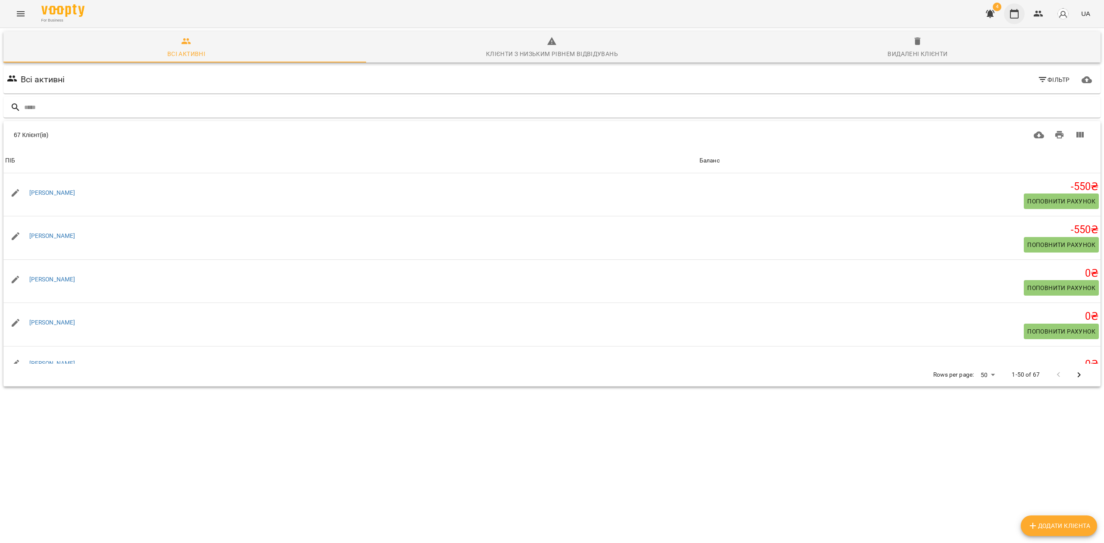
drag, startPoint x: 1011, startPoint y: 13, endPoint x: 1016, endPoint y: 16, distance: 6.2
click at [1011, 13] on icon "button" at bounding box center [1014, 13] width 9 height 9
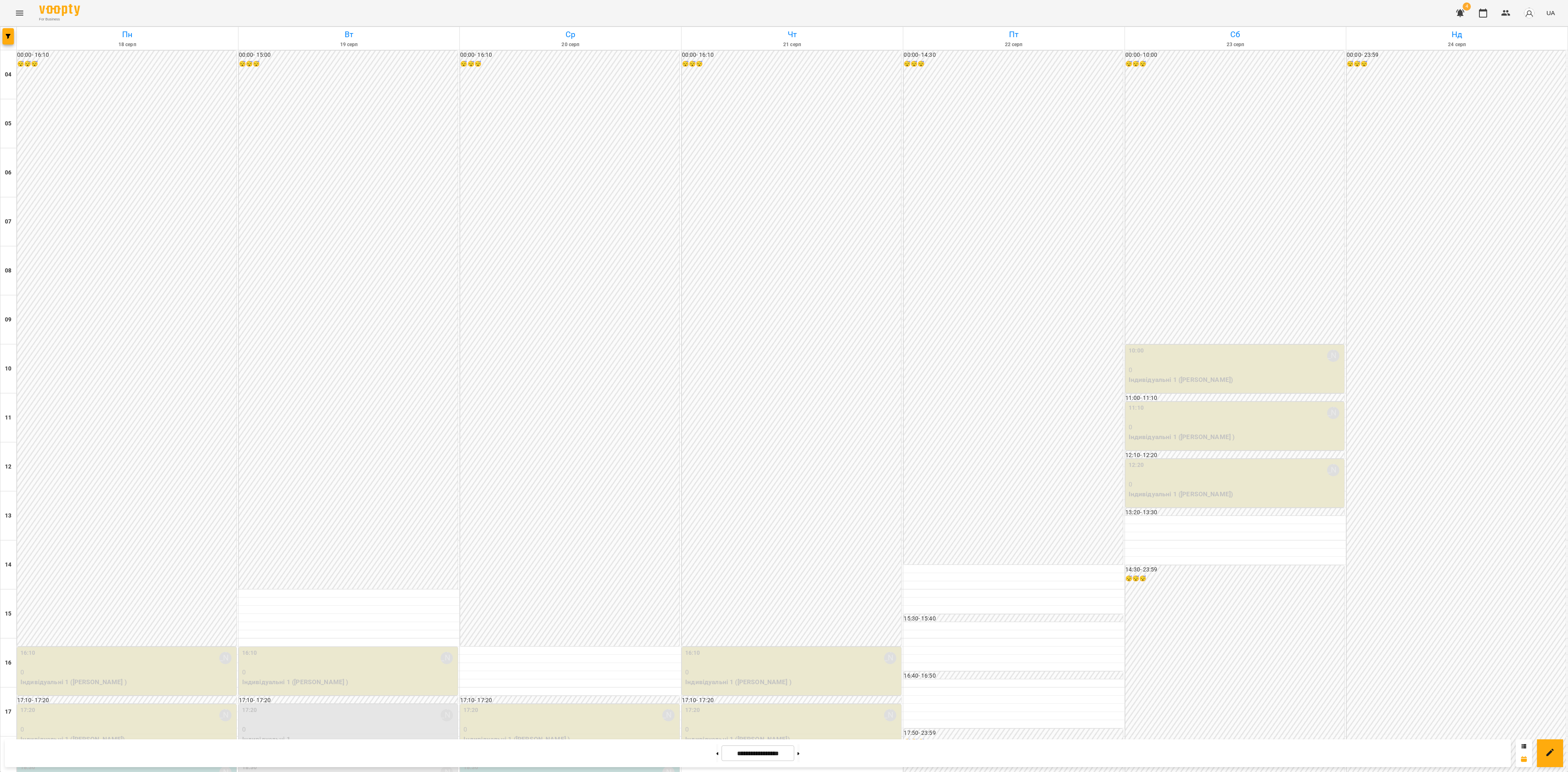
scroll to position [246, 0]
